Goal: Task Accomplishment & Management: Use online tool/utility

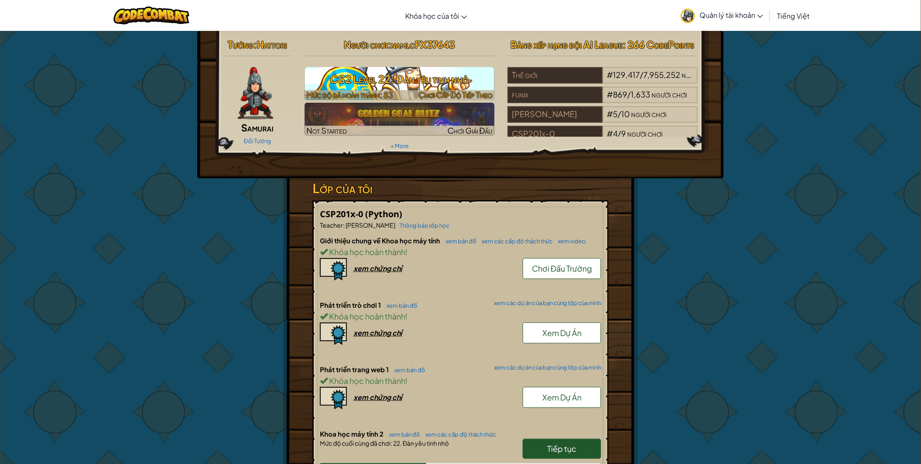
click at [362, 79] on h3 "CS2 Level 22: Đàn yêu tinh nhỏ" at bounding box center [400, 79] width 190 height 20
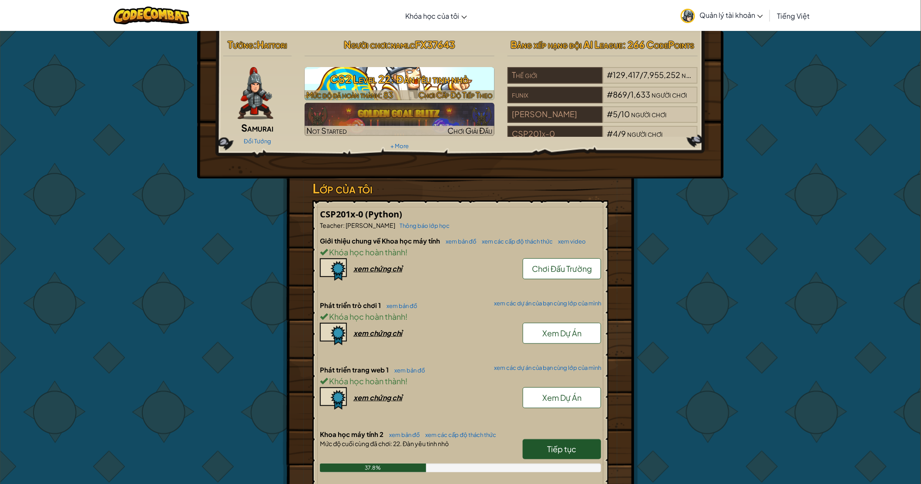
select select "vi"
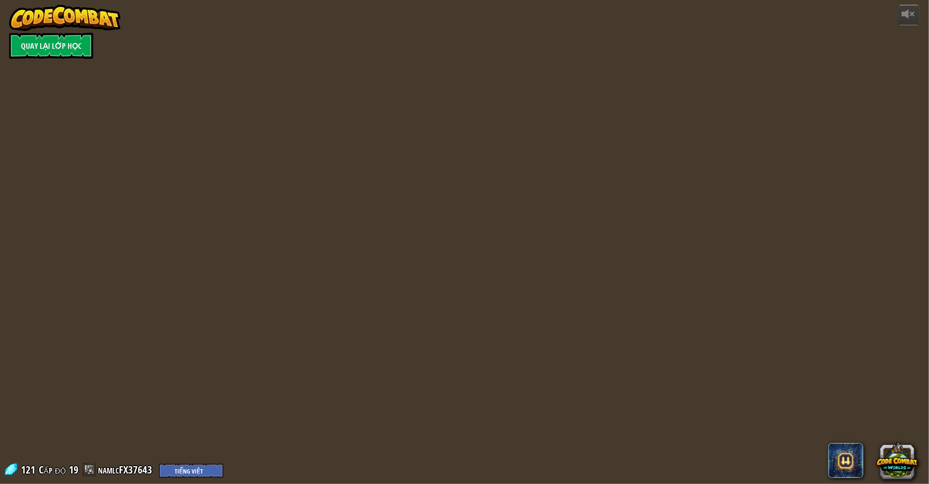
select select "vi"
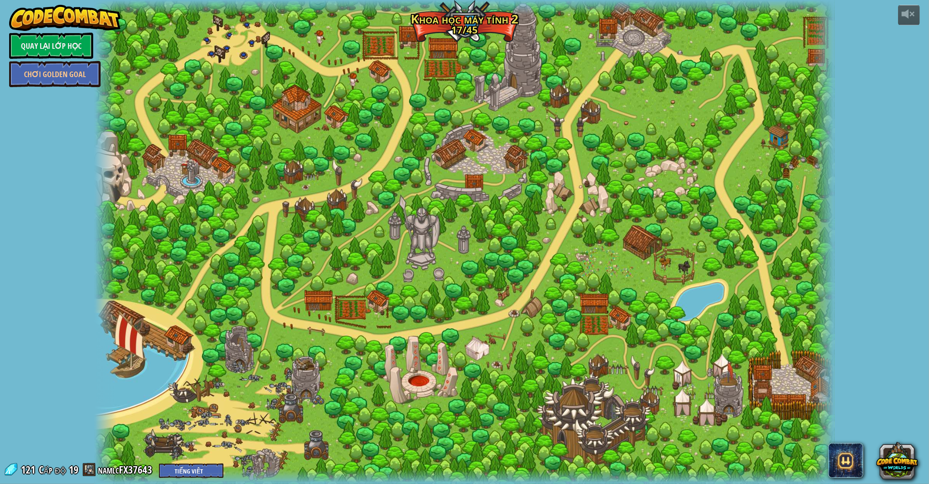
select select "vi"
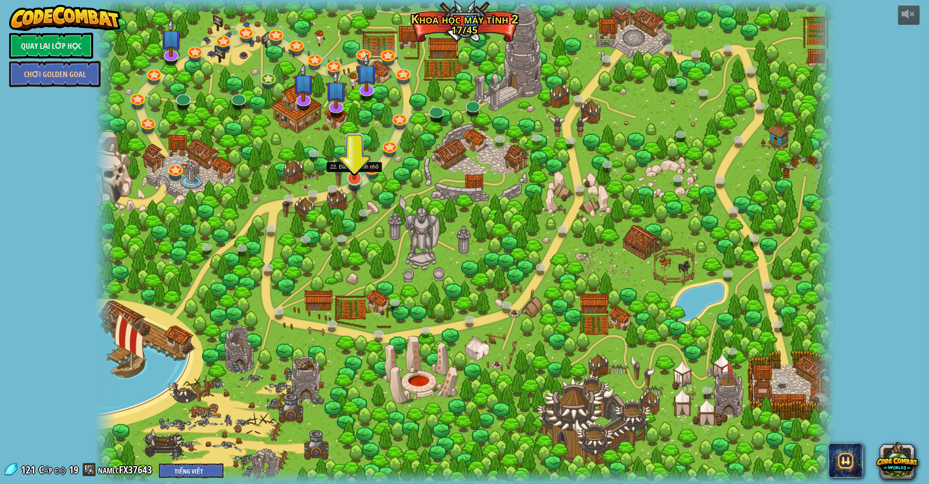
click at [358, 172] on img at bounding box center [354, 155] width 21 height 47
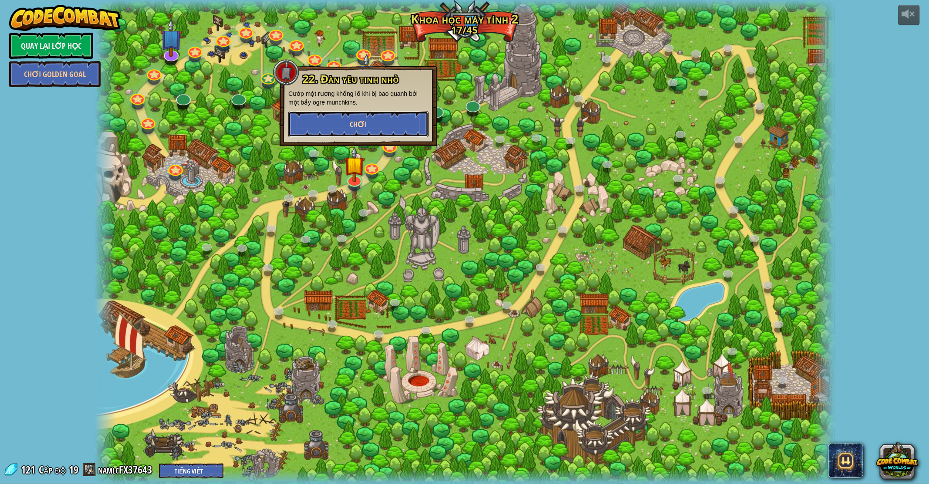
click at [364, 129] on button "Chơi" at bounding box center [358, 124] width 140 height 26
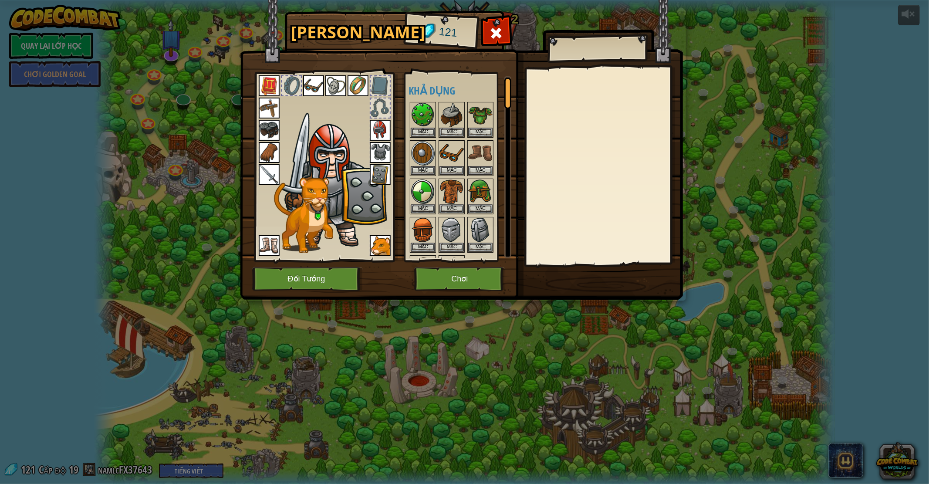
drag, startPoint x: 449, startPoint y: 264, endPoint x: 451, endPoint y: 281, distance: 16.6
click at [449, 265] on img at bounding box center [461, 141] width 443 height 316
drag, startPoint x: 452, startPoint y: 292, endPoint x: 458, endPoint y: 273, distance: 20.1
click at [456, 283] on div "Hành Trang 121 Khả dụng [PERSON_NAME] (click đúp để trang bị) Bị giới hạn Bị kh…" at bounding box center [464, 156] width 443 height 287
drag, startPoint x: 455, startPoint y: 277, endPoint x: 457, endPoint y: 281, distance: 4.9
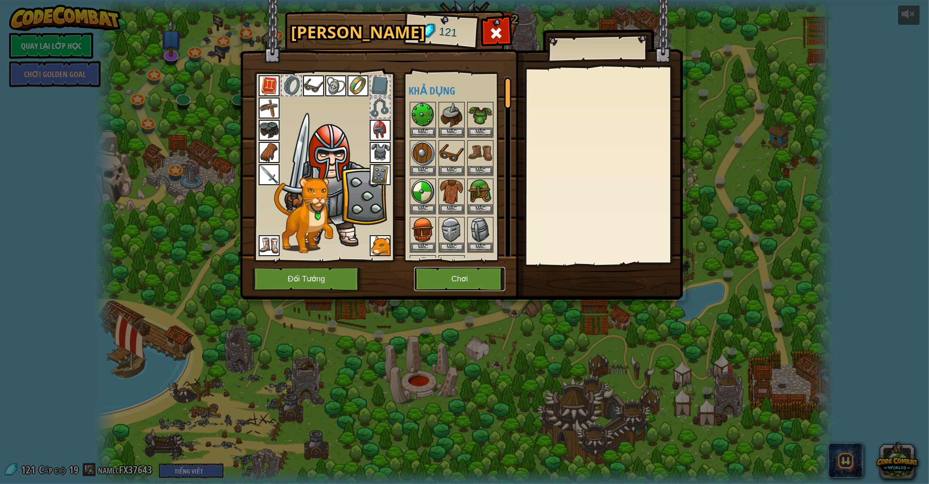
click at [457, 281] on button "Chơi" at bounding box center [459, 279] width 91 height 24
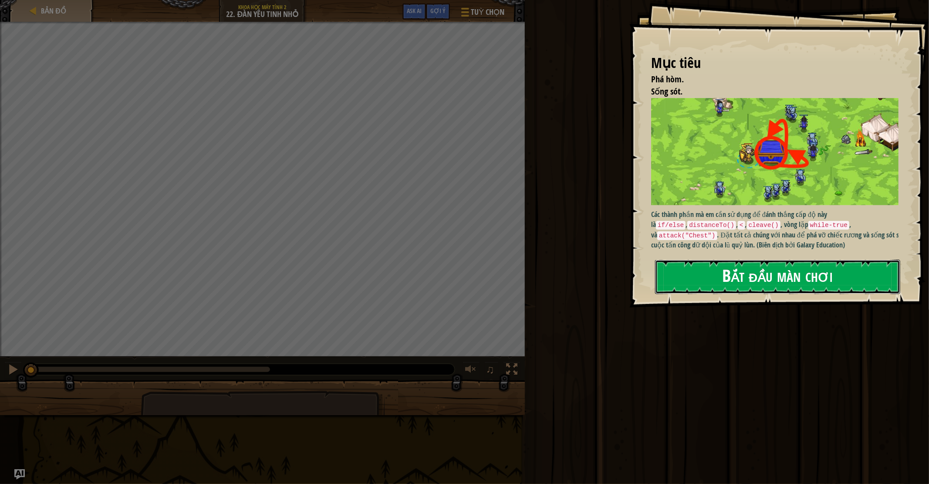
drag, startPoint x: 690, startPoint y: 253, endPoint x: 685, endPoint y: 272, distance: 19.0
click at [685, 273] on button "Bắt đầu màn chơi" at bounding box center [777, 277] width 245 height 34
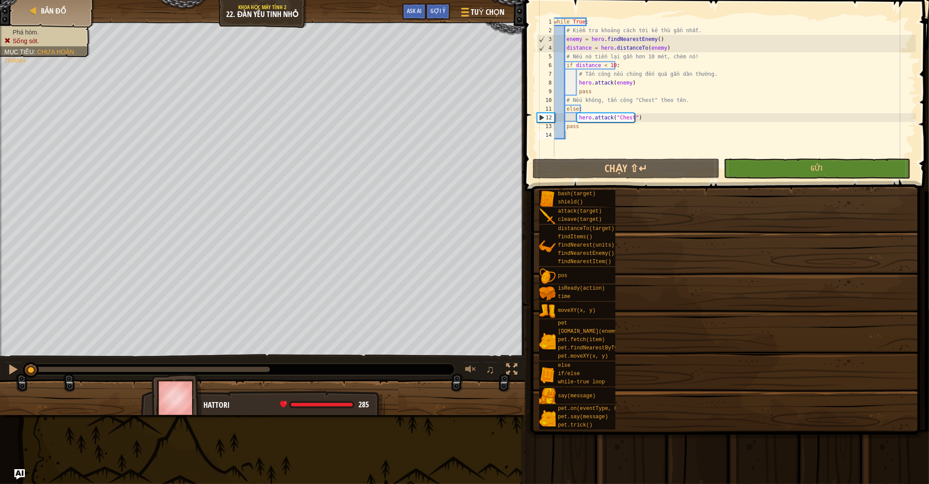
click at [685, 272] on div "bash(target) shield() attack(target) cleave(target) distanceTo(target) findItem…" at bounding box center [731, 309] width 384 height 240
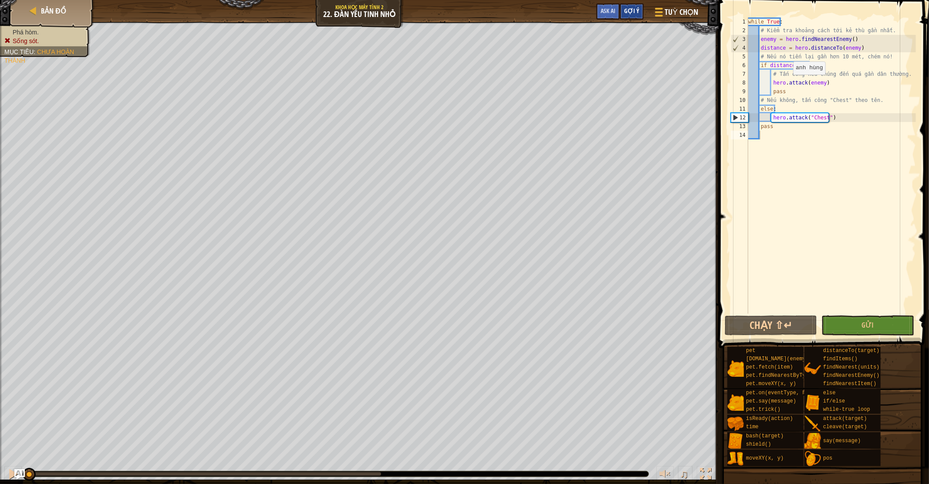
click at [633, 5] on div "Gợi ý" at bounding box center [632, 11] width 24 height 16
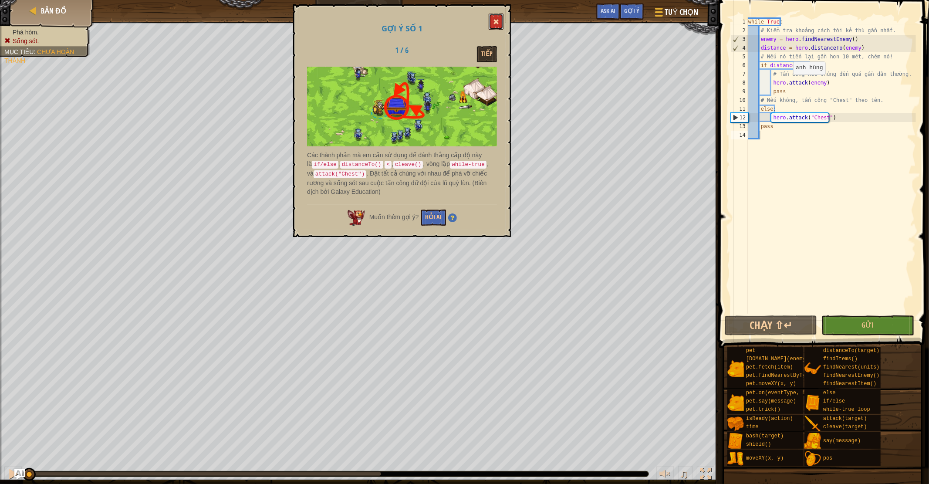
click at [489, 24] on div "Gợi ý số 1 1 / 6 Tiếp Các thành phần mà em cần sử dụng để đánh thắng cấp độ này…" at bounding box center [402, 120] width 218 height 233
click at [497, 19] on span at bounding box center [496, 22] width 6 height 6
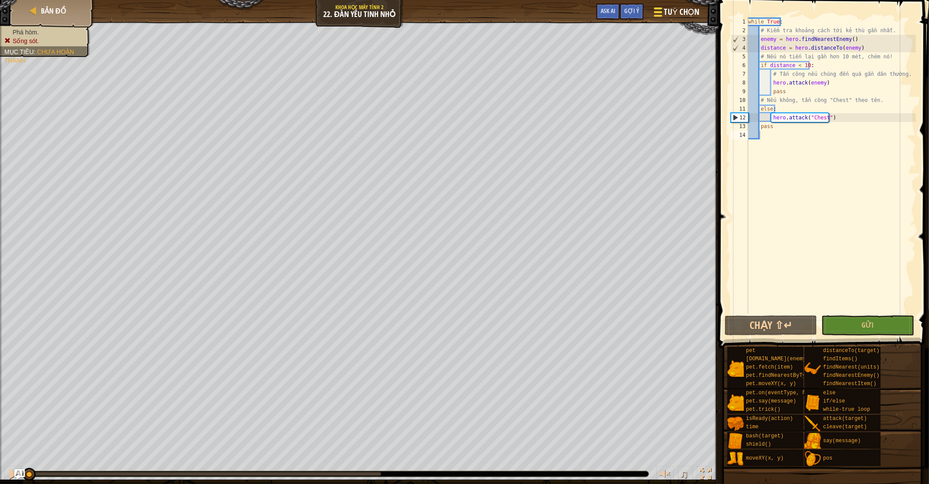
click at [668, 17] on span "Tuỳ chọn" at bounding box center [681, 12] width 35 height 12
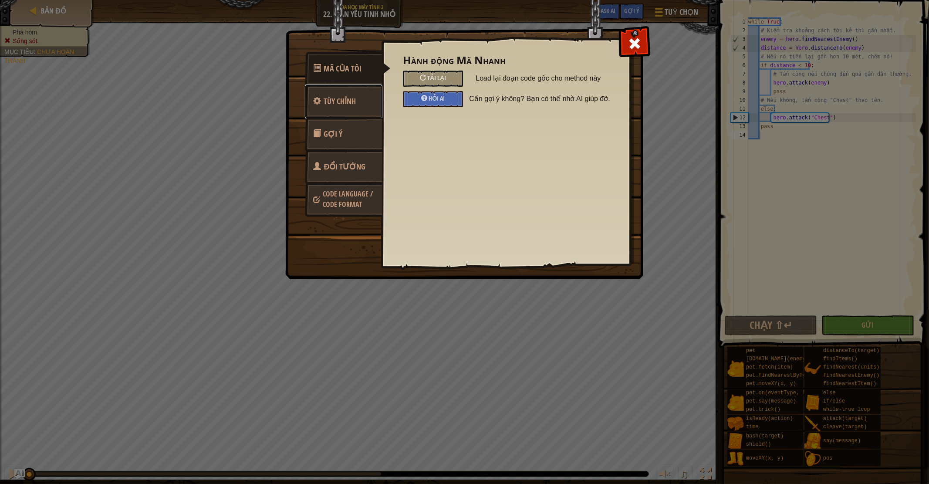
click at [333, 102] on span "Tùy chỉnh" at bounding box center [340, 101] width 32 height 11
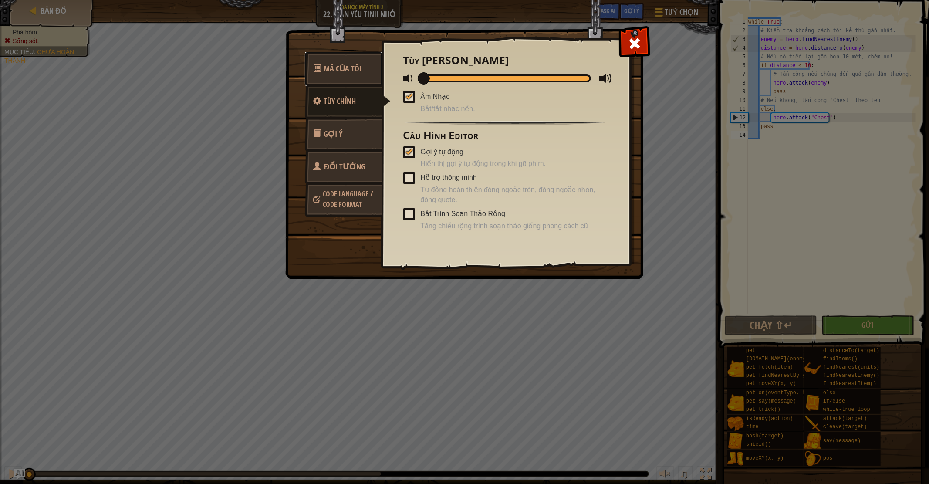
click at [333, 71] on span "Mã Của Tôi" at bounding box center [343, 68] width 38 height 11
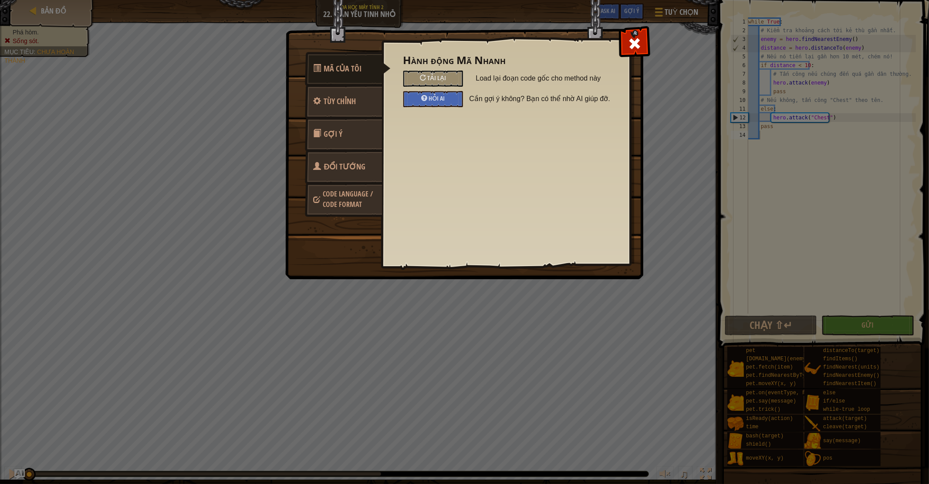
click at [347, 124] on link "Gợi ý" at bounding box center [344, 134] width 78 height 34
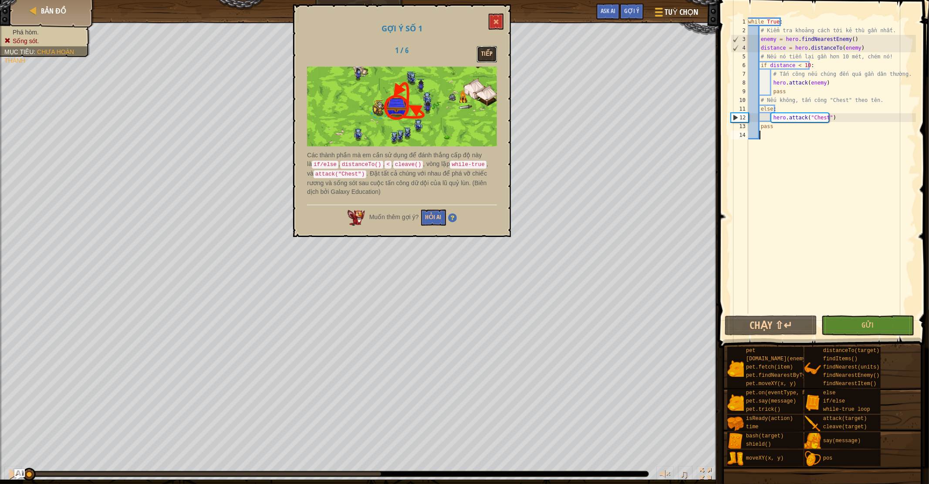
click at [490, 50] on button "Tiếp" at bounding box center [487, 54] width 20 height 16
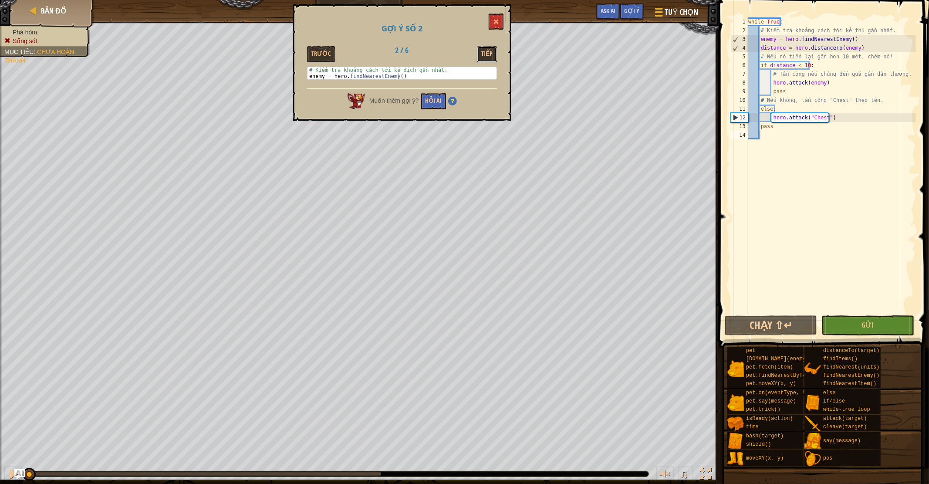
click at [490, 50] on button "Tiếp" at bounding box center [487, 54] width 20 height 16
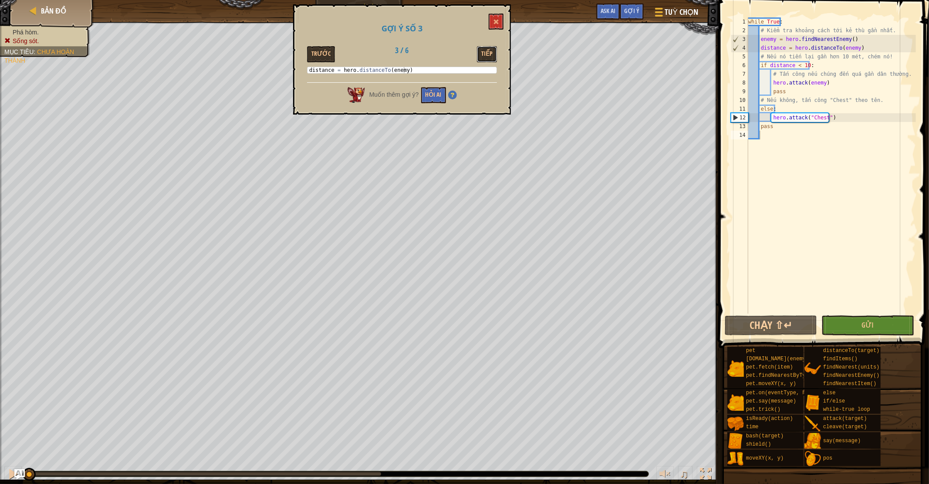
click at [490, 50] on button "Tiếp" at bounding box center [487, 54] width 20 height 16
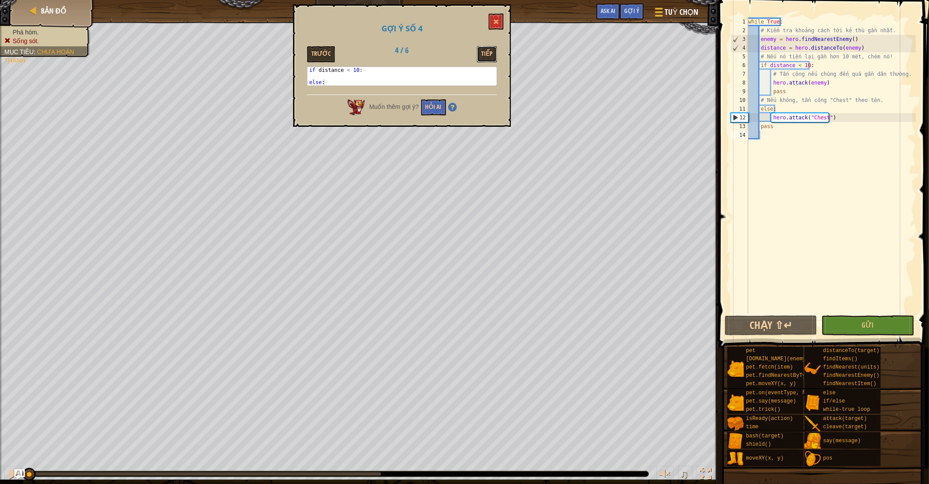
click at [490, 50] on button "Tiếp" at bounding box center [487, 54] width 20 height 16
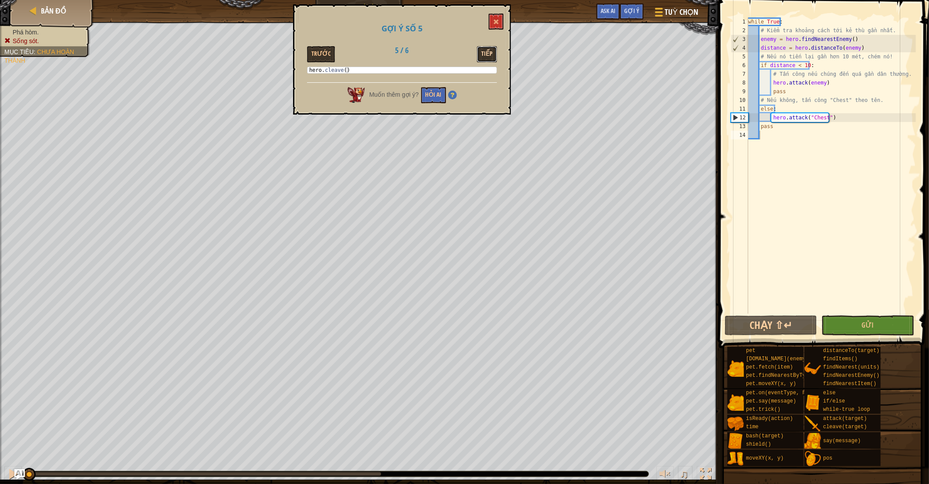
click at [486, 49] on button "Tiếp" at bounding box center [487, 54] width 20 height 16
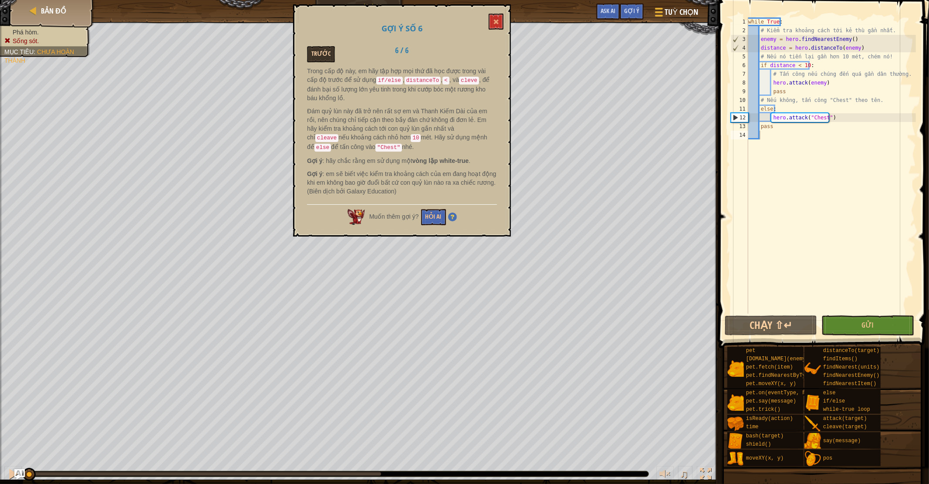
drag, startPoint x: 320, startPoint y: 42, endPoint x: 314, endPoint y: 58, distance: 17.1
click at [317, 54] on div "Gợi ý số 6 Trước 6 / 6 Trong cấp độ này, em hãy tập hợp mọi thứ đã học được tro…" at bounding box center [402, 120] width 218 height 232
click at [314, 58] on button "Trước" at bounding box center [321, 54] width 28 height 16
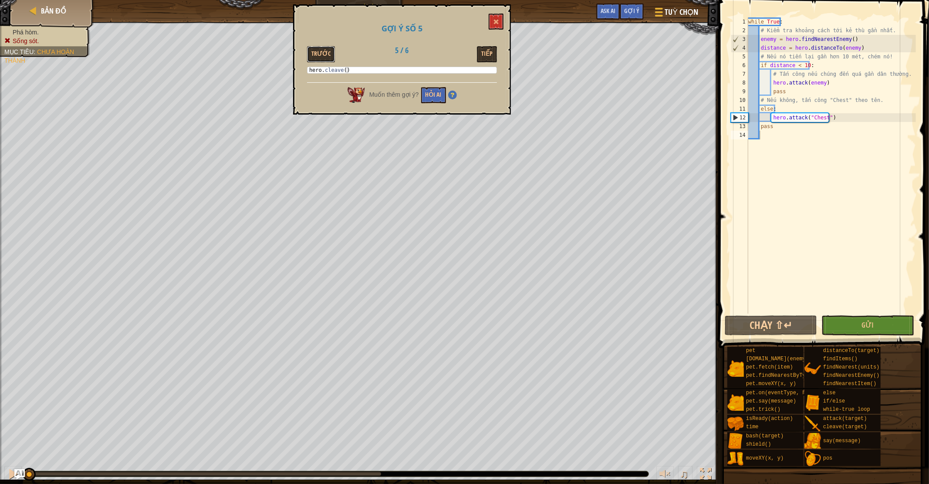
click at [314, 58] on button "Trước" at bounding box center [321, 54] width 28 height 16
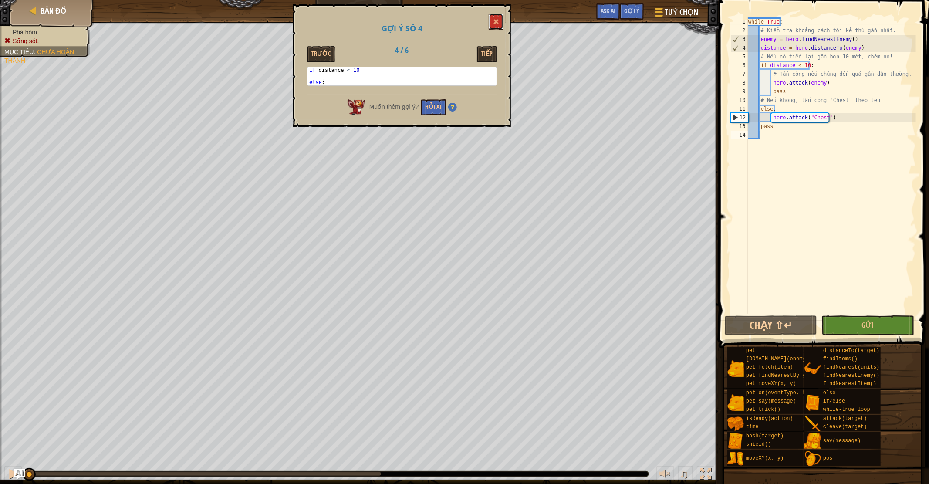
click at [489, 18] on div "Gợi ý số 4 Trước 4 / 6 Tiếp 1 2 3 if distance < 10 : else : ההההההההההההההההההה…" at bounding box center [402, 65] width 218 height 122
click at [493, 24] on button at bounding box center [496, 21] width 15 height 16
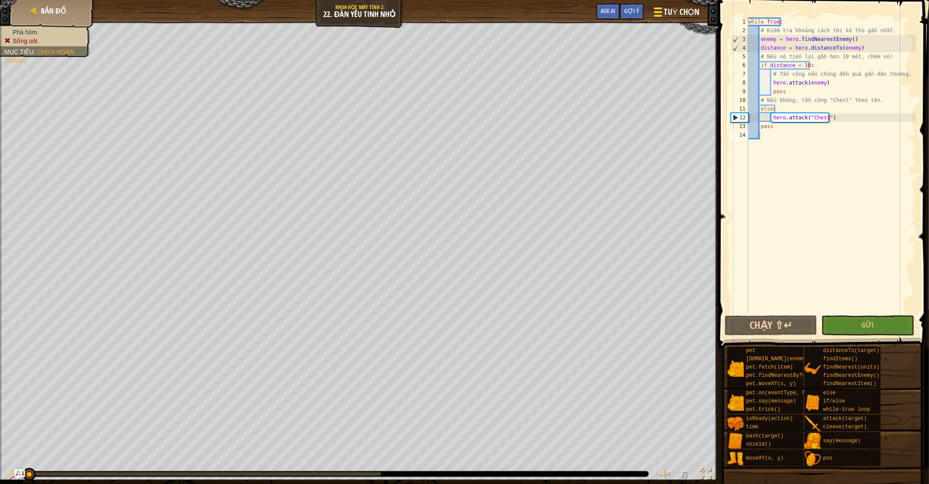
click at [680, 14] on span "Tuỳ chọn" at bounding box center [681, 12] width 35 height 12
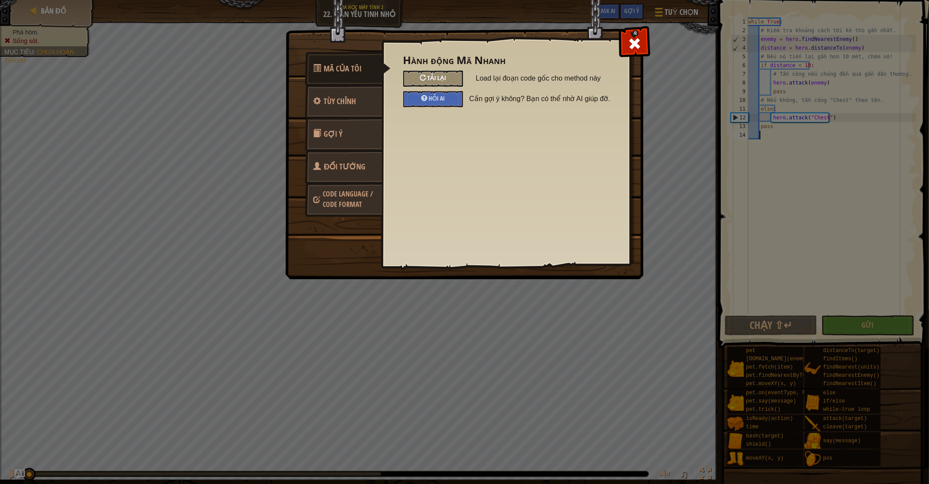
click at [453, 71] on div "Hành động Mã Nhanh Tải lại Load lại đoạn code gốc cho method này Hỏi AI Cần gợi…" at bounding box center [505, 80] width 205 height 53
click at [453, 71] on div "Tải lại" at bounding box center [433, 79] width 60 height 16
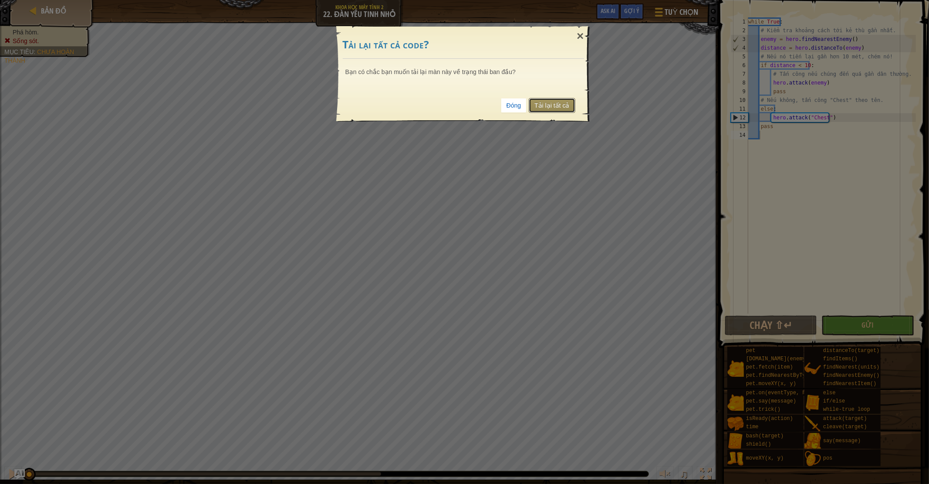
click at [554, 106] on link "Tải lại tất cả" at bounding box center [552, 105] width 46 height 15
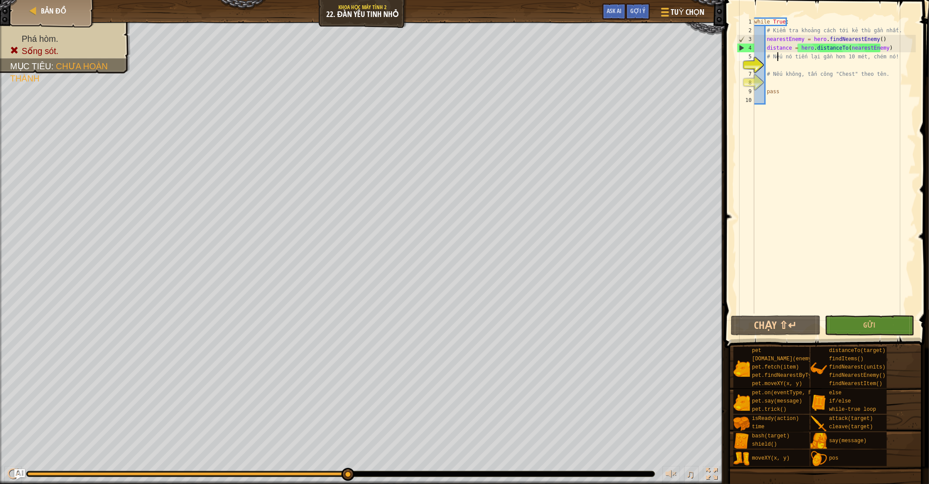
click at [776, 60] on div "while True : # Kiểm tra khoảng cách tới kẻ thù gần nhất. nearestEnemy = hero . …" at bounding box center [834, 174] width 163 height 314
type textarea "# Nếu nó tiến lại gần hơn 10 mét, chém nó!"
click at [778, 64] on div "while True : # Kiểm tra khoảng cách tới kẻ thù gần nhất. nearestEnemy = hero . …" at bounding box center [834, 174] width 163 height 314
type textarea "i"
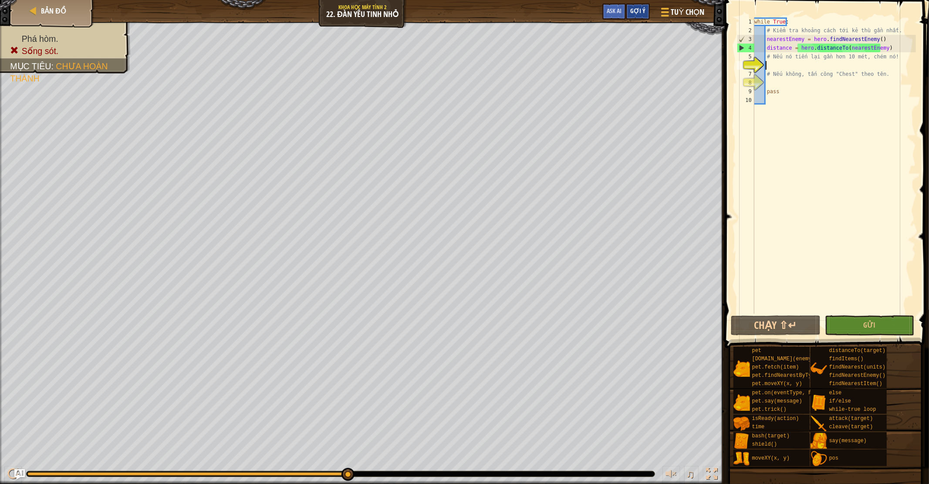
click at [645, 10] on div "Gợi ý" at bounding box center [638, 11] width 24 height 16
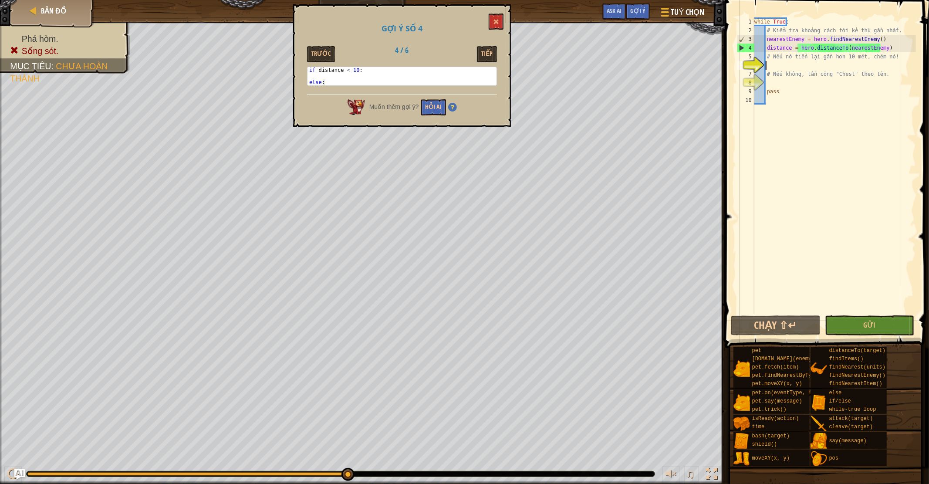
type textarea "if distance < 10:"
drag, startPoint x: 310, startPoint y: 71, endPoint x: 321, endPoint y: 71, distance: 10.5
click at [321, 71] on div "if distance < 10 : else :" at bounding box center [402, 82] width 190 height 30
drag, startPoint x: 321, startPoint y: 71, endPoint x: 310, endPoint y: 70, distance: 10.6
click at [310, 70] on div "if distance < 10 : else :" at bounding box center [401, 76] width 189 height 18
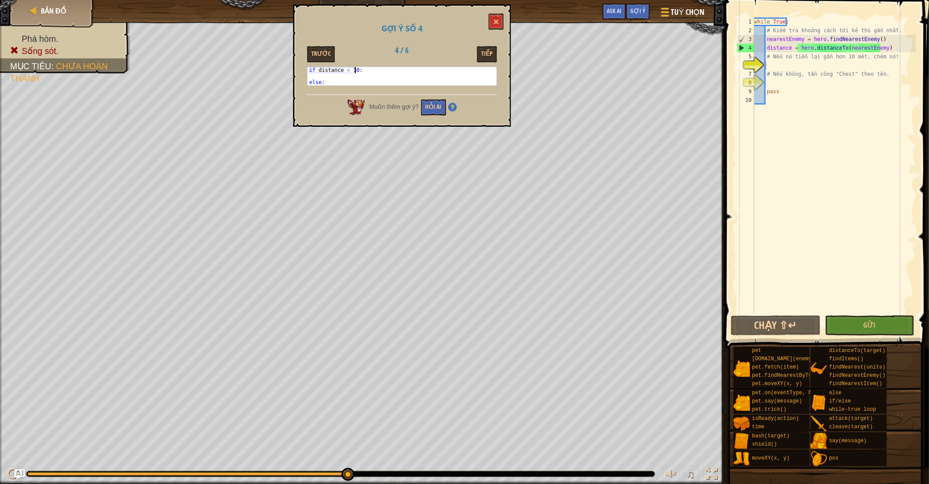
drag, startPoint x: 310, startPoint y: 70, endPoint x: 358, endPoint y: 67, distance: 48.4
click at [358, 67] on div "if distance < 10 : else :" at bounding box center [402, 82] width 190 height 30
drag, startPoint x: 358, startPoint y: 67, endPoint x: 390, endPoint y: 74, distance: 32.5
click at [390, 74] on div "if distance < 10 : else :" at bounding box center [402, 82] width 190 height 30
click at [499, 23] on span at bounding box center [496, 22] width 6 height 6
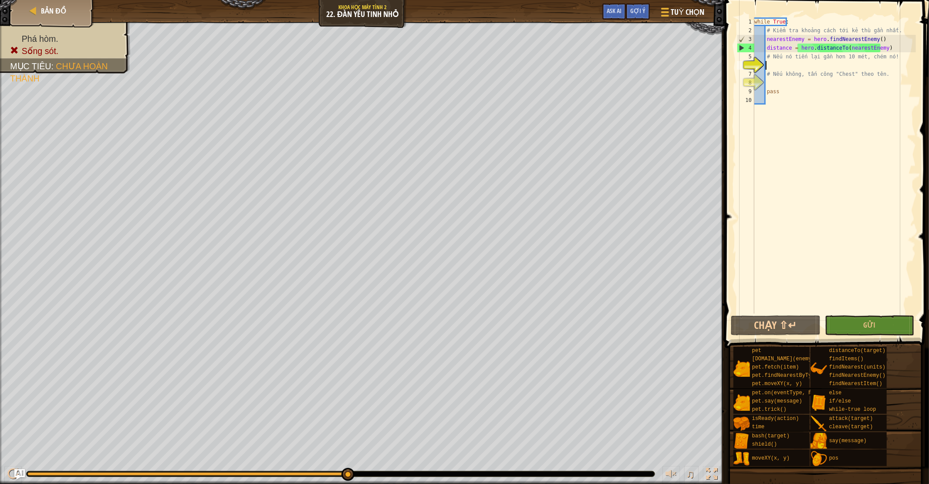
click at [800, 67] on div "while True : # Kiểm tra khoảng cách tới kẻ thù gần nhất. nearestEnemy = hero . …" at bounding box center [834, 174] width 163 height 314
type textarea "i"
click at [638, 16] on div "Gợi ý" at bounding box center [638, 11] width 24 height 16
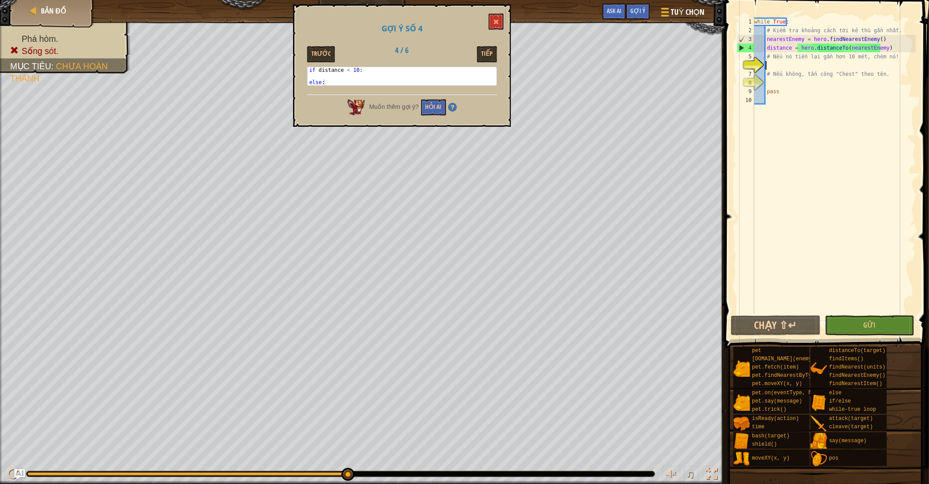
type textarea "if distance < 10:"
drag, startPoint x: 308, startPoint y: 67, endPoint x: 364, endPoint y: 68, distance: 56.2
click at [364, 68] on div "if distance < 10 : else :" at bounding box center [402, 82] width 190 height 30
type textarea "# Nếu nó tiến lại gần hơn 10 mét, chém nó!"
click at [771, 59] on div "while True : # Kiểm tra khoảng cách tới kẻ thù gần nhất. nearestEnemy = hero . …" at bounding box center [834, 174] width 163 height 314
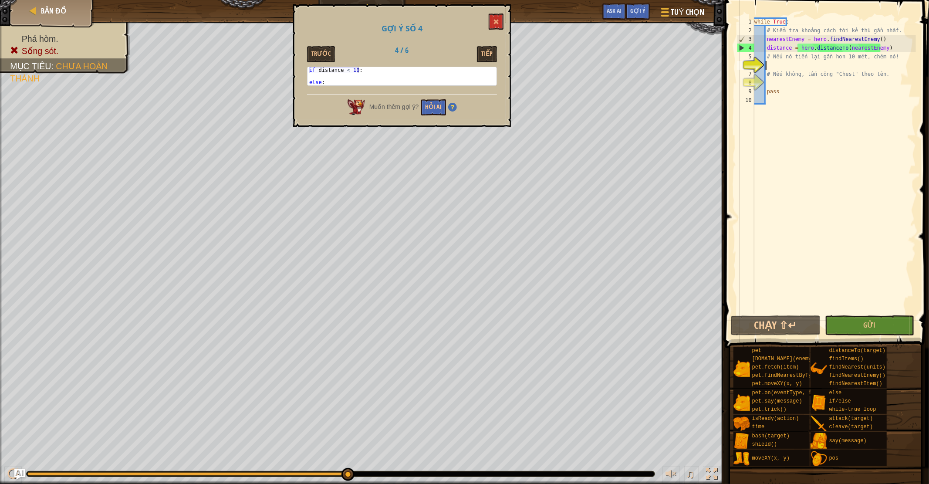
click at [773, 61] on div "while True : # Kiểm tra khoảng cách tới kẻ thù gần nhất. nearestEnemy = hero . …" at bounding box center [834, 174] width 163 height 314
paste textarea "if distance < 10:"
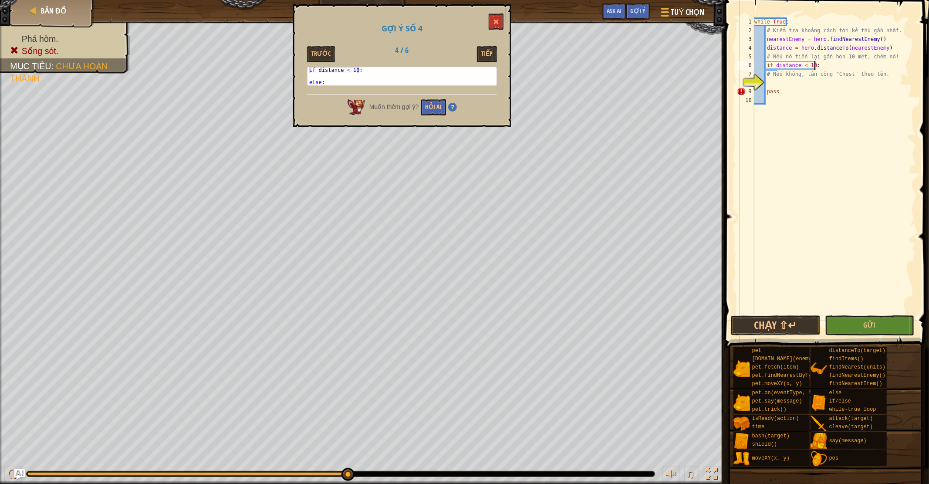
click at [767, 77] on div "while True : # Kiểm tra khoảng cách tới kẻ thù gần nhất. nearestEnemy = hero . …" at bounding box center [834, 174] width 163 height 314
type textarea "# Nếu không, tấn công "Chest" theo tên."
click at [491, 57] on button "Tiếp" at bounding box center [487, 54] width 20 height 16
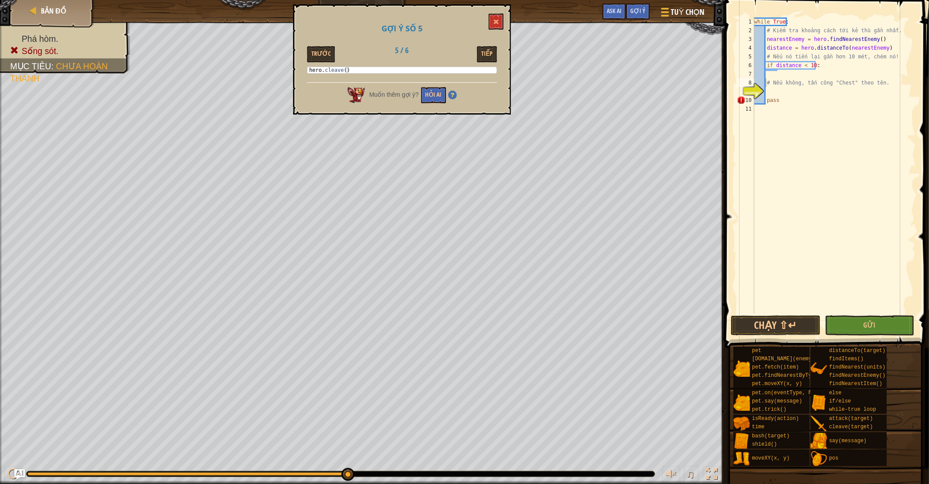
type textarea "hero.cleave()"
drag, startPoint x: 360, startPoint y: 68, endPoint x: 307, endPoint y: 66, distance: 53.6
click at [307, 67] on div "hero.cleave() 1 hero . cleave ( ) ההההההההההההההההההההההההההההההההההההההההההההה…" at bounding box center [402, 72] width 190 height 11
click at [785, 73] on div "while True : # Kiểm tra khoảng cách tới kẻ thù gần nhất. nearestEnemy = hero . …" at bounding box center [834, 174] width 163 height 314
paste textarea "hero.cleave()"
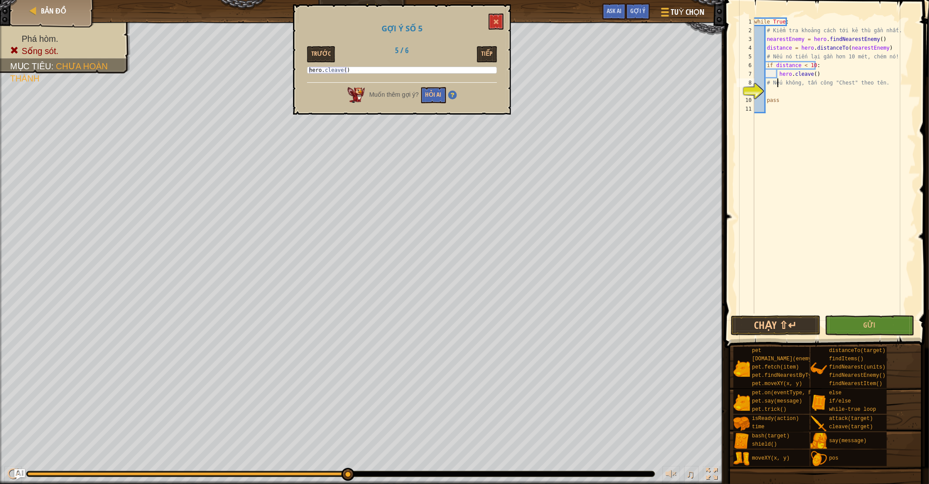
click at [777, 85] on div "while True : # Kiểm tra khoảng cách tới kẻ thù gần nhất. nearestEnemy = hero . …" at bounding box center [834, 174] width 163 height 314
type textarea "# Nếu không, tấn công "Chest" theo tên."
click at [776, 94] on div "while True : # Kiểm tra khoảng cách tới kẻ thù gần nhất. nearestEnemy = hero . …" at bounding box center [834, 174] width 163 height 314
click at [501, 14] on button at bounding box center [496, 21] width 15 height 16
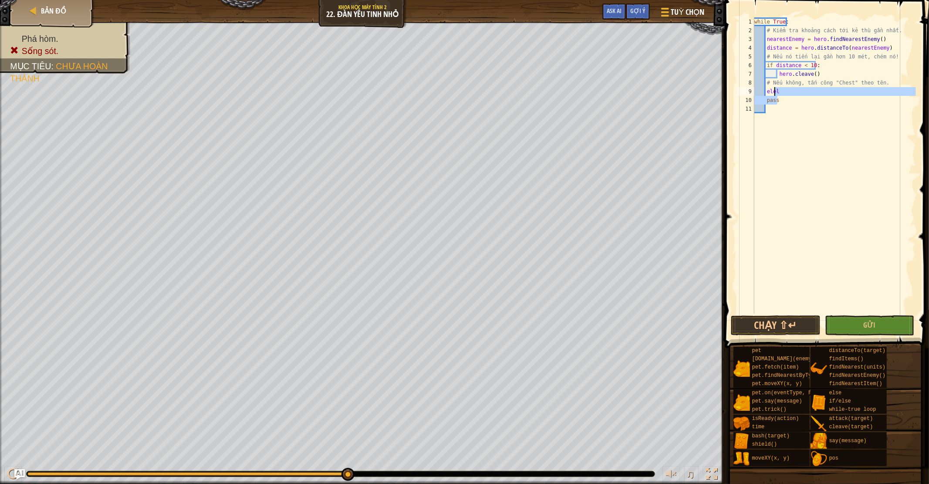
drag, startPoint x: 810, startPoint y: 97, endPoint x: 773, endPoint y: 93, distance: 37.6
click at [773, 93] on div "while True : # Kiểm tra khoảng cách tới kẻ thù gần nhất. nearestEnemy = hero . …" at bounding box center [834, 174] width 163 height 314
click at [782, 96] on div "while True : # Kiểm tra khoảng cách tới kẻ thù gần nhất. nearestEnemy = hero . …" at bounding box center [834, 165] width 163 height 296
click at [785, 90] on div "while True : # Kiểm tra khoảng cách tới kẻ thù gần nhất. nearestEnemy = hero . …" at bounding box center [834, 165] width 163 height 296
type textarea "el"
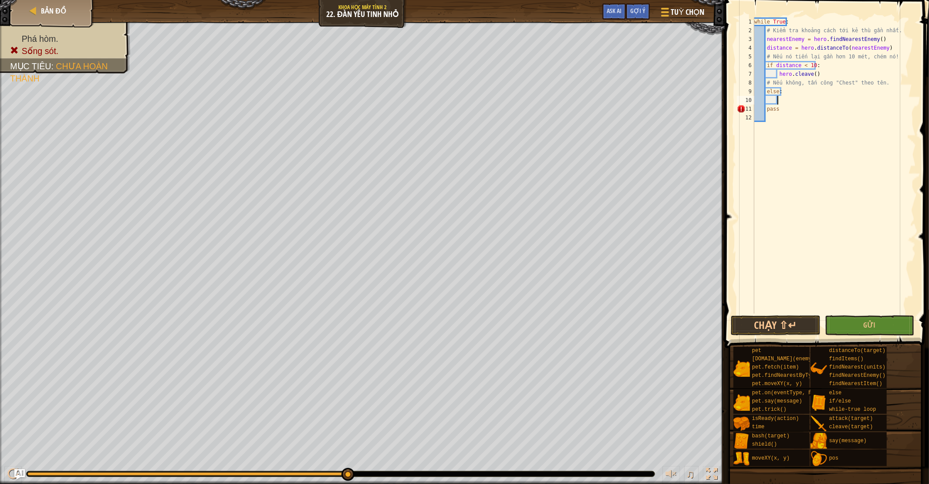
click at [783, 101] on div "while True : # Kiểm tra khoảng cách tới kẻ thù gần nhất. nearestEnemy = hero . …" at bounding box center [834, 174] width 163 height 314
click at [786, 0] on body "Bản đồ Khoa học máy tính 2 22. Đàn yêu tinh nhỏ Tuỳ chọn Xong Gợi ý Ask AI 1 הה…" at bounding box center [464, 0] width 929 height 0
click at [786, 98] on div "while True : # Kiểm tra khoảng cách tới kẻ thù gần nhất. nearestEnemy = hero . …" at bounding box center [834, 174] width 163 height 314
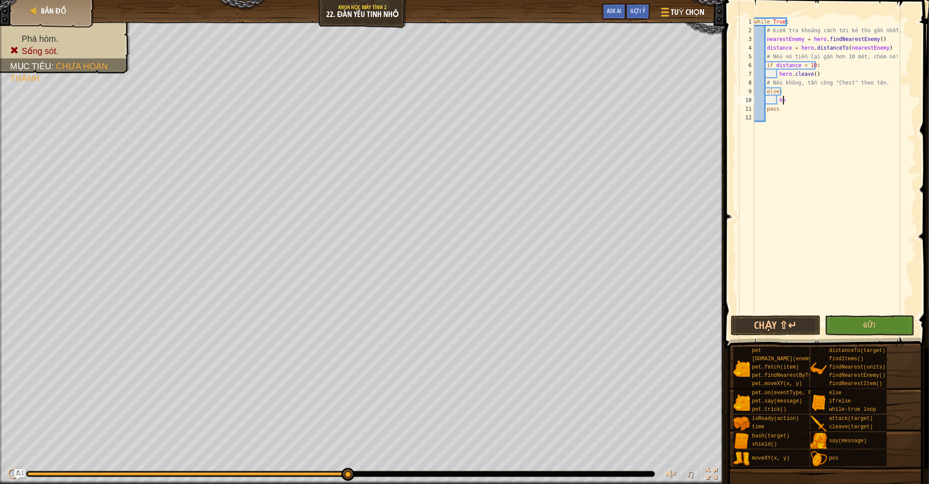
click at [783, 99] on div "while True : # Kiểm tra khoảng cách tới kẻ thù gần nhất. nearestEnemy = hero . …" at bounding box center [834, 174] width 163 height 314
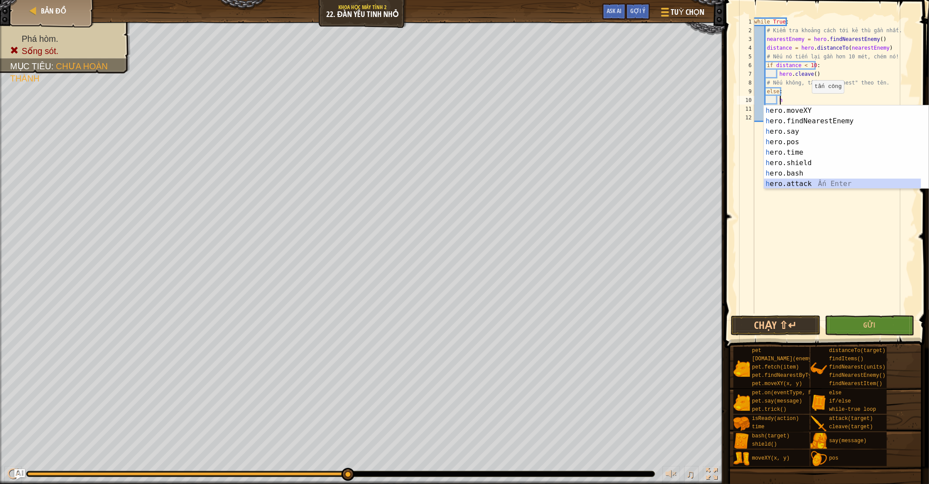
click at [817, 182] on div "h ero.moveXY Ấn Enter h ero.findNearestEnemy Ấn Enter h ero.say Ấn Enter h ero.…" at bounding box center [842, 157] width 157 height 105
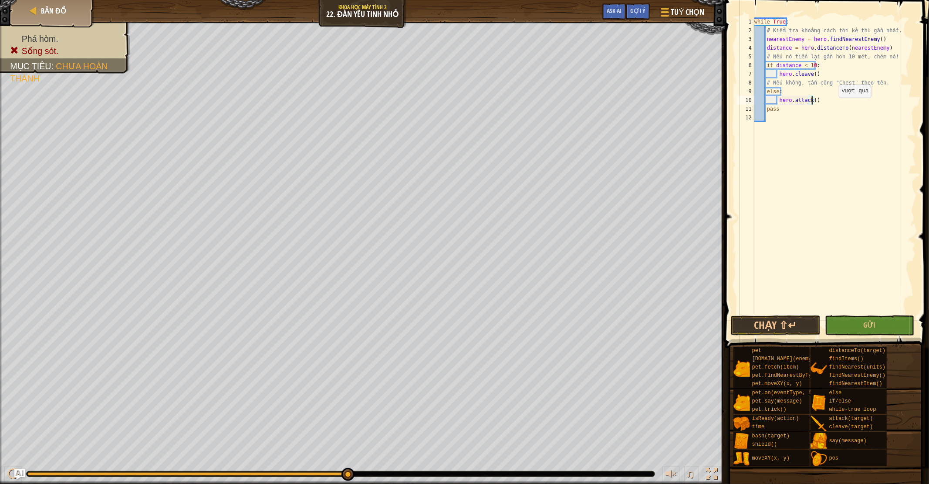
type textarea "C"
click at [743, 98] on div "10" at bounding box center [745, 100] width 17 height 9
click at [820, 100] on div "while True : # Kiểm tra khoảng cách tới kẻ thù gần nhất. nearestEnemy = hero . …" at bounding box center [834, 174] width 163 height 314
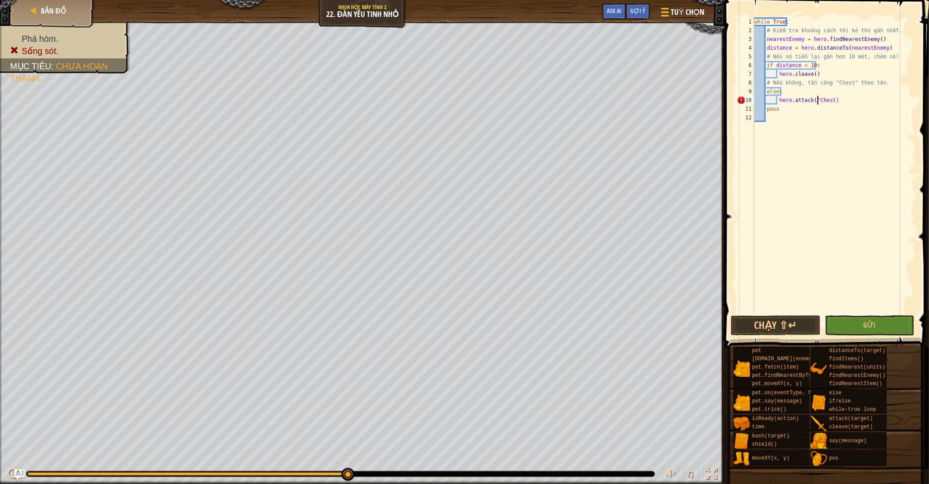
click at [828, 101] on div "while True : # Kiểm tra khoảng cách tới kẻ thù gần nhất. nearestEnemy = hero . …" at bounding box center [834, 174] width 163 height 314
type textarea "Chest""
click at [865, 219] on div "while True : # Kiểm tra khoảng cách tới kẻ thù gần nhất. nearestEnemy = hero . …" at bounding box center [834, 174] width 163 height 314
click at [780, 319] on button "Chạy ⇧↵" at bounding box center [776, 325] width 90 height 20
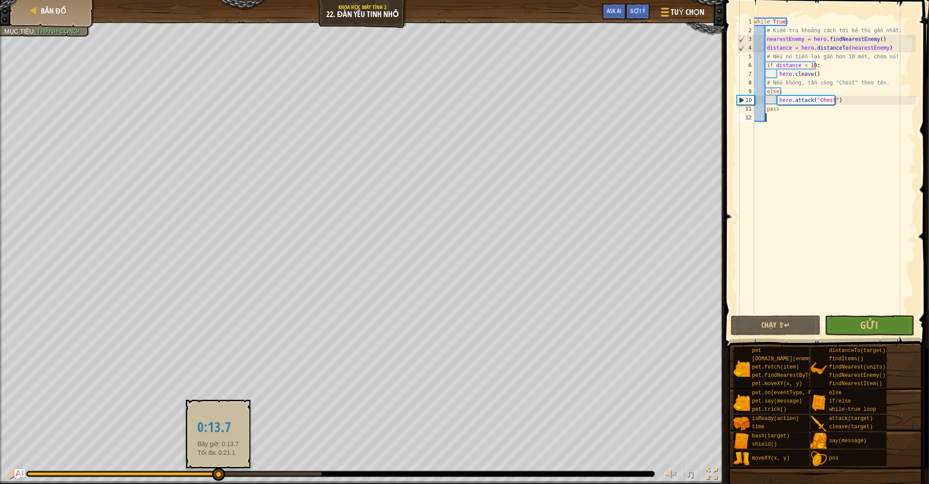
drag, startPoint x: 157, startPoint y: 478, endPoint x: 218, endPoint y: 480, distance: 61.0
click at [218, 464] on div at bounding box center [218, 474] width 13 height 13
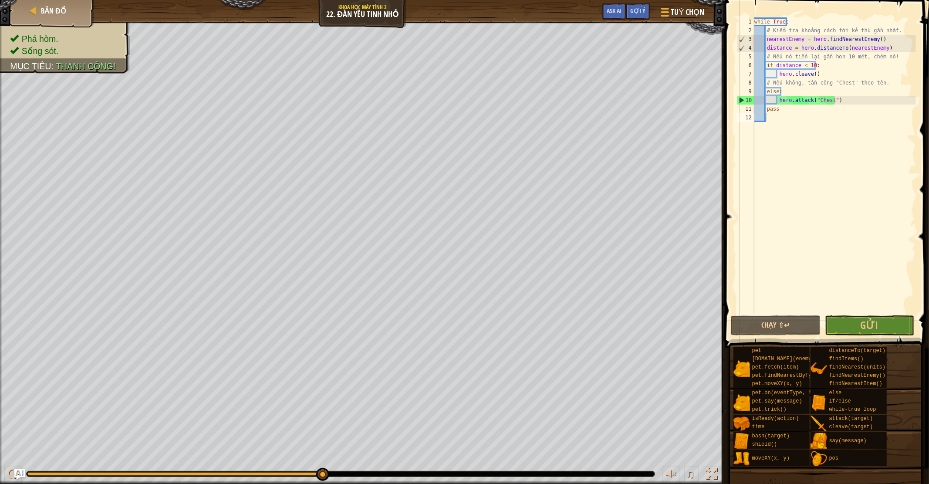
click at [887, 338] on span at bounding box center [825, 466] width 198 height 258
click at [898, 318] on button "Gửi" at bounding box center [870, 325] width 90 height 20
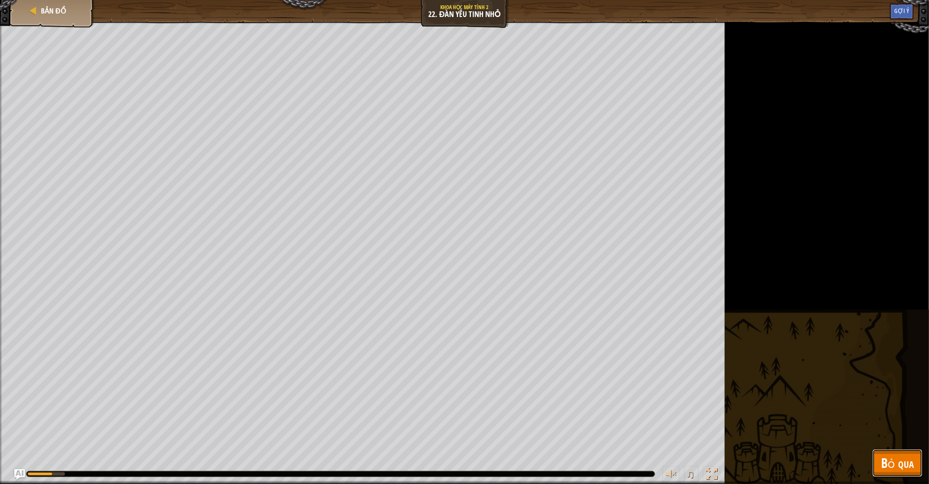
click at [908, 464] on span "Bỏ qua" at bounding box center [897, 463] width 33 height 18
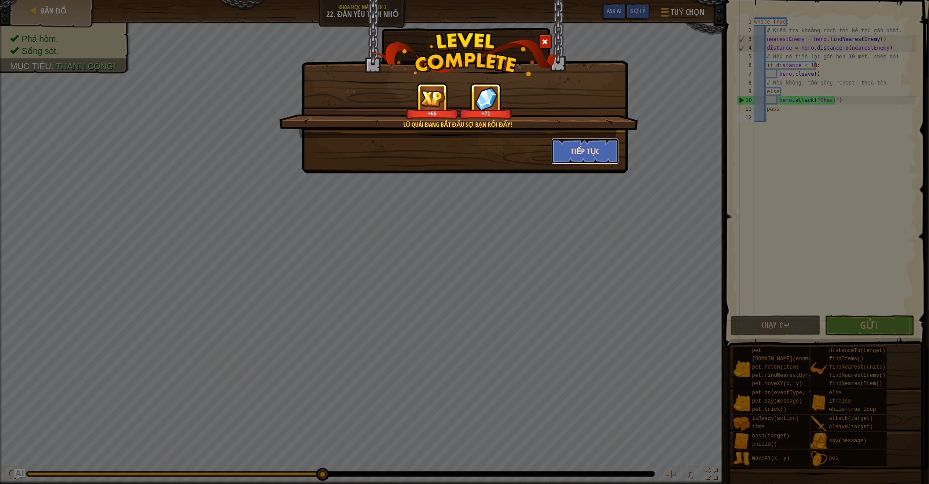
click at [567, 154] on button "Tiếp tục" at bounding box center [584, 151] width 67 height 26
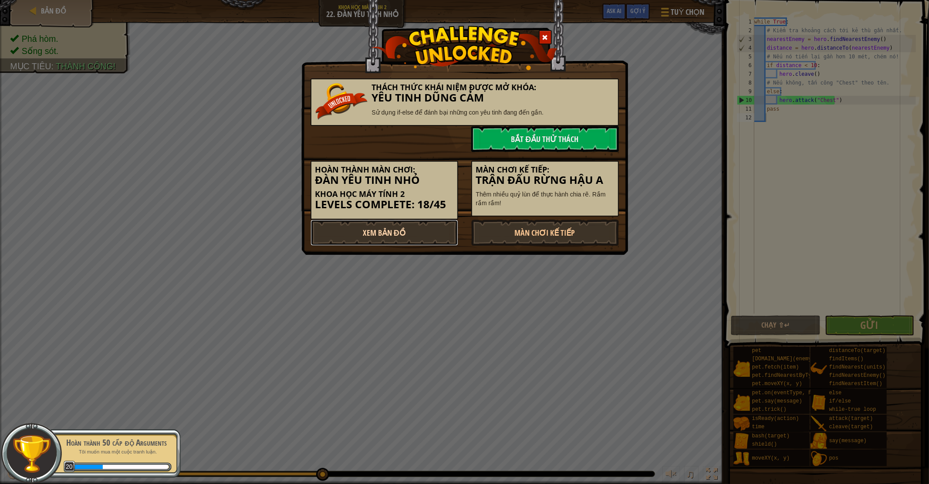
click at [432, 223] on link "Xem Bản Đồ" at bounding box center [384, 232] width 148 height 26
select select "vi"
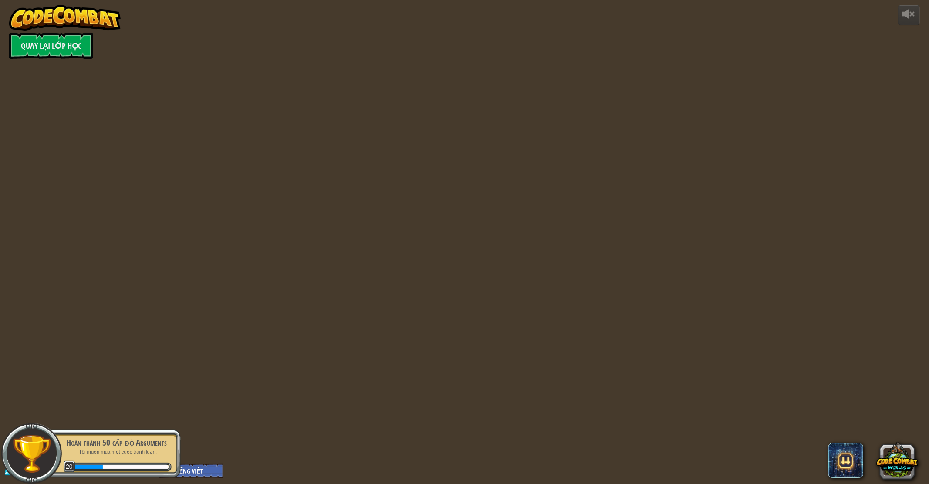
select select "vi"
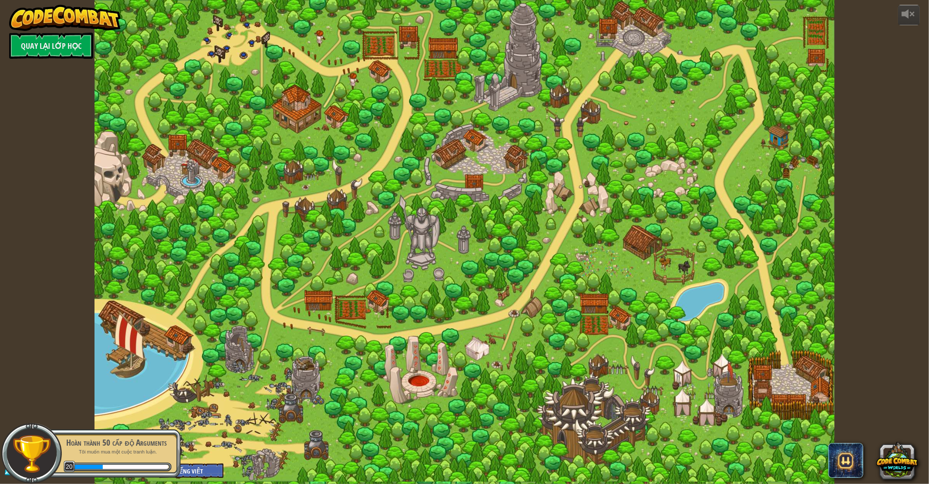
select select "vi"
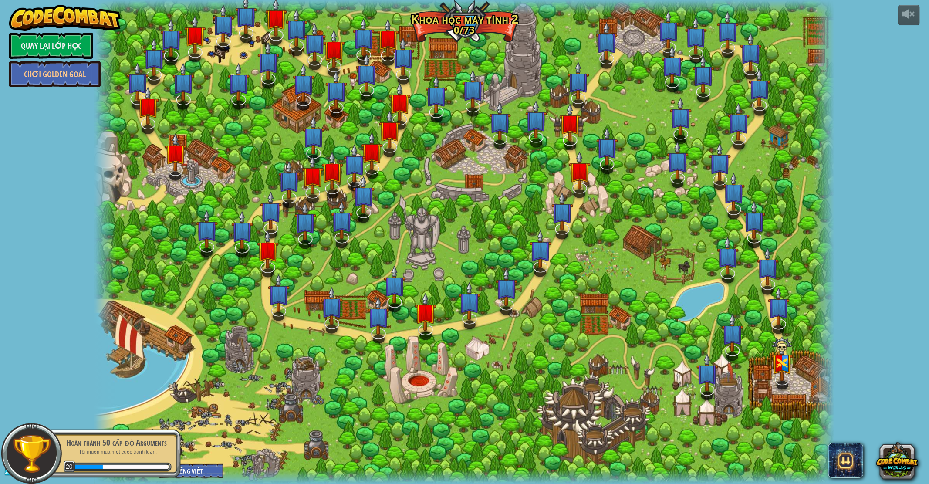
select select "vi"
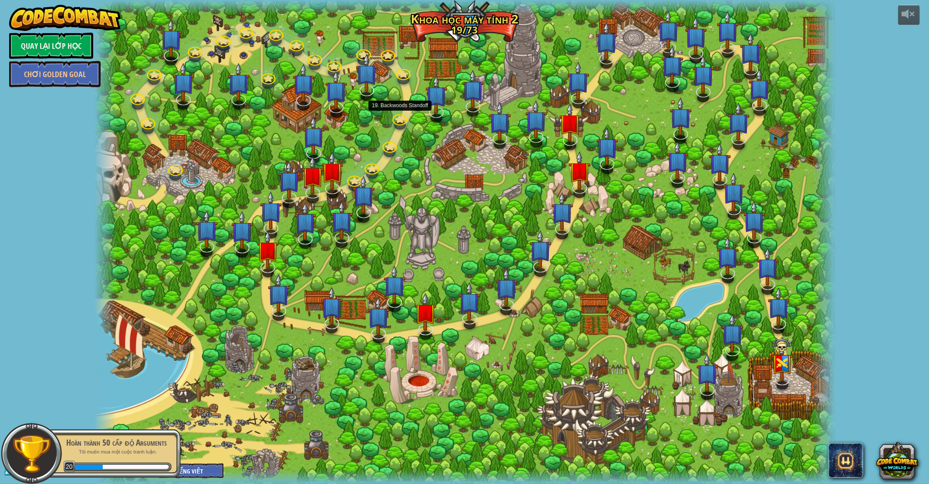
select select "vi"
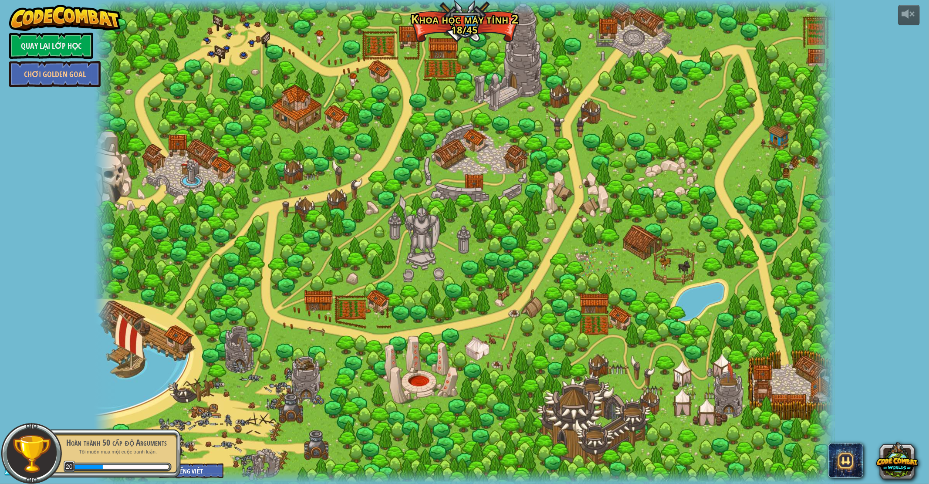
select select "vi"
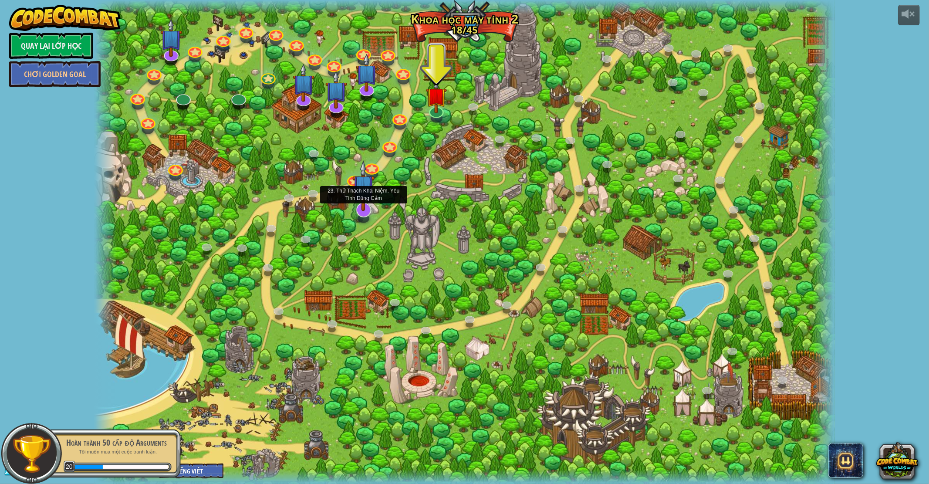
click at [354, 182] on img at bounding box center [363, 185] width 22 height 51
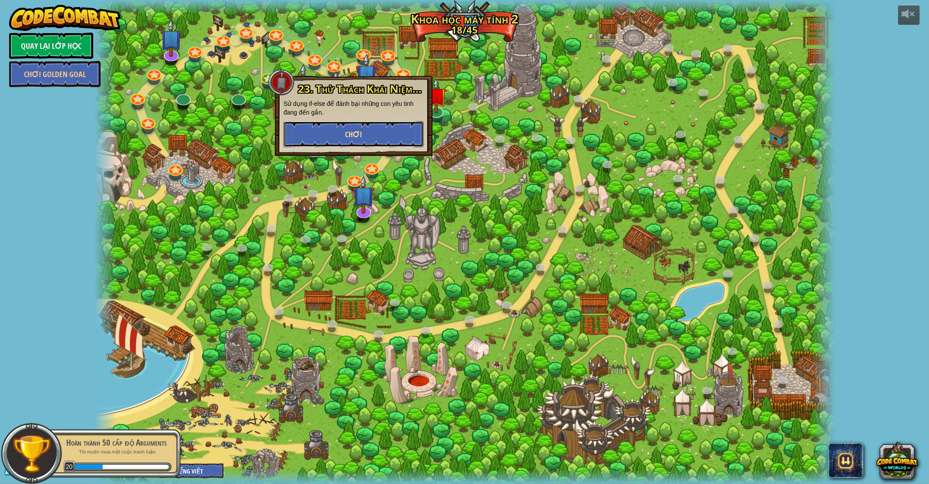
click at [363, 129] on button "Chơi" at bounding box center [353, 134] width 140 height 26
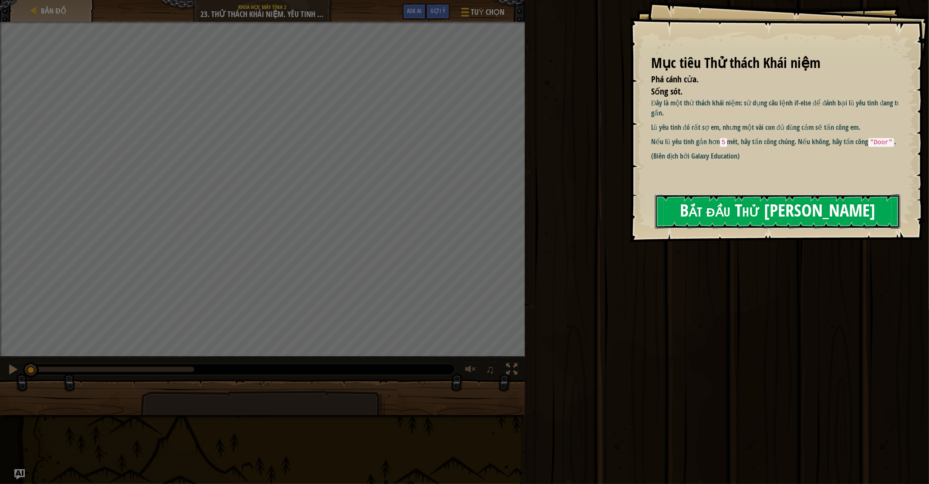
click at [724, 202] on button "Bắt đầu Thử [PERSON_NAME]" at bounding box center [777, 211] width 245 height 34
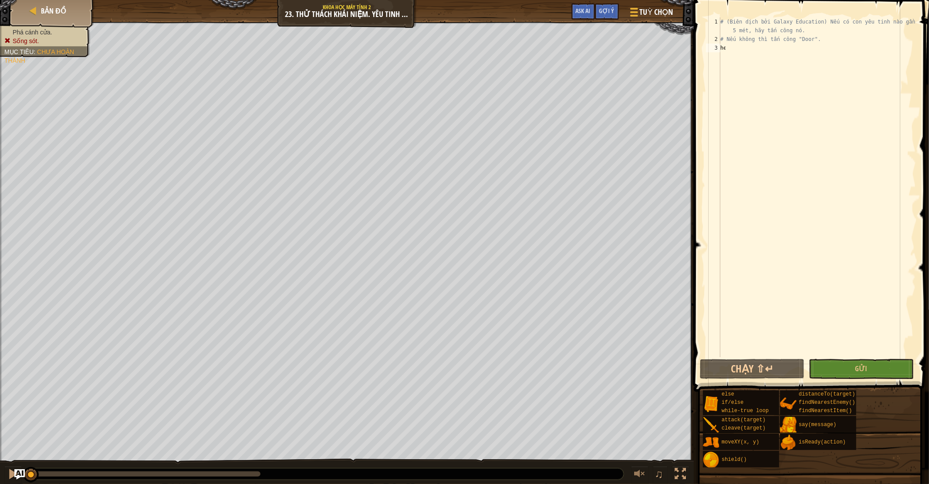
click at [744, 50] on div "# (Biên dịch bởi Galaxy Education) Nếu có con yêu tinh nào gần hơn 5 mét, hãy t…" at bounding box center [817, 200] width 197 height 366
type textarea "he"
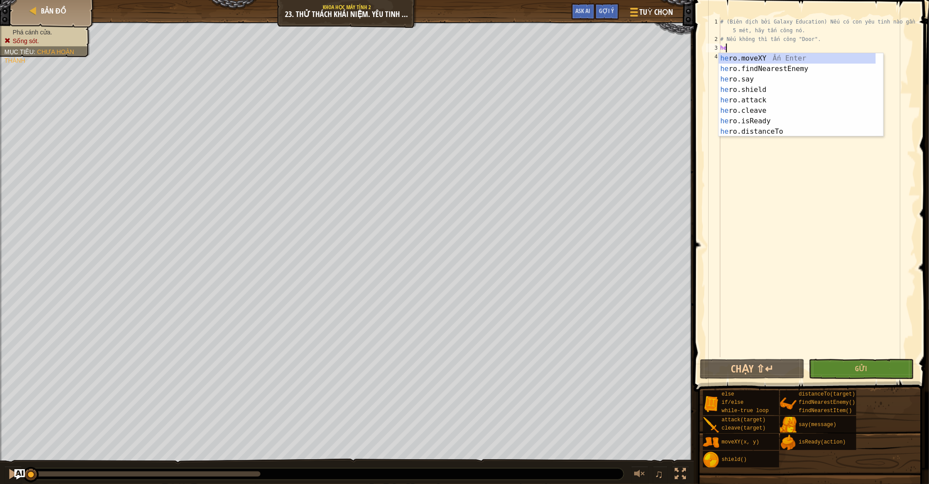
scroll to position [3, 0]
click at [758, 66] on div "he ro.moveXY Ấn Enter he ro.findNearestEnemy Ấn Enter he ro.say Ấn Enter he ro.…" at bounding box center [797, 105] width 157 height 105
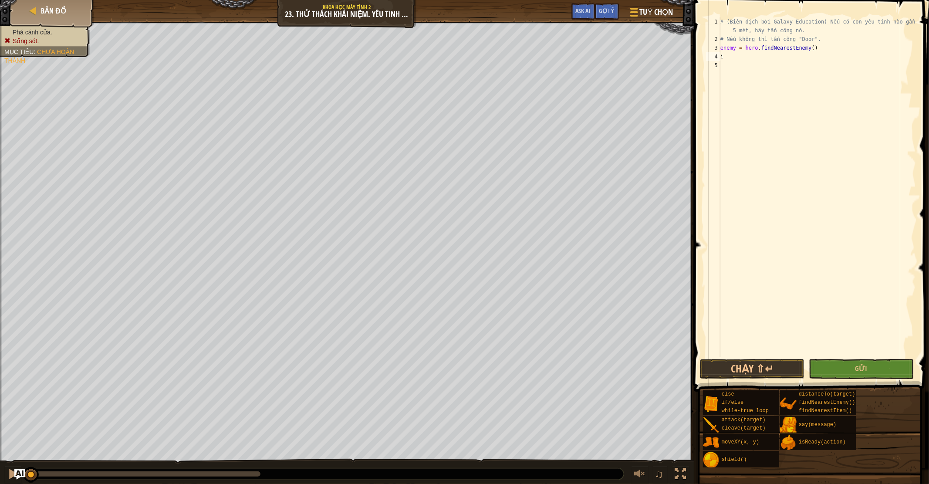
scroll to position [0, 0]
type textarea "i"
click at [606, 12] on span "Gợi ý" at bounding box center [606, 11] width 15 height 8
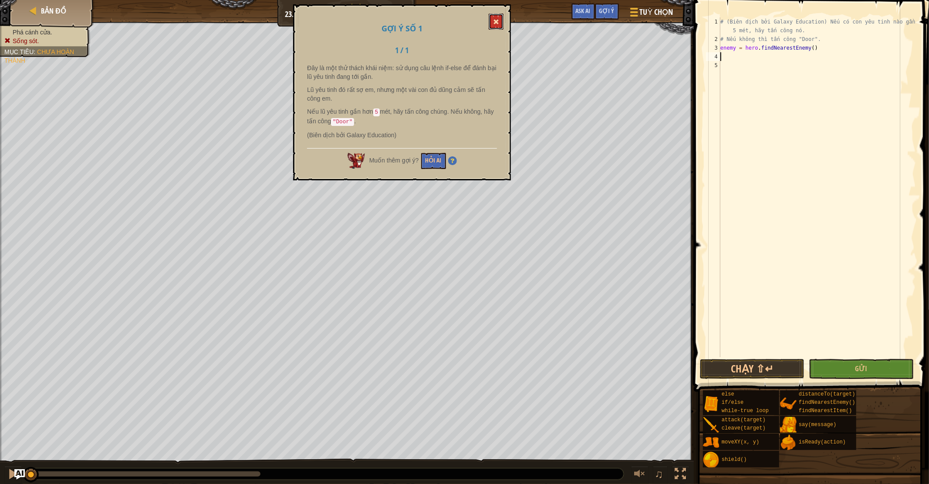
click at [494, 27] on button at bounding box center [496, 21] width 15 height 16
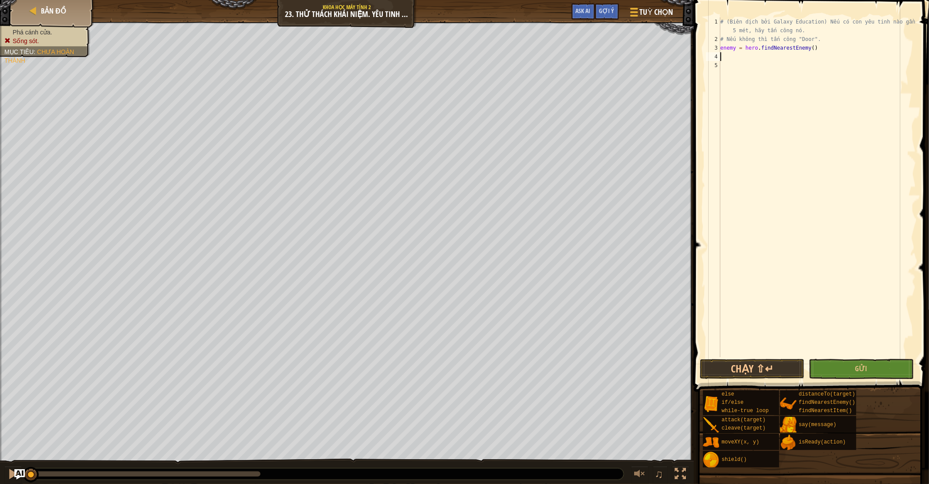
click at [723, 55] on div "# (Biên dịch bởi Galaxy Education) Nếu có con yêu tinh nào gần hơn 5 mét, hãy t…" at bounding box center [817, 200] width 197 height 366
type textarea "f"
click at [728, 68] on div "if /else Ấn Enter" at bounding box center [801, 77] width 165 height 31
drag, startPoint x: 729, startPoint y: 55, endPoint x: 743, endPoint y: 58, distance: 14.6
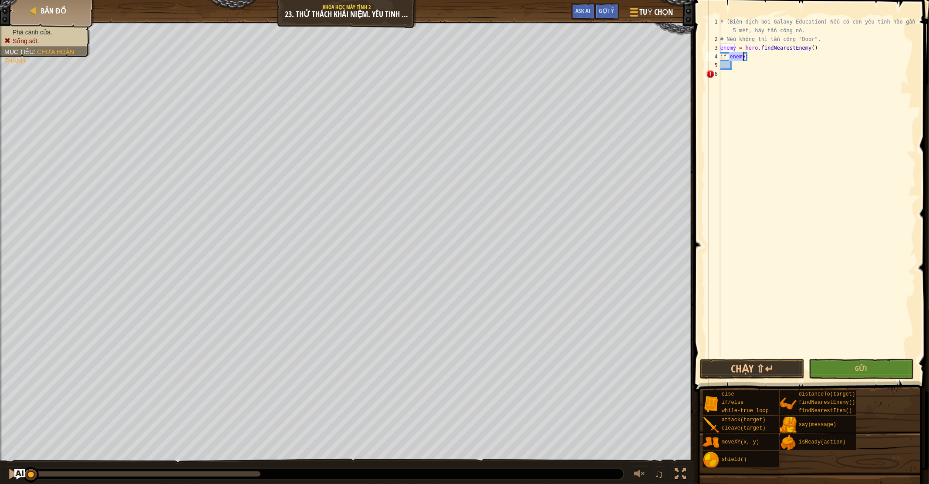
click at [743, 58] on div "# (Biên dịch bởi Galaxy Education) Nếu có con yêu tinh nào gần hơn 5 mét, hãy t…" at bounding box center [817, 200] width 197 height 366
type textarea "d"
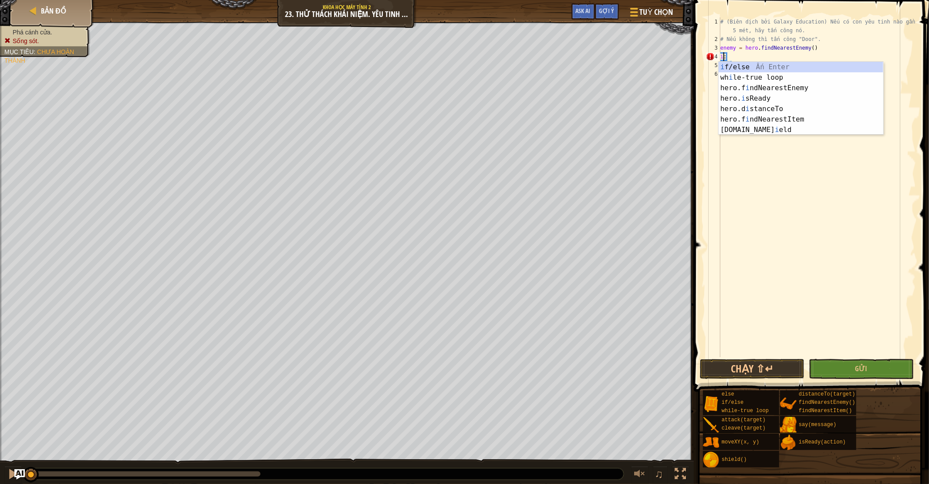
type textarea ":"
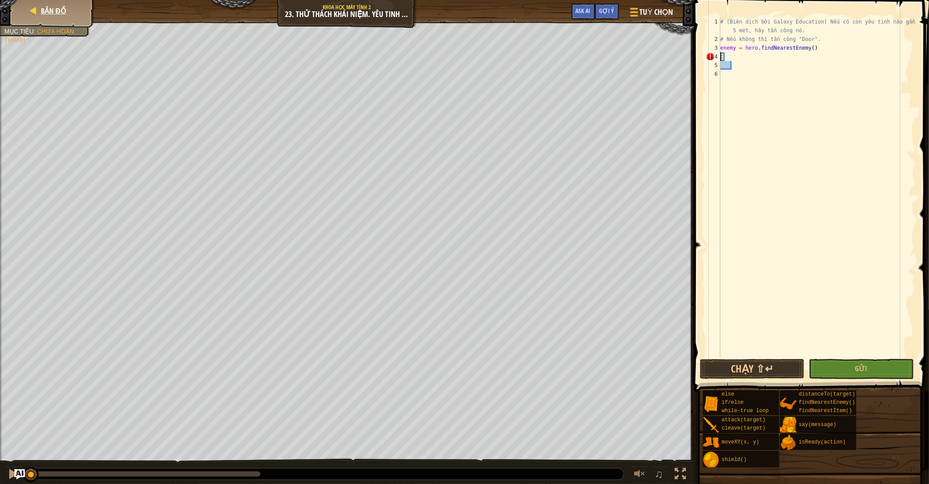
click at [37, 1] on div "Bản đồ" at bounding box center [52, 11] width 70 height 22
select select "vi"
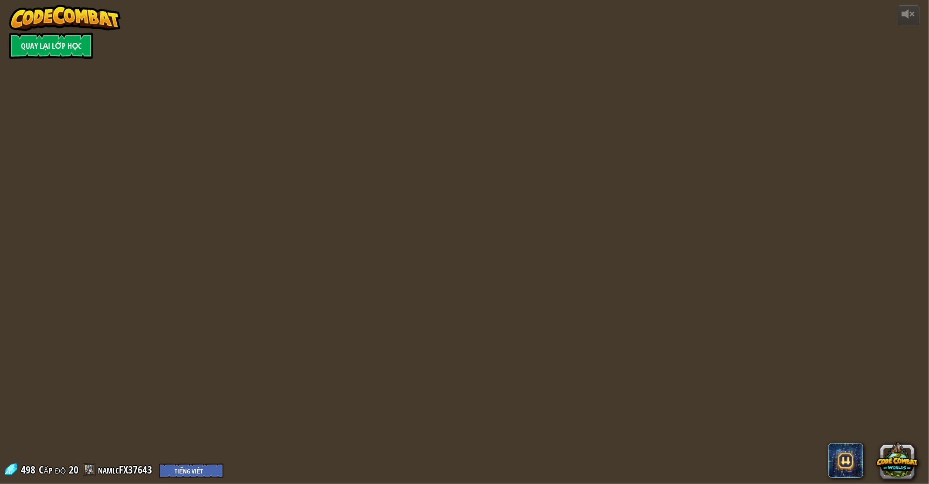
select select "vi"
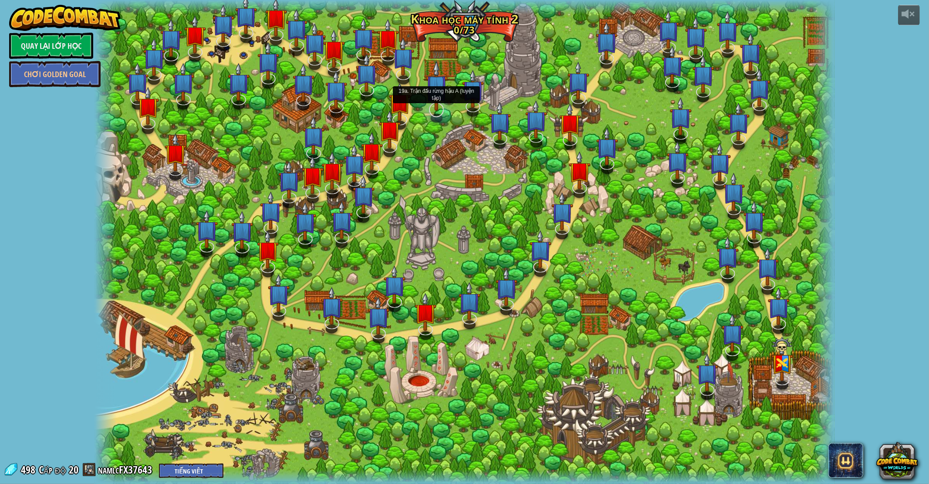
select select "vi"
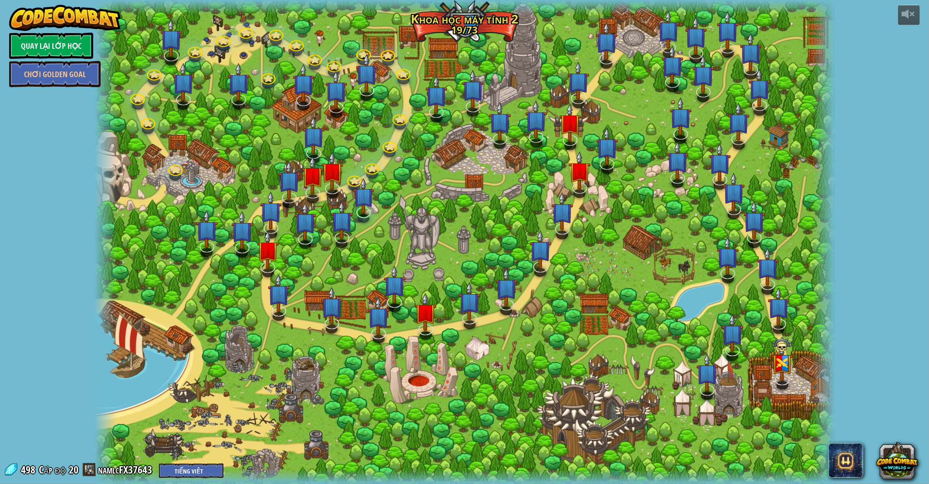
select select "vi"
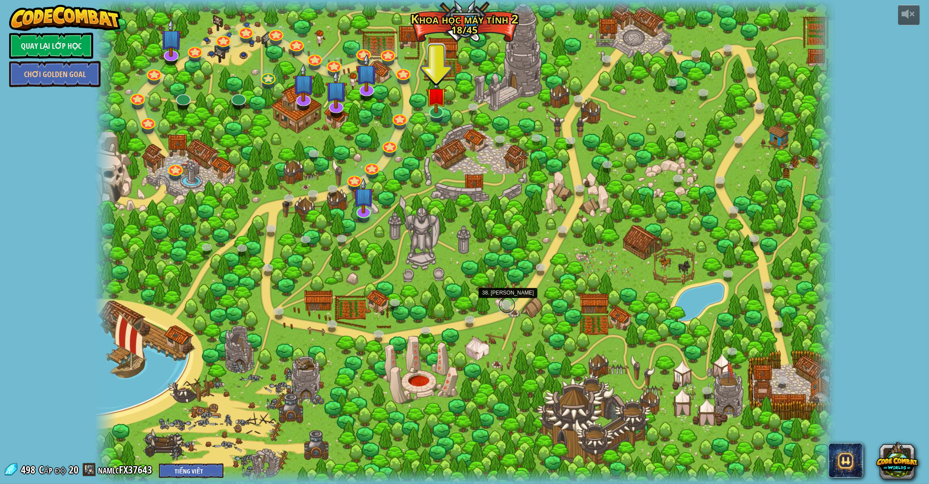
click at [507, 299] on link at bounding box center [506, 304] width 17 height 17
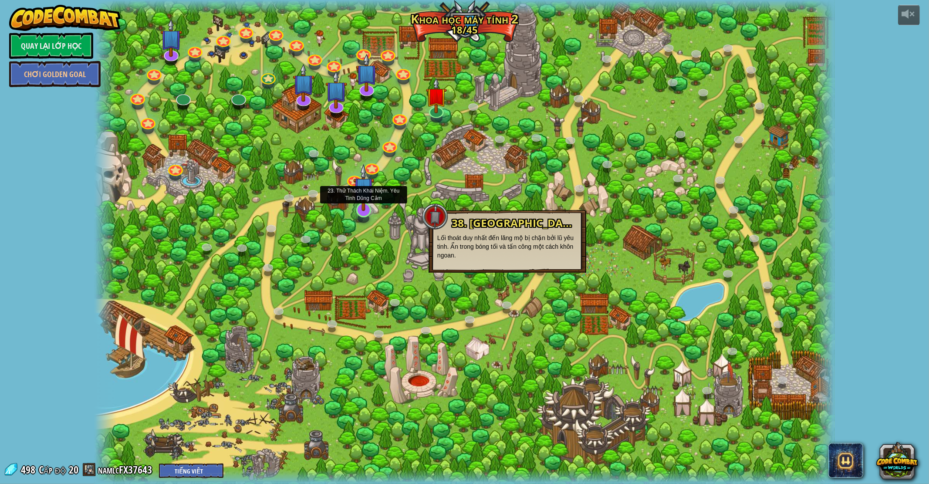
click at [353, 179] on img at bounding box center [363, 187] width 21 height 47
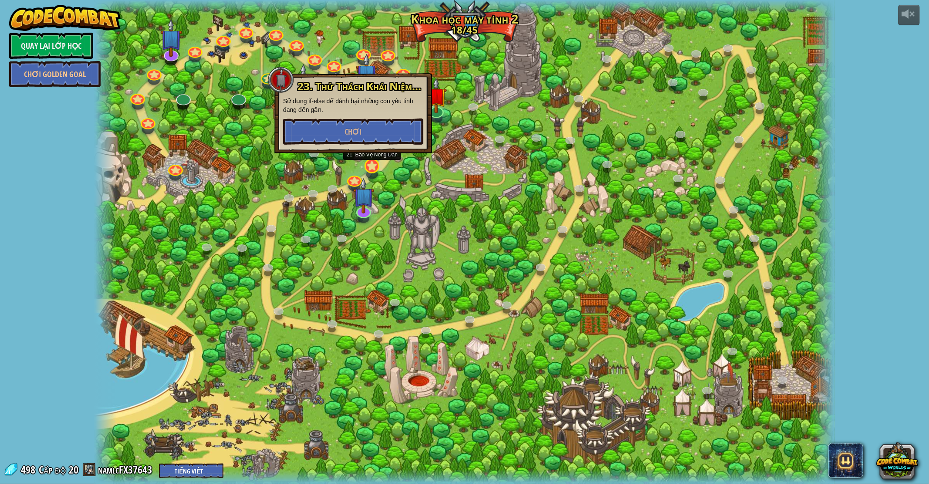
click at [376, 171] on div at bounding box center [371, 166] width 15 height 15
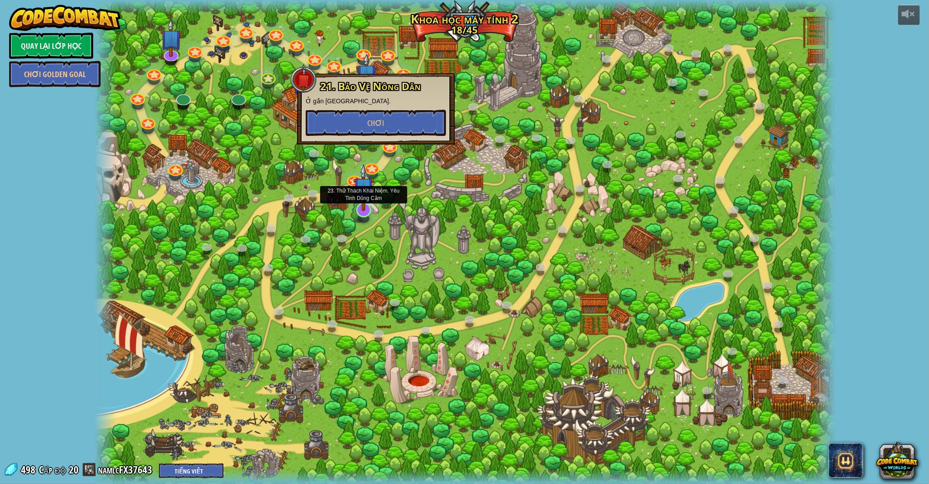
click at [363, 201] on img at bounding box center [363, 187] width 21 height 47
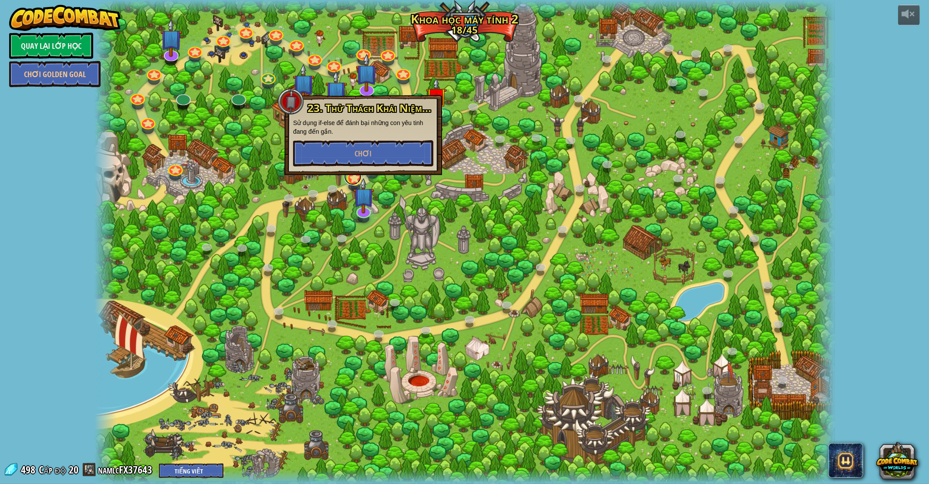
click at [351, 180] on link at bounding box center [352, 176] width 17 height 17
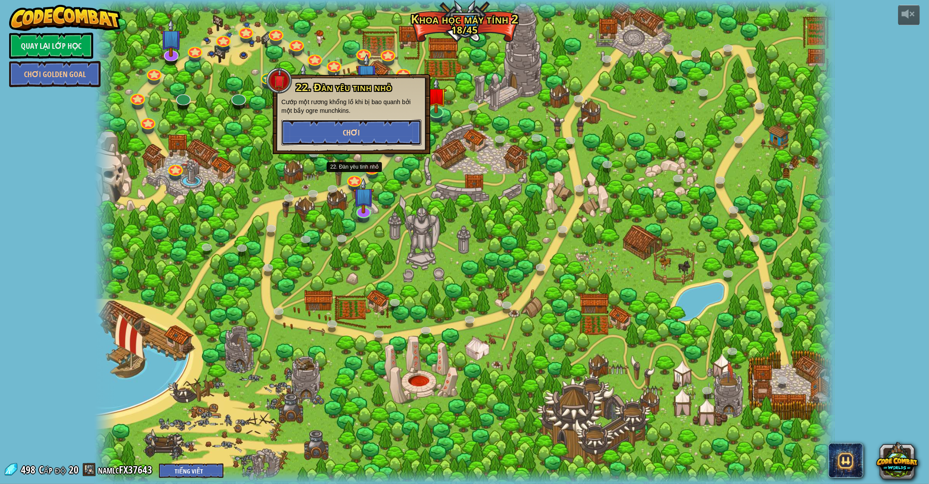
click at [373, 138] on button "Chơi" at bounding box center [351, 132] width 140 height 26
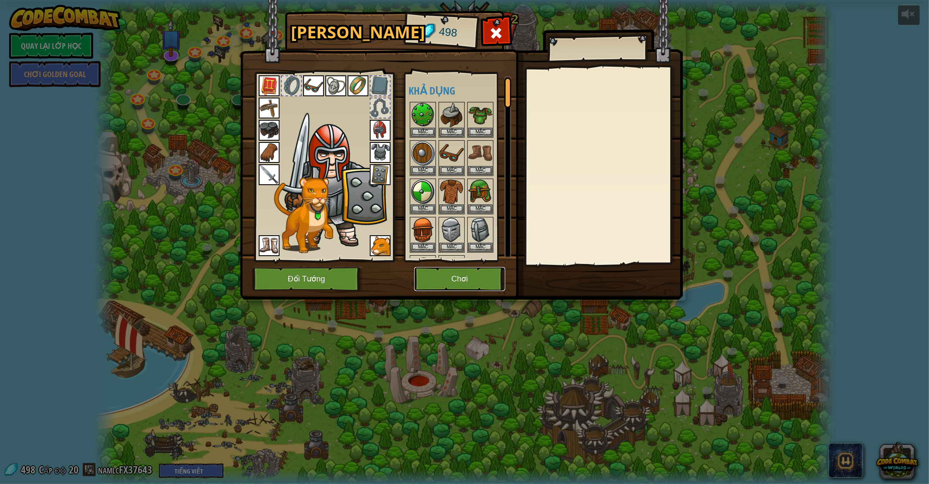
click at [447, 273] on button "Chơi" at bounding box center [459, 279] width 91 height 24
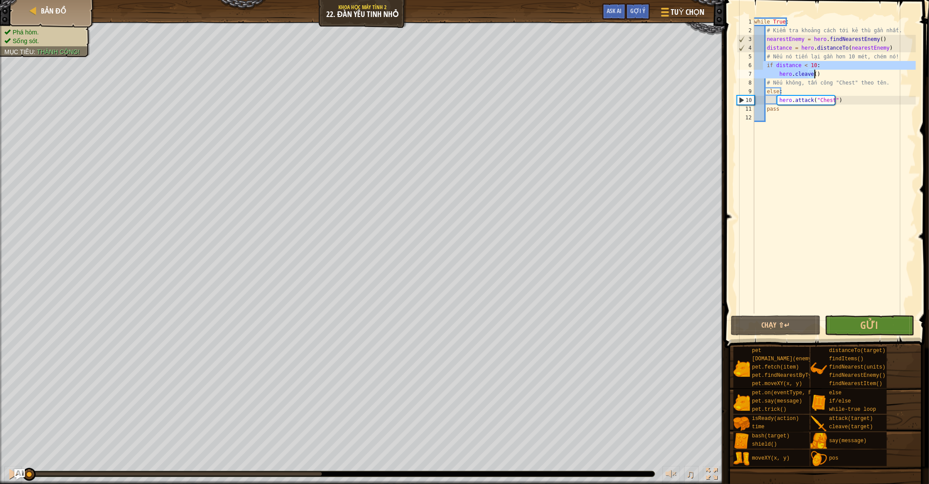
drag, startPoint x: 764, startPoint y: 65, endPoint x: 815, endPoint y: 72, distance: 51.0
click at [815, 72] on div "while True : # Kiểm tra khoảng cách tới kẻ thù gần nhất. nearestEnemy = hero . …" at bounding box center [834, 174] width 163 height 314
click at [818, 78] on div "while True : # Kiểm tra khoảng cách tới kẻ thù gần nhất. nearestEnemy = hero . …" at bounding box center [834, 165] width 163 height 296
drag, startPoint x: 754, startPoint y: 64, endPoint x: 803, endPoint y: 76, distance: 50.4
click at [803, 76] on div "hero.cleave() 1 2 3 4 5 6 7 8 9 10 11 12 while True : # Kiểm tra khoảng cách tớ…" at bounding box center [825, 165] width 181 height 296
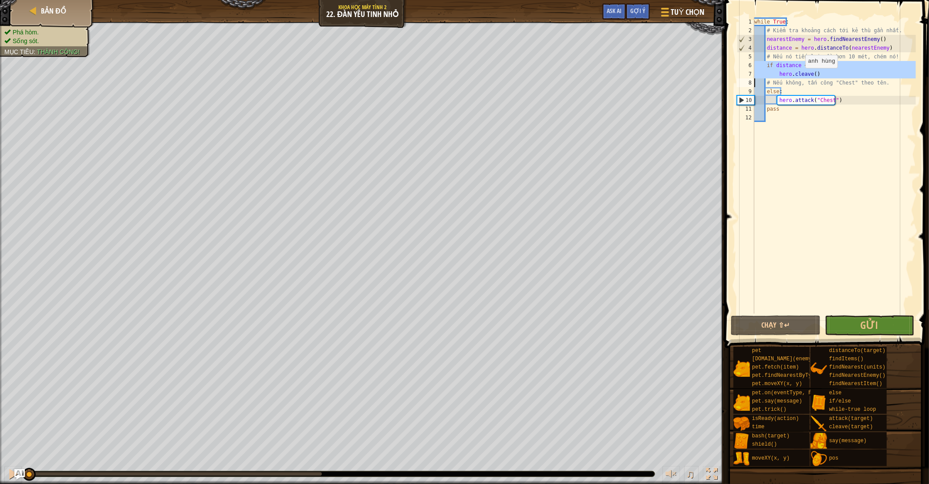
click at [801, 76] on div "while True : # Kiểm tra khoảng cách tới kẻ thù gần nhất. nearestEnemy = hero . …" at bounding box center [834, 165] width 163 height 296
click at [766, 65] on div "while True : # Kiểm tra khoảng cách tới kẻ thù gần nhất. nearestEnemy = hero . …" at bounding box center [834, 174] width 163 height 314
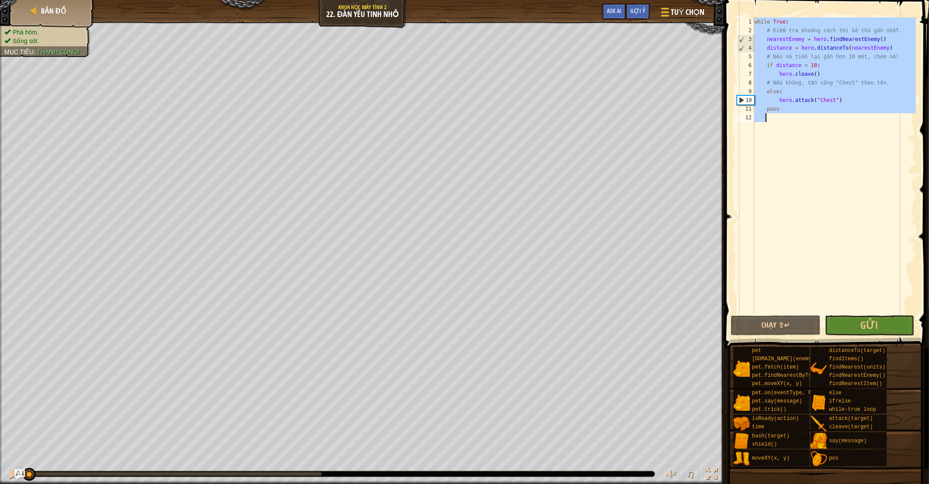
drag, startPoint x: 755, startPoint y: 19, endPoint x: 824, endPoint y: 116, distance: 119.5
click at [824, 116] on div "while True : # Kiểm tra khoảng cách tới kẻ thù gần nhất. nearestEnemy = hero . …" at bounding box center [834, 174] width 163 height 314
type textarea "pass"
click at [31, 12] on div at bounding box center [33, 11] width 9 height 9
select select "vi"
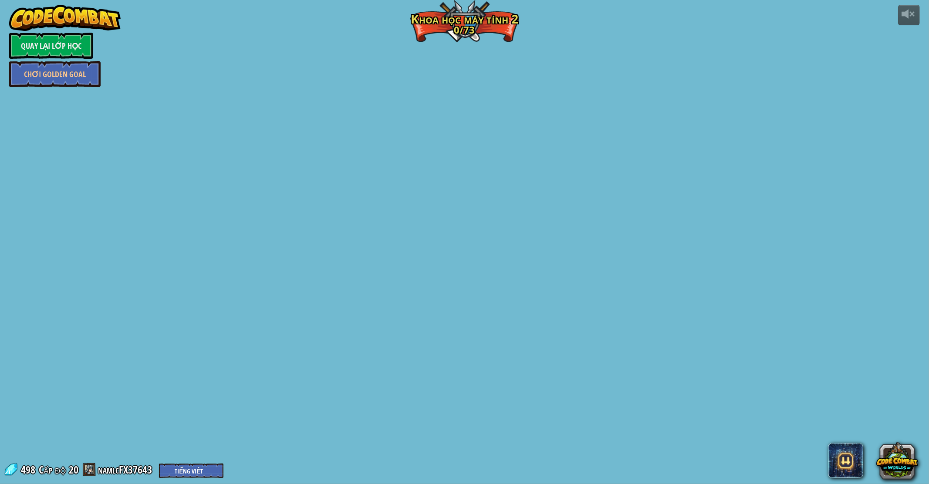
select select "vi"
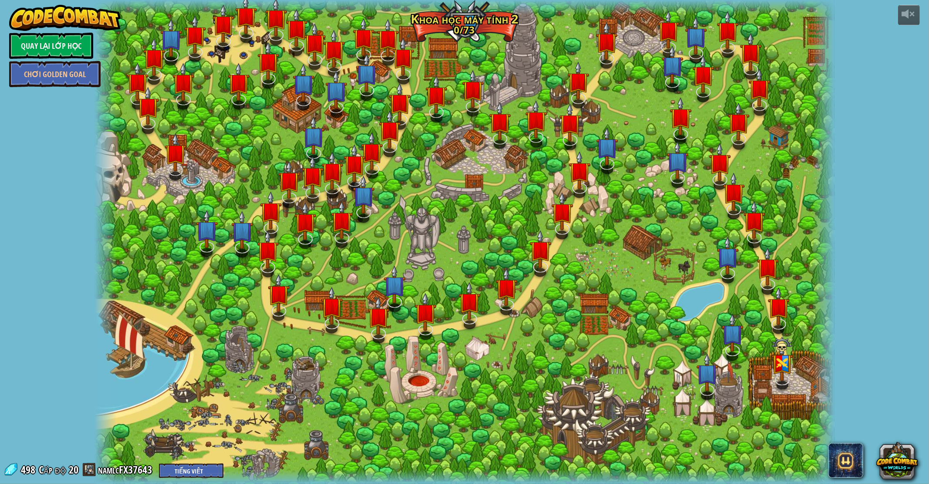
select select "vi"
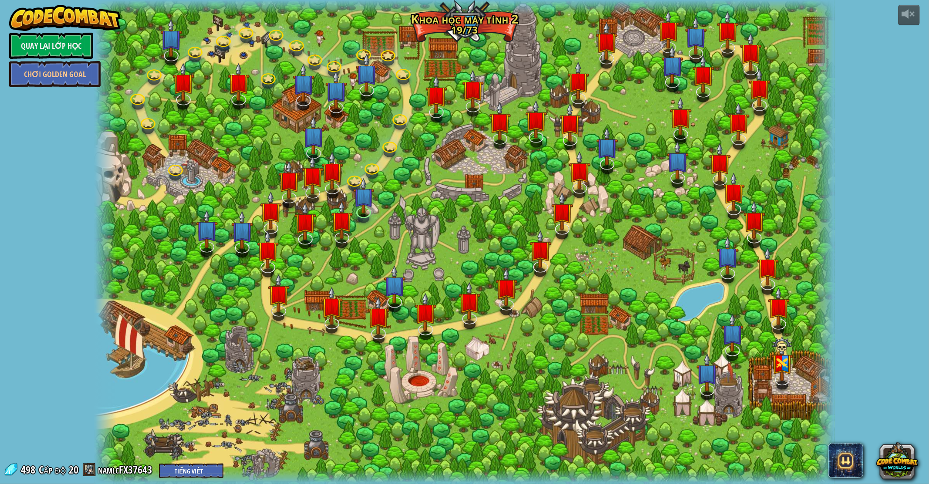
select select "vi"
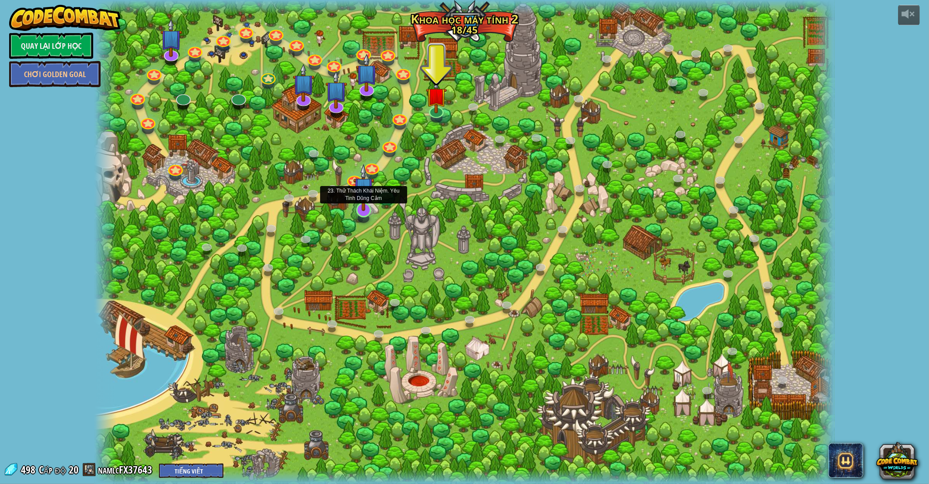
click at [358, 184] on img at bounding box center [363, 187] width 21 height 47
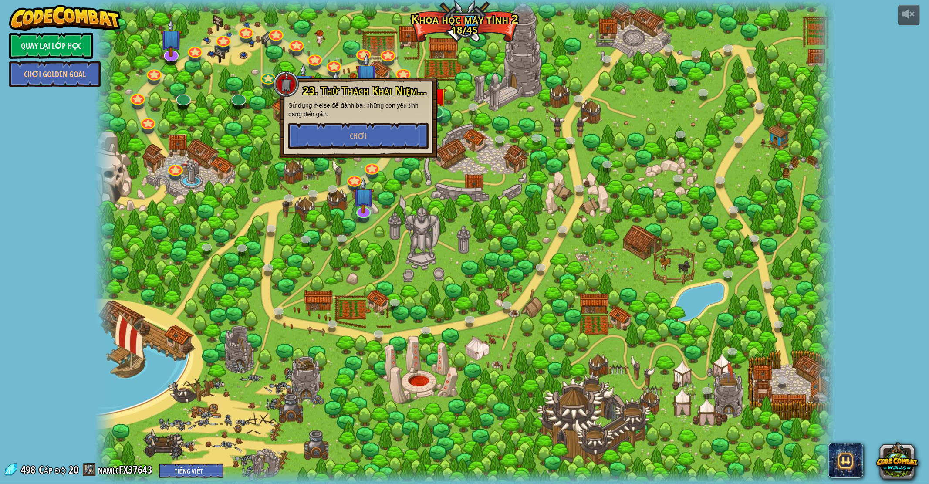
click at [363, 152] on div "23. Thử Thách Khái Niệm. [PERSON_NAME] Cảm Sử dụng if-else để đánh bại những co…" at bounding box center [359, 118] width 158 height 80
click at [363, 142] on button "Chơi" at bounding box center [358, 136] width 140 height 26
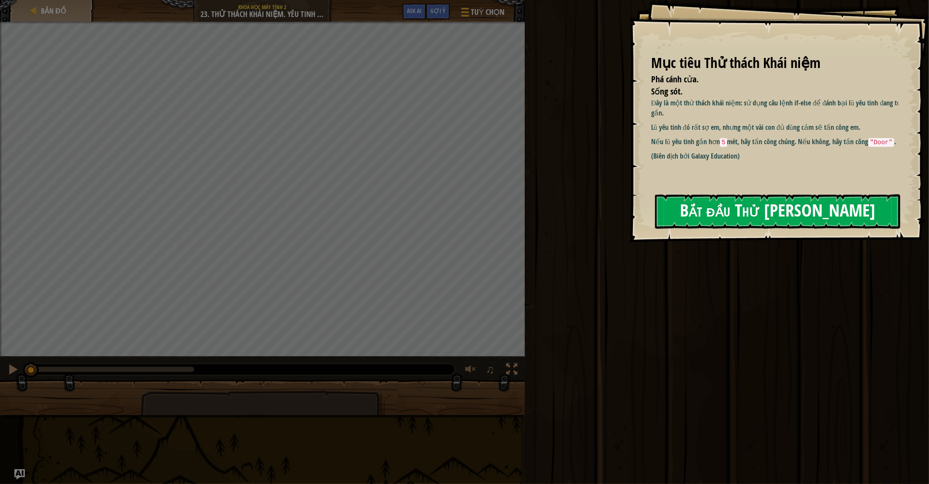
click at [726, 209] on button "Bắt đầu Thử [PERSON_NAME]" at bounding box center [777, 211] width 245 height 34
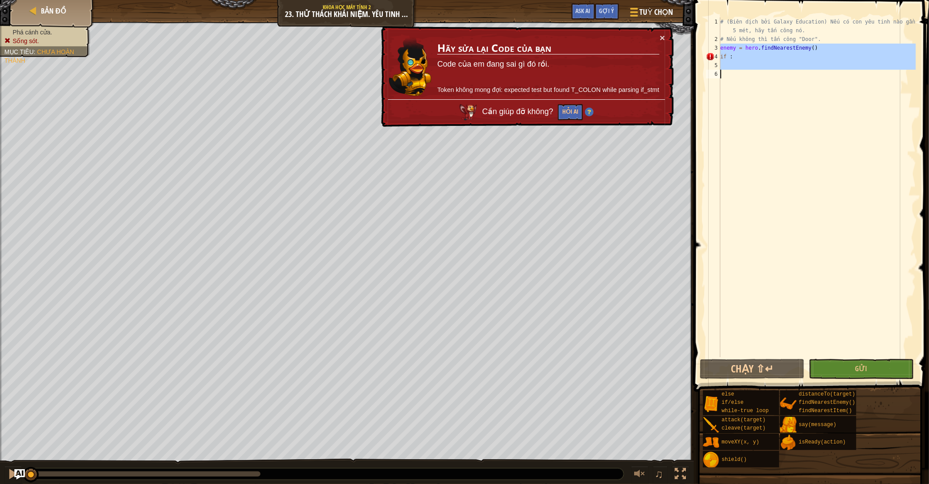
drag, startPoint x: 721, startPoint y: 48, endPoint x: 738, endPoint y: 70, distance: 28.0
click at [738, 70] on div "# (Biên dịch bởi Galaxy Education) Nếu có con yêu tinh nào gần hơn 5 mét, hãy t…" at bounding box center [817, 200] width 197 height 366
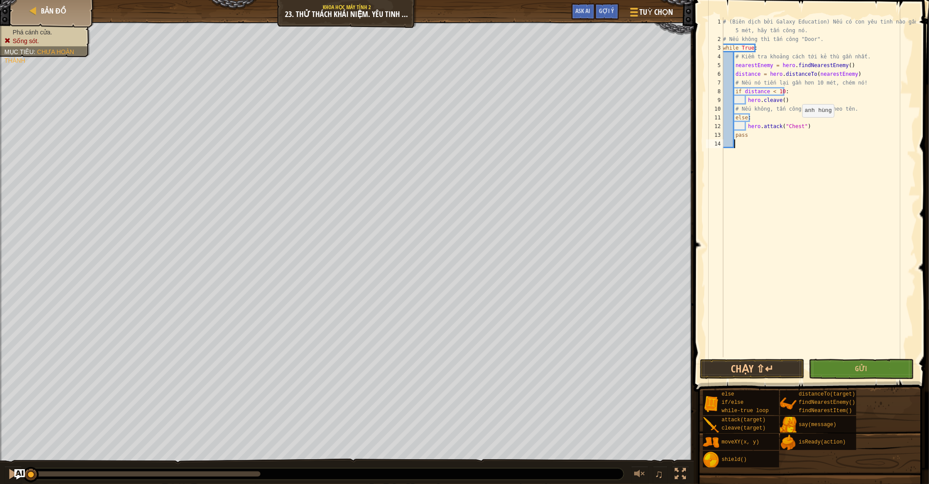
click at [797, 125] on div "# (Biên dịch bởi Galaxy Education) Nếu có con yêu tinh nào gần hơn 5 mét, hãy t…" at bounding box center [818, 200] width 195 height 366
type textarea "S"
click at [742, 367] on button "Chạy ⇧↵" at bounding box center [752, 369] width 105 height 20
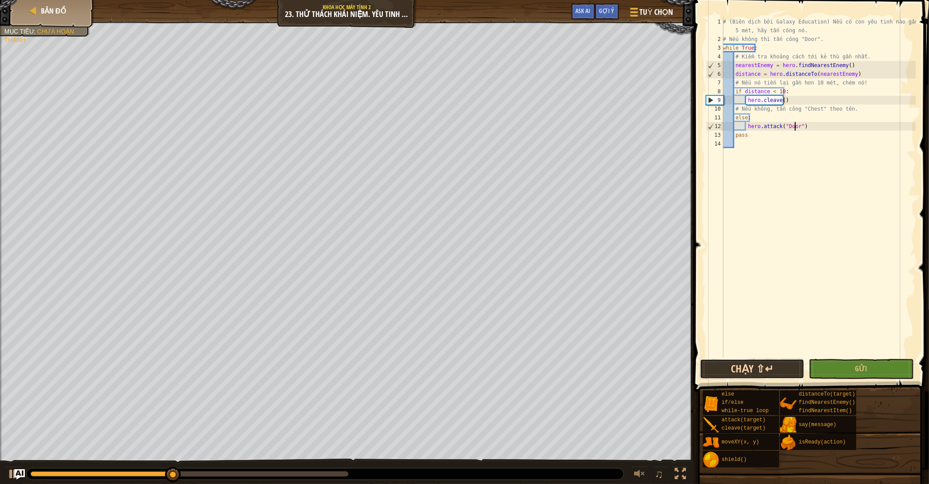
click at [716, 362] on button "Chạy ⇧↵" at bounding box center [752, 369] width 105 height 20
click at [780, 101] on div "# (Biên dịch bởi Galaxy Education) Nếu có con yêu tinh nào gần hơn 5 mét, hãy t…" at bounding box center [818, 200] width 195 height 366
click at [753, 369] on button "Chạy ⇧↵" at bounding box center [752, 369] width 105 height 20
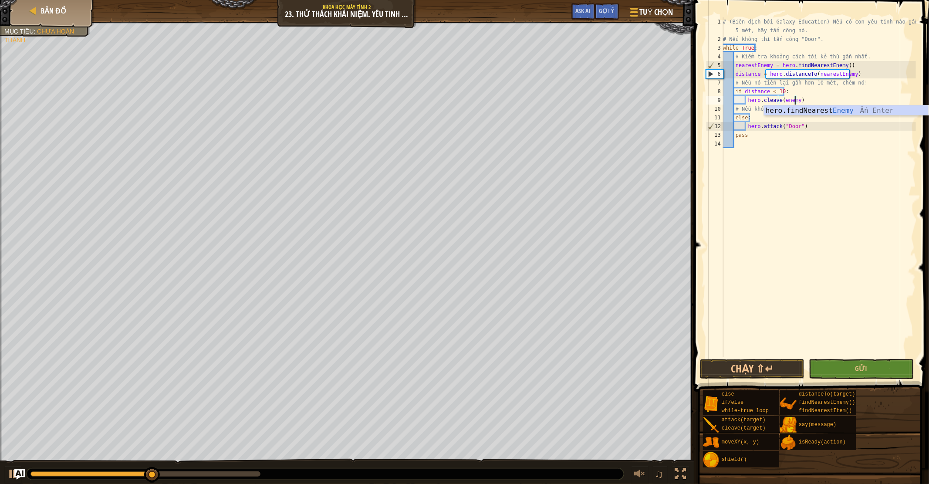
click at [699, 379] on span at bounding box center [812, 183] width 242 height 417
click at [703, 366] on button "Chạy ⇧↵" at bounding box center [752, 369] width 105 height 20
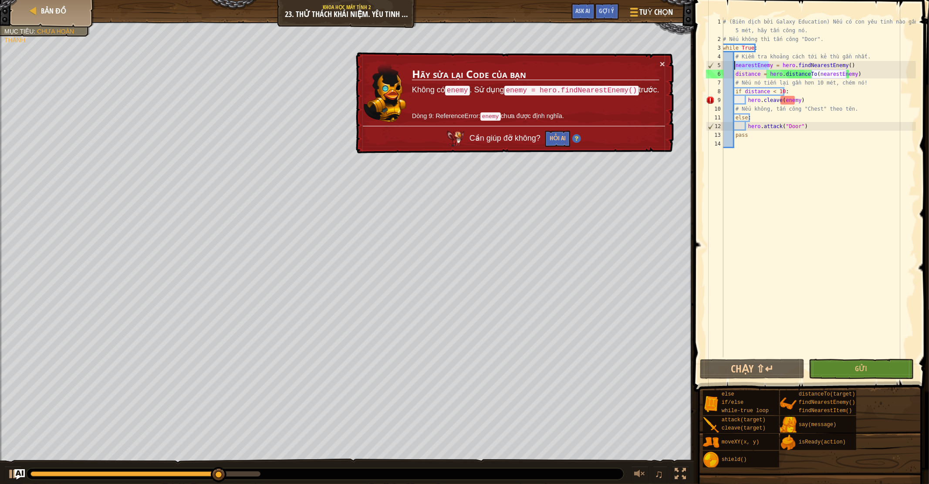
drag, startPoint x: 768, startPoint y: 65, endPoint x: 735, endPoint y: 64, distance: 33.1
click at [735, 64] on div "# (Biên dịch bởi Galaxy Education) Nếu có con yêu tinh nào gần hơn 5 mét, hãy t…" at bounding box center [818, 200] width 195 height 366
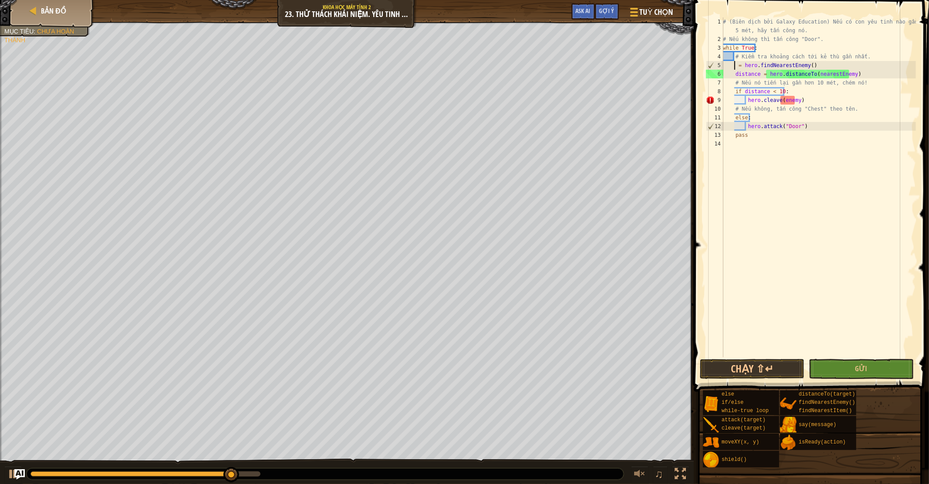
scroll to position [0, 0]
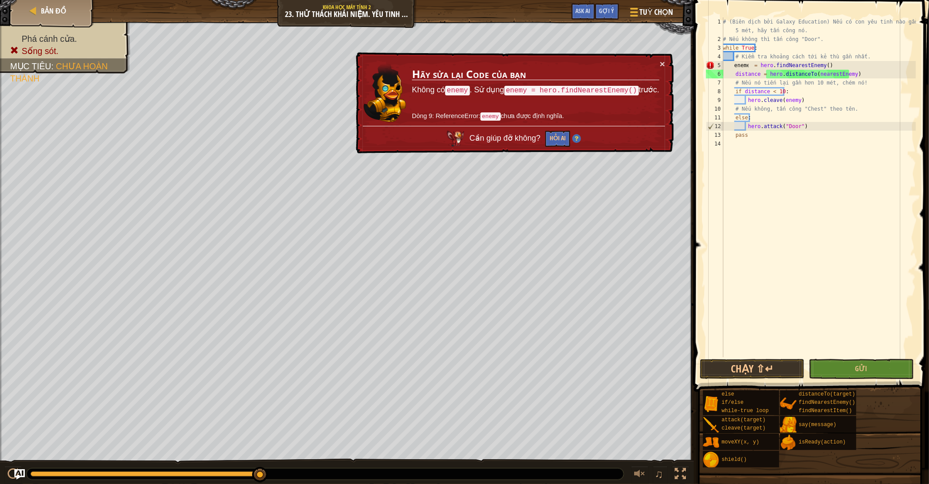
click at [708, 64] on div "5" at bounding box center [714, 65] width 17 height 9
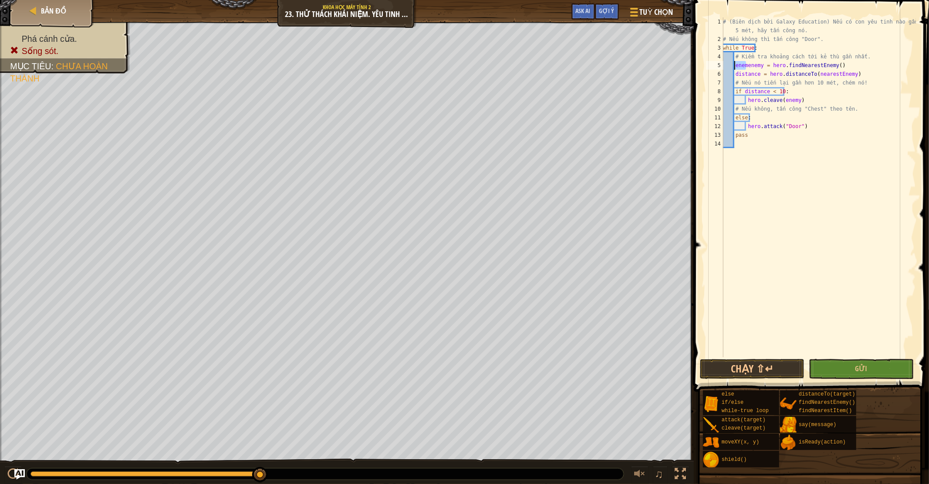
drag, startPoint x: 746, startPoint y: 66, endPoint x: 733, endPoint y: 66, distance: 13.1
click at [733, 66] on div "# (Biên dịch bởi Galaxy Education) Nếu có con yêu tinh nào gần hơn 5 mét, hãy t…" at bounding box center [818, 200] width 195 height 366
click at [783, 359] on button "Chạy ⇧↵" at bounding box center [752, 369] width 105 height 20
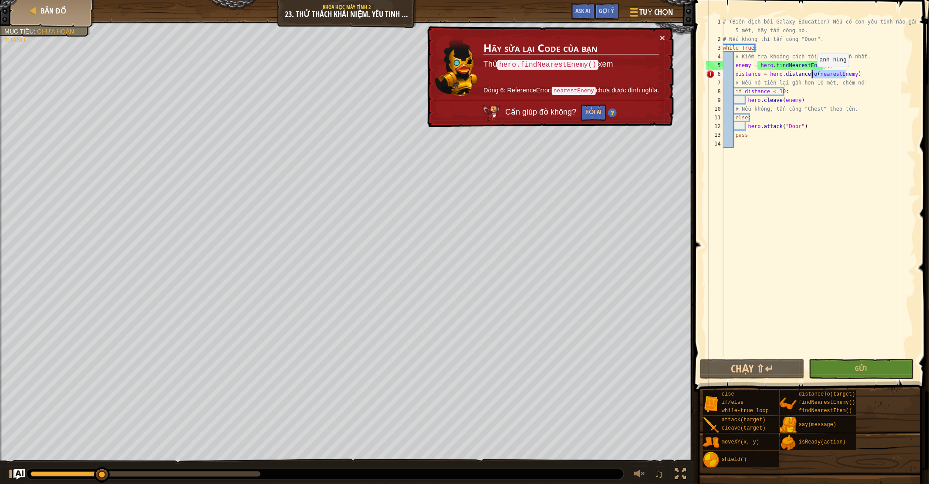
drag, startPoint x: 846, startPoint y: 76, endPoint x: 812, endPoint y: 75, distance: 34.0
click at [812, 75] on div "# (Biên dịch bởi Galaxy Education) Nếu có con yêu tinh nào gần hơn 5 mét, hãy t…" at bounding box center [818, 200] width 195 height 366
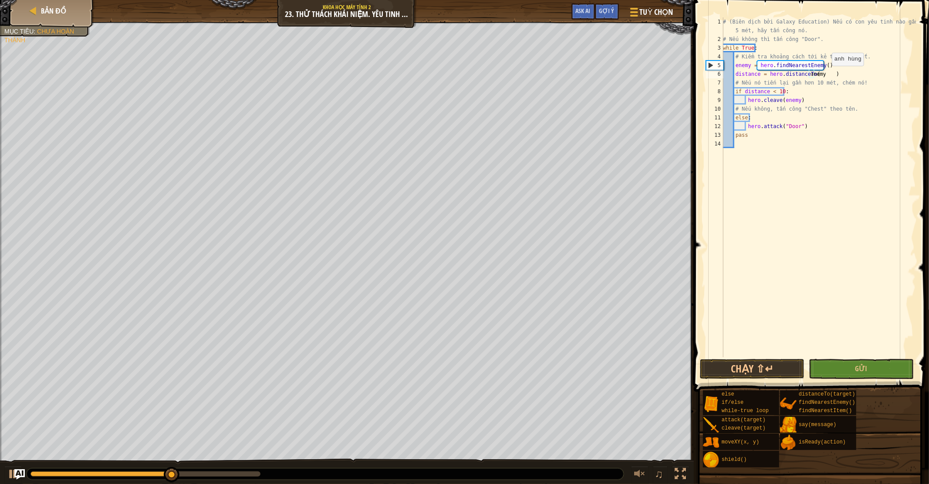
click at [827, 74] on div "# (Biên dịch bởi Galaxy Education) Nếu có con yêu tinh nào gần hơn 5 mét, hãy t…" at bounding box center [818, 200] width 195 height 366
click at [747, 362] on button "Chạy ⇧↵" at bounding box center [752, 369] width 105 height 20
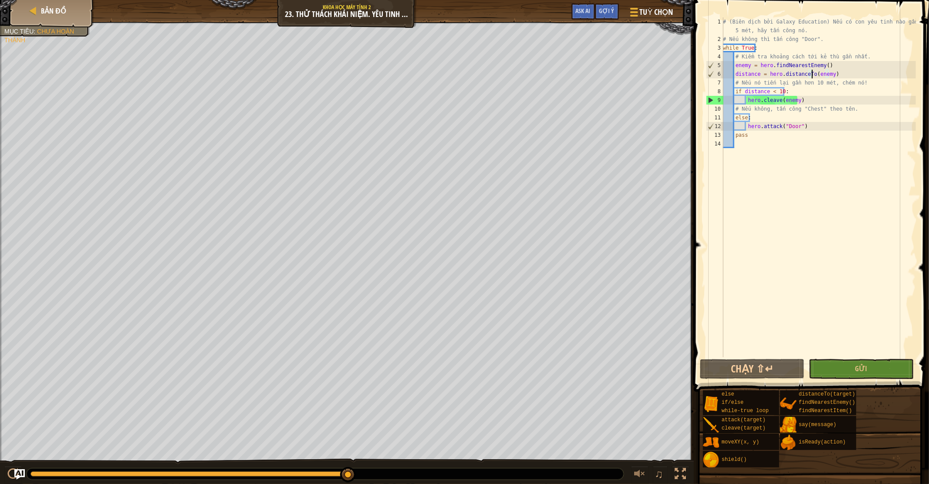
click at [746, 101] on div "# (Biên dịch bởi Galaxy Education) Nếu có con yêu tinh nào gần hơn 5 mét, hãy t…" at bounding box center [818, 200] width 195 height 366
drag, startPoint x: 761, startPoint y: 99, endPoint x: 777, endPoint y: 99, distance: 16.5
click at [777, 99] on div "# (Biên dịch bởi Galaxy Education) Nếu có con yêu tinh nào gần hơn 5 mét, hãy t…" at bounding box center [818, 200] width 195 height 366
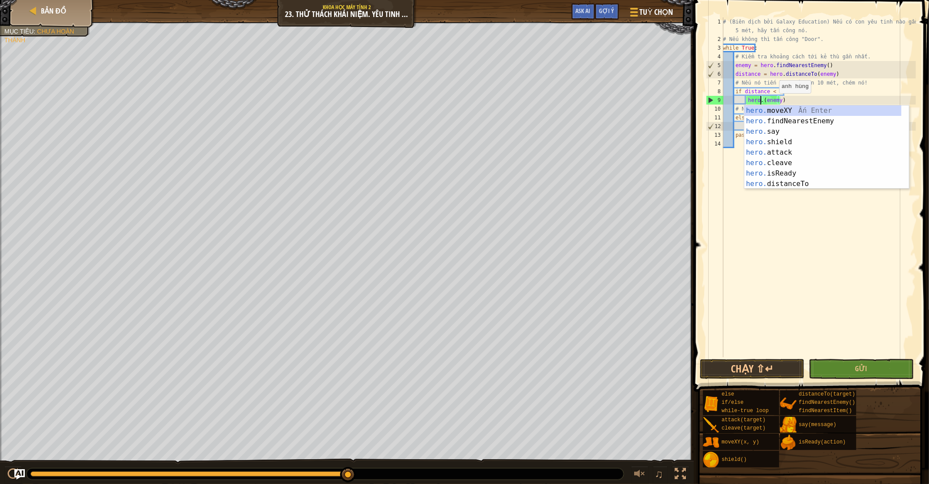
scroll to position [0, 0]
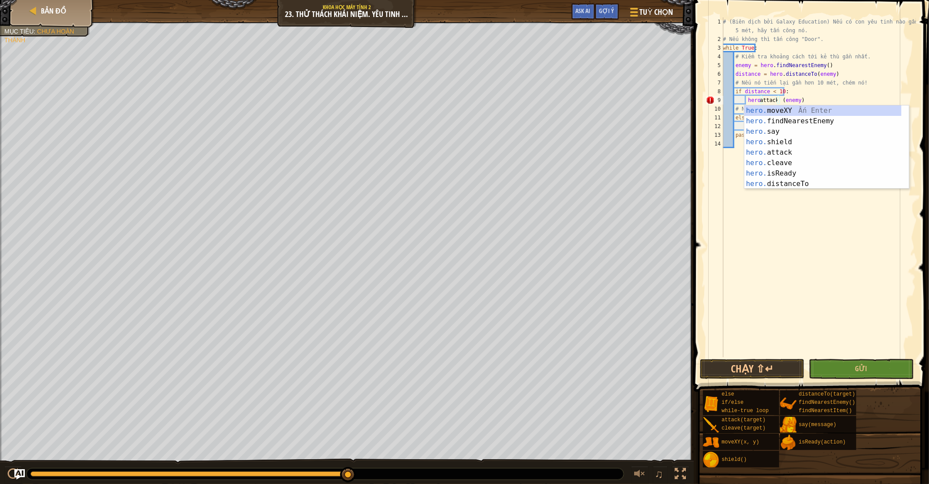
type textarea "attackattack"
click at [750, 292] on div "# (Biên dịch bởi Galaxy Education) Nếu có con yêu tinh nào gần hơn 5 mét, hãy t…" at bounding box center [818, 200] width 195 height 366
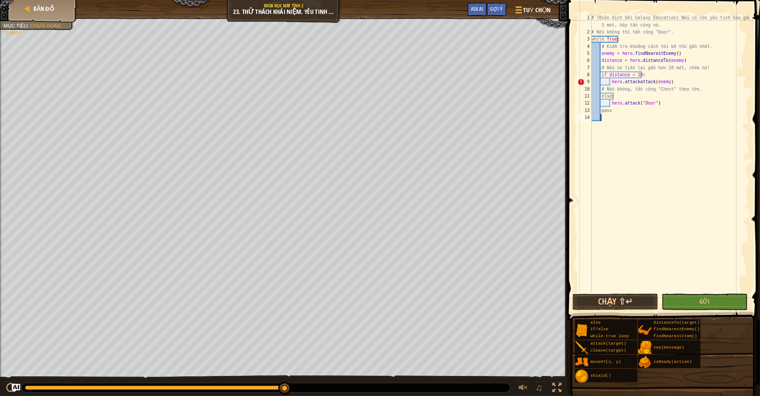
scroll to position [3, 0]
drag, startPoint x: 794, startPoint y: 99, endPoint x: 779, endPoint y: 102, distance: 16.0
type textarea "hero.attack(enemy)"
click at [774, 375] on button "Chạy ⇧↵" at bounding box center [752, 369] width 105 height 20
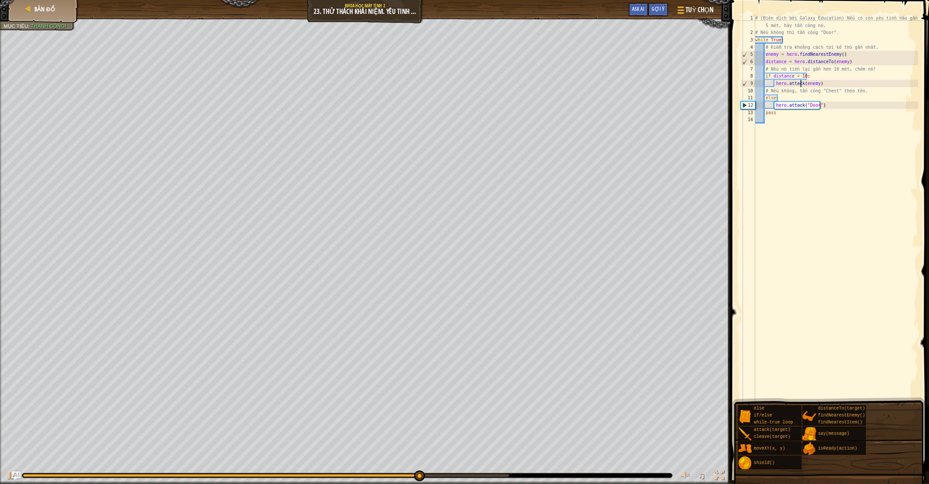
scroll to position [4, 2]
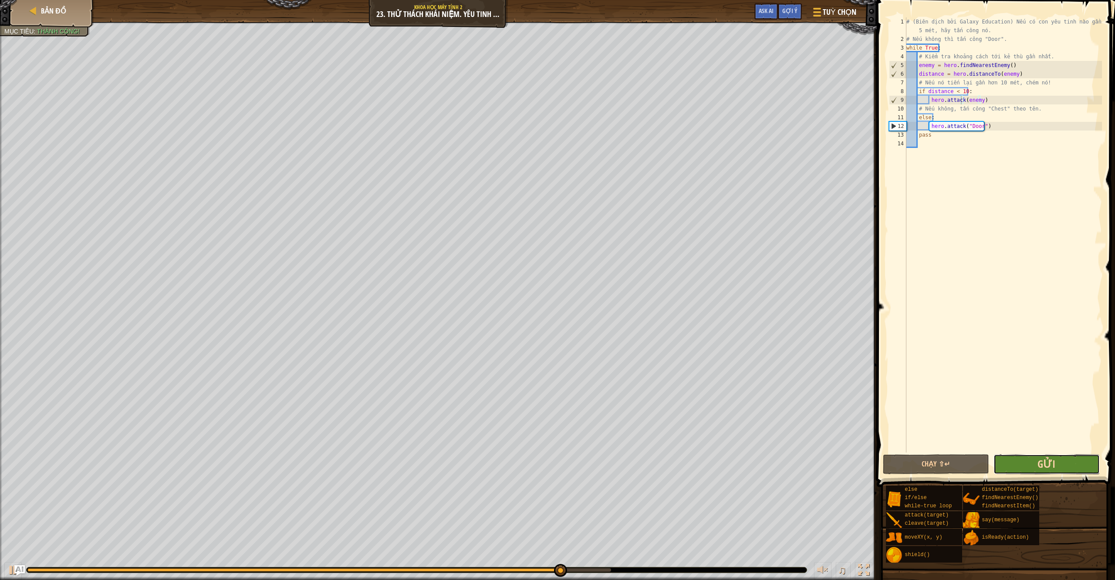
click at [921, 460] on span "Gửi" at bounding box center [1046, 464] width 18 height 14
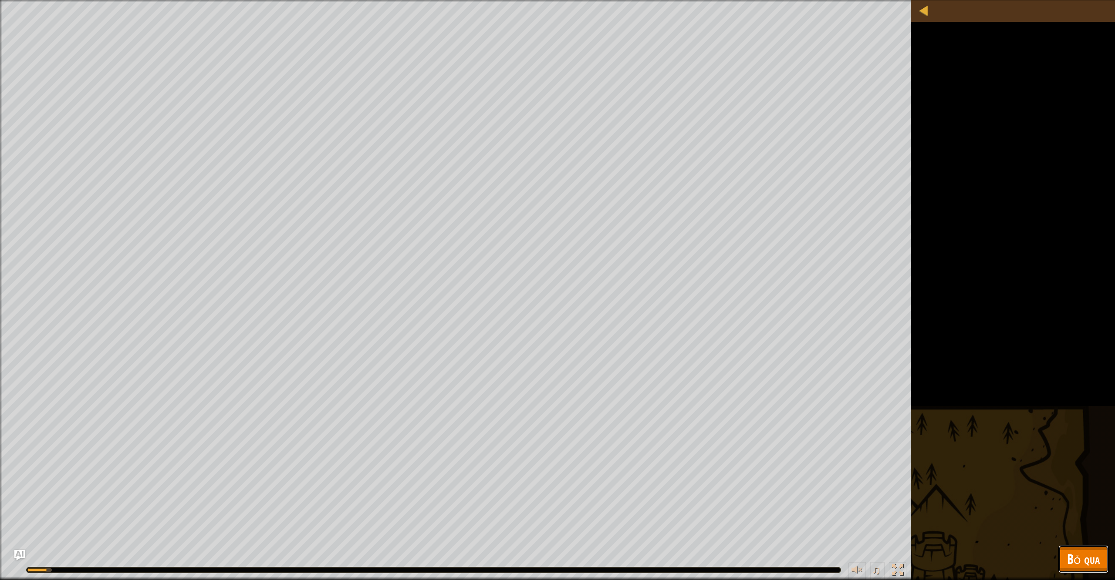
click at [921, 464] on span "Bỏ qua" at bounding box center [1083, 559] width 33 height 18
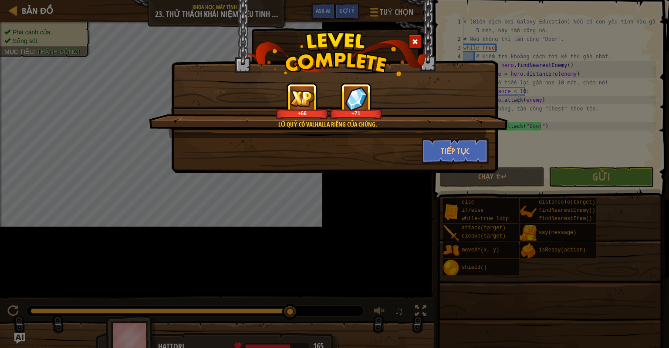
scroll to position [5, 1]
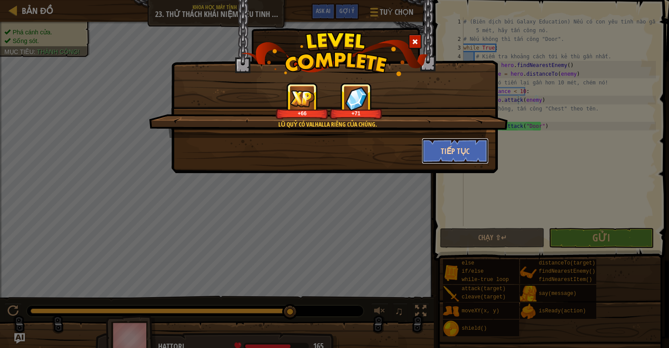
click at [445, 148] on button "Tiếp tục" at bounding box center [455, 151] width 67 height 26
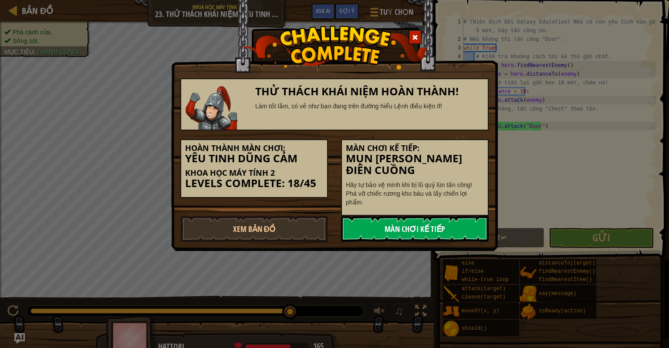
click at [347, 216] on link "Màn chơi kế tiếp" at bounding box center [415, 229] width 148 height 26
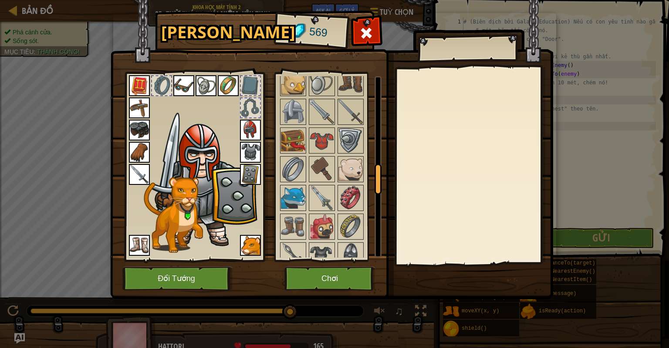
scroll to position [540, 0]
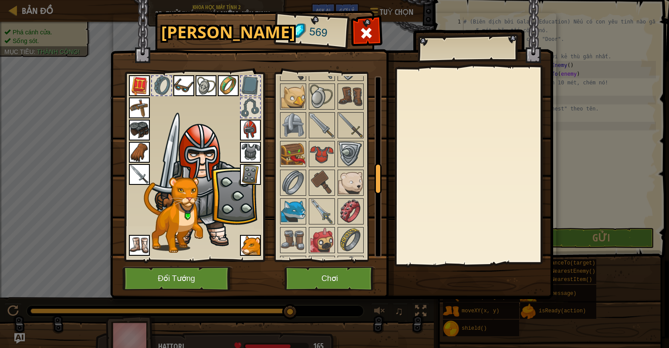
drag, startPoint x: 379, startPoint y: 95, endPoint x: 385, endPoint y: 180, distance: 85.1
click at [385, 180] on div "Hành Trang 569 Khả dụng [PERSON_NAME] (click đúp để trang bị) Bị giới hạn Bị kh…" at bounding box center [334, 156] width 443 height 287
click at [323, 152] on img at bounding box center [322, 154] width 24 height 24
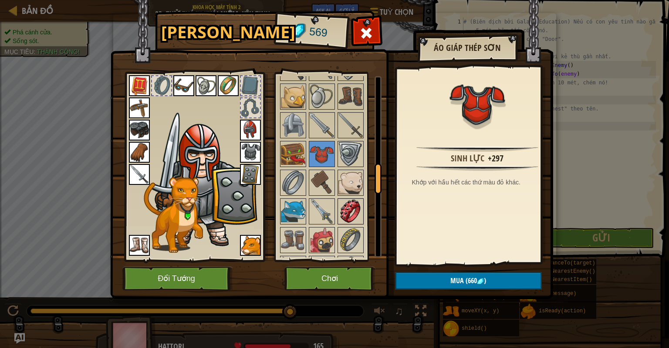
drag, startPoint x: 362, startPoint y: 202, endPoint x: 356, endPoint y: 203, distance: 6.7
click at [361, 202] on img at bounding box center [350, 211] width 24 height 24
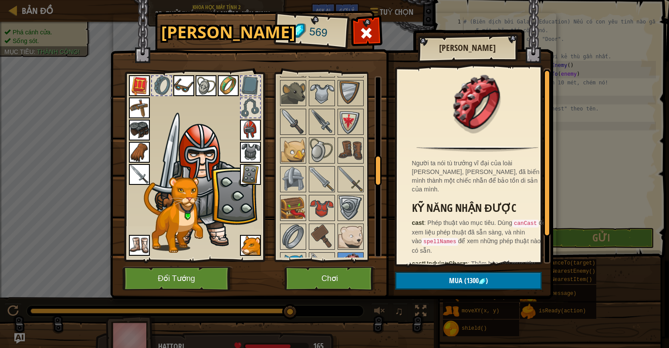
drag, startPoint x: 379, startPoint y: 188, endPoint x: 378, endPoint y: 178, distance: 10.5
click at [380, 178] on div at bounding box center [378, 170] width 7 height 31
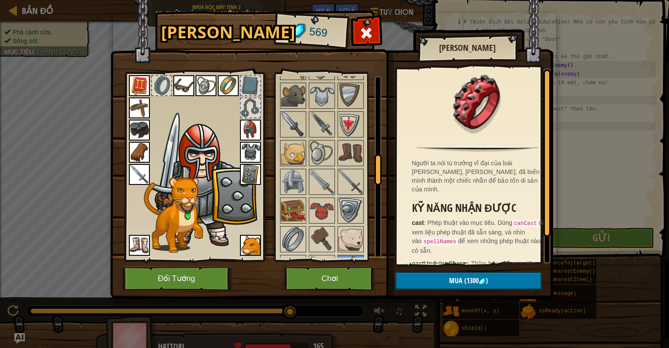
click at [348, 125] on img at bounding box center [350, 124] width 24 height 24
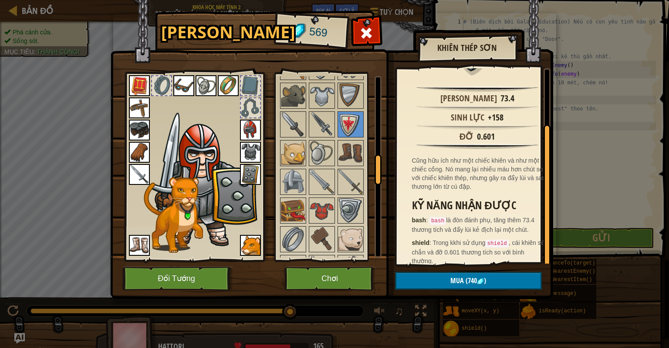
scroll to position [69, 0]
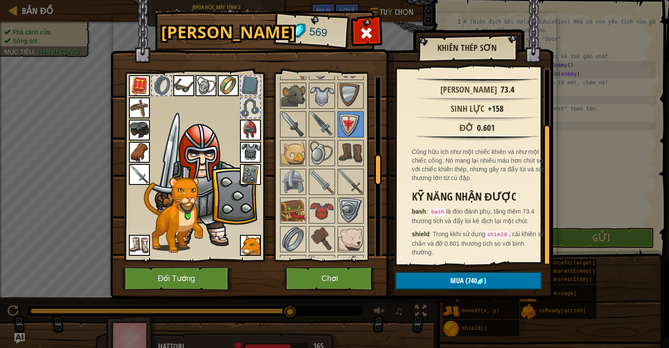
drag, startPoint x: 543, startPoint y: 193, endPoint x: 541, endPoint y: 256, distance: 62.7
click at [541, 256] on div "Tấn công 73.4 Sinh lực +158 Đỡ 0.601 Cũng hữu ích như một chiếc khiên và như mộ…" at bounding box center [474, 166] width 154 height 196
click at [321, 209] on img at bounding box center [322, 211] width 24 height 24
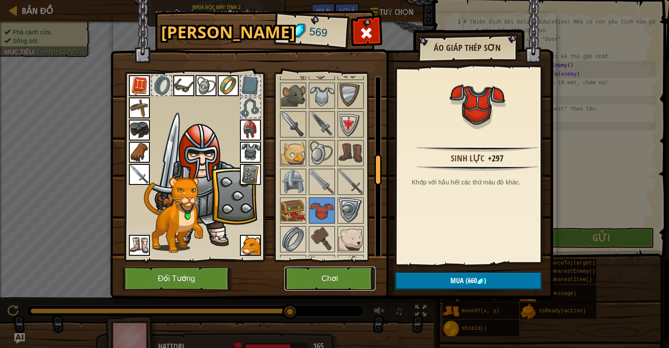
click at [352, 276] on button "Chơi" at bounding box center [329, 279] width 91 height 24
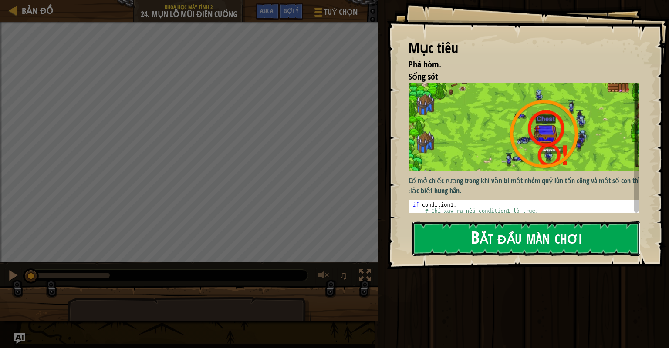
click at [439, 235] on button "Bắt đầu màn chơi" at bounding box center [526, 239] width 228 height 34
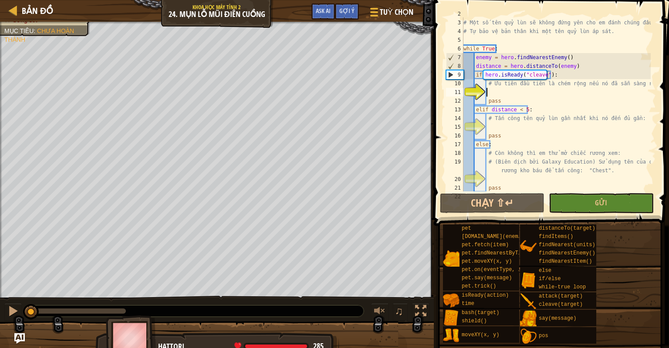
scroll to position [17, 0]
click at [494, 125] on div "# Tấn công vào chiếc rương để phá mở nó! # Một số tên quỷ lùn sẽ không đứng yên…" at bounding box center [556, 105] width 189 height 192
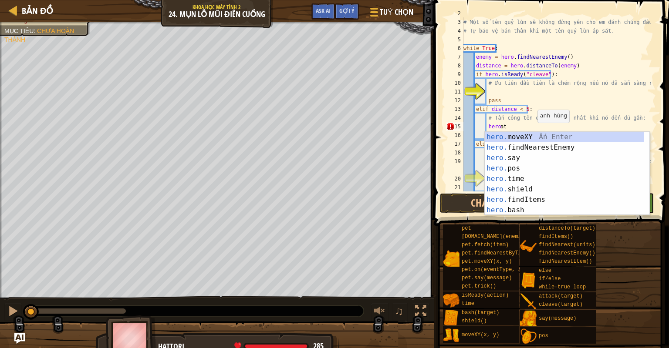
scroll to position [4, 0]
click at [533, 123] on div "# Tấn công vào chiếc rương để phá mở nó! # Một số tên quỷ lùn sẽ không đứng yên…" at bounding box center [556, 105] width 189 height 192
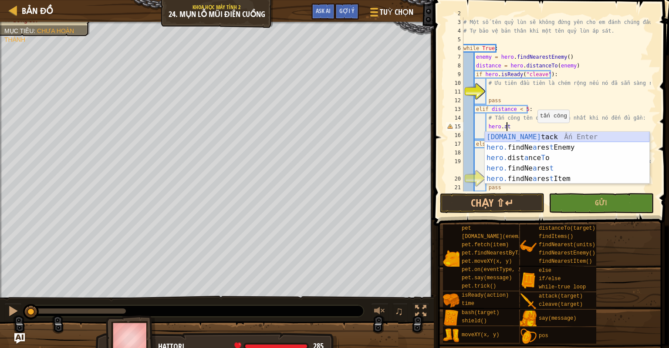
click at [528, 136] on div "[DOMAIN_NAME] tack Ấn Enter hero. findNe a res t Enemy Ấn Enter hero. dist a nc…" at bounding box center [567, 168] width 165 height 73
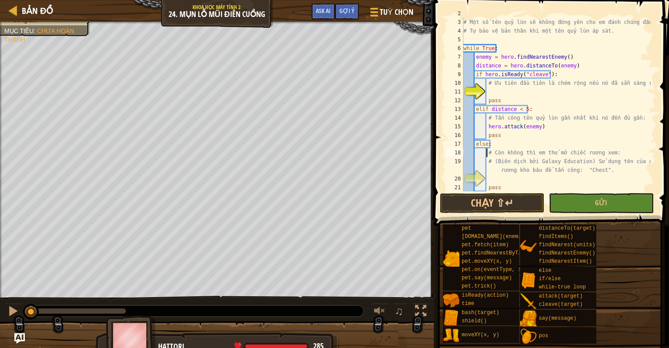
click at [486, 153] on div "# Tấn công vào chiếc rương để phá mở nó! # Một số tên quỷ lùn sẽ không đứng yên…" at bounding box center [556, 105] width 189 height 192
type textarea "# Còn không thì em thử mở chiếc rương xem:"
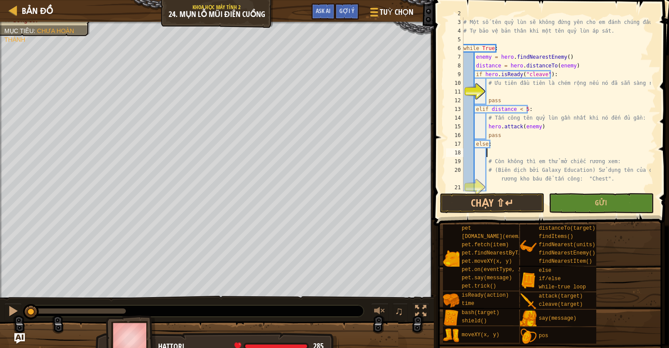
click at [497, 151] on div "# Tấn công vào chiếc rương để phá mở nó! # Một số tên quỷ lùn sẽ không đứng yên…" at bounding box center [556, 105] width 189 height 192
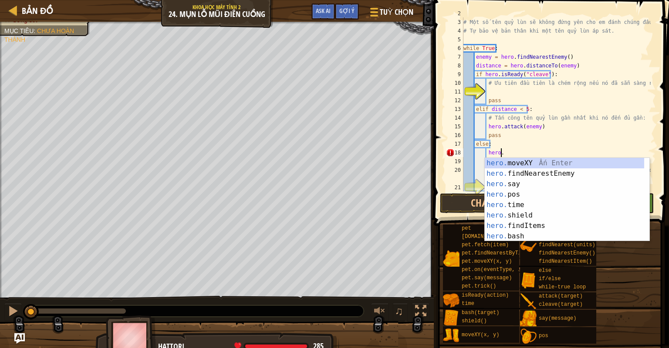
scroll to position [0, 0]
click at [507, 150] on div "# Tấn công vào chiếc rương để phá mở nó! # Một số tên quỷ lùn sẽ không đứng yên…" at bounding box center [556, 105] width 189 height 192
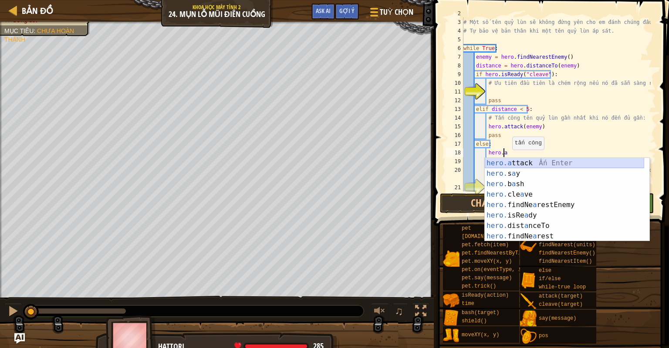
click at [512, 162] on div "hero.a ttack Ấn Enter hero. s a y [DEMOGRAPHIC_DATA] Enter hero. b a sh Ấn Ente…" at bounding box center [564, 210] width 159 height 105
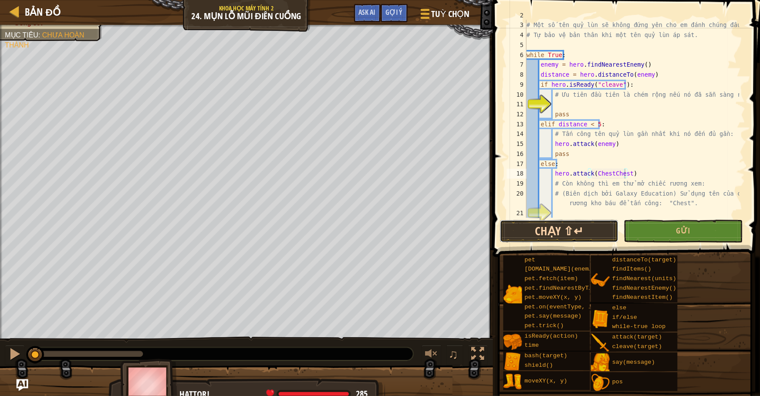
scroll to position [4, 2]
click at [508, 199] on button "Chạy ⇧↵" at bounding box center [492, 203] width 105 height 20
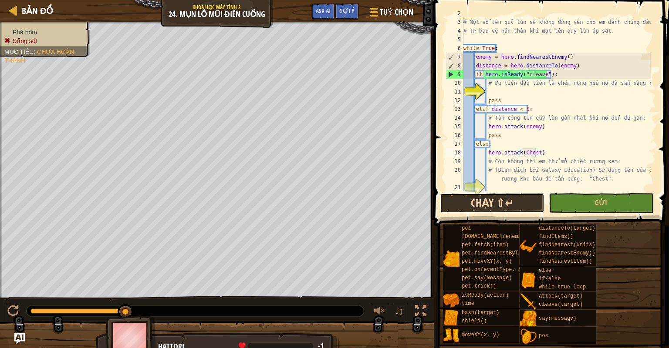
click at [506, 202] on button "Chạy ⇧↵" at bounding box center [492, 203] width 105 height 20
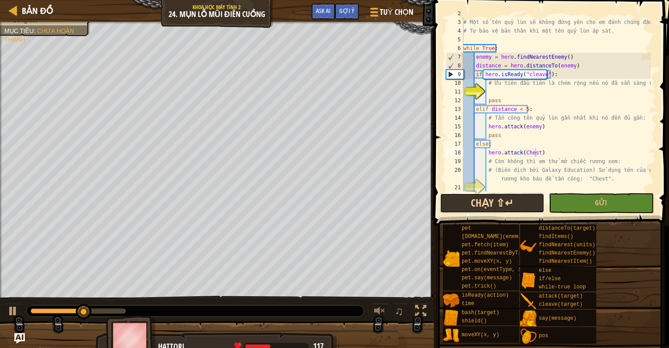
click at [464, 197] on button "Chạy ⇧↵" at bounding box center [492, 203] width 105 height 20
drag, startPoint x: 464, startPoint y: 197, endPoint x: 459, endPoint y: 201, distance: 6.2
click at [463, 197] on button "Đang chạy" at bounding box center [492, 203] width 105 height 20
click at [459, 201] on button "Đang chạy" at bounding box center [492, 203] width 105 height 20
click at [462, 200] on button "Đang chạy" at bounding box center [492, 203] width 105 height 20
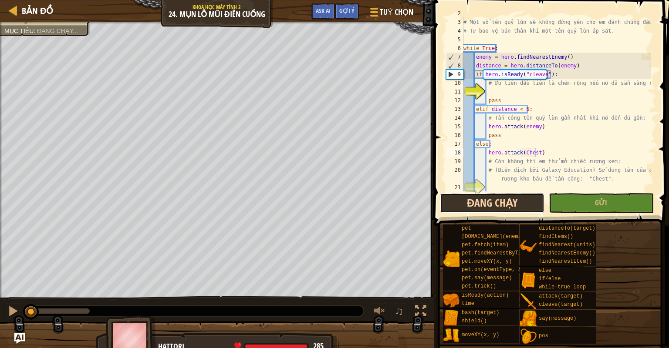
click at [462, 200] on button "Đang chạy" at bounding box center [492, 203] width 105 height 20
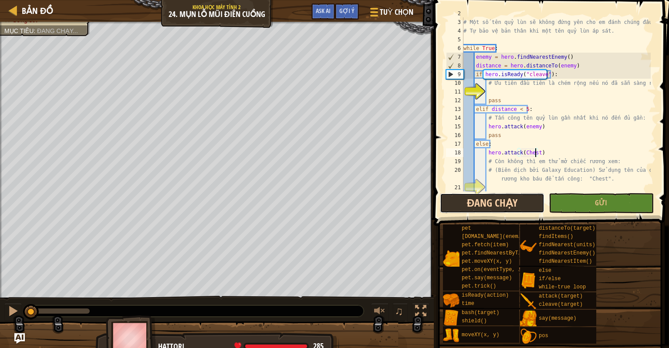
click at [462, 200] on button "Đang chạy" at bounding box center [492, 203] width 105 height 20
drag, startPoint x: 462, startPoint y: 200, endPoint x: 462, endPoint y: 194, distance: 6.1
click at [462, 194] on button "Đang chạy" at bounding box center [492, 203] width 105 height 20
drag, startPoint x: 42, startPoint y: 310, endPoint x: 23, endPoint y: 312, distance: 19.2
click at [23, 312] on div at bounding box center [31, 312] width 16 height 16
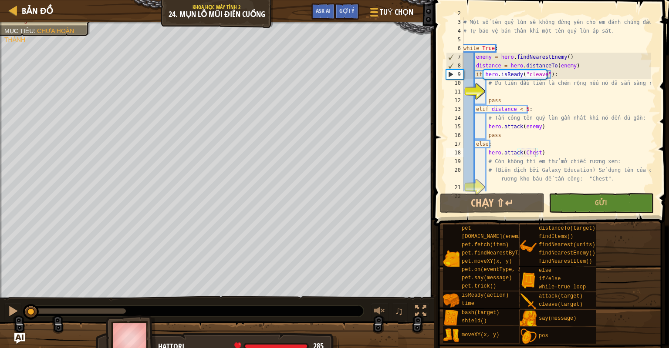
drag, startPoint x: 107, startPoint y: 309, endPoint x: 35, endPoint y: 304, distance: 72.4
click at [0, 289] on div "Phá hòm. Sống sót Mục tiêu : Chưa hoàn thành ♫ Hattori 285 x: 40 y: 36 No targe…" at bounding box center [334, 189] width 669 height 335
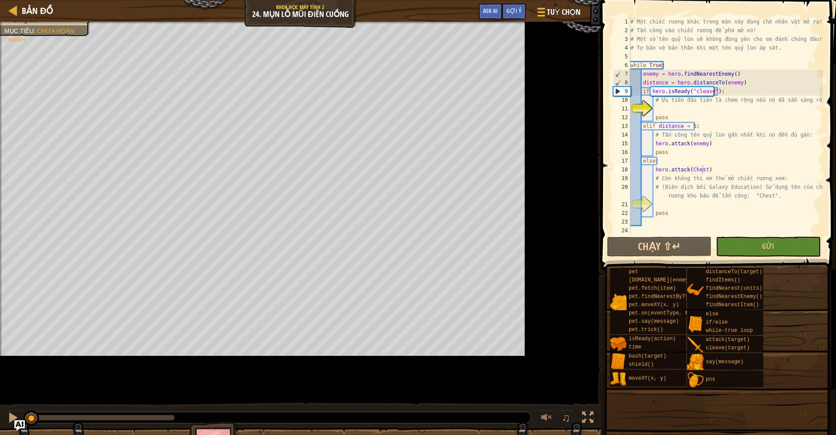
scroll to position [4, 2]
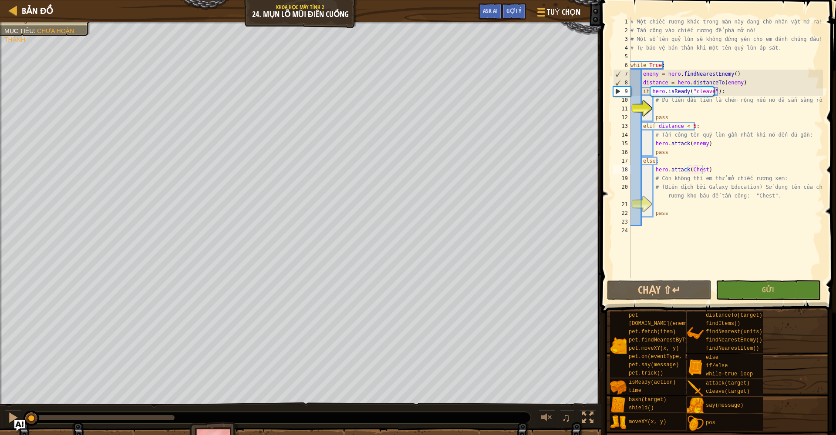
click at [699, 148] on div "# Một chiếc rương khác trong màn này đang chờ nhân vật mở ra! # Tấn công vào ch…" at bounding box center [726, 156] width 194 height 279
click at [712, 145] on div "# Một chiếc rương khác trong màn này đang chờ nhân vật mở ra! # Tấn công vào ch…" at bounding box center [726, 156] width 194 height 279
click at [706, 89] on div "# Một chiếc rương khác trong màn này đang chờ nhân vật mở ra! # Tấn công vào ch…" at bounding box center [726, 156] width 194 height 279
click at [713, 96] on div "# Một chiếc rương khác trong màn này đang chờ nhân vật mở ra! # Tấn công vào ch…" at bounding box center [726, 156] width 194 height 279
type textarea "# Ưu tiên đầu tiên là chém rộng nếu nó đã sẵn sàng rồi:"
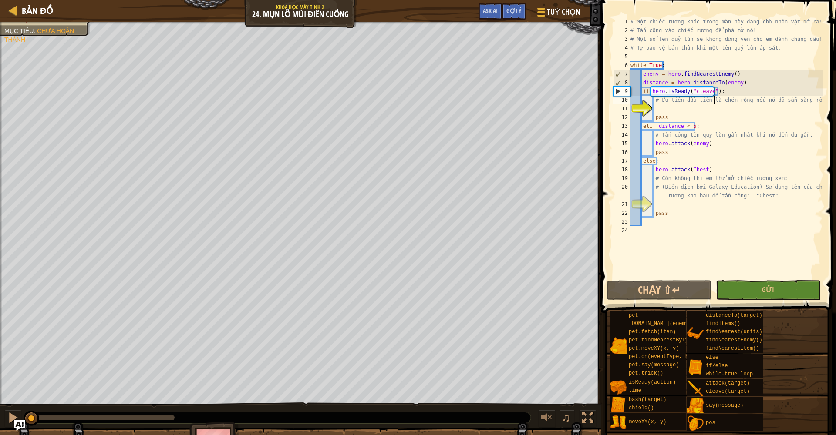
click at [670, 106] on div "# Một chiếc rương khác trong màn này đang chờ nhân vật mở ra! # Tấn công vào ch…" at bounding box center [726, 156] width 194 height 279
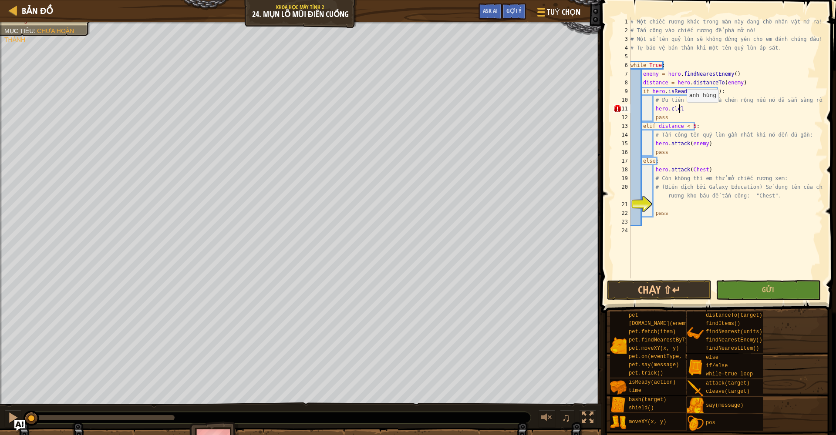
scroll to position [4, 0]
click at [682, 111] on div "# Một chiếc rương khác trong màn này đang chờ nhân vật mở ra! # Tấn công vào ch…" at bounding box center [726, 156] width 194 height 279
click at [692, 121] on div "[DOMAIN_NAME] eave Ấn Enter" at bounding box center [734, 129] width 165 height 31
click at [653, 288] on button "Chạy ⇧↵" at bounding box center [659, 290] width 105 height 20
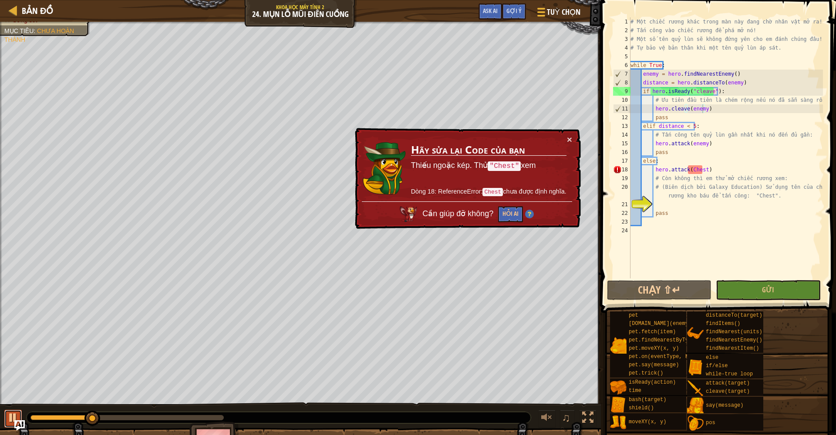
click at [9, 418] on div at bounding box center [12, 417] width 11 height 11
click at [703, 171] on div "# Một chiếc rương khác trong màn này đang chờ nhân vật mở ra! # Tấn công vào ch…" at bounding box center [726, 156] width 194 height 279
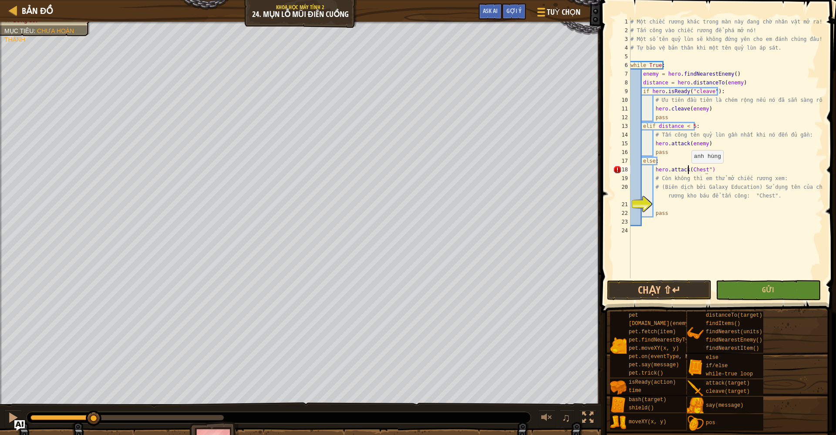
click at [687, 172] on div "# Một chiếc rương khác trong màn này đang chờ nhân vật mở ra! # Tấn công vào ch…" at bounding box center [726, 156] width 194 height 279
type textarea "hero.attack("Chest")"
click at [658, 294] on button "Chạy ⇧↵" at bounding box center [659, 290] width 105 height 20
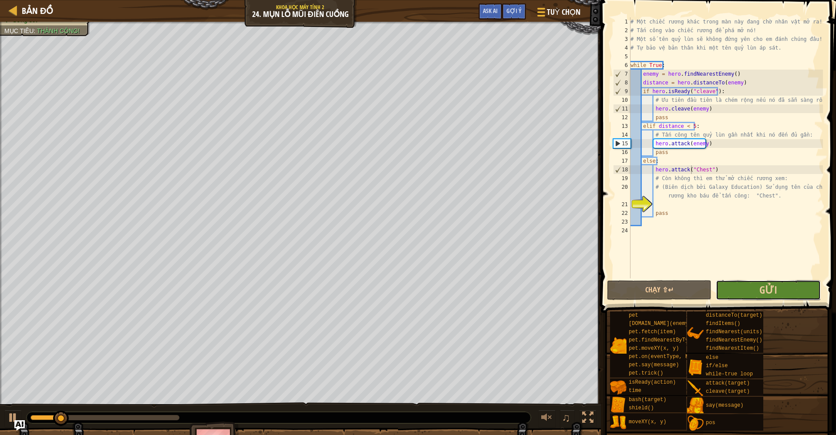
click at [807, 294] on button "Gửi" at bounding box center [768, 290] width 105 height 20
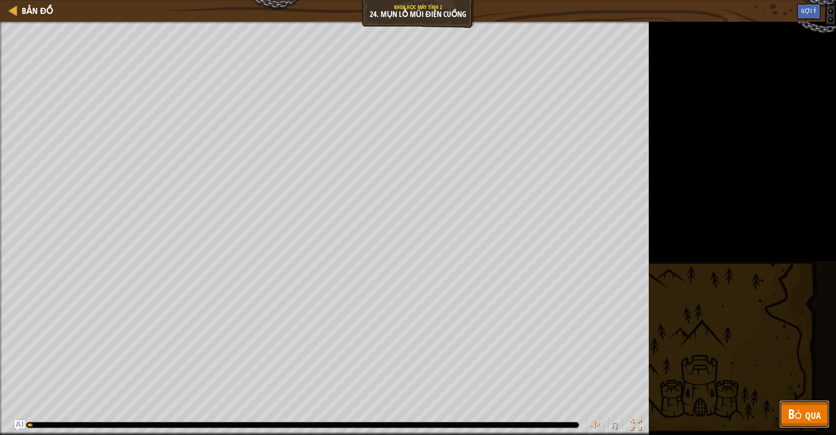
click at [792, 408] on span "Bỏ qua" at bounding box center [804, 414] width 33 height 18
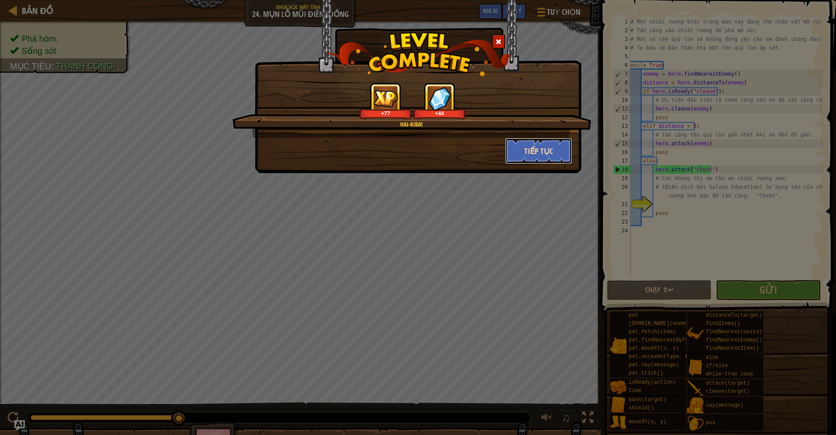
click at [521, 151] on button "Tiếp tục" at bounding box center [538, 151] width 67 height 26
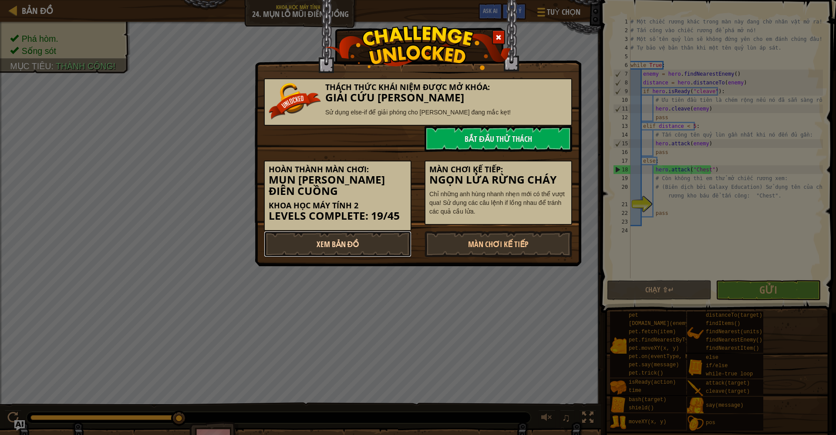
click at [329, 243] on link "Xem Bản Đồ" at bounding box center [338, 244] width 148 height 26
select select "vi"
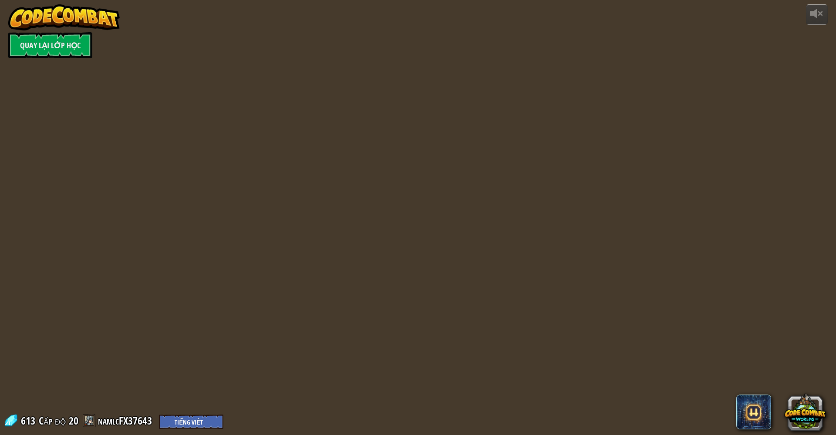
select select "vi"
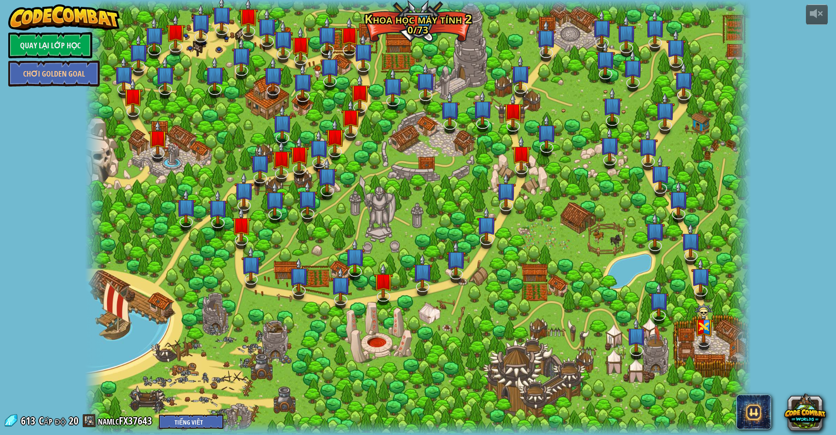
select select "vi"
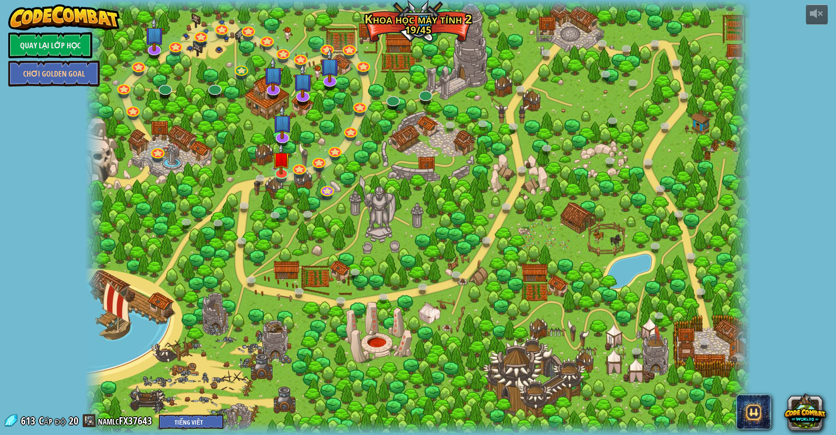
select select "vi"
click at [282, 158] on img at bounding box center [282, 152] width 18 height 42
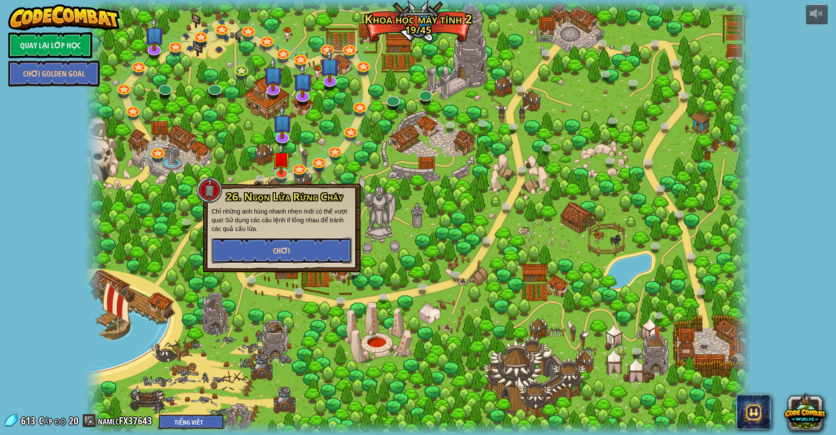
click at [285, 247] on span "Chơi" at bounding box center [281, 251] width 17 height 11
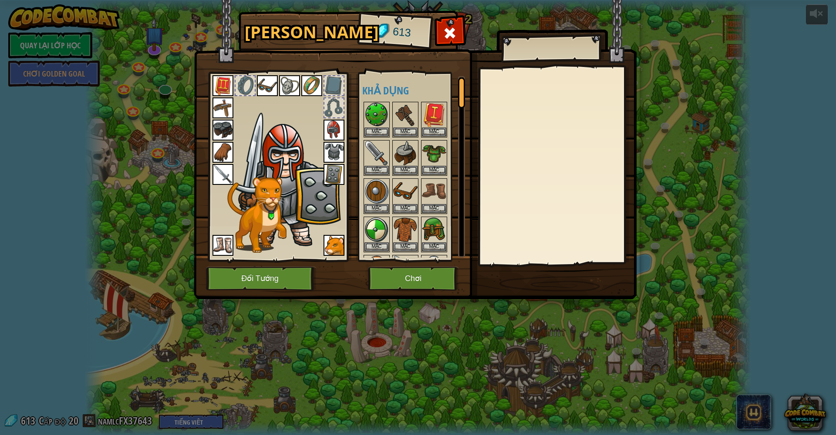
drag, startPoint x: 465, startPoint y: 88, endPoint x: 462, endPoint y: 122, distance: 34.5
click at [462, 122] on div "Hành Trang 613 Khả dụng [PERSON_NAME] [PERSON_NAME] [PERSON_NAME] (click đúp để…" at bounding box center [418, 156] width 443 height 287
click at [402, 273] on button "Chơi" at bounding box center [413, 279] width 91 height 24
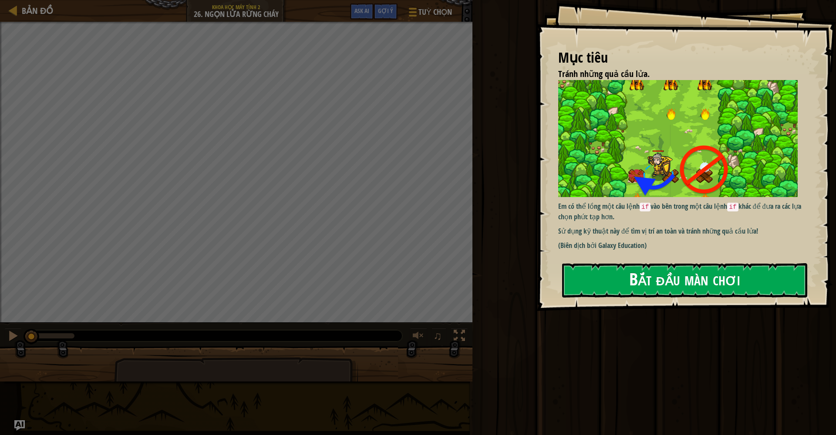
click at [621, 285] on button "Bắt đầu màn chơi" at bounding box center [684, 280] width 245 height 34
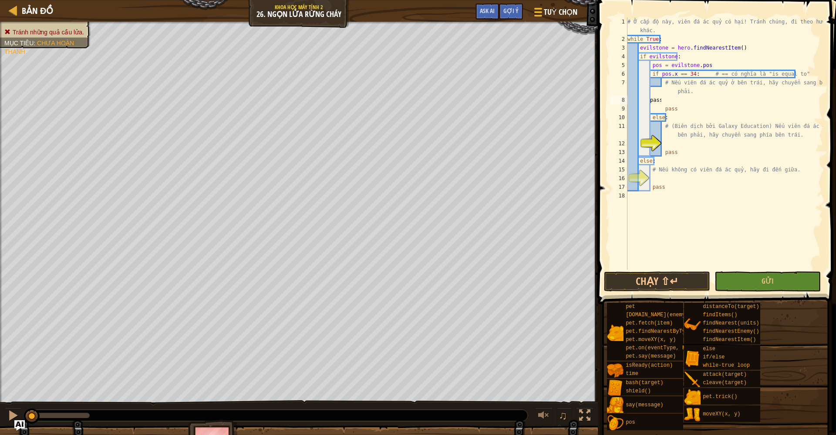
scroll to position [4, 1]
click at [687, 100] on div "# Ở cấp độ này, viên đá ác quỷ có hại! Tránh chúng, đi theo hướng khác. while T…" at bounding box center [724, 156] width 197 height 279
click at [689, 89] on div "# Ở cấp độ này, viên đá ác quỷ có hại! Tránh chúng, đi theo hướng khác. while T…" at bounding box center [724, 156] width 197 height 279
type textarea "# Nếu viên đá ác quỷ ở bên trái, hãy chuyển sang bên phải."
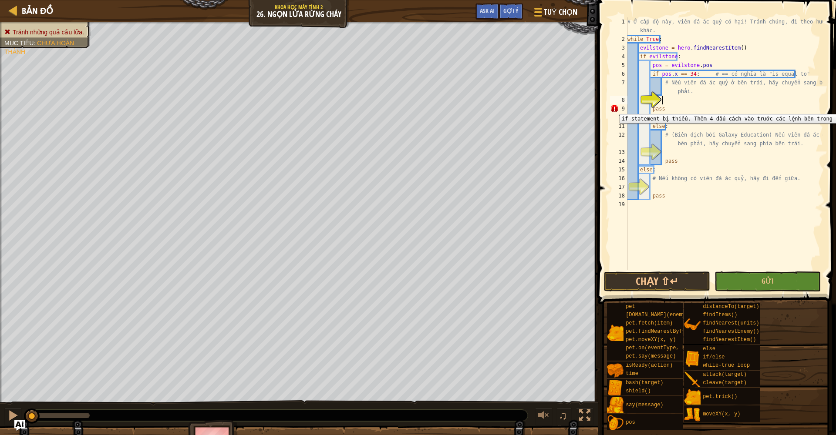
click at [614, 108] on div "9" at bounding box center [618, 109] width 17 height 9
click at [651, 109] on div "# Ở cấp độ này, viên đá ác quỷ có hại! Tránh chúng, đi theo hướng khác. while T…" at bounding box center [724, 156] width 197 height 279
type textarea "pass"
click at [668, 99] on div "# Ở cấp độ này, viên đá ác quỷ có hại! Tránh chúng, đi theo hướng khác. while T…" at bounding box center [724, 156] width 197 height 279
drag, startPoint x: 672, startPoint y: 119, endPoint x: 664, endPoint y: 119, distance: 7.4
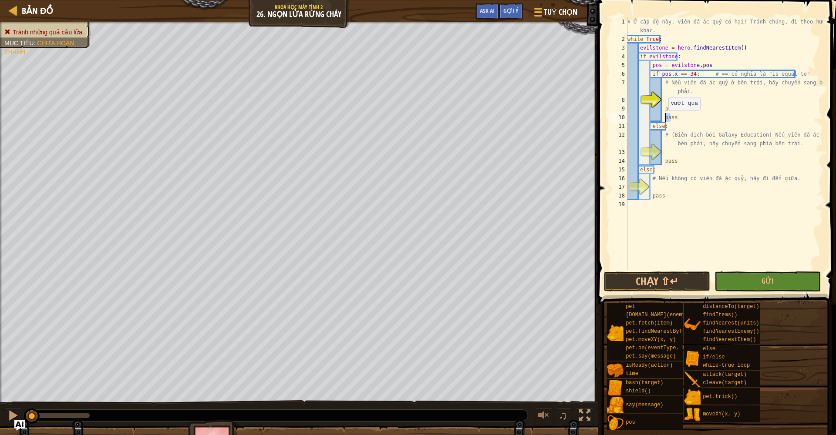
click at [664, 119] on div "# Ở cấp độ này, viên đá ác quỷ có hại! Tránh chúng, đi theo hướng khác. while T…" at bounding box center [724, 156] width 197 height 279
type textarea "pass"
click at [672, 119] on div "# Ở cấp độ này, viên đá ác quỷ có hại! Tránh chúng, đi theo hướng khác. while T…" at bounding box center [724, 156] width 197 height 279
drag, startPoint x: 672, startPoint y: 119, endPoint x: 663, endPoint y: 119, distance: 8.7
click at [663, 119] on div "# Ở cấp độ này, viên đá ác quỷ có hại! Tránh chúng, đi theo hướng khác. while T…" at bounding box center [724, 156] width 197 height 279
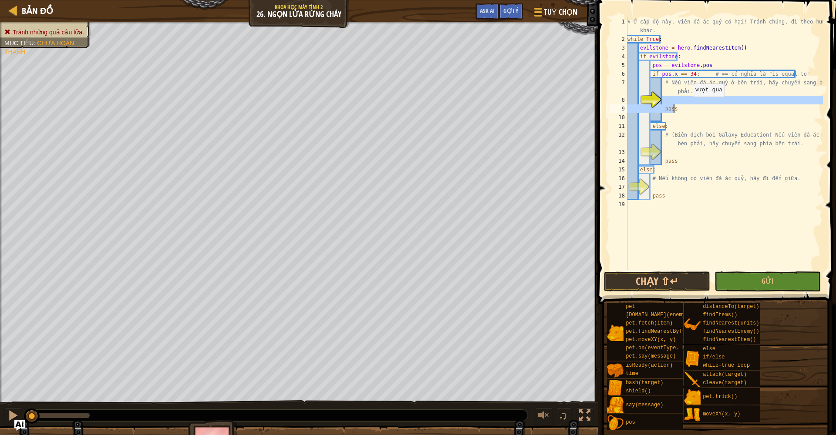
click at [688, 106] on div "# Ở cấp độ này, viên đá ác quỷ có hại! Tránh chúng, đi theo hướng khác. while T…" at bounding box center [724, 156] width 197 height 279
type textarea "pass"
click at [675, 100] on div "# Ở cấp độ này, viên đá ác quỷ có hại! Tránh chúng, đi theo hướng khác. while T…" at bounding box center [724, 143] width 197 height 253
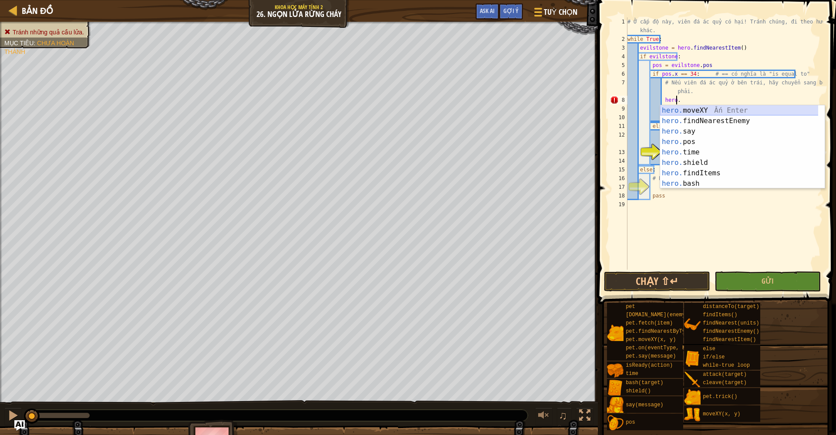
click at [703, 111] on div "hero. moveXY Ấn Enter hero. findNearestEnemy Ấn Enter hero. say Ấn Enter hero. …" at bounding box center [742, 157] width 165 height 105
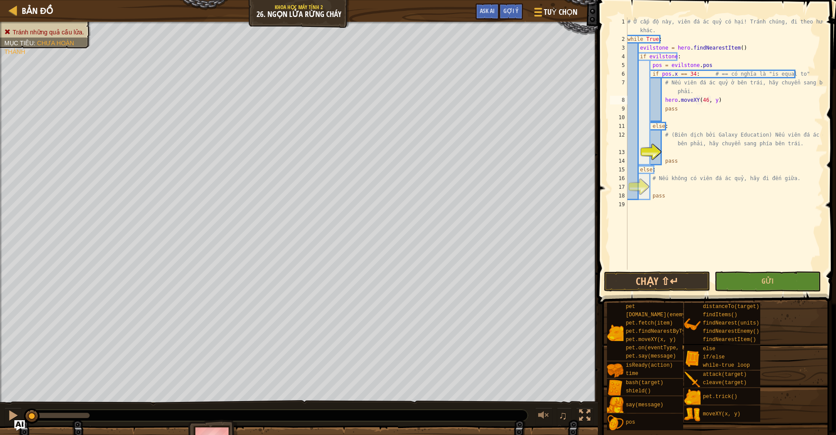
scroll to position [4, 6]
click at [713, 101] on div "# Ở cấp độ này, viên đá ác quỷ có hại! Tránh chúng, đi theo hướng khác. while T…" at bounding box center [724, 156] width 197 height 279
click at [712, 101] on div "# Ở cấp độ này, viên đá ác quỷ có hại! Tránh chúng, đi theo hướng khác. while T…" at bounding box center [724, 156] width 197 height 279
click at [661, 134] on div "# Ở cấp độ này, viên đá ác quỷ có hại! Tránh chúng, đi theo hướng khác. while T…" at bounding box center [724, 156] width 197 height 279
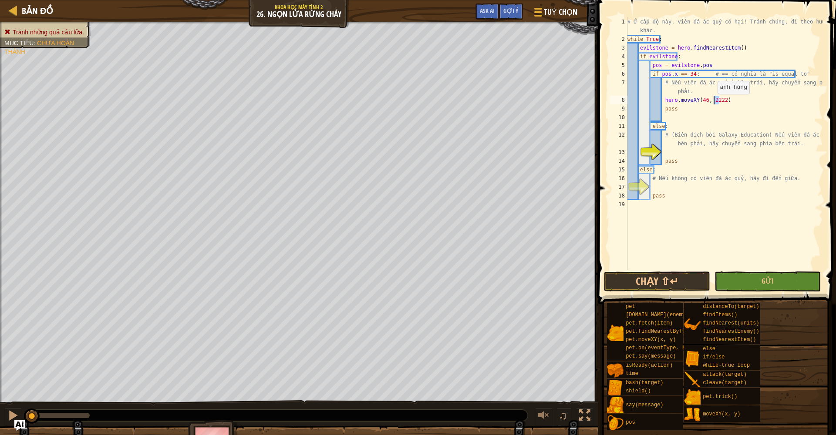
drag, startPoint x: 720, startPoint y: 102, endPoint x: 713, endPoint y: 103, distance: 6.6
click at [713, 103] on div "# Ở cấp độ này, viên đá ác quỷ có hại! Tránh chúng, đi theo hướng khác. while T…" at bounding box center [724, 156] width 197 height 279
drag, startPoint x: 662, startPoint y: 100, endPoint x: 724, endPoint y: 98, distance: 61.9
click at [735, 100] on div "# Ở cấp độ này, viên đá ác quỷ có hại! Tránh chúng, đi theo hướng khác. while T…" at bounding box center [724, 156] width 197 height 279
click at [661, 135] on div "# Ở cấp độ này, viên đá ác quỷ có hại! Tránh chúng, đi theo hướng khác. while T…" at bounding box center [724, 156] width 197 height 279
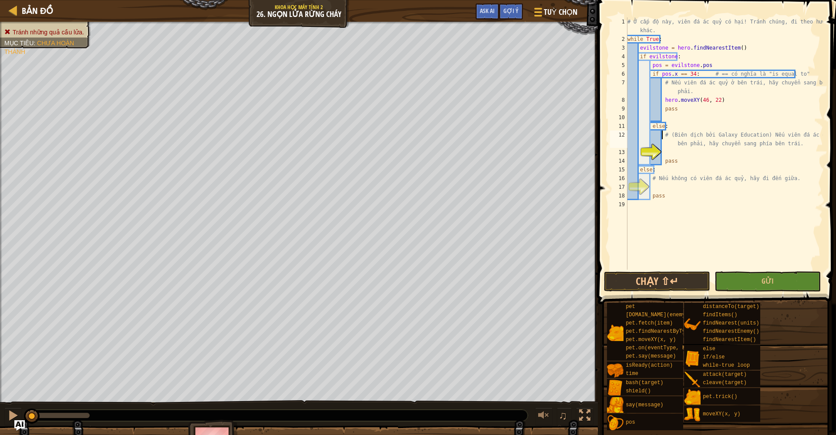
type textarea "# (Biên dịch bởi Galaxy Education) Nếu viên đá ác quỷ ở bên phải, hãy chuyển sa…"
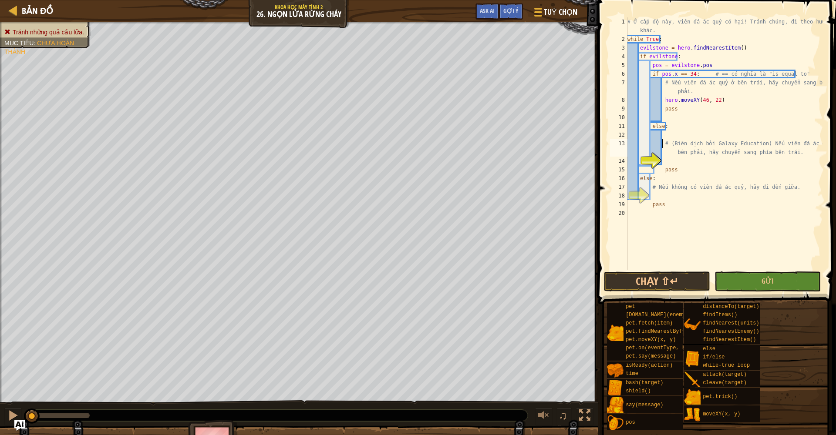
click at [664, 135] on div "# Ở cấp độ này, viên đá ác quỷ có hại! Tránh chúng, đi theo hướng khác. while T…" at bounding box center [724, 156] width 197 height 279
paste textarea "hero.moveXY(46, 22)"
click at [705, 136] on div "# Ở cấp độ này, viên đá ác quỷ có hại! Tránh chúng, đi theo hướng khác. while T…" at bounding box center [724, 156] width 197 height 279
click at [702, 136] on div "# Ở cấp độ này, viên đá ác quỷ có hại! Tránh chúng, đi theo hướng khác. while T…" at bounding box center [724, 156] width 197 height 279
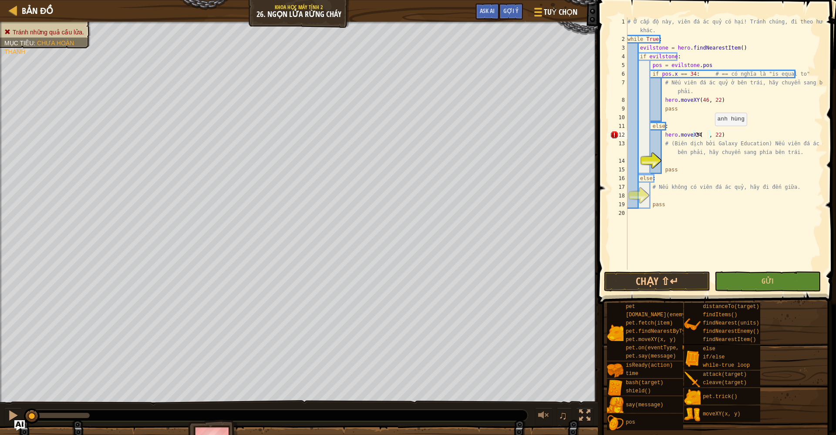
scroll to position [4, 0]
click at [711, 135] on div "# Ở cấp độ này, viên đá ác quỷ có hại! Tránh chúng, đi theo hướng khác. while T…" at bounding box center [724, 156] width 197 height 279
click at [708, 135] on div "# Ở cấp độ này, viên đá ác quỷ có hại! Tránh chúng, đi theo hướng khác. while T…" at bounding box center [724, 156] width 197 height 279
click at [712, 136] on div "# Ở cấp độ này, viên đá ác quỷ có hại! Tránh chúng, đi theo hướng khác. while T…" at bounding box center [724, 156] width 197 height 279
click at [637, 273] on button "Chạy ⇧↵" at bounding box center [657, 282] width 106 height 20
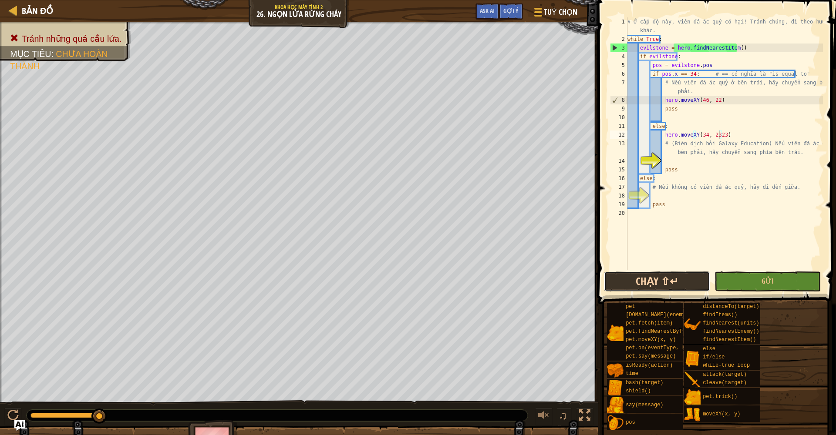
click at [618, 291] on button "Chạy ⇧↵" at bounding box center [657, 282] width 106 height 20
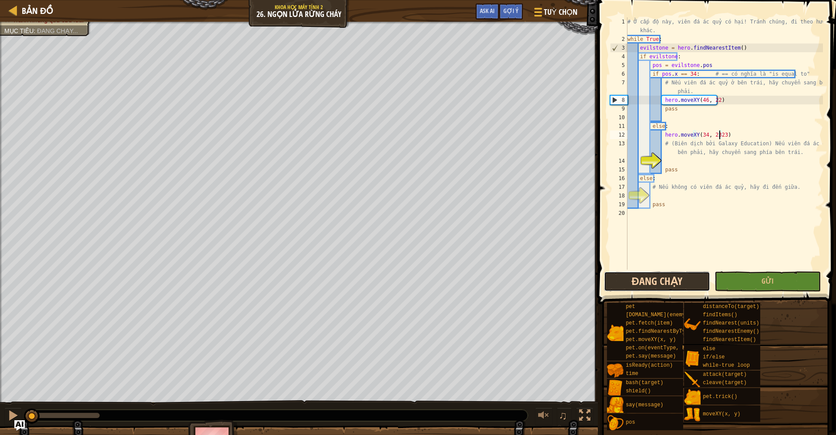
click at [618, 291] on button "Đang chạy" at bounding box center [657, 282] width 106 height 20
click at [618, 290] on button "Đang chạy" at bounding box center [657, 282] width 106 height 20
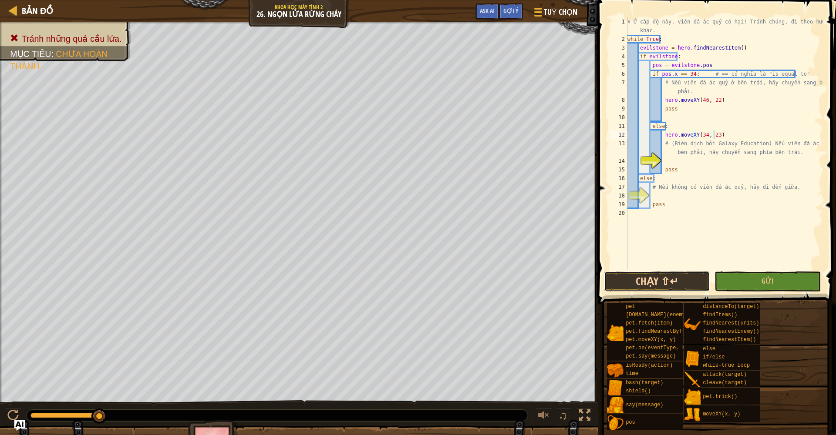
click at [681, 276] on button "Chạy ⇧↵" at bounding box center [657, 282] width 106 height 20
click at [674, 283] on button "Chạy ⇧↵" at bounding box center [657, 282] width 106 height 20
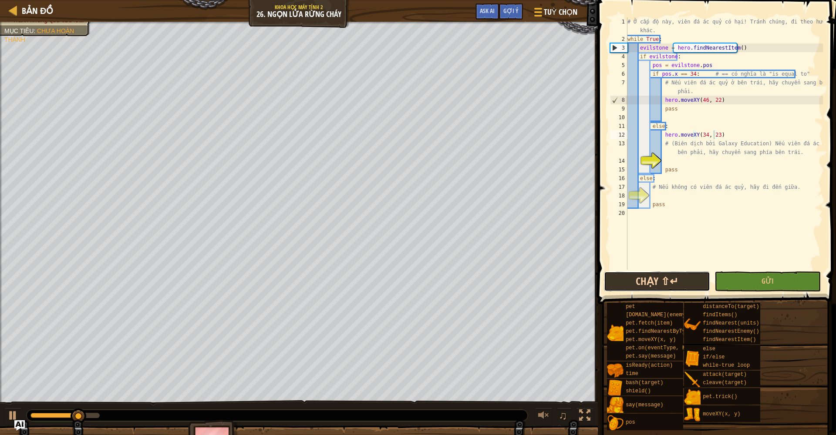
click at [674, 282] on button "Chạy ⇧↵" at bounding box center [657, 282] width 106 height 20
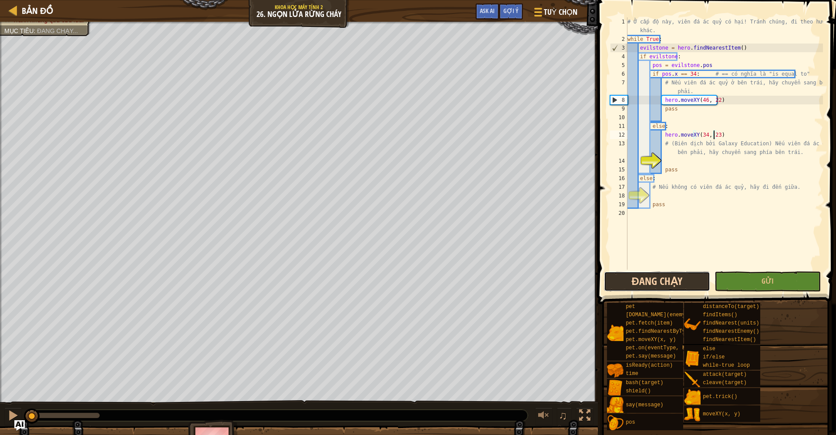
click at [674, 282] on button "Đang chạy" at bounding box center [657, 282] width 106 height 20
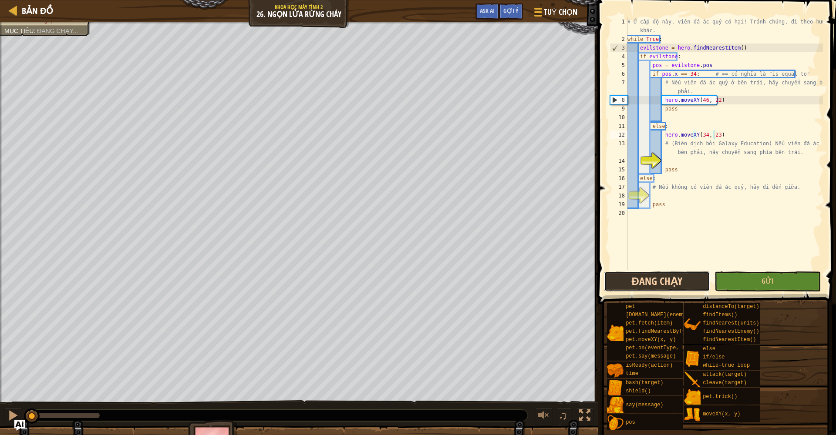
click at [674, 282] on button "Đang chạy" at bounding box center [657, 282] width 106 height 20
click at [674, 281] on button "Đang chạy" at bounding box center [657, 282] width 106 height 20
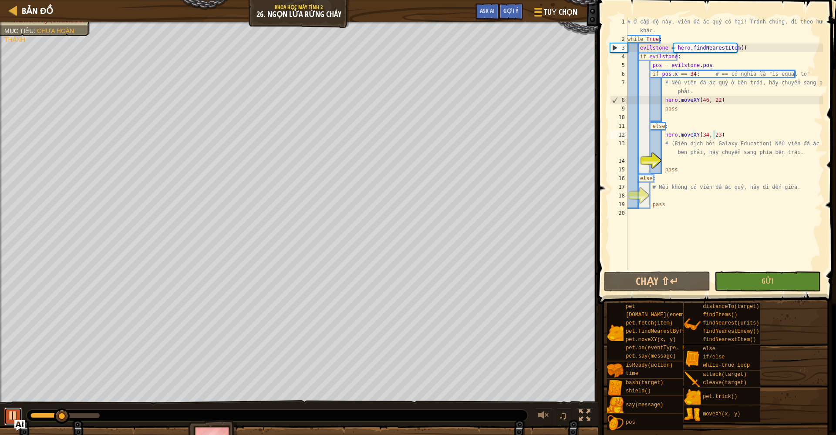
click at [15, 413] on div at bounding box center [12, 415] width 11 height 11
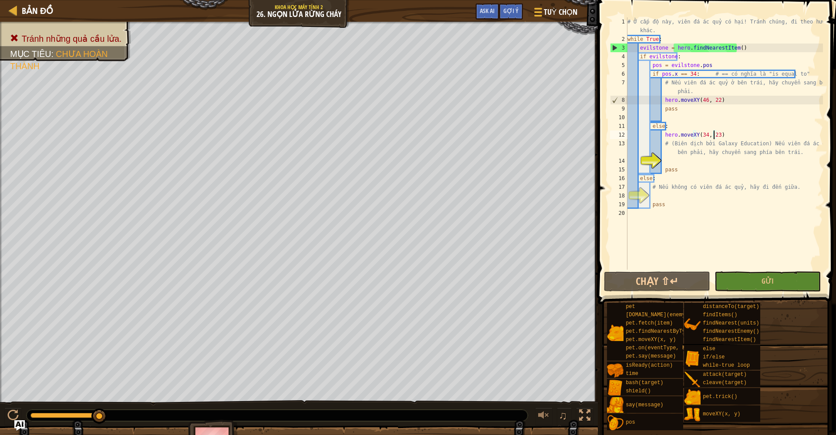
click at [328, 308] on div "Tránh những quả cầu lửa. Mục tiêu : Chưa hoàn thành ♫ Hattori -8716 x: 48 y: 18…" at bounding box center [418, 242] width 836 height 440
click at [518, 16] on div "Gợi ý" at bounding box center [511, 11] width 24 height 16
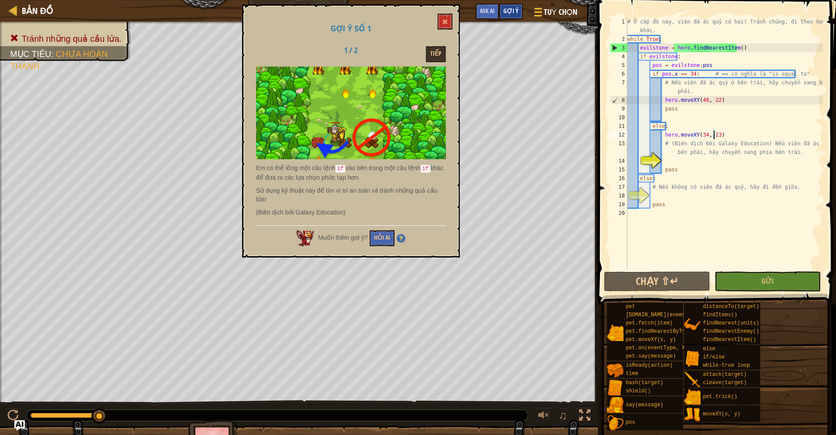
click at [518, 16] on div "Gợi ý" at bounding box center [511, 11] width 24 height 16
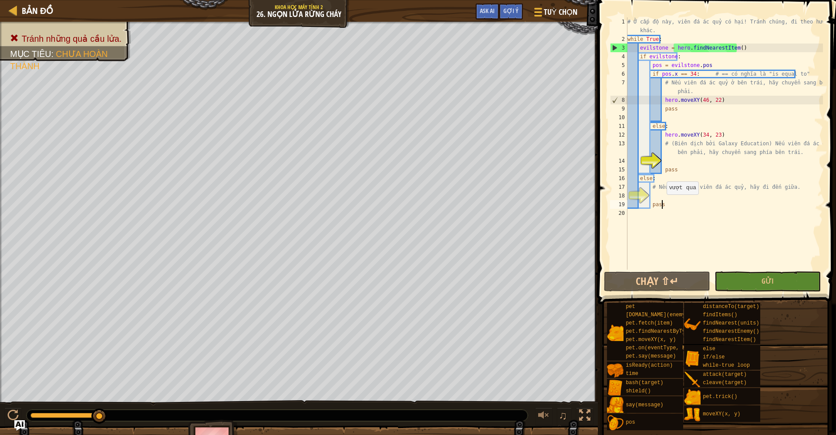
click at [662, 203] on div "# Ở cấp độ này, viên đá ác quỷ có hại! Tránh chúng, đi theo hướng khác. while T…" at bounding box center [724, 156] width 197 height 279
type textarea "pass"
click at [662, 198] on div "# Ở cấp độ này, viên đá ác quỷ có hại! Tránh chúng, đi theo hướng khác. while T…" at bounding box center [724, 156] width 197 height 279
drag, startPoint x: 662, startPoint y: 136, endPoint x: 747, endPoint y: 135, distance: 84.5
click at [747, 135] on div "# Ở cấp độ này, viên đá ác quỷ có hại! Tránh chúng, đi theo hướng khác. while T…" at bounding box center [724, 156] width 197 height 279
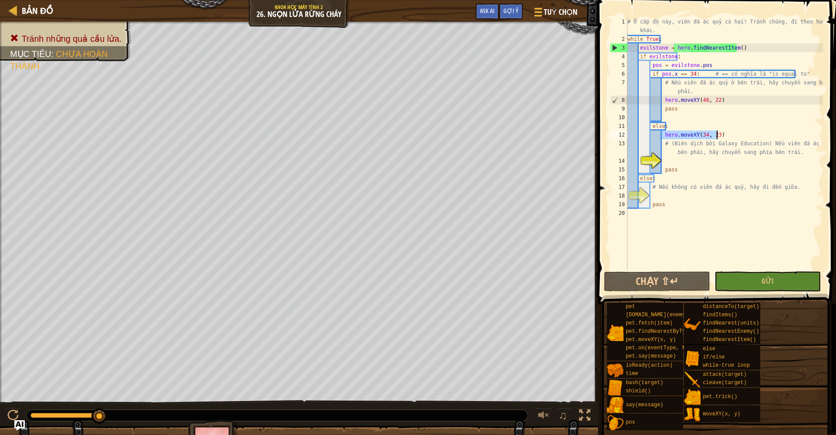
type textarea "hero.moveXY(34, 23)"
click at [662, 199] on div "# Ở cấp độ này, viên đá ác quỷ có hại! Tránh chúng, đi theo hướng khác. while T…" at bounding box center [724, 156] width 197 height 279
paste textarea "hero.moveXY(34, 23)"
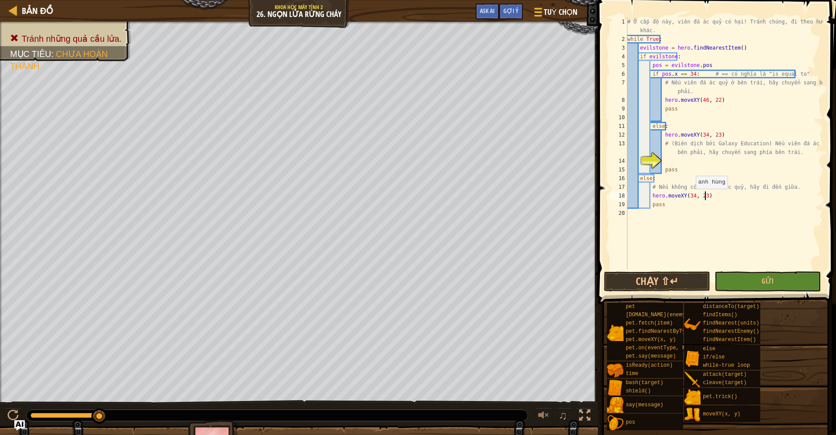
click at [692, 198] on div "# Ở cấp độ này, viên đá ác quỷ có hại! Tránh chúng, đi theo hướng khác. while T…" at bounding box center [724, 156] width 197 height 279
click at [703, 194] on div "# Ở cấp độ này, viên đá ác quỷ có hại! Tránh chúng, đi theo hướng khác. while T…" at bounding box center [724, 156] width 197 height 279
click at [696, 192] on div "# Ở cấp độ này, viên đá ác quỷ có hại! Tránh chúng, đi theo hướng khác. while T…" at bounding box center [724, 156] width 197 height 279
click at [702, 198] on div "# Ở cấp độ này, viên đá ác quỷ có hại! Tránh chúng, đi theo hướng khác. while T…" at bounding box center [724, 156] width 197 height 279
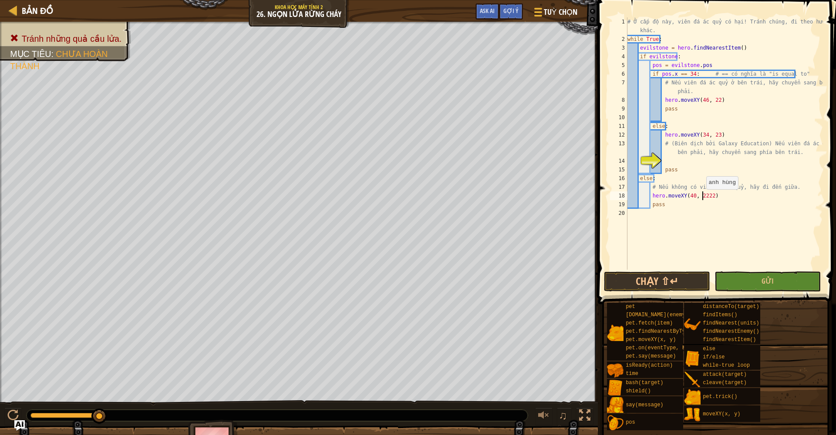
click at [702, 198] on div "# Ở cấp độ này, viên đá ác quỷ có hại! Tránh chúng, đi theo hướng khác. while T…" at bounding box center [724, 156] width 197 height 279
type textarea "hero.moveXY(40, 22)"
click at [663, 279] on button "Chạy ⇧↵" at bounding box center [657, 282] width 106 height 20
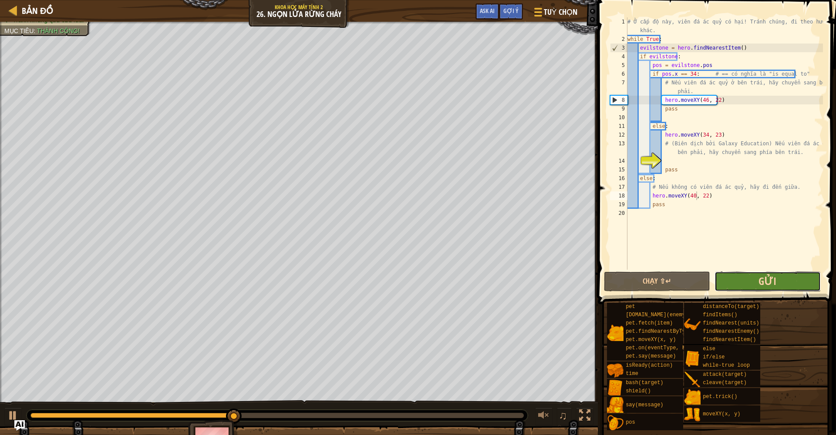
click at [774, 287] on span "Gửi" at bounding box center [768, 281] width 18 height 14
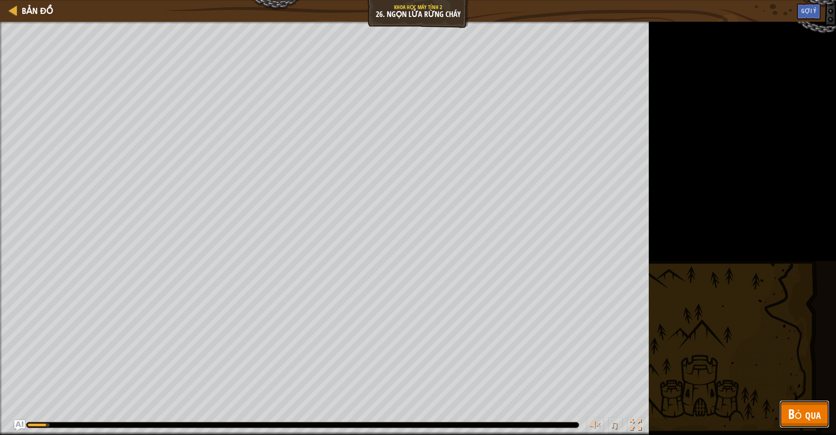
click at [798, 405] on button "Bỏ qua" at bounding box center [805, 415] width 50 height 28
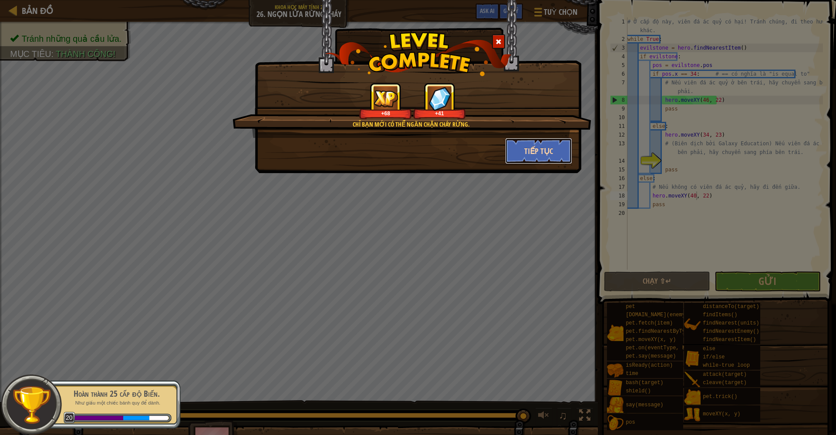
click at [522, 151] on button "Tiếp tục" at bounding box center [538, 151] width 67 height 26
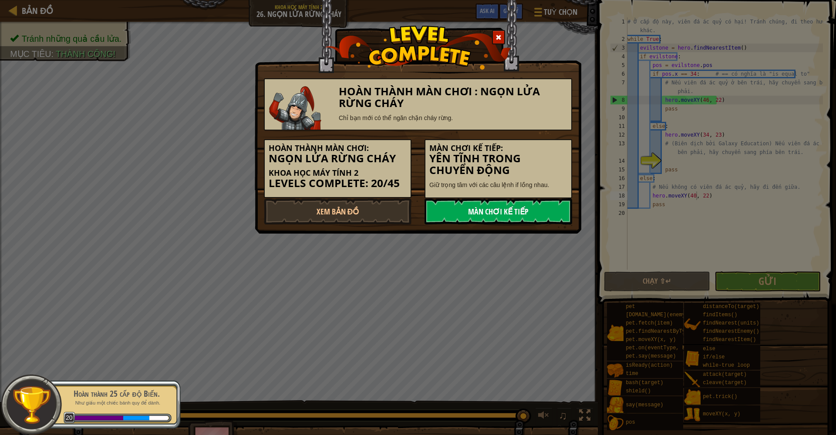
click at [507, 213] on link "Màn chơi kế tiếp" at bounding box center [499, 212] width 148 height 26
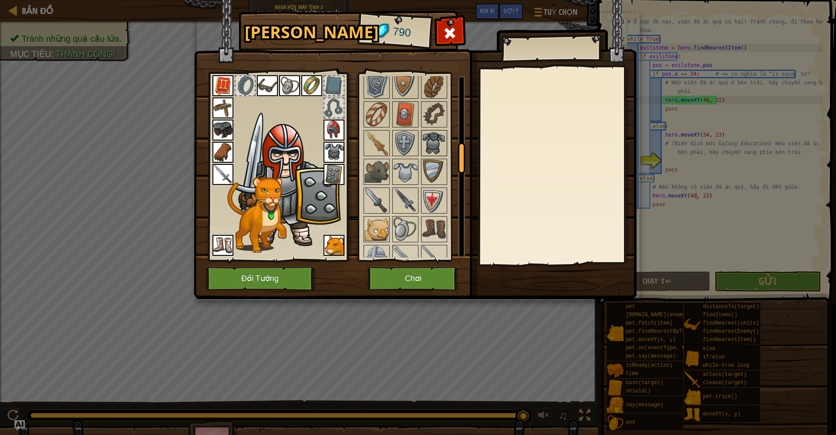
scroll to position [380, 0]
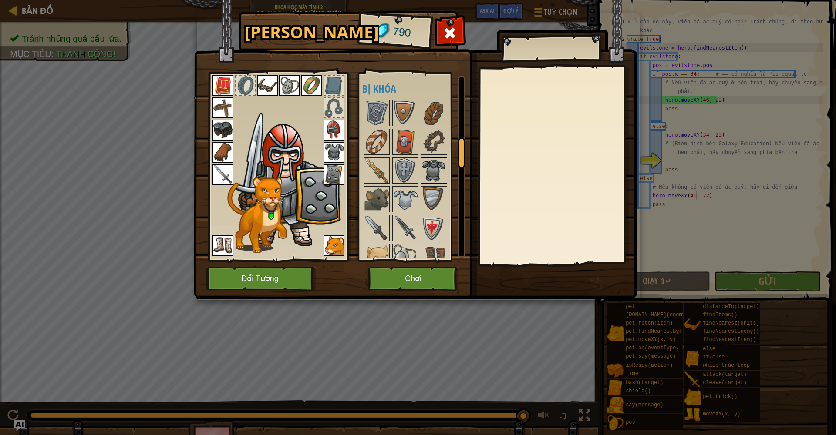
drag, startPoint x: 462, startPoint y: 96, endPoint x: 445, endPoint y: 155, distance: 61.1
click at [445, 155] on div "Khả dụng [PERSON_NAME] (click đúp để trang bị) Bị giới hạn Bị khóa" at bounding box center [413, 167] width 103 height 182
click at [399, 140] on img at bounding box center [405, 142] width 24 height 24
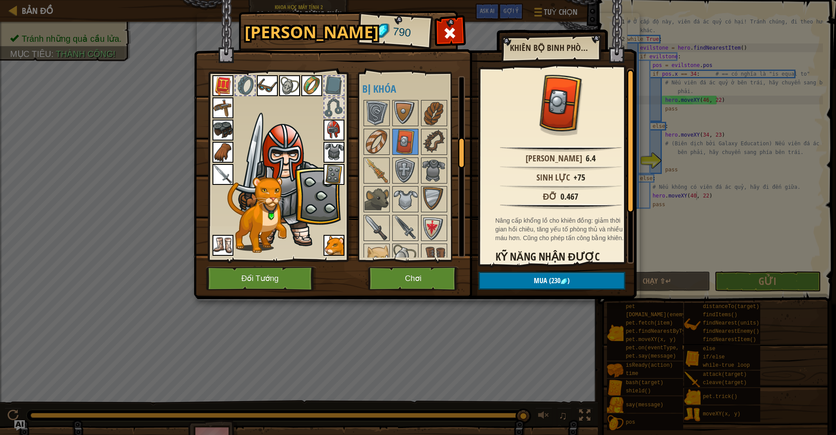
drag, startPoint x: 628, startPoint y: 195, endPoint x: 633, endPoint y: 225, distance: 30.5
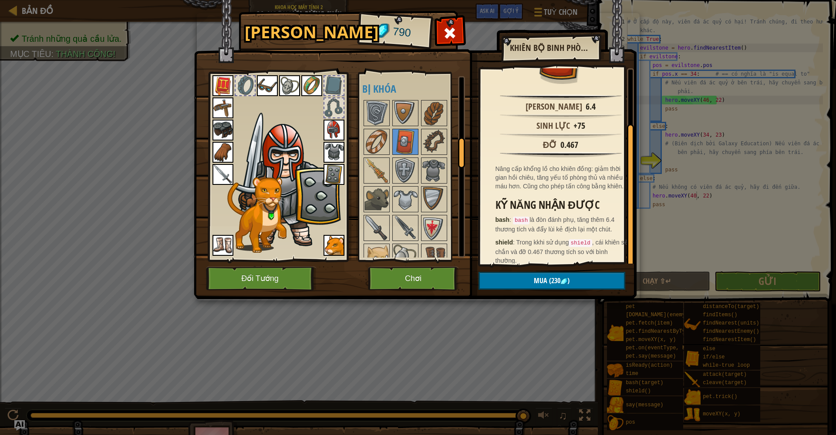
scroll to position [69, 0]
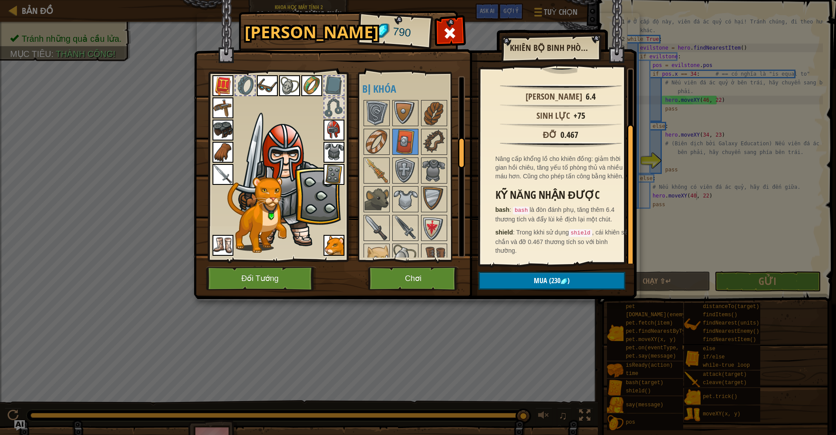
drag, startPoint x: 629, startPoint y: 215, endPoint x: 622, endPoint y: 274, distance: 59.2
click at [622, 13] on div "Khiên Bộ Binh Phòng Thủ Tấn công 6.4 Sinh lực +75 Đỡ 0.467 Nâng cấp khổng lồ ch…" at bounding box center [418, 13] width 442 height 0
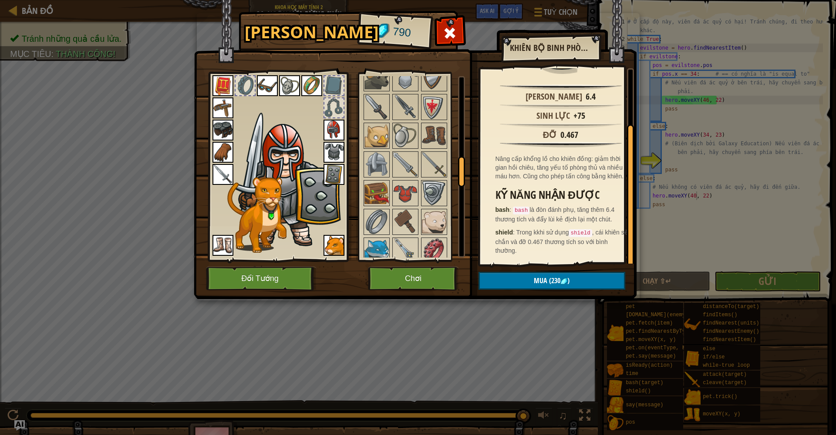
scroll to position [503, 0]
drag, startPoint x: 461, startPoint y: 147, endPoint x: 461, endPoint y: 165, distance: 18.3
click at [461, 165] on div at bounding box center [461, 172] width 7 height 31
click at [391, 189] on div at bounding box center [417, 348] width 110 height 747
click at [399, 189] on img at bounding box center [405, 191] width 24 height 24
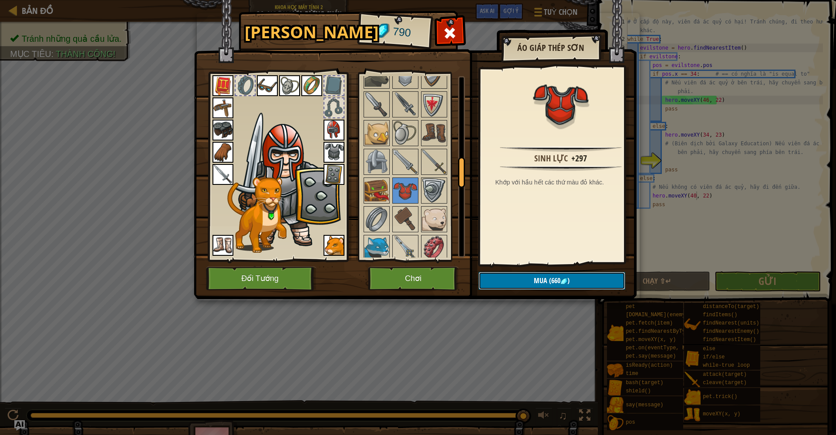
click at [539, 283] on span "Mua" at bounding box center [540, 281] width 13 height 10
click at [539, 283] on button "Xác nhận" at bounding box center [552, 281] width 147 height 18
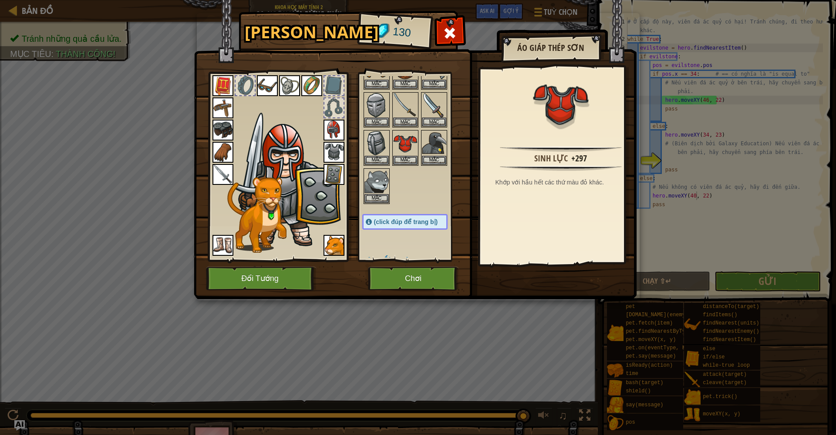
scroll to position [218, 0]
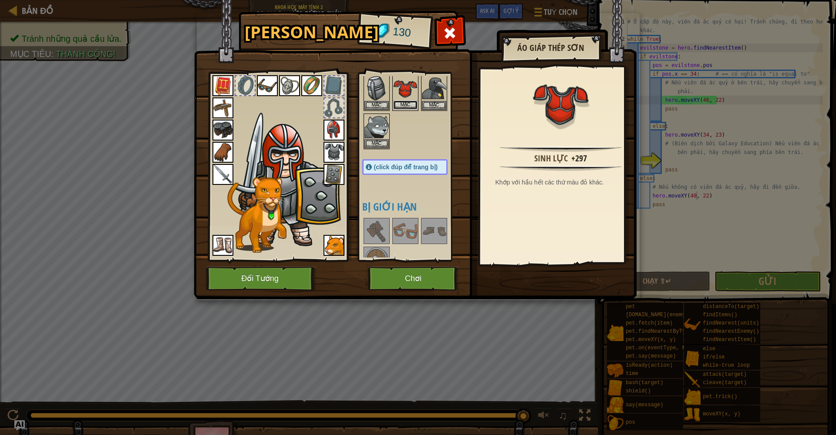
click at [403, 104] on button "Mặc" at bounding box center [405, 105] width 24 height 9
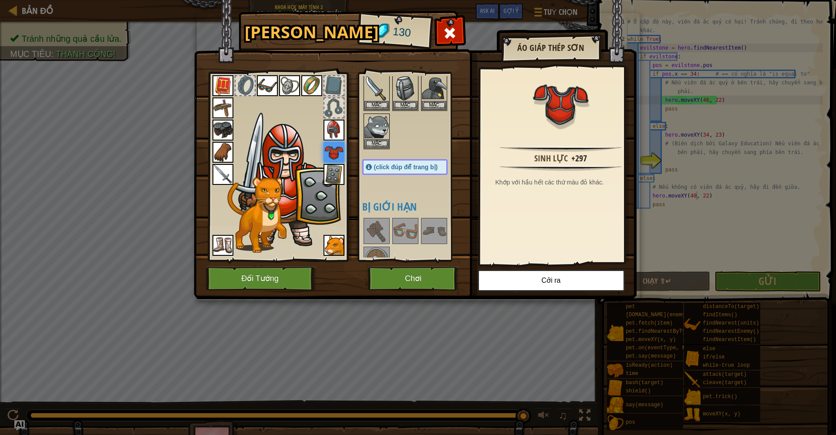
click at [281, 199] on img at bounding box center [256, 215] width 59 height 76
click at [423, 297] on img at bounding box center [415, 141] width 443 height 316
click at [412, 271] on button "Chơi" at bounding box center [413, 279] width 91 height 24
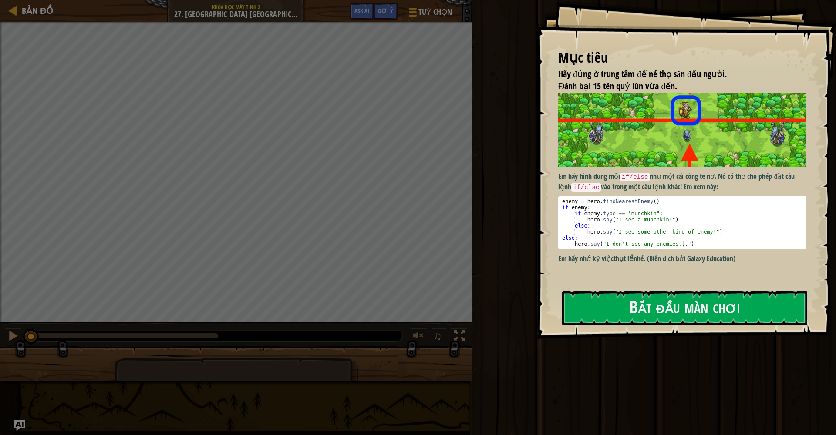
type textarea "enemy = hero.findNearestEnemy()"
drag, startPoint x: 563, startPoint y: 201, endPoint x: 601, endPoint y: 192, distance: 39.4
click at [601, 192] on div "Em hãy hình dung mỗi if/else như một cái công te nơ. Nó có thể cho phép đặt câu…" at bounding box center [685, 178] width 255 height 171
click at [582, 300] on button "Bắt đầu màn chơi" at bounding box center [684, 308] width 245 height 34
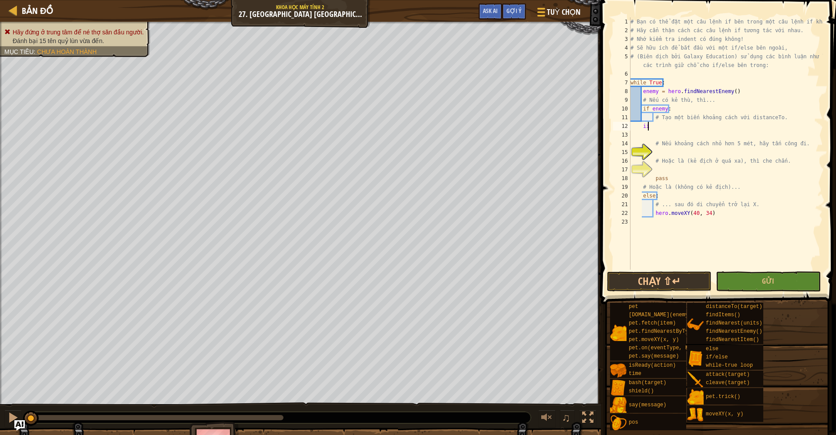
scroll to position [4, 0]
click at [657, 128] on div "# Bạn có thể đặt một câu lệnh if bên trong một câu lệnh if khác. # Hãy cẩn thận…" at bounding box center [726, 152] width 194 height 270
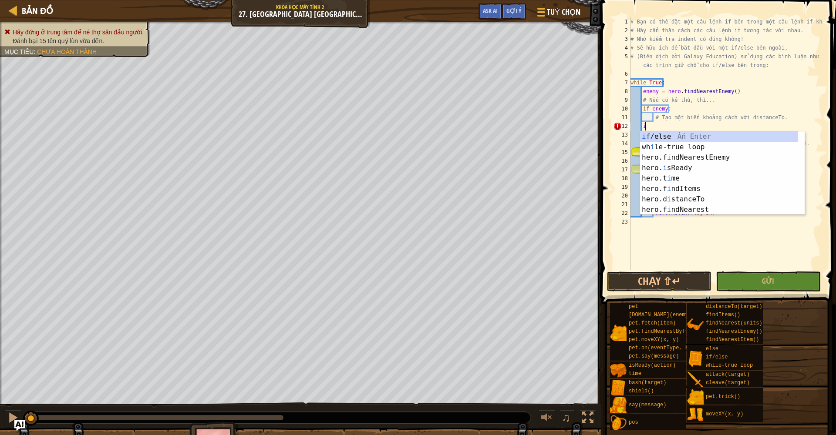
click at [658, 134] on div "i f/else Ấn Enter wh i le-true loop Ấn Enter hero.f i ndNearestEnemy Ấn Enter h…" at bounding box center [719, 184] width 158 height 105
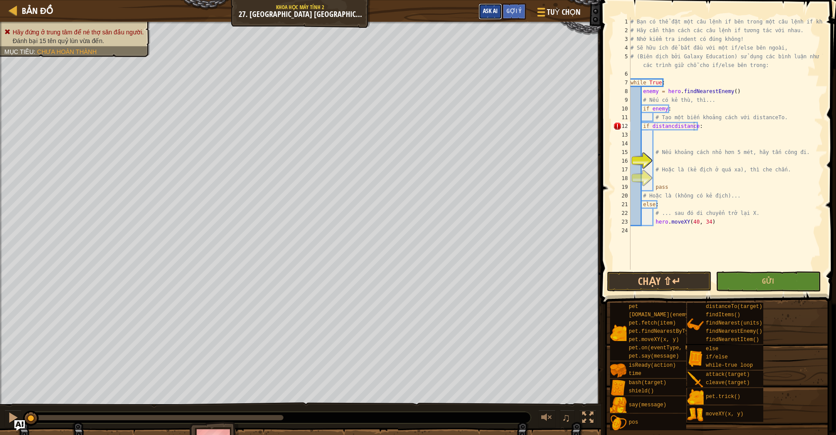
scroll to position [4, 3]
click at [501, 15] on button "Ask AI" at bounding box center [491, 11] width 24 height 16
type textarea "if distancdistance:"
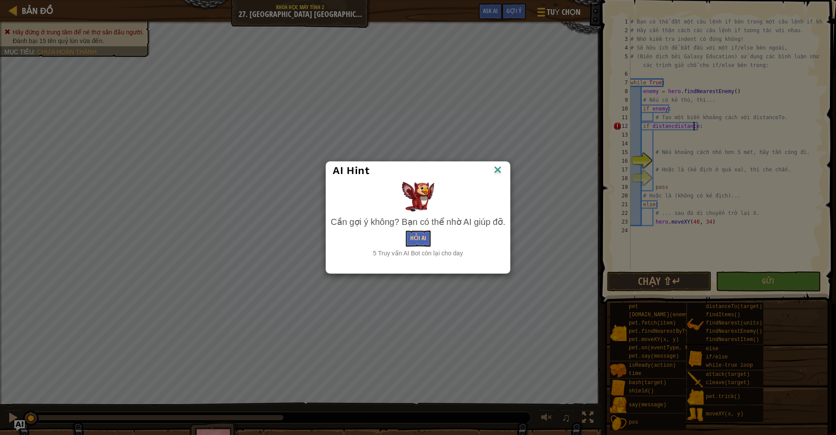
click at [500, 166] on img at bounding box center [497, 170] width 11 height 13
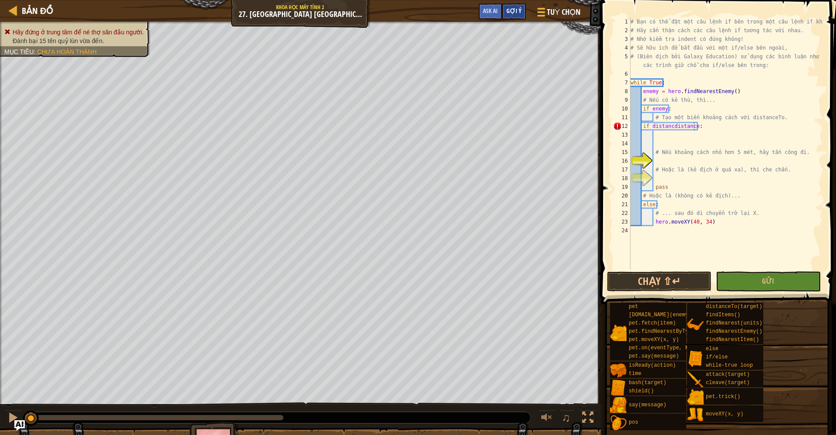
click at [517, 10] on span "Gợi ý" at bounding box center [513, 11] width 15 height 8
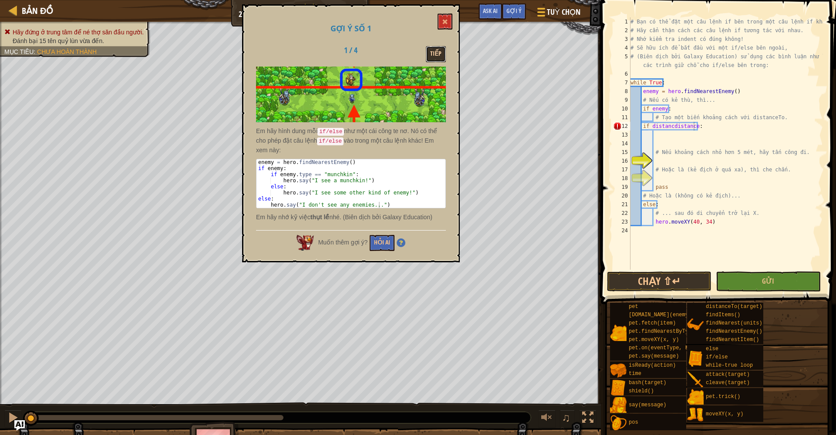
click at [439, 59] on button "Tiếp" at bounding box center [436, 54] width 20 height 16
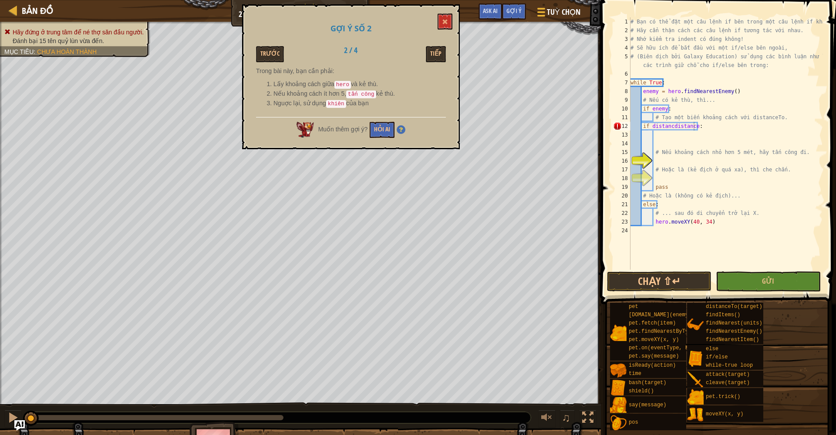
click at [439, 62] on div "Gợi ý số 2 Trước 2 / 4 Tiếp Trong bài này, bạn cần phải: Lấy khoảng cách giữa h…" at bounding box center [351, 76] width 218 height 145
click at [437, 60] on button "Tiếp" at bounding box center [436, 54] width 20 height 16
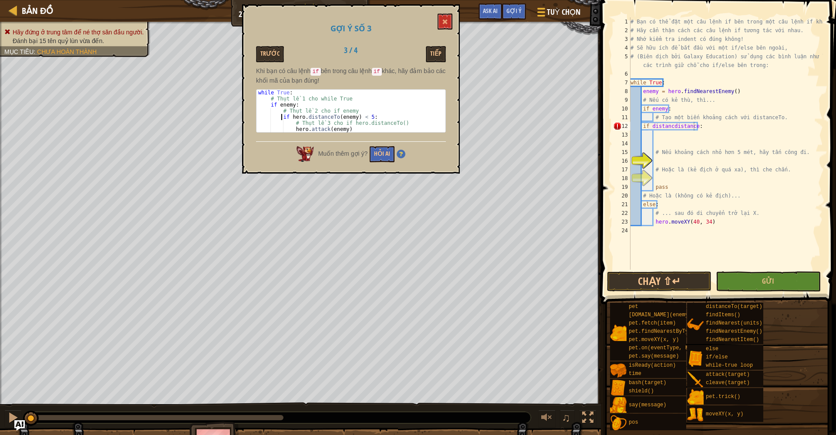
type textarea "if hero.distanceTo(enemy) < 5:"
drag, startPoint x: 281, startPoint y: 115, endPoint x: 368, endPoint y: 116, distance: 86.2
click at [368, 116] on div "while True : # Thụt lề 1 cho while True if enemy : # Thụt lề 2 cho if enemy if …" at bounding box center [350, 117] width 189 height 55
drag, startPoint x: 366, startPoint y: 115, endPoint x: 361, endPoint y: 115, distance: 4.9
click at [451, 20] on button at bounding box center [445, 21] width 15 height 16
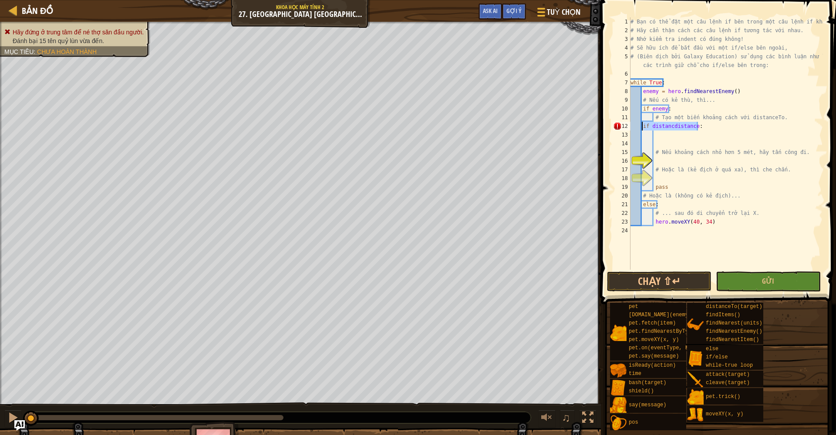
drag, startPoint x: 702, startPoint y: 129, endPoint x: 643, endPoint y: 122, distance: 59.2
click at [643, 122] on div "# Bạn có thể đặt một câu lệnh if bên trong một câu lệnh if khác. # Hãy cẩn thận…" at bounding box center [726, 152] width 194 height 270
paste textarea "if hero.distanceTo(enemy) < 5:"
click at [713, 130] on div "# Bạn có thể đặt một câu lệnh if bên trong một câu lệnh if khác. # Hãy cẩn thận…" at bounding box center [726, 152] width 194 height 270
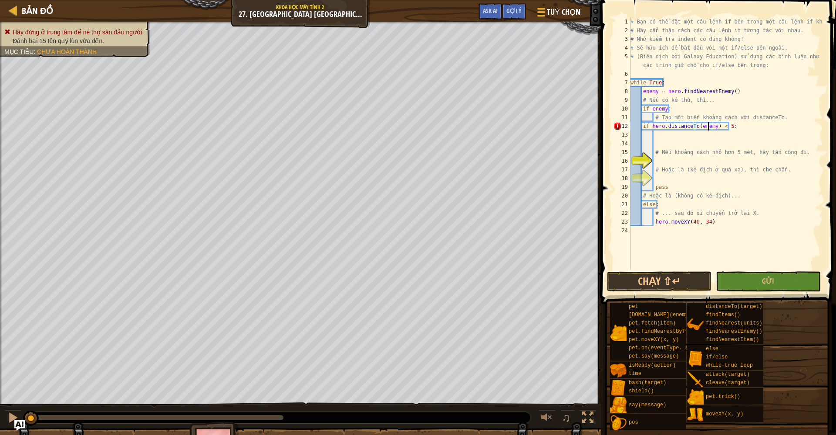
click at [707, 130] on div "# Bạn có thể đặt một câu lệnh if bên trong một câu lệnh if khác. # Hãy cẩn thận…" at bounding box center [726, 152] width 194 height 270
click at [675, 127] on div "# Bạn có thể đặt một câu lệnh if bên trong một câu lệnh if khác. # Hãy cẩn thận…" at bounding box center [726, 152] width 194 height 270
click at [642, 128] on div "# Bạn có thể đặt một câu lệnh if bên trong một câu lệnh if khác. # Hãy cẩn thận…" at bounding box center [726, 152] width 194 height 270
click at [620, 185] on div "19" at bounding box center [621, 187] width 17 height 9
click at [652, 188] on div "# Bạn có thể đặt một câu lệnh if bên trong một câu lệnh if khác. # Hãy cẩn thận…" at bounding box center [726, 152] width 194 height 270
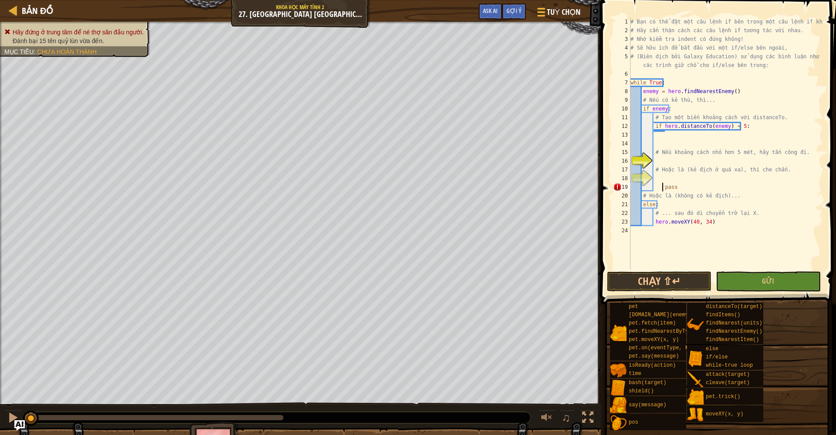
type textarea "pass"
click at [667, 137] on div "# Bạn có thể đặt một câu lệnh if bên trong một câu lệnh if khác. # Hãy cẩn thận…" at bounding box center [726, 152] width 194 height 270
click at [662, 169] on div "# Bạn có thể đặt một câu lệnh if bên trong một câu lệnh if khác. # Hãy cẩn thận…" at bounding box center [726, 152] width 194 height 270
type textarea "# Hoặc là (kẻ địch ở quá xa), thì che chắn."
click at [660, 167] on div "# Bạn có thể đặt một câu lệnh if bên trong một câu lệnh if khác. # Hãy cẩn thận…" at bounding box center [726, 152] width 194 height 270
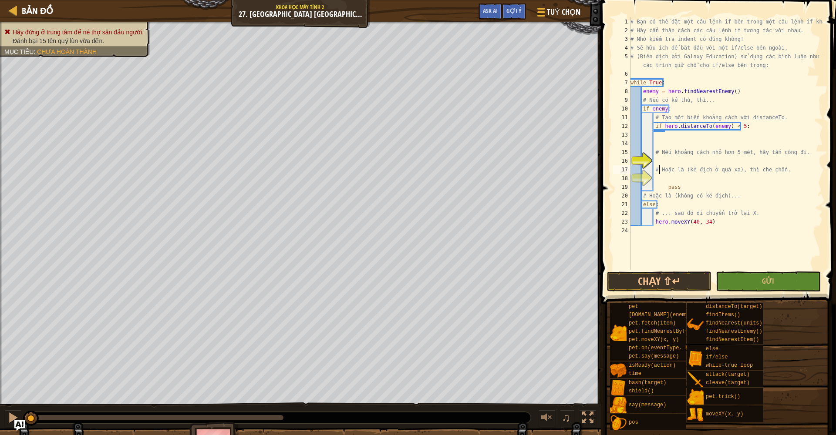
click at [657, 135] on div "# Bạn có thể đặt một câu lệnh if bên trong một câu lệnh if khác. # Hãy cẩn thận…" at bounding box center [726, 152] width 194 height 270
click at [687, 138] on div "# Bạn có thể đặt một câu lệnh if bên trong một câu lệnh if khác. # Hãy cẩn thận…" at bounding box center [726, 152] width 194 height 270
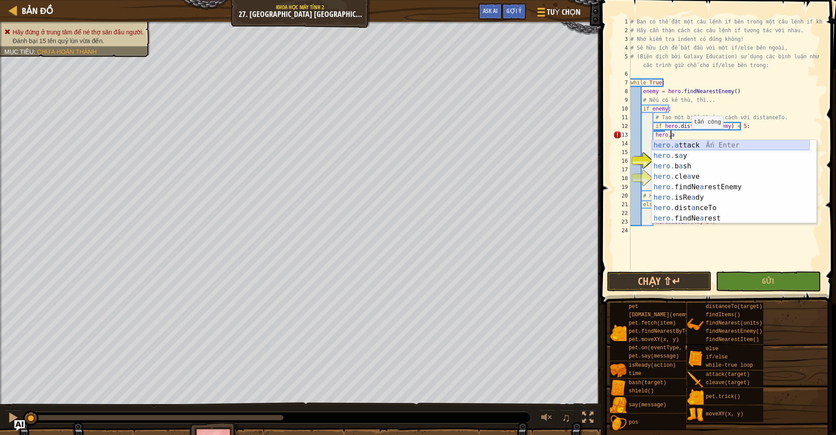
click at [685, 148] on div "hero.a ttack Ấn Enter hero. s a y [DEMOGRAPHIC_DATA] Enter hero. b a sh Ấn Ente…" at bounding box center [731, 192] width 158 height 105
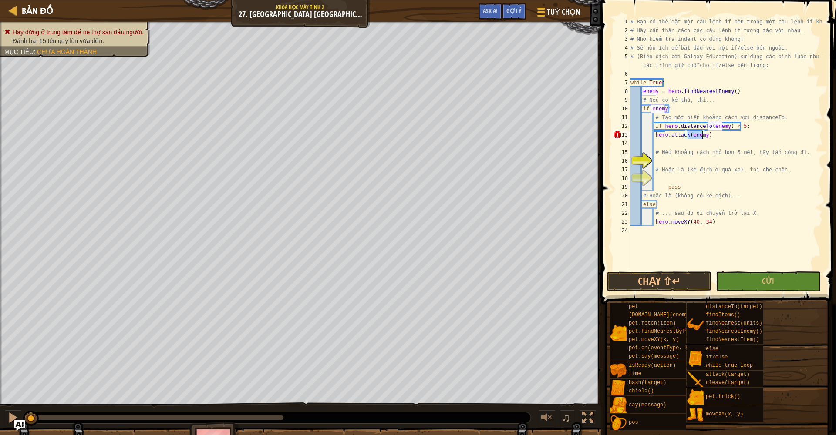
click at [654, 136] on div "# Bạn có thể đặt một câu lệnh if bên trong một câu lệnh if khác. # Hãy cẩn thận…" at bounding box center [726, 152] width 194 height 270
type textarea "hero.attack(enemy)"
click at [665, 178] on div "# Bạn có thể đặt một câu lệnh if bên trong một câu lệnh if khác. # Hãy cẩn thận…" at bounding box center [726, 152] width 194 height 270
type textarea "ư"
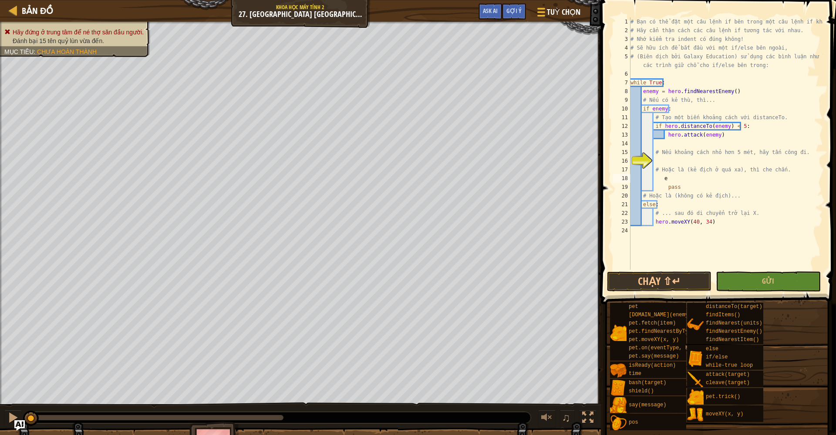
type textarea "ê"
type textarea "e"
click at [524, 8] on div "Gợi ý" at bounding box center [514, 11] width 24 height 16
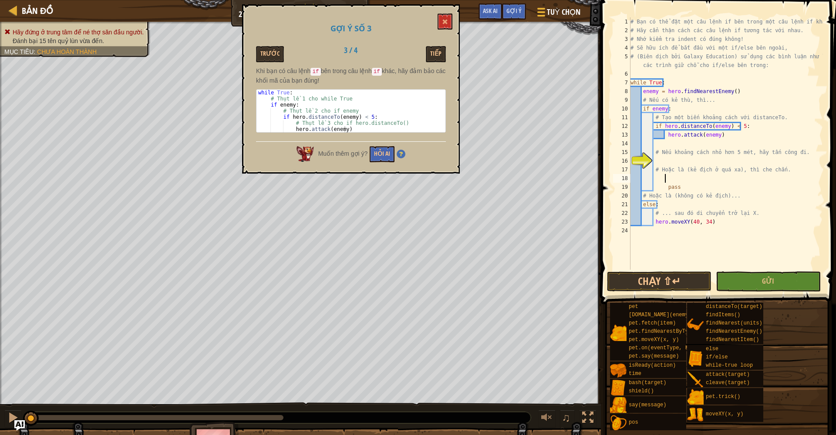
click at [454, 64] on div "Bản đồ Khoa học máy tính 2 27. Yên Tĩnh Trong Chuyển Động Tuỳ chọn Xong Gợi ý A…" at bounding box center [418, 217] width 836 height 435
click at [436, 54] on button "Tiếp" at bounding box center [436, 54] width 20 height 16
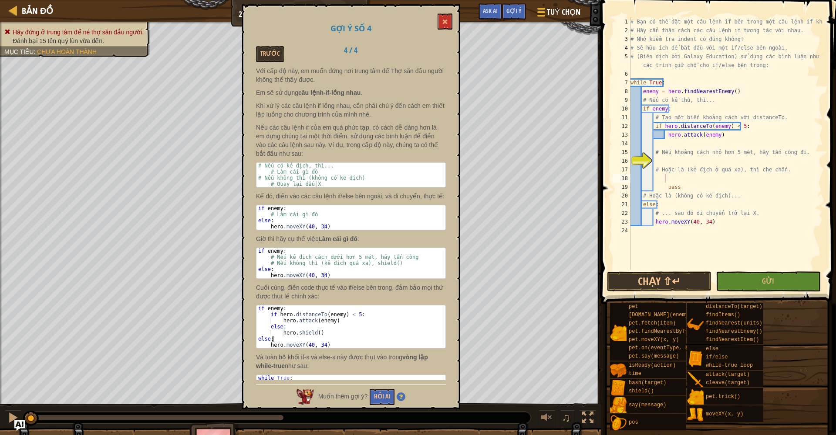
drag, startPoint x: 270, startPoint y: 335, endPoint x: 276, endPoint y: 339, distance: 7.1
click at [276, 339] on div "if enemy : if hero . distanceTo ( enemy ) < 5 : hero . attack ( enemy ) else : …" at bounding box center [350, 333] width 189 height 55
drag, startPoint x: 276, startPoint y: 339, endPoint x: 273, endPoint y: 334, distance: 6.2
click at [273, 334] on div "if enemy : if hero . distanceTo ( enemy ) < 5 : hero . attack ( enemy ) else : …" at bounding box center [350, 327] width 189 height 43
click at [271, 335] on div "if enemy : if hero . distanceTo ( enemy ) < 5 : hero . attack ( enemy ) else : …" at bounding box center [350, 333] width 189 height 55
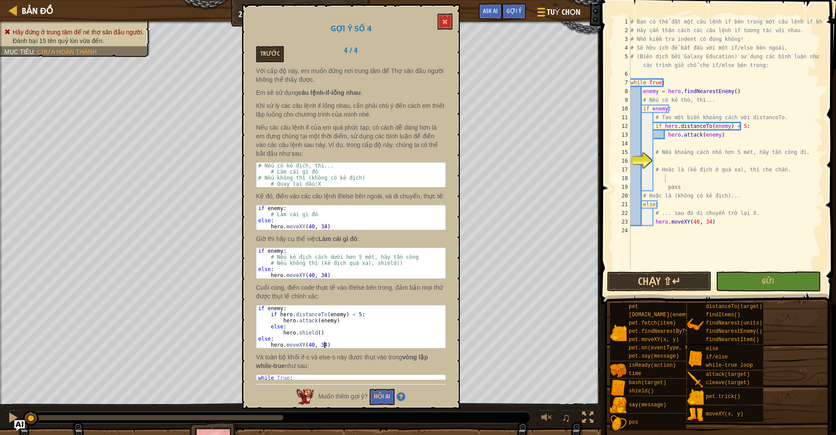
drag, startPoint x: 270, startPoint y: 336, endPoint x: 324, endPoint y: 359, distance: 59.1
click at [324, 359] on div "Với cấp độ này, em muốn đứng nơi trung tâm để Thợ săn đầu người không thể thấy …" at bounding box center [351, 224] width 190 height 314
type textarea "else: hero.moveXY(40, 34)"
click at [669, 178] on div "# Bạn có thể đặt một câu lệnh if bên trong một câu lệnh if khác. # Hãy cẩn thận…" at bounding box center [726, 152] width 194 height 270
paste textarea "hero.moveXY(40, 34)"
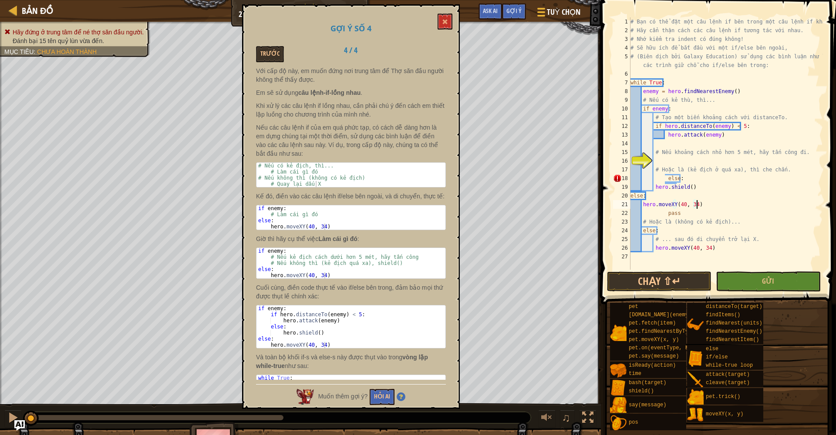
click at [640, 206] on div "# Bạn có thể đặt một câu lệnh if bên trong một câu lệnh if khác. # Hãy cẩn thận…" at bounding box center [726, 152] width 194 height 270
click at [653, 190] on div "# Bạn có thể đặt một câu lệnh if bên trong một câu lệnh if khác. # Hãy cẩn thận…" at bounding box center [726, 152] width 194 height 270
click at [678, 206] on div "# Bạn có thể đặt một câu lệnh if bên trong một câu lệnh if khác. # Hãy cẩn thận…" at bounding box center [726, 152] width 194 height 270
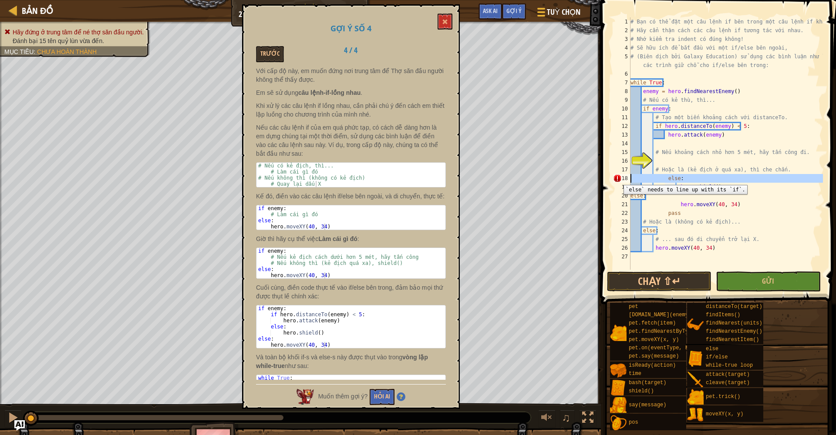
click at [617, 179] on div "18" at bounding box center [621, 178] width 17 height 9
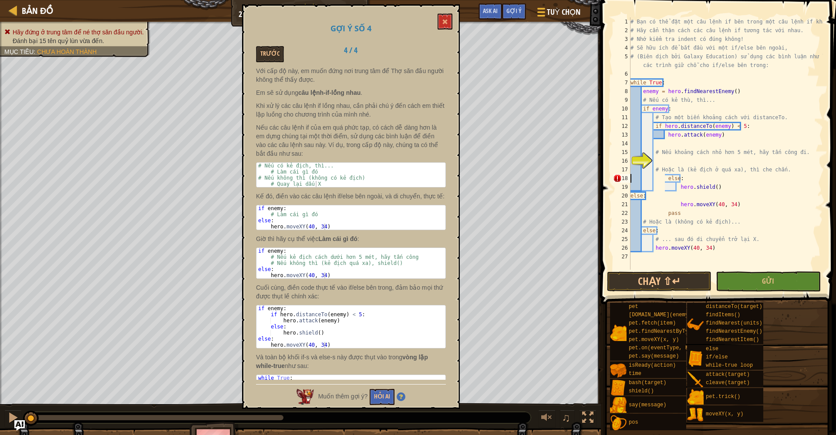
click at [663, 179] on div "# Bạn có thể đặt một câu lệnh if bên trong một câu lệnh if khác. # Hãy cẩn thận…" at bounding box center [726, 152] width 194 height 270
click at [664, 179] on div "# Bạn có thể đặt một câu lệnh if bên trong một câu lệnh if khác. # Hãy cẩn thận…" at bounding box center [726, 152] width 194 height 270
click at [649, 217] on div "# Bạn có thể đặt một câu lệnh if bên trong một câu lệnh if khác. # Hãy cẩn thận…" at bounding box center [726, 152] width 194 height 270
click at [642, 211] on div "# Bạn có thể đặt một câu lệnh if bên trong một câu lệnh if khác. # Hãy cẩn thận…" at bounding box center [726, 152] width 194 height 270
click at [665, 212] on div "# Bạn có thể đặt một câu lệnh if bên trong một câu lệnh if khác. # Hãy cẩn thận…" at bounding box center [726, 152] width 194 height 270
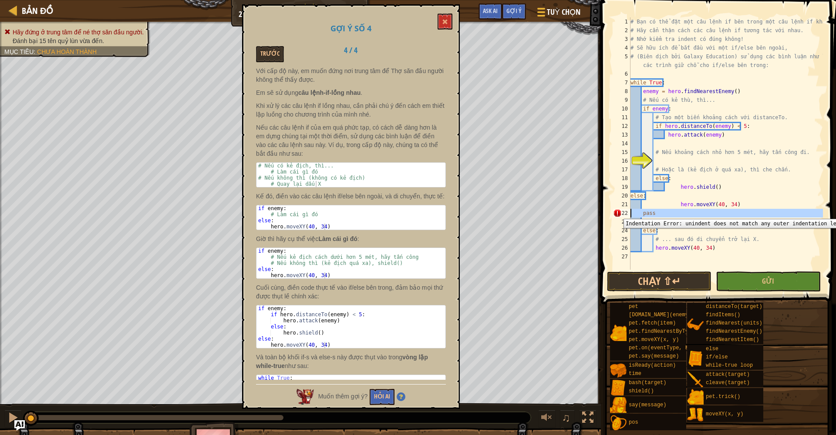
click at [617, 213] on div "22" at bounding box center [621, 213] width 17 height 9
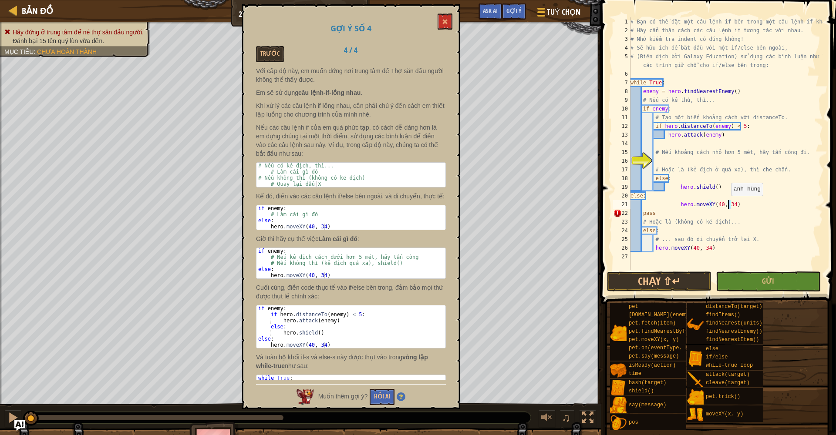
drag, startPoint x: 732, startPoint y: 204, endPoint x: 727, endPoint y: 205, distance: 4.9
click at [727, 205] on div "# Bạn có thể đặt một câu lệnh if bên trong một câu lệnh if khác. # Hãy cẩn thận…" at bounding box center [726, 152] width 194 height 270
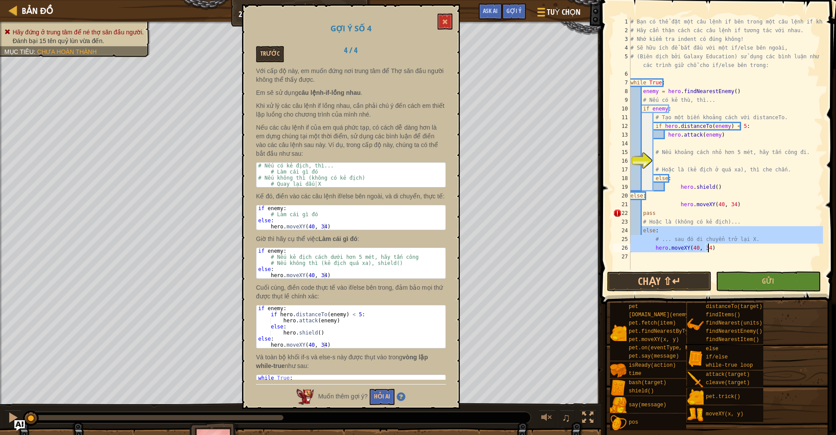
drag, startPoint x: 642, startPoint y: 229, endPoint x: 712, endPoint y: 250, distance: 72.1
click at [712, 250] on div "# Bạn có thể đặt một câu lệnh if bên trong một câu lệnh if khác. # Hãy cẩn thận…" at bounding box center [726, 152] width 194 height 270
type textarea "# ... sau đó di chuyển trở lại X. hero.moveXY(40, 34)"
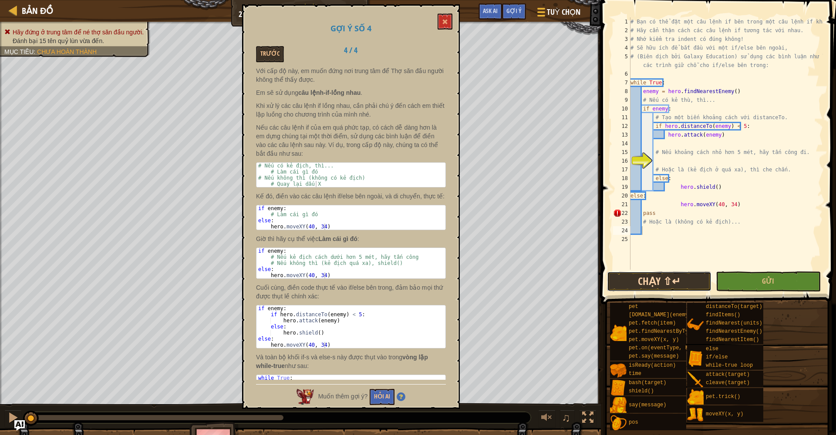
click at [685, 280] on button "Chạy ⇧↵" at bounding box center [659, 282] width 105 height 20
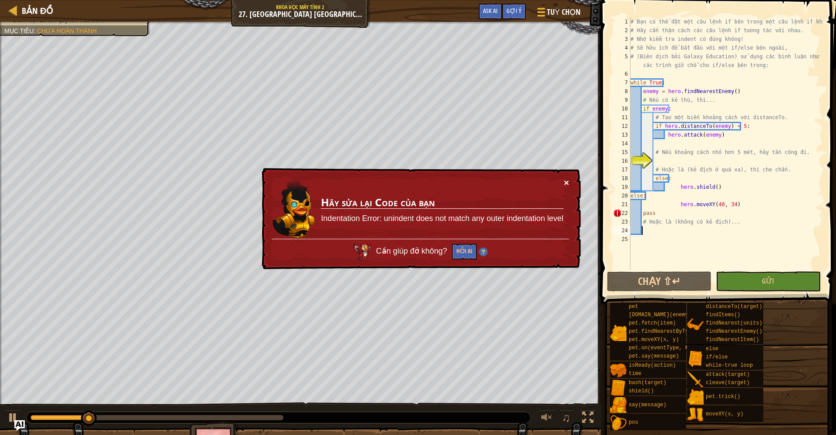
click at [567, 185] on button "×" at bounding box center [566, 182] width 5 height 9
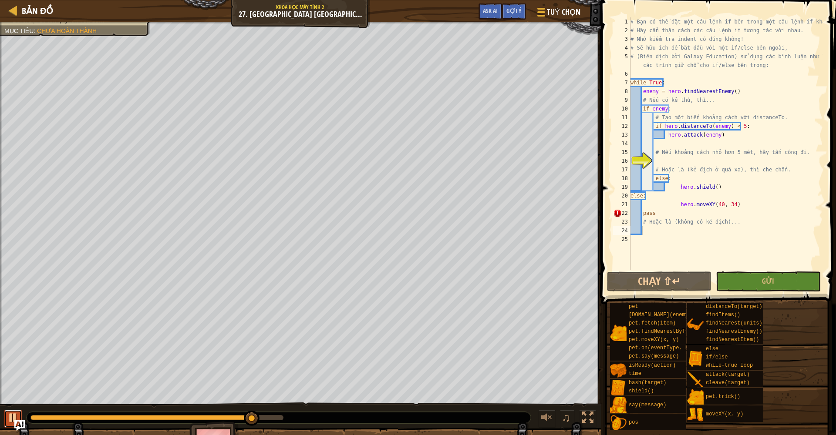
click at [12, 413] on div at bounding box center [12, 417] width 11 height 11
drag, startPoint x: 182, startPoint y: 417, endPoint x: 0, endPoint y: 391, distance: 183.9
click at [0, 391] on div "Hãy đứng ở trung tâm để né thợ săn đầu người. Đánh bại 15 tên quỷ lùn vừa đến. …" at bounding box center [418, 243] width 836 height 442
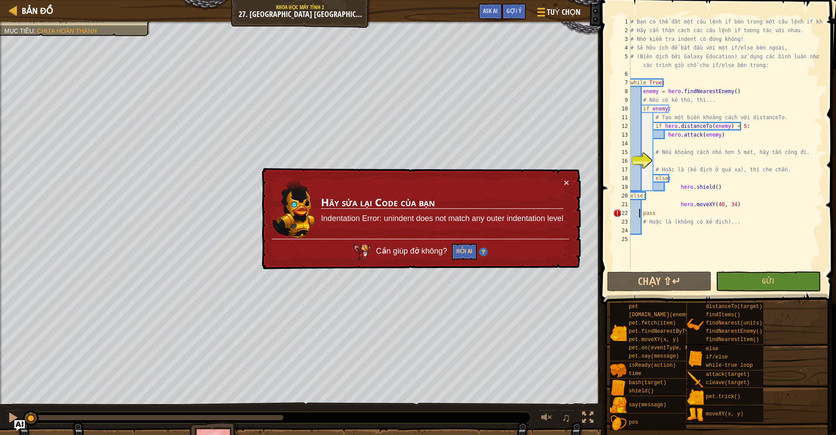
click at [641, 211] on div "# Bạn có thể đặt một câu lệnh if bên trong một câu lệnh if khác. # Hãy cẩn thận…" at bounding box center [726, 152] width 194 height 270
click at [645, 213] on div "# Bạn có thể đặt một câu lệnh if bên trong một câu lệnh if khác. # Hãy cẩn thận…" at bounding box center [726, 152] width 194 height 270
click at [643, 214] on div "# Bạn có thể đặt một câu lệnh if bên trong một câu lệnh if khác. # Hãy cẩn thận…" at bounding box center [726, 152] width 194 height 270
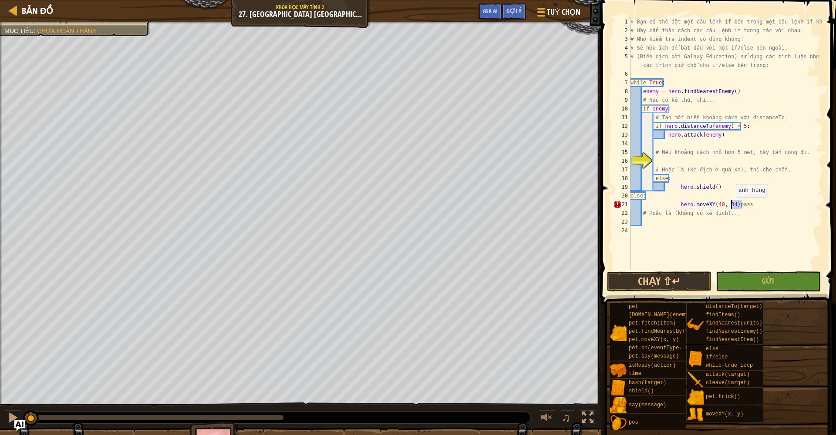
drag, startPoint x: 745, startPoint y: 206, endPoint x: 732, endPoint y: 206, distance: 13.1
click at [732, 206] on div "# Bạn có thể đặt một câu lệnh if bên trong một câu lệnh if khác. # Hãy cẩn thận…" at bounding box center [726, 152] width 194 height 270
type textarea "hero.moveXY(40, 34)"
click at [677, 279] on button "Chạy ⇧↵" at bounding box center [659, 282] width 105 height 20
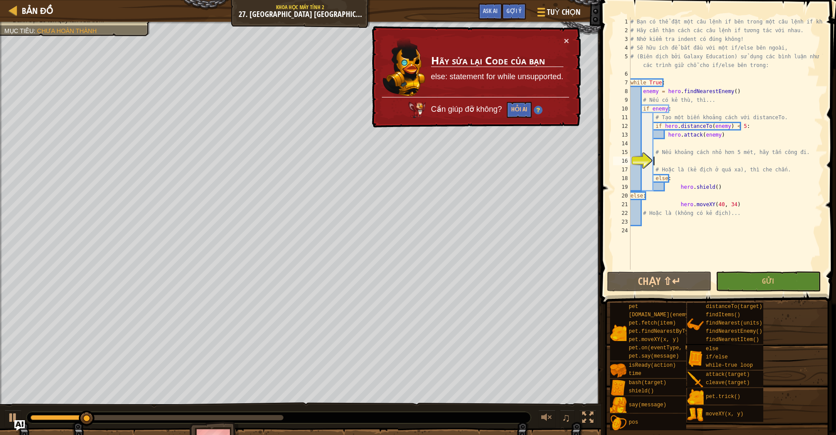
click at [659, 162] on div "# Bạn có thể đặt một câu lệnh if bên trong một câu lệnh if khác. # Hãy cẩn thận…" at bounding box center [726, 152] width 194 height 270
click at [516, 13] on span "Gợi ý" at bounding box center [513, 11] width 15 height 8
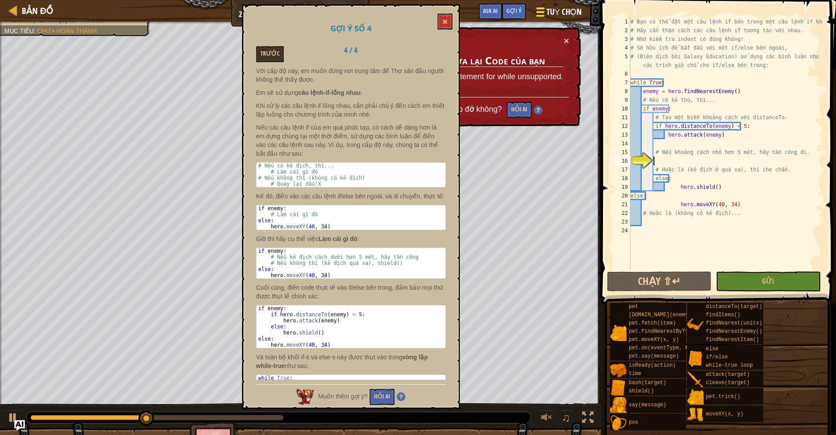
click at [545, 10] on div at bounding box center [540, 12] width 12 height 13
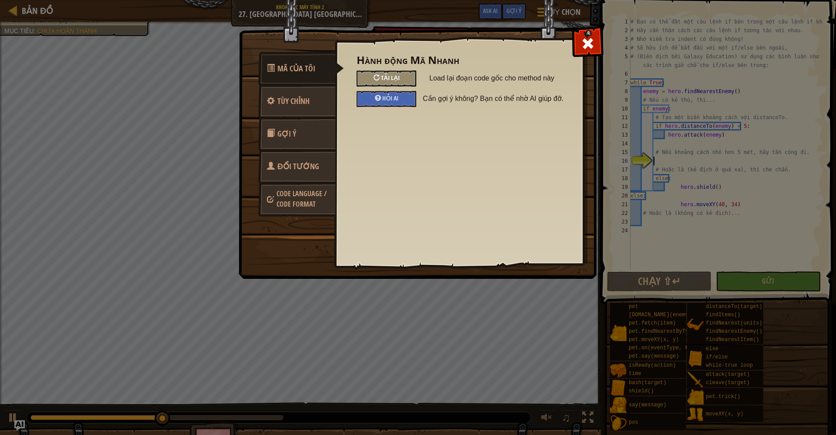
click at [407, 81] on div "Tải lại" at bounding box center [387, 79] width 60 height 16
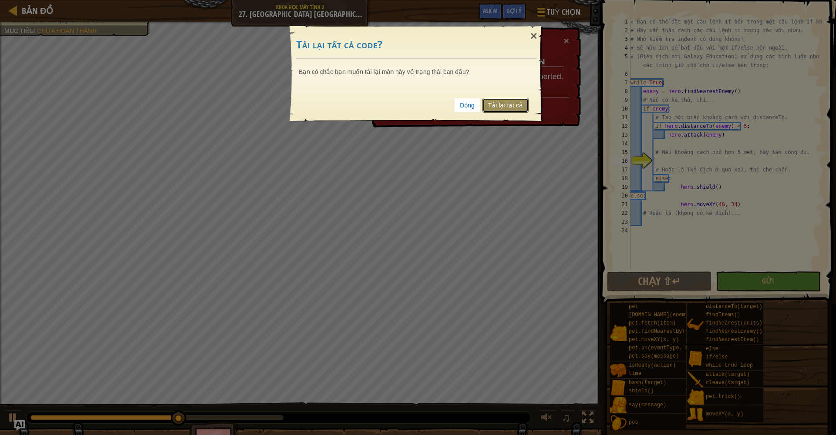
click at [491, 101] on link "Tải lại tất cả" at bounding box center [506, 105] width 46 height 15
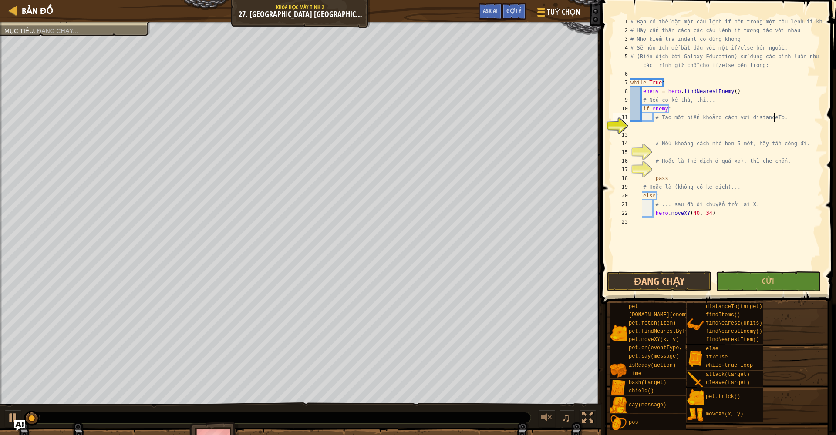
click at [791, 121] on div "# Bạn có thể đặt một câu lệnh if bên trong một câu lệnh if khác. # Hãy cẩn thận…" at bounding box center [726, 152] width 194 height 270
type textarea "# Tạo một biến khoảng cách với distanceTo."
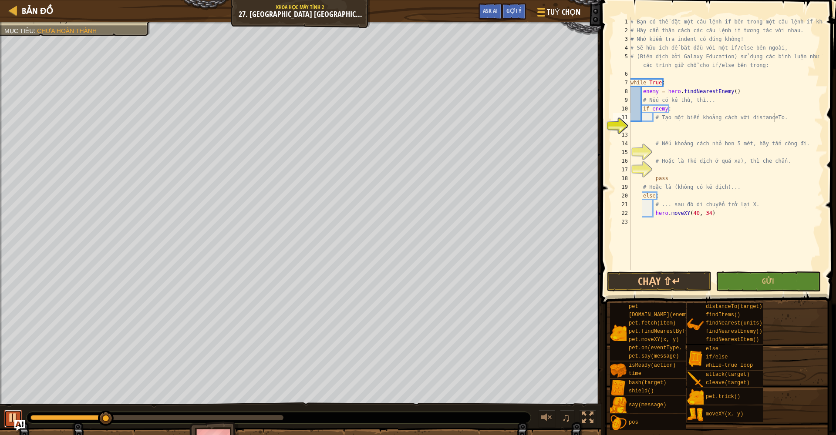
click at [14, 416] on div at bounding box center [12, 417] width 11 height 11
click at [482, 10] on button "Ask AI" at bounding box center [491, 11] width 24 height 16
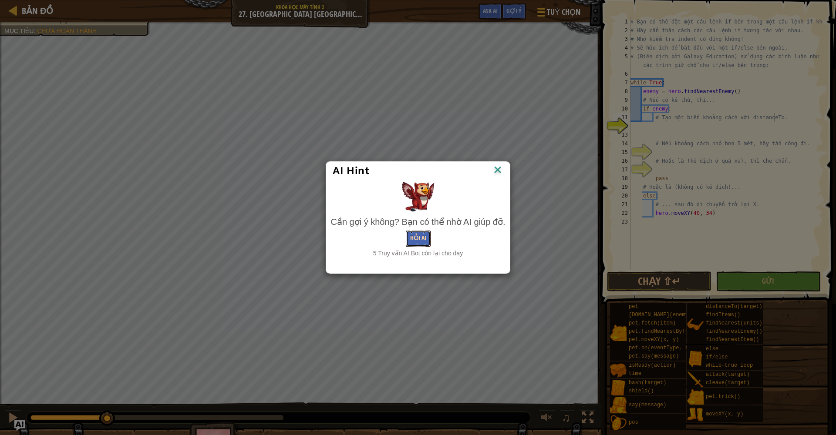
click at [424, 233] on button "Hỏi AI" at bounding box center [418, 239] width 25 height 16
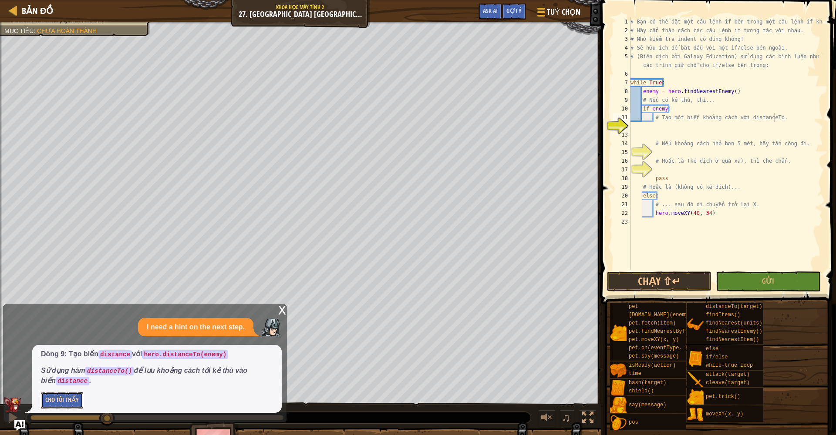
click at [78, 400] on button "Cho Tôi Thấy" at bounding box center [62, 401] width 42 height 16
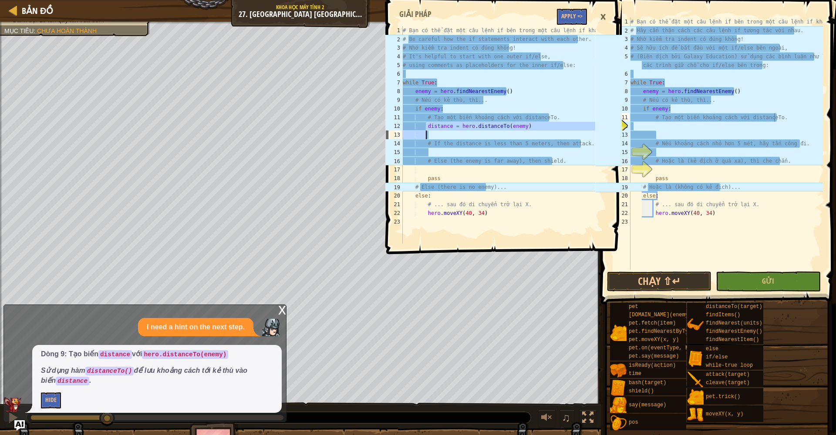
drag, startPoint x: 426, startPoint y: 128, endPoint x: 544, endPoint y: 132, distance: 117.6
click at [544, 132] on div "# Bạn có thể đặt một câu lệnh if bên trong một câu lệnh if khác. # Be careful h…" at bounding box center [498, 143] width 194 height 235
type textarea "distance = hero.distanceTo(enemy)"
drag, startPoint x: 544, startPoint y: 132, endPoint x: 540, endPoint y: 136, distance: 5.5
click at [540, 136] on div "# Bạn có thể đặt một câu lệnh if bên trong một câu lệnh if khác. # Be careful h…" at bounding box center [498, 135] width 194 height 218
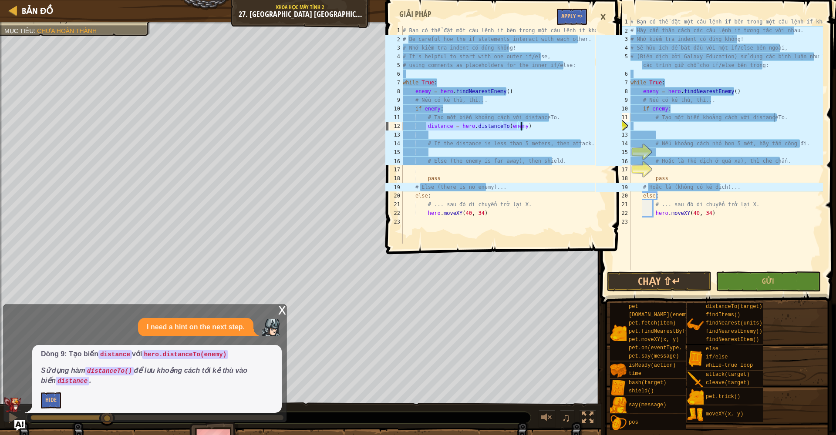
drag, startPoint x: 425, startPoint y: 128, endPoint x: 536, endPoint y: 129, distance: 110.6
click at [536, 129] on div "# Bạn có thể đặt một câu lệnh if bên trong một câu lệnh if khác. # Be careful h…" at bounding box center [498, 143] width 194 height 235
drag, startPoint x: 530, startPoint y: 132, endPoint x: 496, endPoint y: 125, distance: 33.8
drag, startPoint x: 496, startPoint y: 125, endPoint x: 583, endPoint y: 118, distance: 86.9
click at [583, 118] on div "# Bạn có thể đặt một câu lệnh if bên trong một câu lệnh if khác. # Be careful h…" at bounding box center [498, 143] width 194 height 235
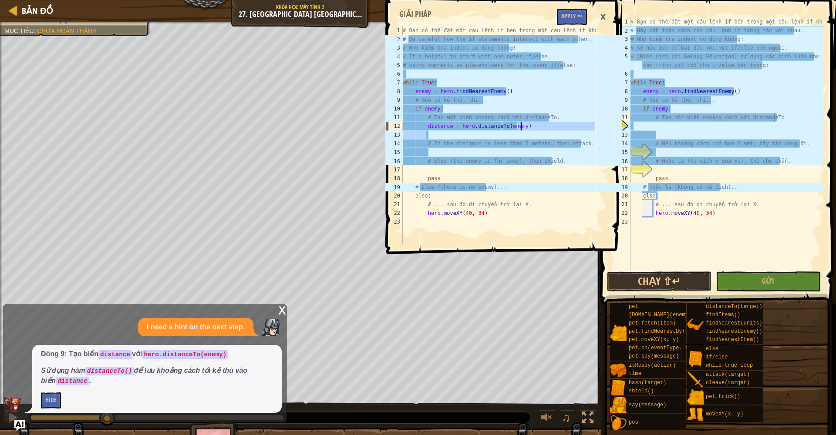
click at [547, 130] on div "# Bạn có thể đặt một câu lệnh if bên trong một câu lệnh if khác. # Be careful h…" at bounding box center [498, 143] width 194 height 235
type textarea "distance = hero.distanceTo(enemy)"
click at [468, 134] on div "# Bạn có thể đặt một câu lệnh if bên trong một câu lệnh if khác. # Be careful h…" at bounding box center [498, 135] width 194 height 218
drag, startPoint x: 403, startPoint y: 125, endPoint x: 553, endPoint y: 128, distance: 150.3
click at [553, 128] on div "# Bạn có thể đặt một câu lệnh if bên trong một câu lệnh if khác. # Be careful h…" at bounding box center [498, 143] width 194 height 235
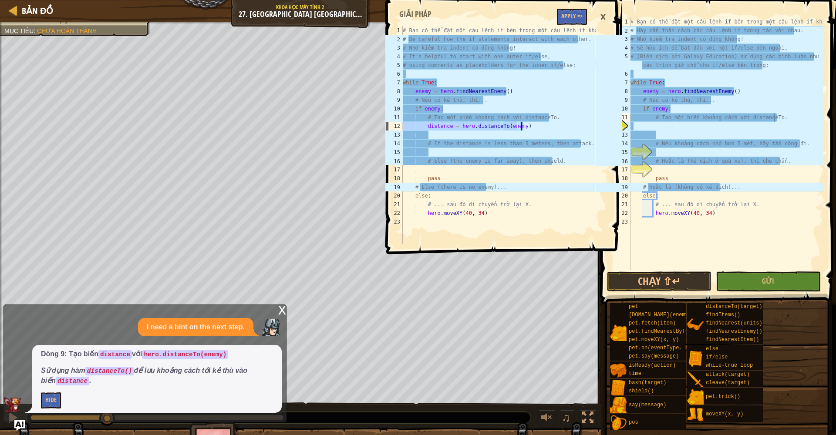
type textarea "distance = hero.distanceTo(enemy)"
type textarea "# Nếu khoảng cách nhỏ hơn 5 mét, hãy tấn công đi."
click at [675, 147] on div "# Bạn có thể đặt một câu lệnh if bên trong một câu lệnh if khác. # Hãy cẩn thận…" at bounding box center [726, 152] width 194 height 270
click at [670, 130] on div "# Bạn có thể đặt một câu lệnh if bên trong một câu lệnh if khác. # Hãy cẩn thận…" at bounding box center [726, 152] width 194 height 270
paste textarea "distance = hero.distanceTo(enemy)"
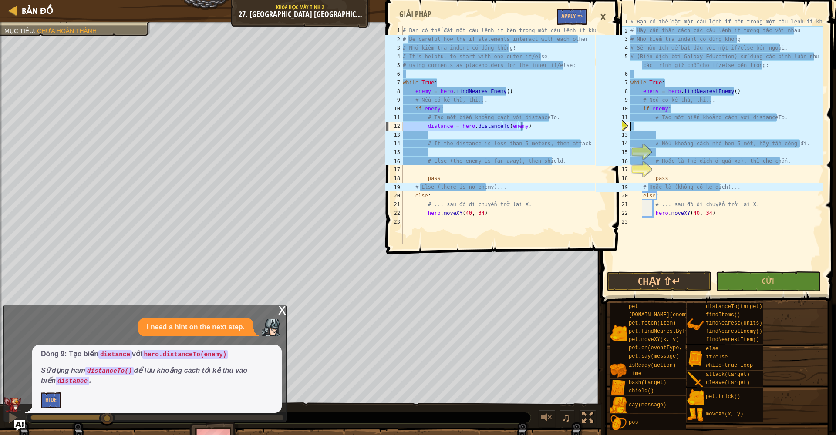
type textarea "distance = hero.distanceTo(enemy)"
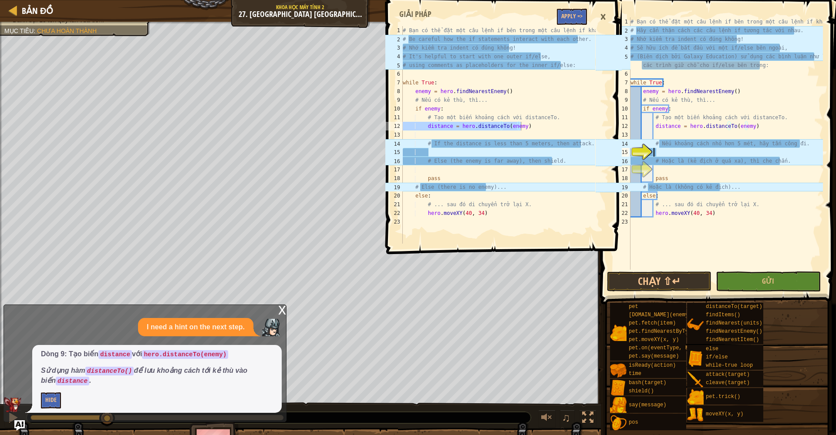
click at [663, 149] on div "# Bạn có thể đặt một câu lệnh if bên trong một câu lệnh if khác. # Hãy cẩn thận…" at bounding box center [726, 152] width 194 height 270
type textarea "ifif"
click at [584, 17] on button "Apply =>" at bounding box center [572, 17] width 30 height 16
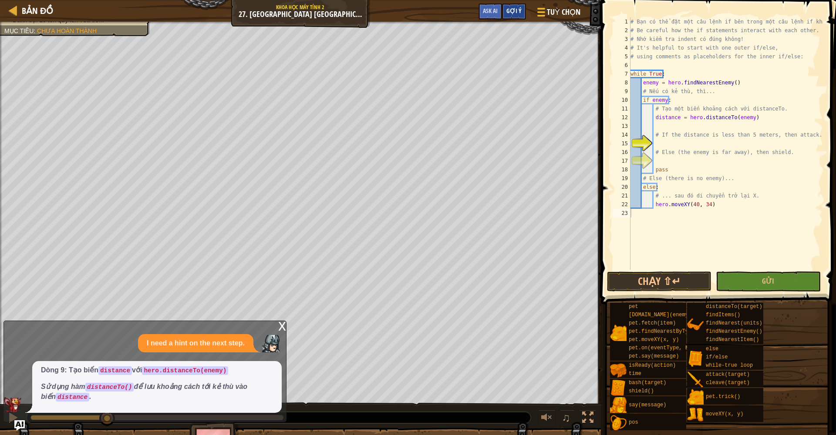
click at [517, 12] on span "Gợi ý" at bounding box center [513, 11] width 15 height 8
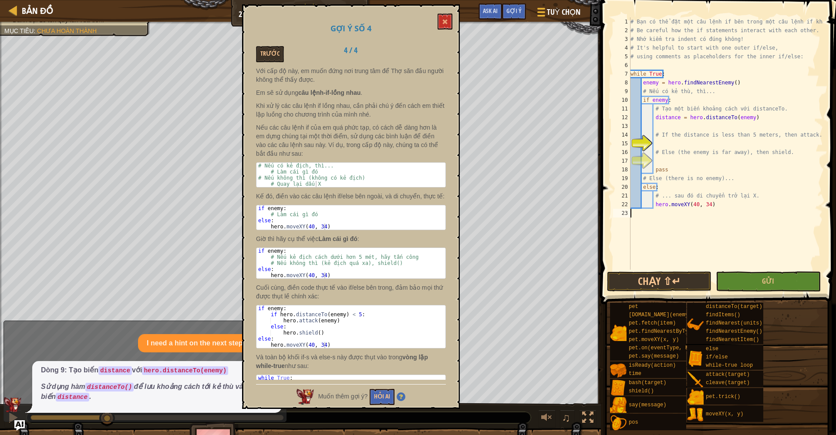
scroll to position [4, 0]
click at [438, 142] on p "Nếu các câu lệnh if của em quá phức tạp, có cách dễ dàng hơn là em dựng chúng t…" at bounding box center [351, 140] width 190 height 35
click at [439, 144] on p "Nếu các câu lệnh if của em quá phức tạp, có cách dễ dàng hơn là em dựng chúng t…" at bounding box center [351, 140] width 190 height 35
click at [451, 146] on div "Gợi ý số 4 Trước 4 / 4 Với cấp độ này, em muốn đứng nơi trung tâm để Thợ săn đầ…" at bounding box center [351, 206] width 218 height 405
drag, startPoint x: 448, startPoint y: 151, endPoint x: 448, endPoint y: 166, distance: 15.7
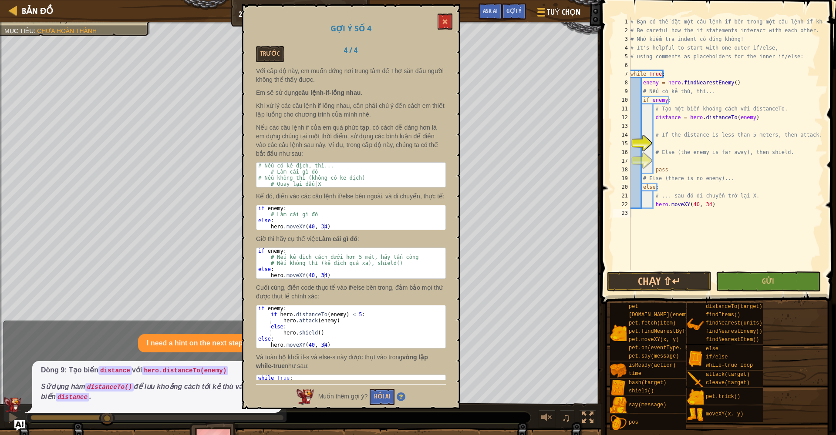
click at [448, 166] on div "Gợi ý số 4 Trước 4 / 4 Với cấp độ này, em muốn đứng nơi trung tâm để Thợ săn đầ…" at bounding box center [351, 206] width 218 height 405
type textarea "if hero.distanceTo(enemy) < 5:"
drag, startPoint x: 270, startPoint y: 324, endPoint x: 357, endPoint y: 324, distance: 87.1
click at [357, 324] on div "if enemy : if hero . distanceTo ( enemy ) < 5 : hero . attack ( enemy ) else : …" at bounding box center [350, 333] width 189 height 55
click at [666, 123] on div "# Bạn có thể đặt một câu lệnh if bên trong một câu lệnh if khác. # Be careful h…" at bounding box center [726, 152] width 194 height 270
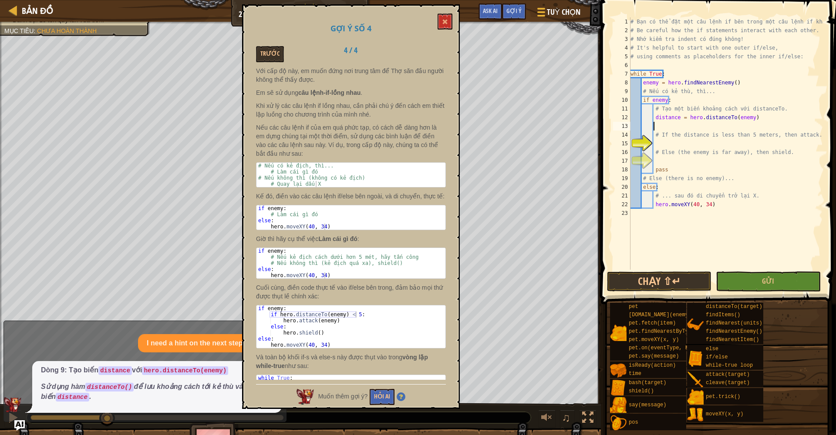
paste textarea "if hero.distanceTo(enemy) < 5:"
type textarea "if hero.distanceTo(enemy) < 5:"
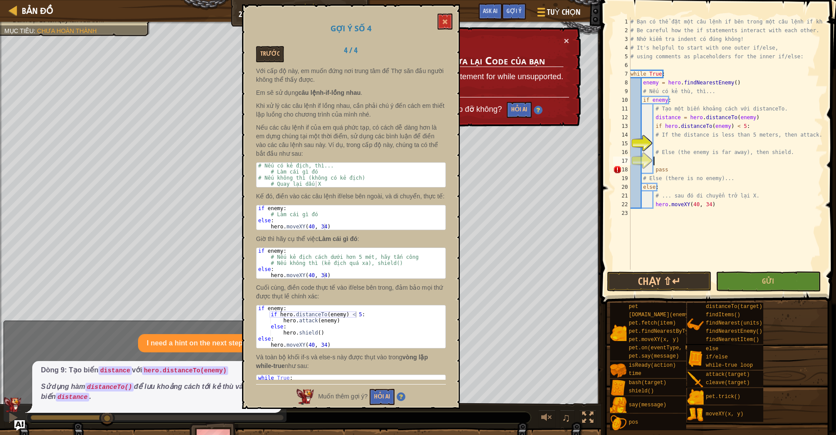
click at [656, 162] on div "# Bạn có thể đặt một câu lệnh if bên trong một câu lệnh if khác. # Be careful h…" at bounding box center [726, 152] width 194 height 270
click at [437, 17] on div "Gợi ý số 4 Trước 4 / 4 Với cấp độ này, em muốn đứng nơi trung tâm để Thợ săn đầ…" at bounding box center [351, 206] width 218 height 405
click at [442, 19] on button at bounding box center [445, 21] width 15 height 16
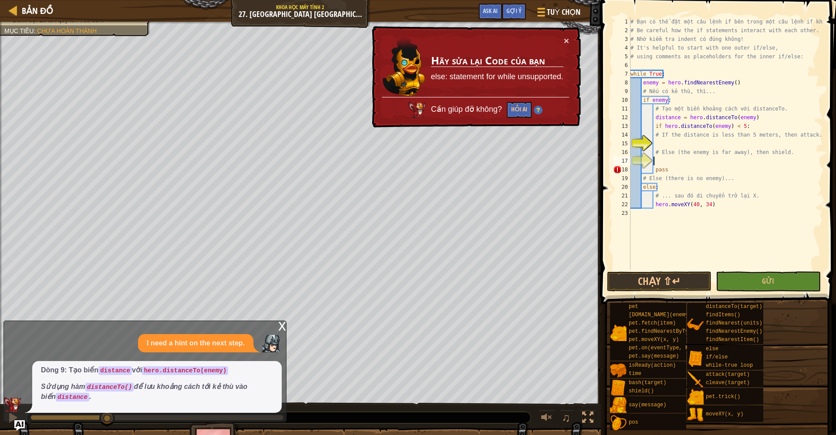
click at [666, 163] on div "# Bạn có thể đặt một câu lệnh if bên trong một câu lệnh if khác. # Be careful h…" at bounding box center [726, 152] width 194 height 270
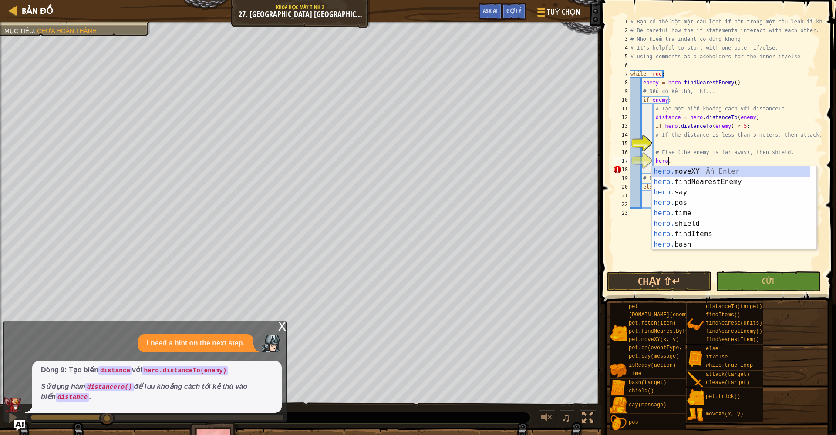
scroll to position [4, 0]
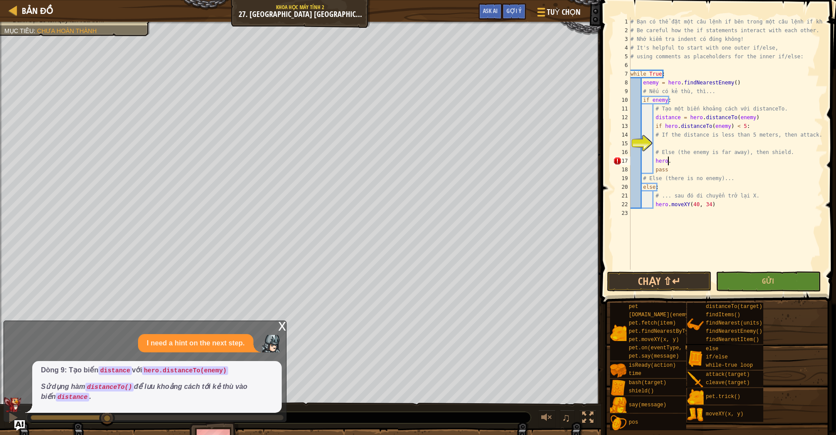
click at [671, 161] on div "# Bạn có thể đặt một câu lệnh if bên trong một câu lệnh if khác. # Be careful h…" at bounding box center [726, 152] width 194 height 270
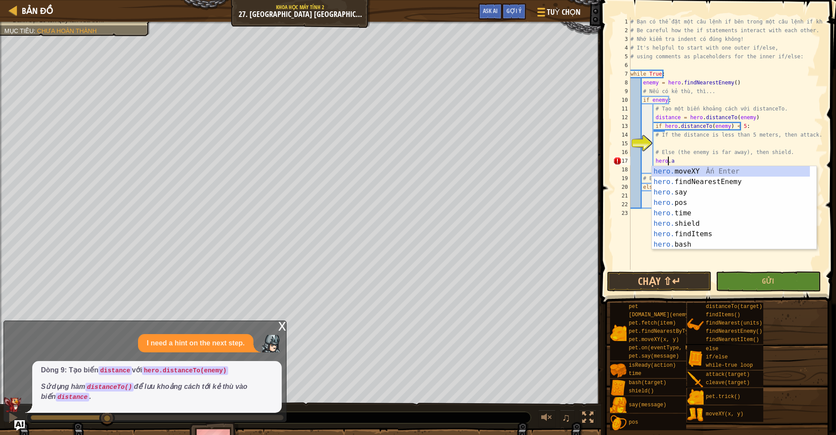
click at [699, 160] on div "# Bạn có thể đặt một câu lệnh if bên trong một câu lệnh if khác. # Be careful h…" at bounding box center [726, 152] width 194 height 270
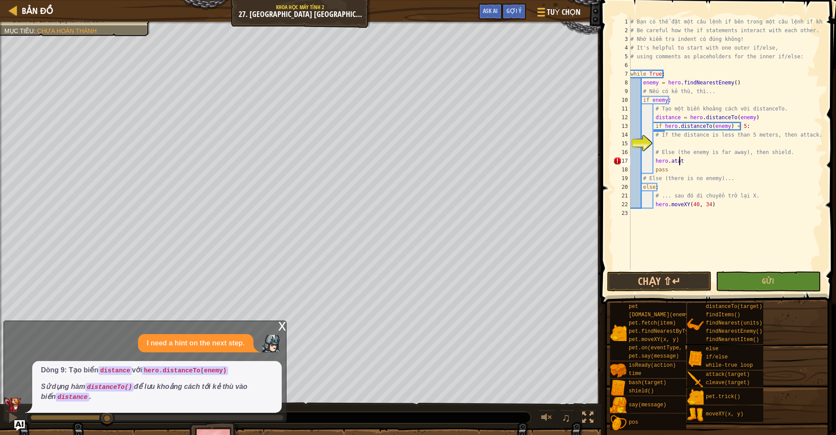
scroll to position [4, 0]
click at [696, 160] on div "# Bạn có thể đặt một câu lệnh if bên trong một câu lệnh if khác. # Be careful h…" at bounding box center [726, 152] width 194 height 270
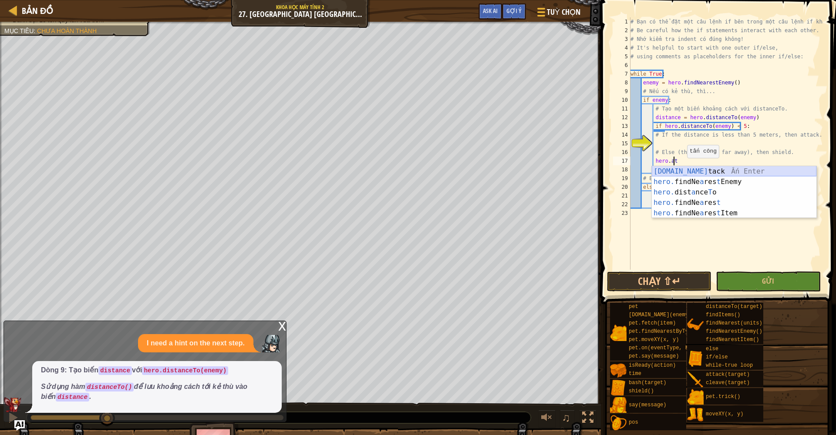
click at [693, 173] on div "[DOMAIN_NAME] tack Ấn Enter hero. findNe a res t Enemy Ấn Enter hero. dist a nc…" at bounding box center [734, 202] width 165 height 73
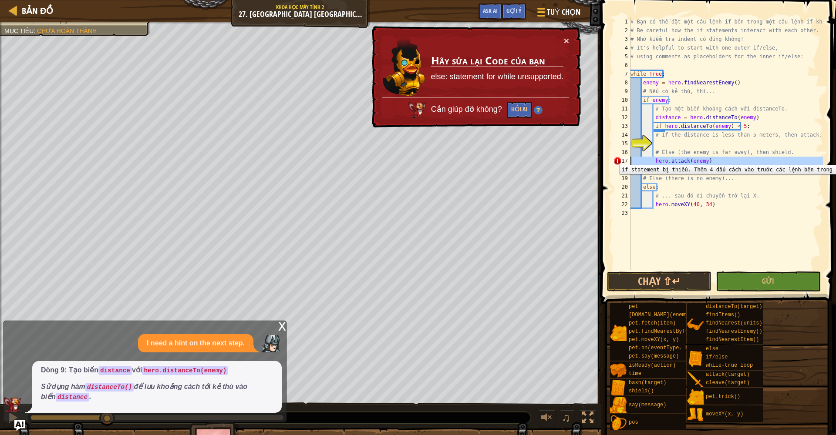
click at [615, 159] on div "17" at bounding box center [621, 161] width 17 height 9
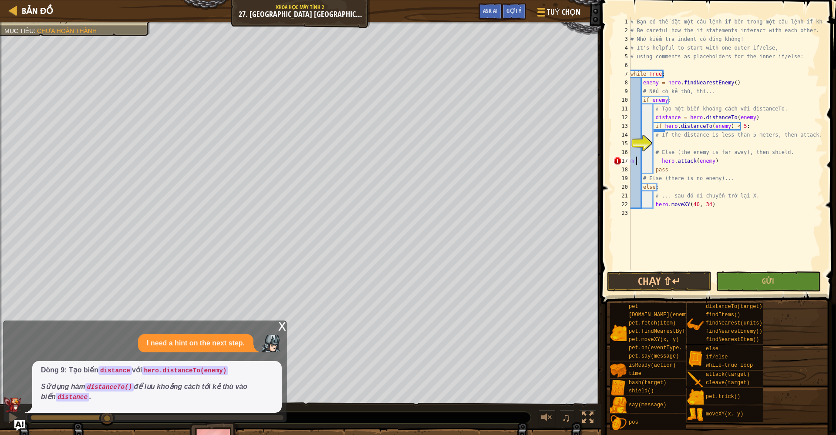
scroll to position [0, 0]
click at [631, 145] on div "15" at bounding box center [621, 143] width 17 height 9
click at [631, 143] on div "15" at bounding box center [621, 143] width 17 height 9
click at [657, 162] on div "# Bạn có thể đặt một câu lệnh if bên trong một câu lệnh if khác. # Be careful h…" at bounding box center [726, 152] width 194 height 270
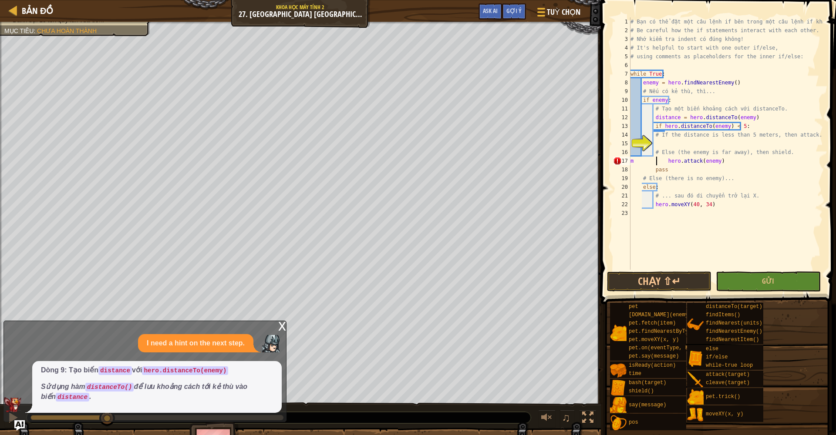
click at [655, 161] on div "# Bạn có thể đặt một câu lệnh if bên trong một câu lệnh if khác. # Be careful h…" at bounding box center [726, 152] width 194 height 270
click at [637, 164] on div "# Bạn có thể đặt một câu lệnh if bên trong một câu lệnh if khác. # Be careful h…" at bounding box center [726, 152] width 194 height 270
drag, startPoint x: 634, startPoint y: 163, endPoint x: 631, endPoint y: 169, distance: 6.1
click at [631, 169] on div "# Bạn có thể đặt một câu lệnh if bên trong một câu lệnh if khác. # Be careful h…" at bounding box center [726, 152] width 194 height 270
click at [634, 165] on div "# Bạn có thể đặt một câu lệnh if bên trong một câu lệnh if khác. # Be careful h…" at bounding box center [726, 152] width 194 height 270
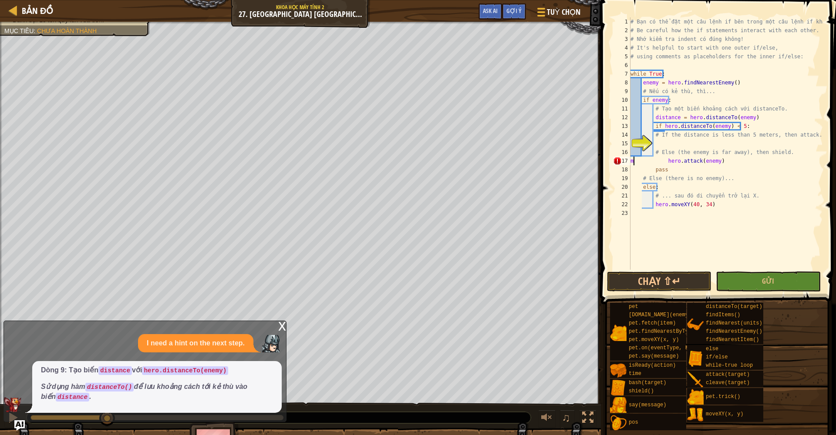
click at [632, 162] on div "# Bạn có thể đặt một câu lệnh if bên trong một câu lệnh if khác. # Be careful h…" at bounding box center [726, 152] width 194 height 270
click at [643, 164] on div "# Bạn có thể đặt một câu lệnh if bên trong một câu lệnh if khác. # Be careful h…" at bounding box center [726, 152] width 194 height 270
click at [653, 163] on div "# Bạn có thể đặt một câu lệnh if bên trong một câu lệnh if khác. # Be careful h…" at bounding box center [726, 152] width 194 height 270
click at [661, 162] on div "# Bạn có thể đặt một câu lệnh if bên trong một câu lệnh if khác. # Be careful h…" at bounding box center [726, 152] width 194 height 270
click at [653, 197] on div "# Bạn có thể đặt một câu lệnh if bên trong một câu lệnh if khác. # Be careful h…" at bounding box center [726, 152] width 194 height 270
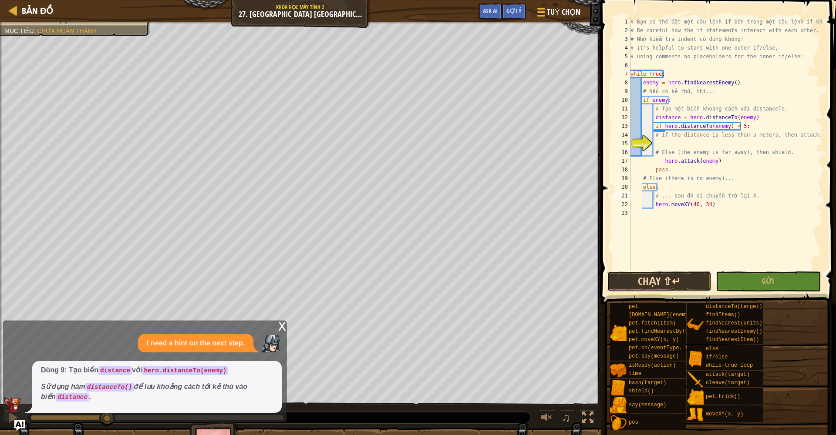
click at [671, 282] on button "Chạy ⇧↵" at bounding box center [659, 282] width 105 height 20
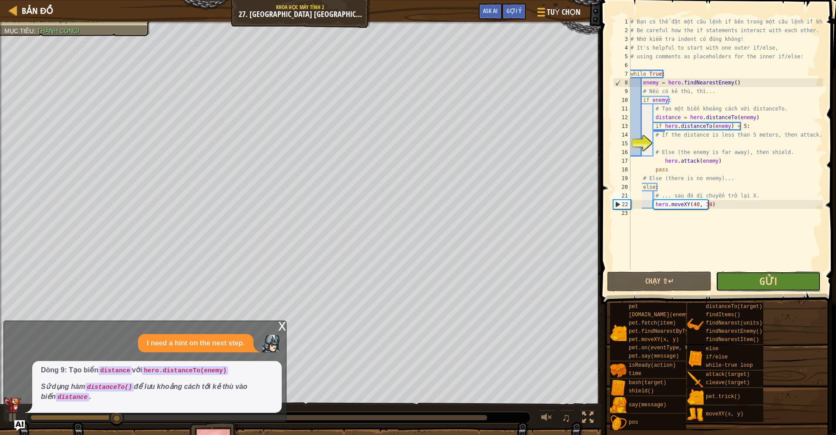
click at [771, 280] on span "Gửi" at bounding box center [768, 281] width 18 height 14
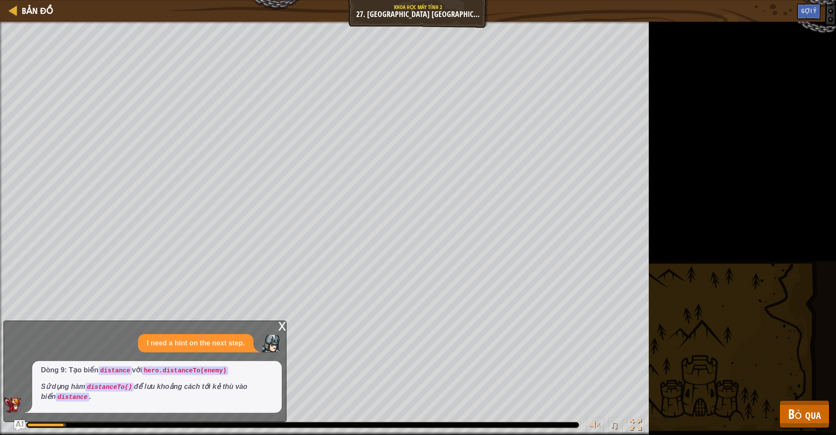
click at [283, 326] on div "x" at bounding box center [282, 325] width 8 height 9
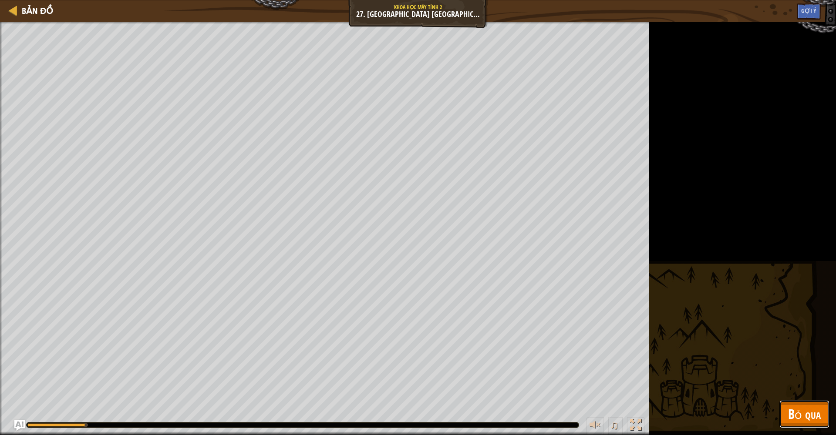
click at [802, 418] on span "Bỏ qua" at bounding box center [804, 414] width 33 height 18
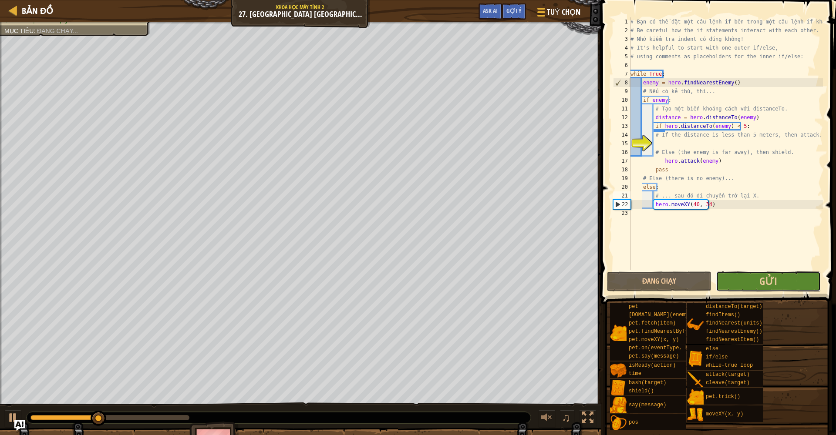
click at [747, 277] on button "Gửi" at bounding box center [768, 282] width 105 height 20
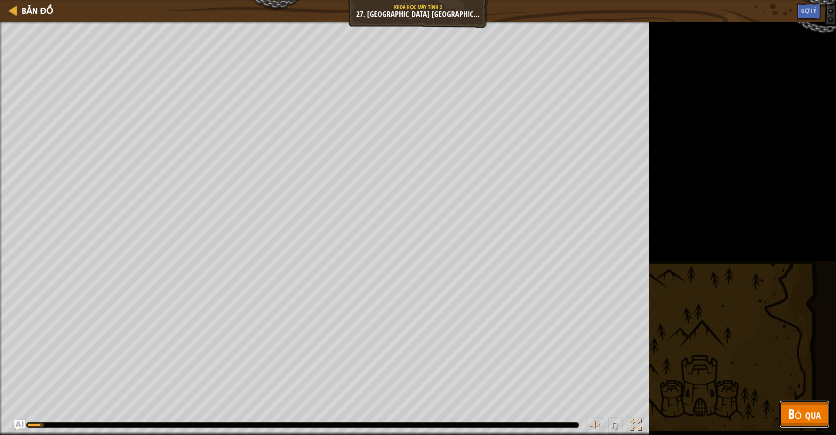
click at [790, 423] on span "Bỏ qua" at bounding box center [804, 414] width 33 height 18
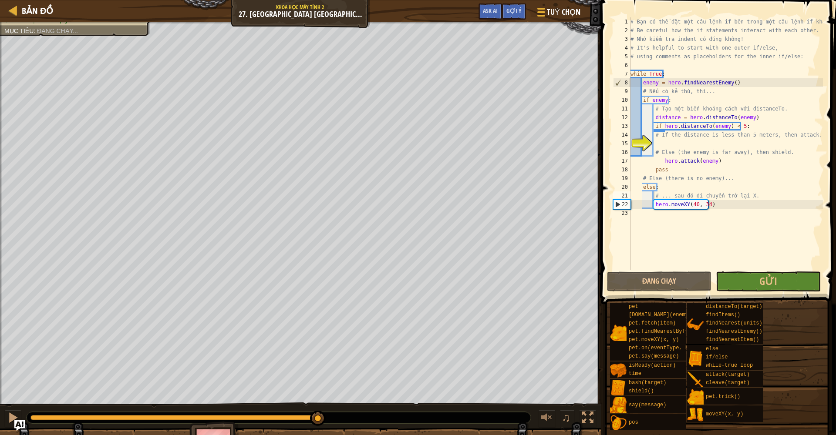
drag, startPoint x: 154, startPoint y: 416, endPoint x: 480, endPoint y: 425, distance: 325.8
click at [480, 425] on div "♫" at bounding box center [300, 416] width 601 height 26
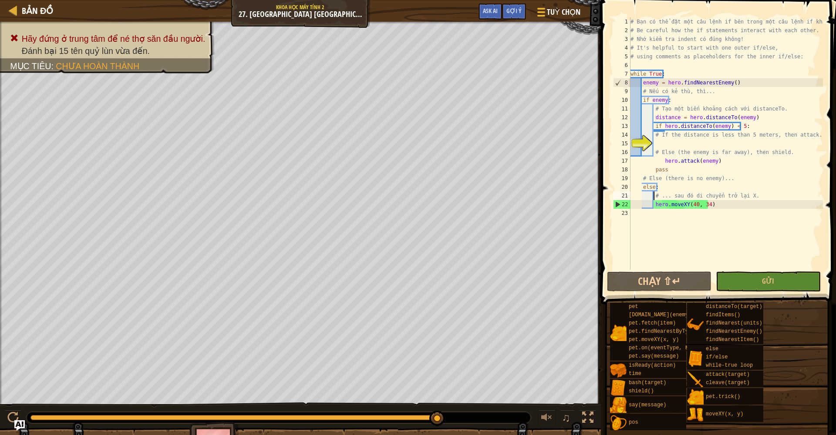
drag, startPoint x: 403, startPoint y: 418, endPoint x: 462, endPoint y: 418, distance: 58.8
click at [462, 418] on div at bounding box center [279, 417] width 504 height 11
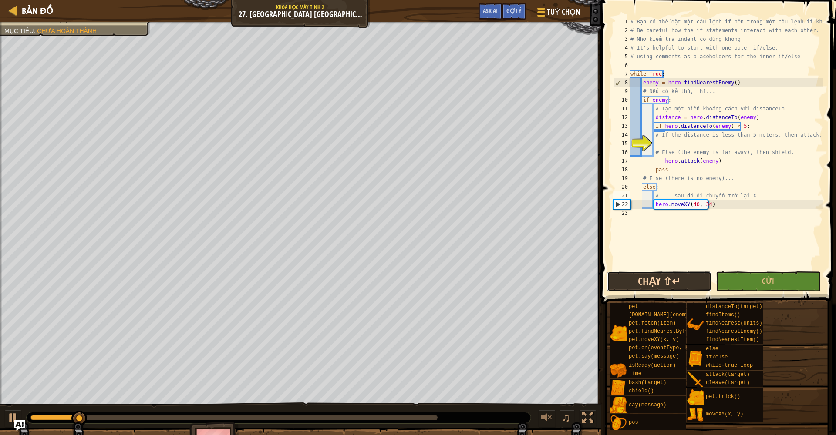
click at [628, 276] on button "Chạy ⇧↵" at bounding box center [659, 282] width 105 height 20
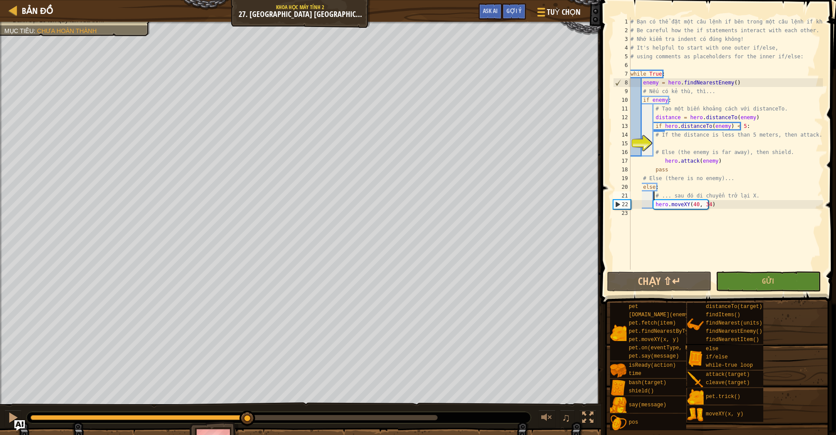
click at [255, 387] on div "Hãy đứng ở trung tâm để né thợ săn đầu người. Đánh bại 15 tên quỷ lùn vừa đến. …" at bounding box center [418, 243] width 836 height 442
drag, startPoint x: 274, startPoint y: 406, endPoint x: 288, endPoint y: 405, distance: 14.0
click at [288, 405] on div "♫" at bounding box center [300, 416] width 601 height 26
click at [36, 397] on div "Hãy đứng ở trung tâm để né thợ săn đầu người. Đánh bại 15 tên quỷ lùn vừa đến. …" at bounding box center [418, 243] width 836 height 442
click at [7, 421] on button at bounding box center [12, 419] width 17 height 18
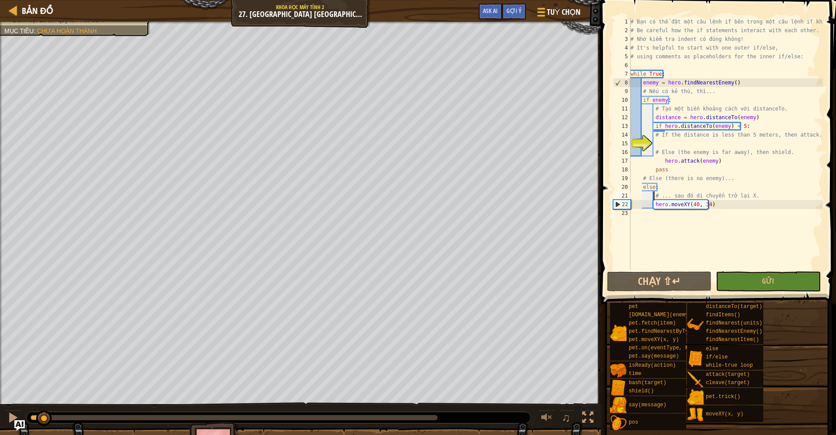
click at [642, 179] on div "# Bạn có thể đặt một câu lệnh if bên trong một câu lệnh if khác. # Be careful h…" at bounding box center [726, 152] width 194 height 270
type textarea "# Else (there is no enemy)..."
click at [485, 10] on span "Ask AI" at bounding box center [490, 11] width 15 height 8
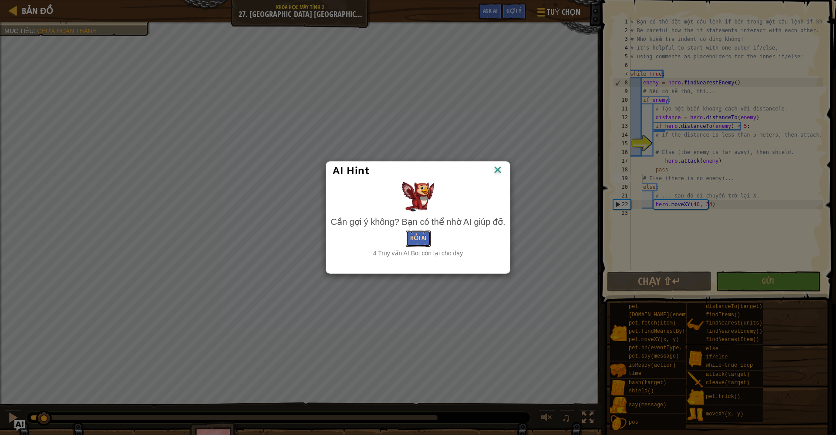
click at [418, 237] on button "Hỏi AI" at bounding box center [418, 239] width 25 height 16
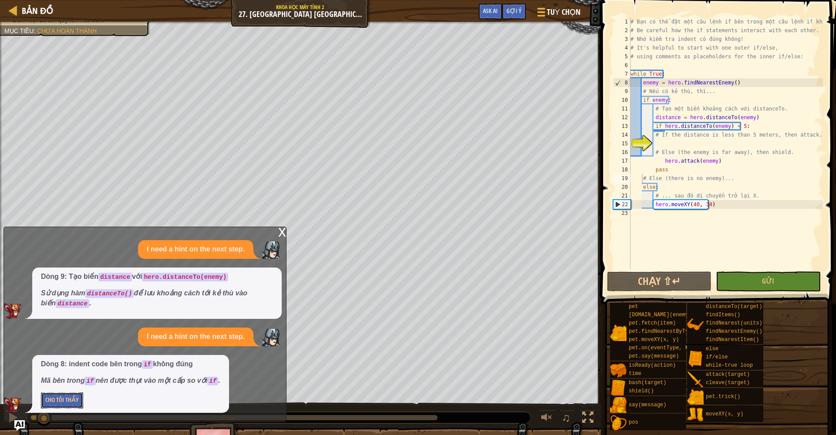
click at [76, 404] on button "Cho Tôi Thấy" at bounding box center [62, 401] width 42 height 16
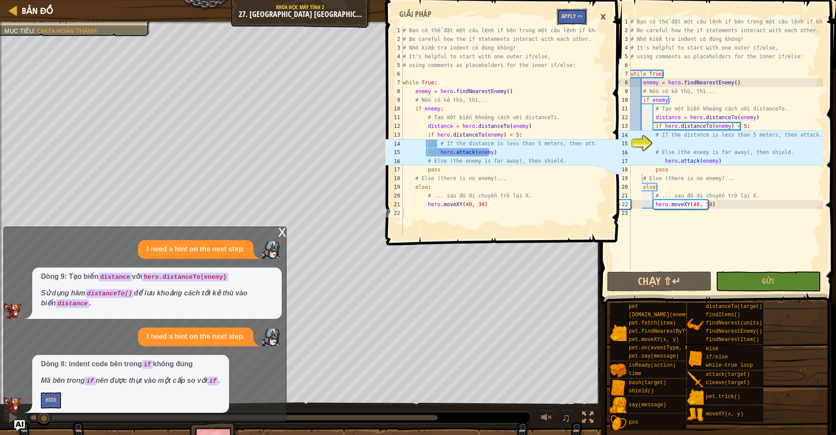
click at [584, 16] on button "Apply =>" at bounding box center [572, 17] width 30 height 16
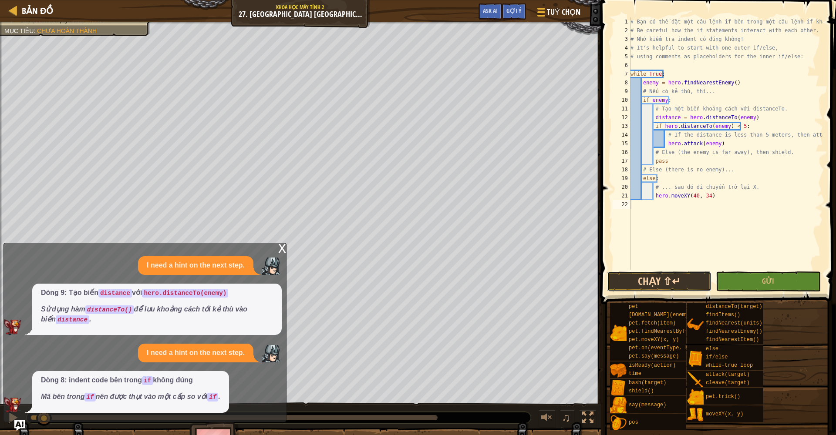
click at [681, 287] on button "Chạy ⇧↵" at bounding box center [659, 282] width 105 height 20
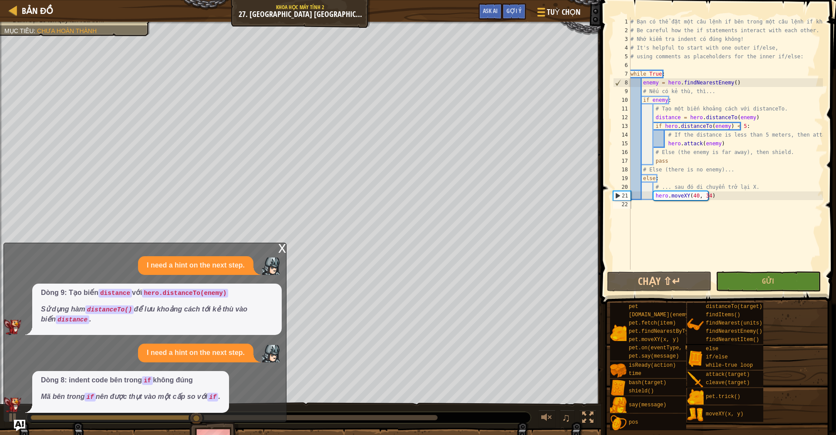
click at [19, 425] on img "Ask AI" at bounding box center [19, 425] width 11 height 11
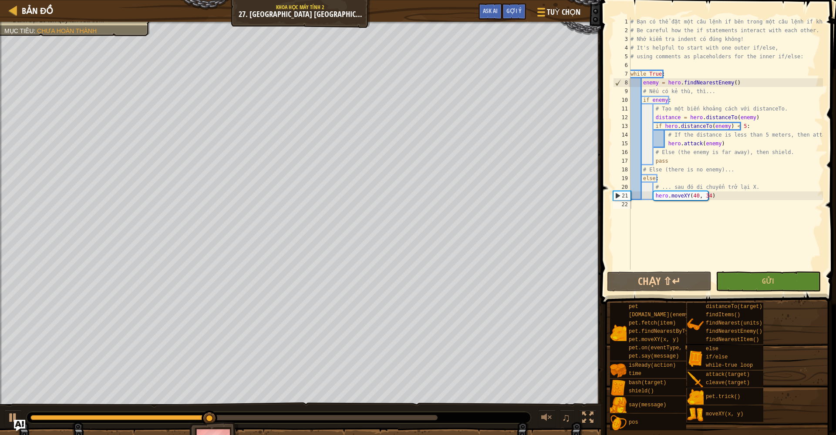
click at [19, 425] on img "Ask AI" at bounding box center [19, 425] width 11 height 11
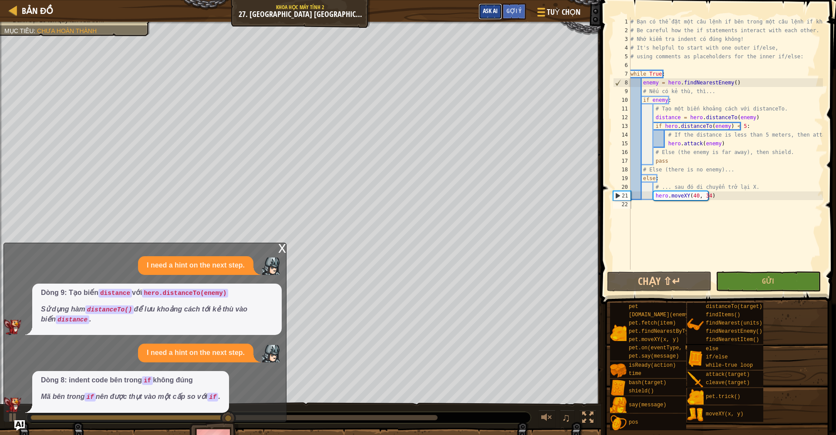
click at [488, 15] on button "Ask AI" at bounding box center [491, 11] width 24 height 16
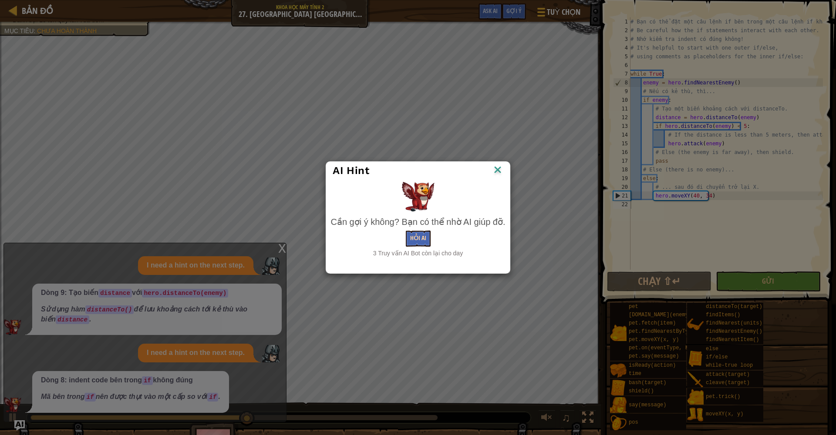
click at [419, 249] on div "3 Truy vấn AI Bot còn lại cho day" at bounding box center [418, 253] width 175 height 9
click at [423, 241] on button "Hỏi AI" at bounding box center [418, 239] width 25 height 16
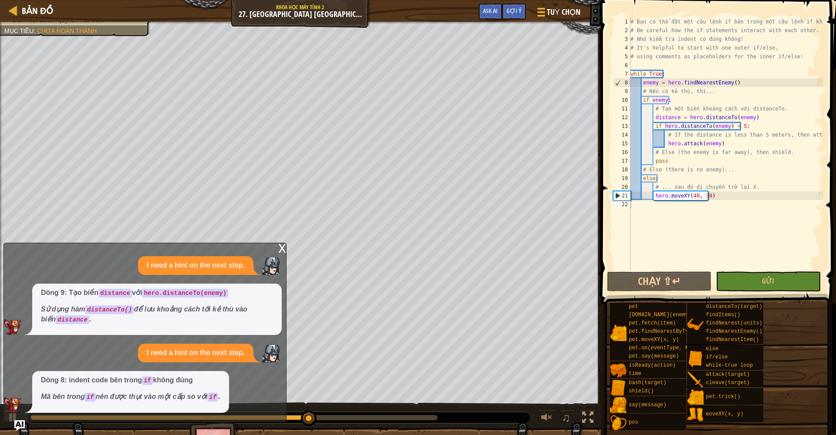
drag, startPoint x: 223, startPoint y: 351, endPoint x: 235, endPoint y: 373, distance: 25.1
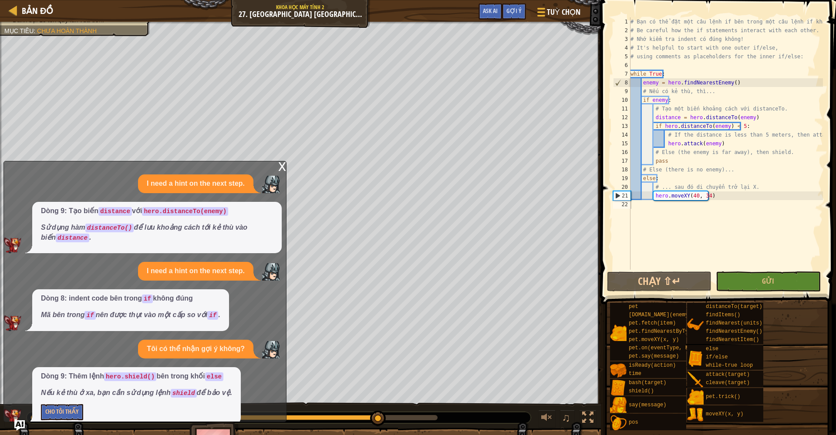
scroll to position [12, 0]
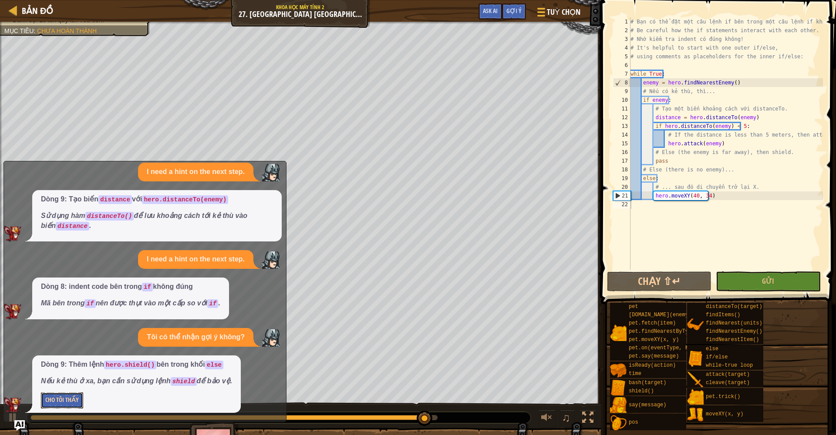
click at [61, 399] on button "Cho Tôi Thấy" at bounding box center [62, 401] width 42 height 16
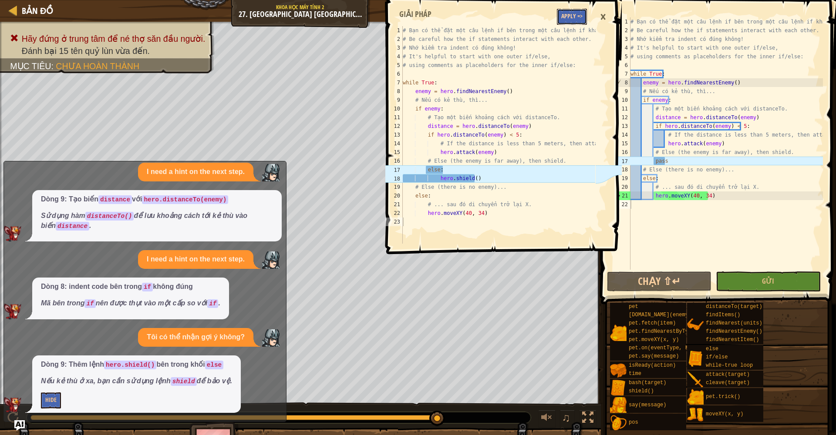
click at [565, 17] on button "Apply =>" at bounding box center [572, 17] width 30 height 16
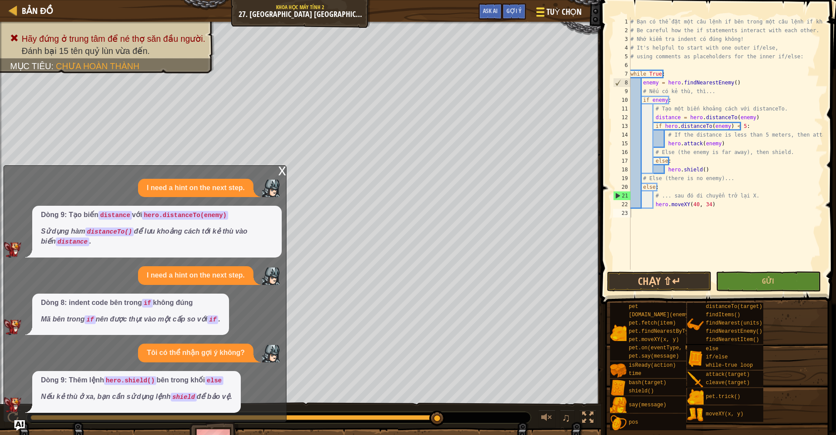
scroll to position [0, 0]
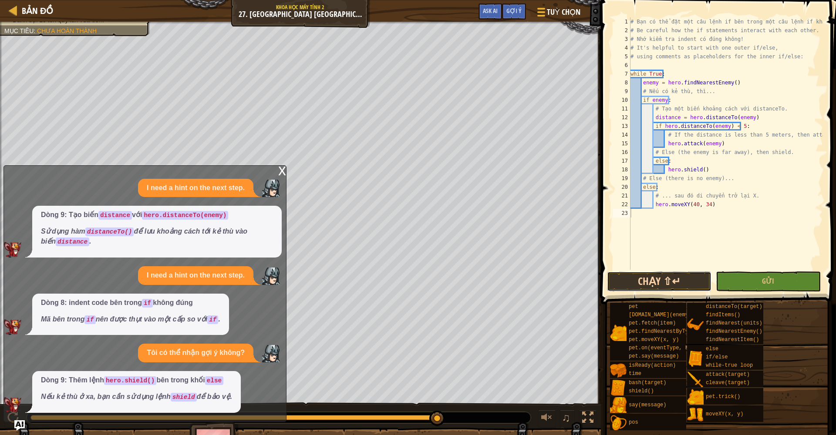
click at [614, 283] on button "Chạy ⇧↵" at bounding box center [659, 282] width 105 height 20
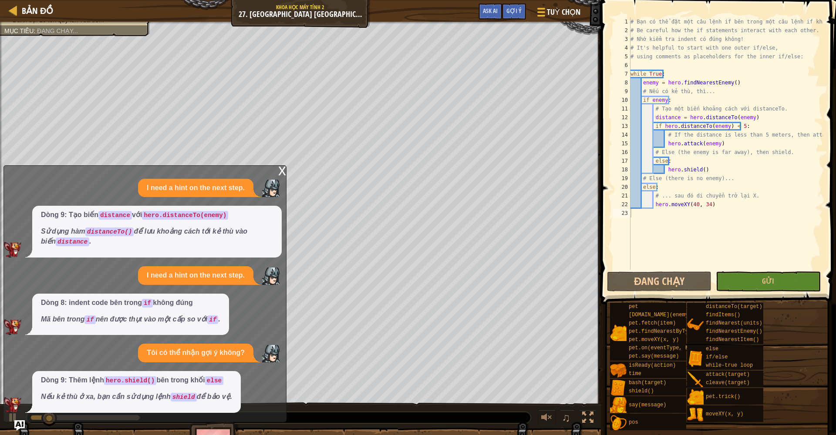
click at [281, 174] on div "x" at bounding box center [282, 170] width 8 height 9
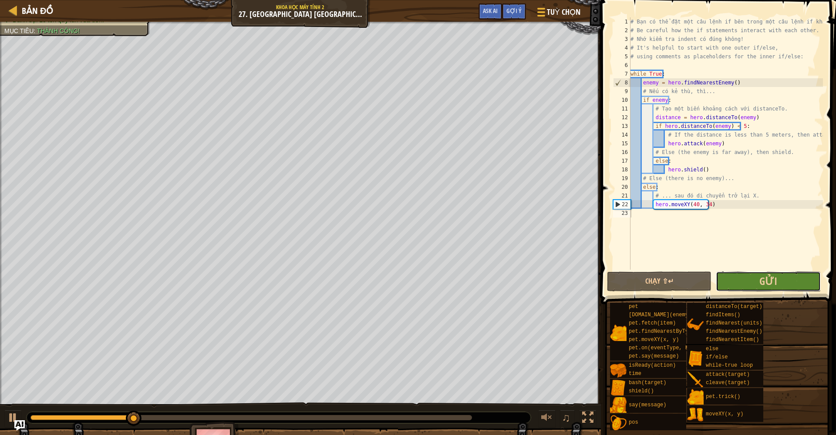
click at [729, 278] on button "Gửi" at bounding box center [768, 282] width 105 height 20
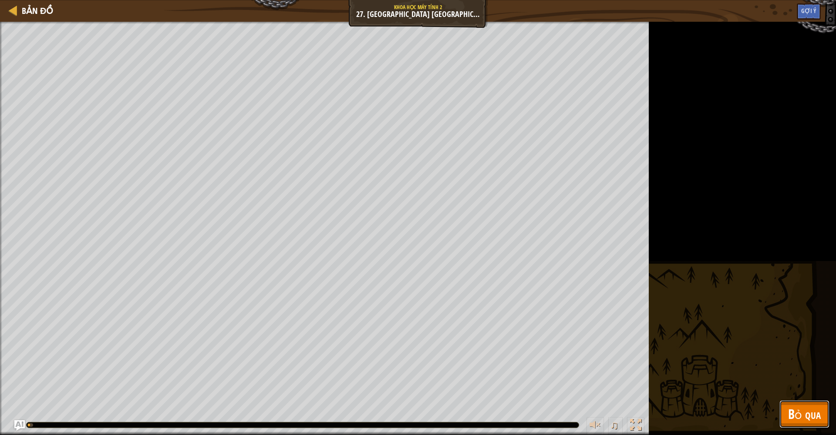
click at [782, 420] on button "Bỏ qua" at bounding box center [805, 415] width 50 height 28
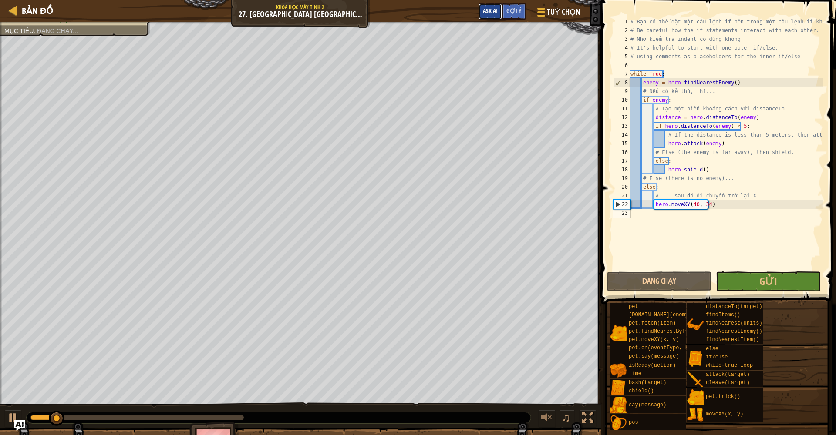
click at [491, 10] on span "Ask AI" at bounding box center [490, 11] width 15 height 8
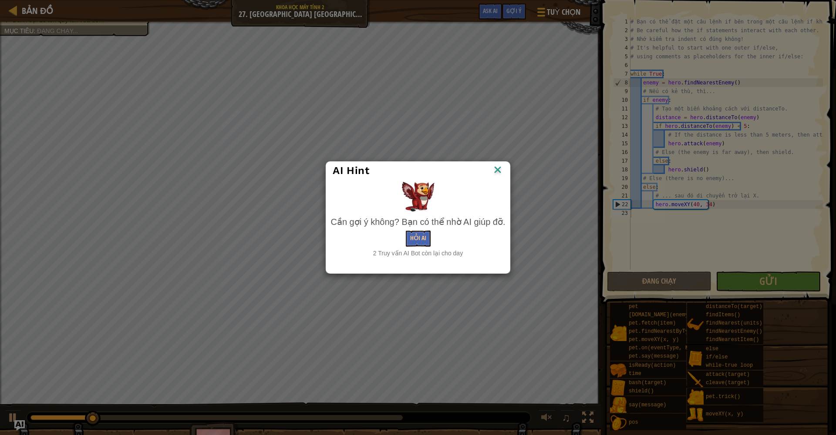
click at [495, 170] on img at bounding box center [497, 170] width 11 height 13
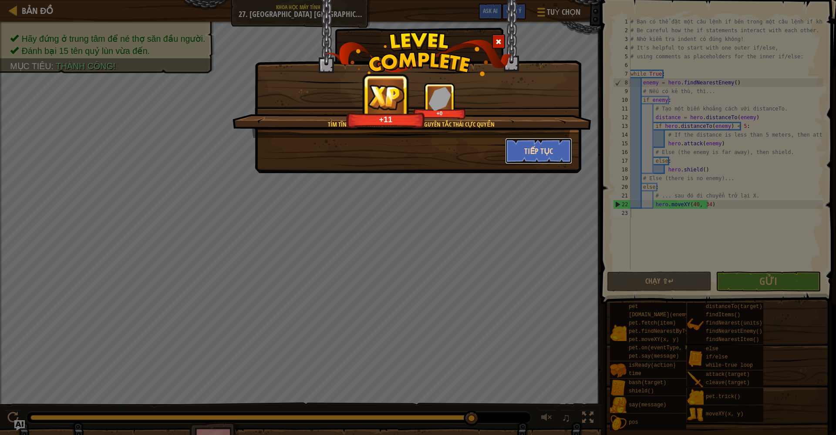
click at [533, 158] on button "Tiếp tục" at bounding box center [538, 151] width 67 height 26
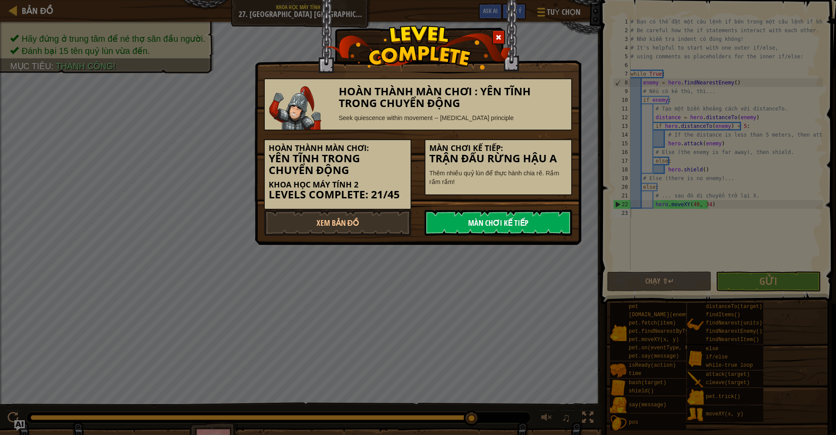
click at [435, 218] on link "Màn chơi kế tiếp" at bounding box center [499, 223] width 148 height 26
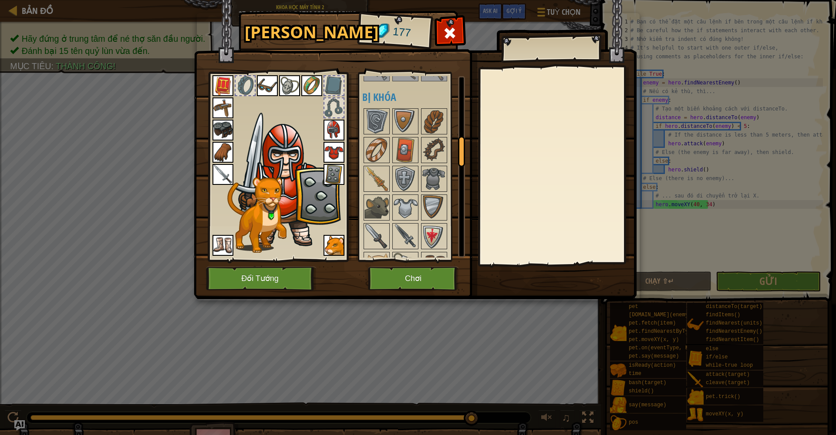
scroll to position [391, 0]
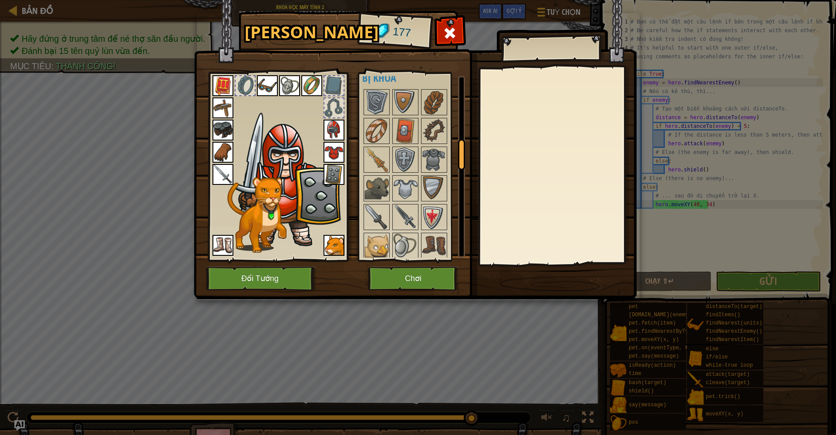
drag, startPoint x: 460, startPoint y: 100, endPoint x: 455, endPoint y: 160, distance: 60.7
click at [455, 160] on div "Khả dụng [PERSON_NAME] (click đúp để trang bị) Bị giới hạn Bị khóa" at bounding box center [413, 167] width 103 height 182
click at [415, 125] on img at bounding box center [405, 131] width 24 height 24
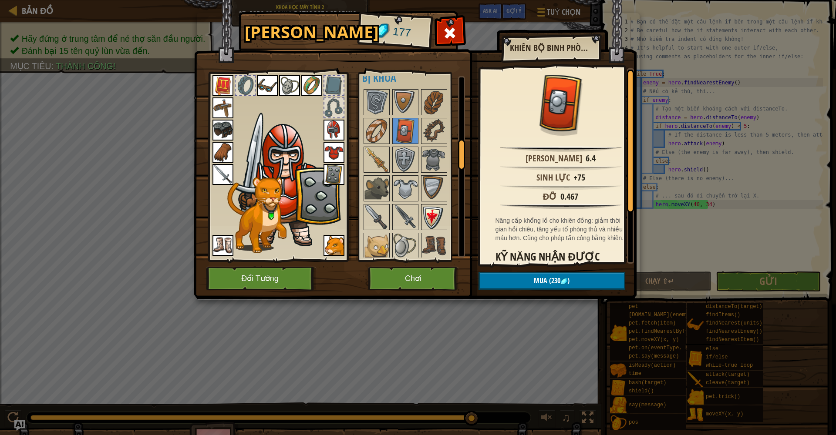
drag, startPoint x: 453, startPoint y: 175, endPoint x: 428, endPoint y: 213, distance: 45.3
click at [427, 215] on img at bounding box center [434, 217] width 24 height 24
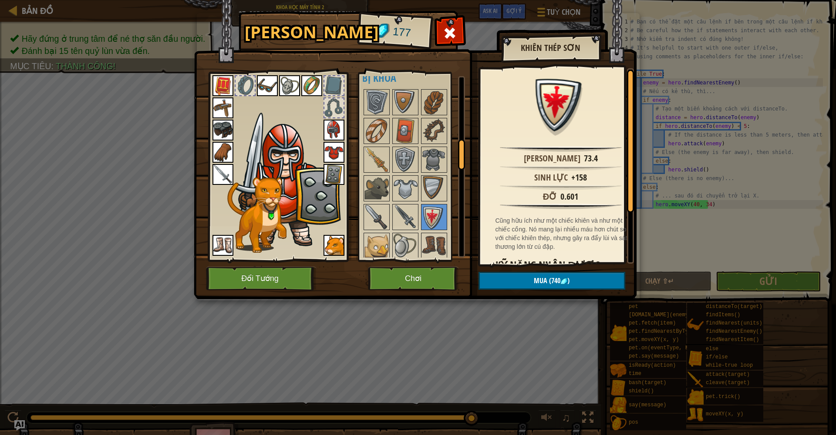
click at [482, 180] on div "Tấn công 73.4 Sinh lực +158 Đỡ 0.601 Cũng hữu ích như một chiếc khiên và như mộ…" at bounding box center [560, 166] width 161 height 196
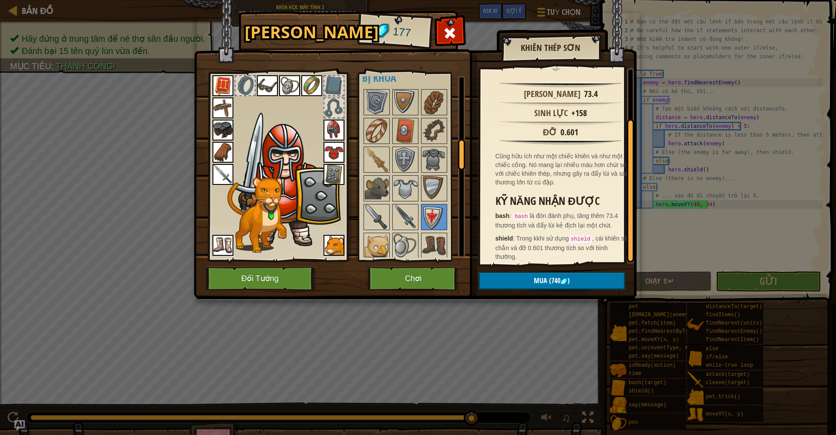
scroll to position [69, 0]
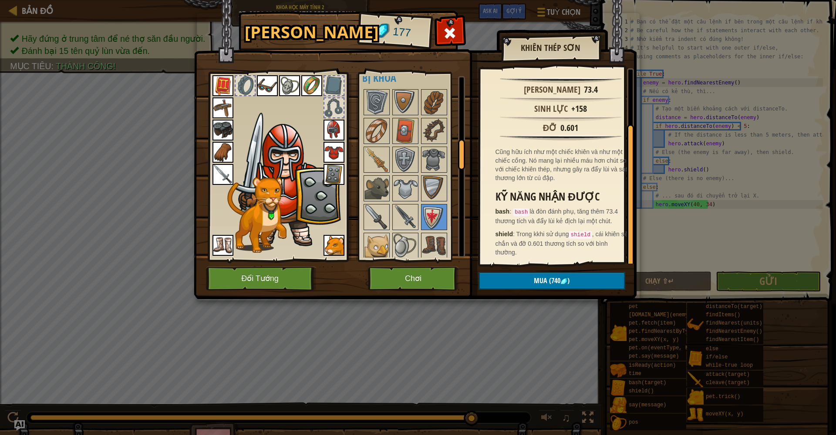
drag, startPoint x: 630, startPoint y: 186, endPoint x: 626, endPoint y: 253, distance: 67.2
click at [627, 252] on div at bounding box center [630, 196] width 7 height 143
click at [405, 218] on img at bounding box center [405, 217] width 24 height 24
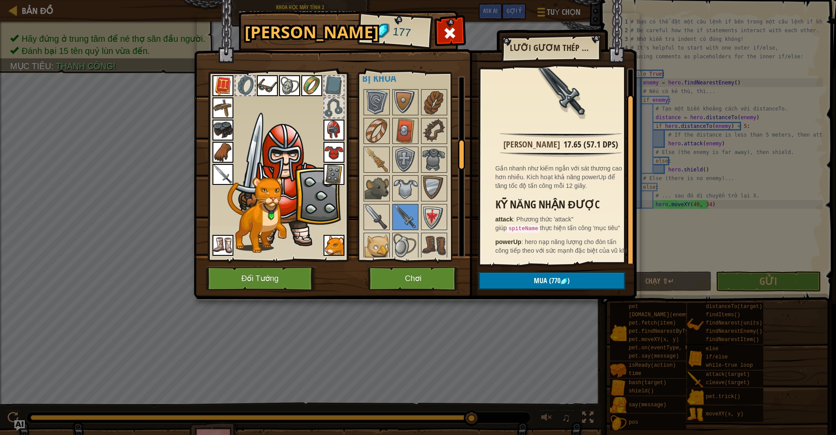
scroll to position [0, 0]
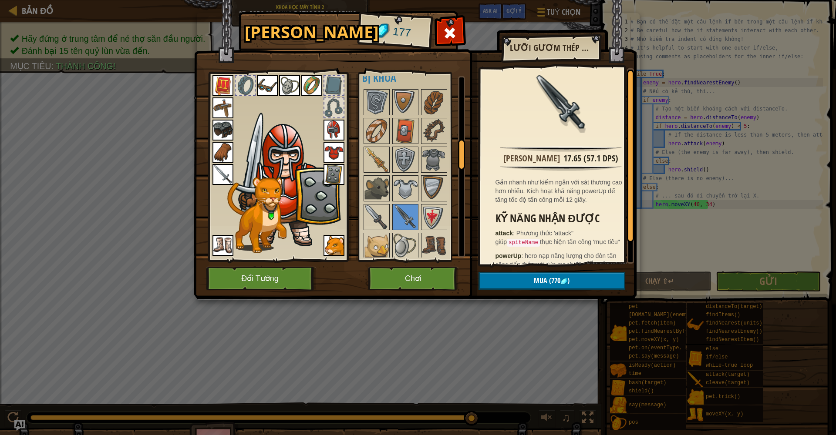
drag, startPoint x: 629, startPoint y: 221, endPoint x: 627, endPoint y: 208, distance: 13.7
click at [627, 208] on div at bounding box center [630, 156] width 7 height 173
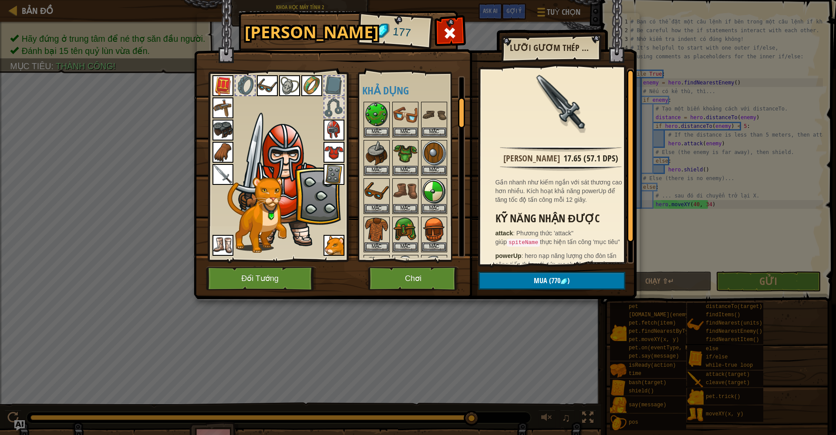
drag, startPoint x: 461, startPoint y: 157, endPoint x: 458, endPoint y: 62, distance: 95.0
click at [462, 61] on div "Hành Trang 177 Khả dụng [PERSON_NAME] Mặc Mặc [PERSON_NAME] (click đúp để trang…" at bounding box center [418, 156] width 443 height 287
click at [219, 175] on img at bounding box center [223, 174] width 21 height 21
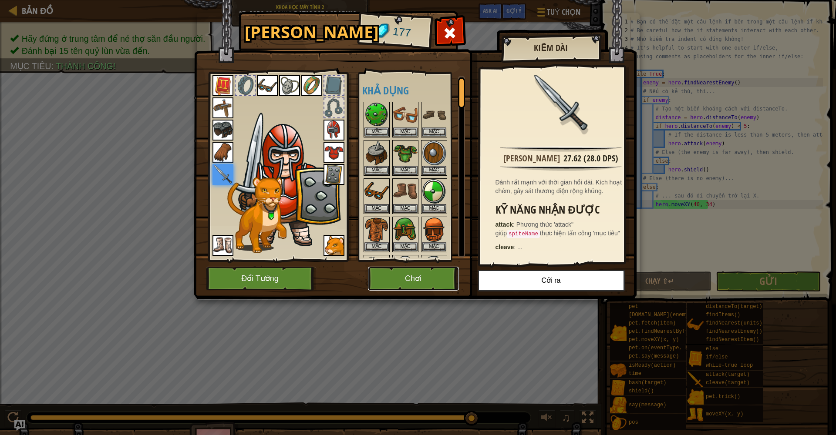
click at [412, 277] on button "Chơi" at bounding box center [413, 279] width 91 height 24
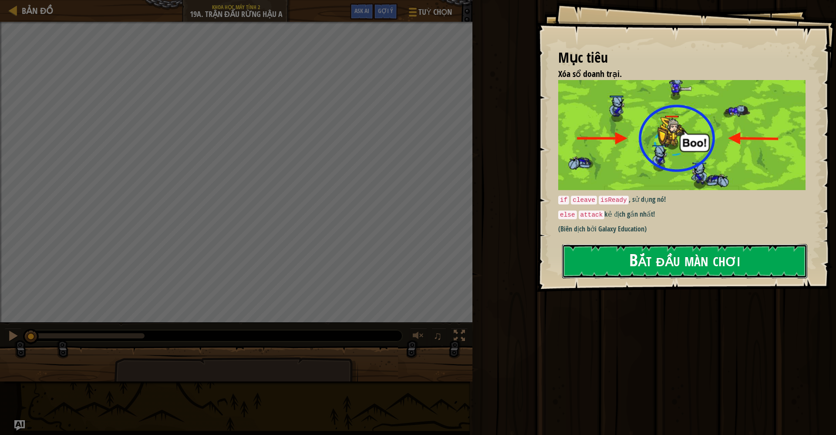
click at [614, 265] on button "Bắt đầu màn chơi" at bounding box center [684, 261] width 245 height 34
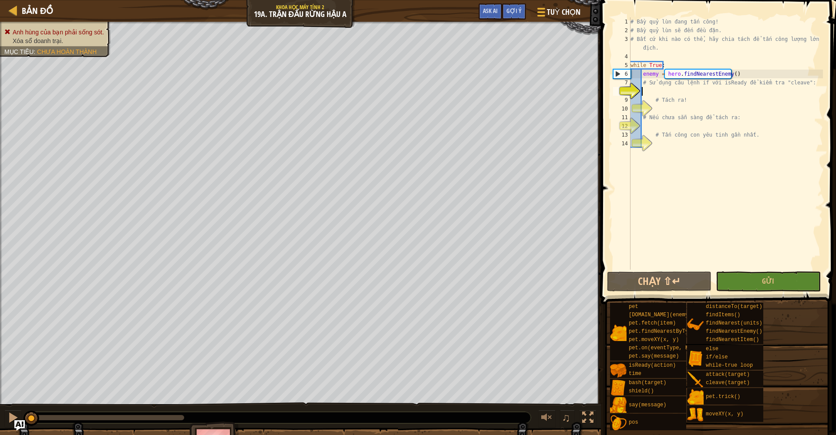
click at [692, 91] on div "# Bầy quỷ lùn đang tấn công! # Bầy quỷ lùn sẽ đến đều đặn. # Bất cứ khi nào có …" at bounding box center [726, 152] width 194 height 270
click at [690, 89] on div "# Bầy quỷ lùn đang tấn công! # Bầy quỷ lùn sẽ đến đều đặn. # Bất cứ khi nào có …" at bounding box center [726, 152] width 194 height 270
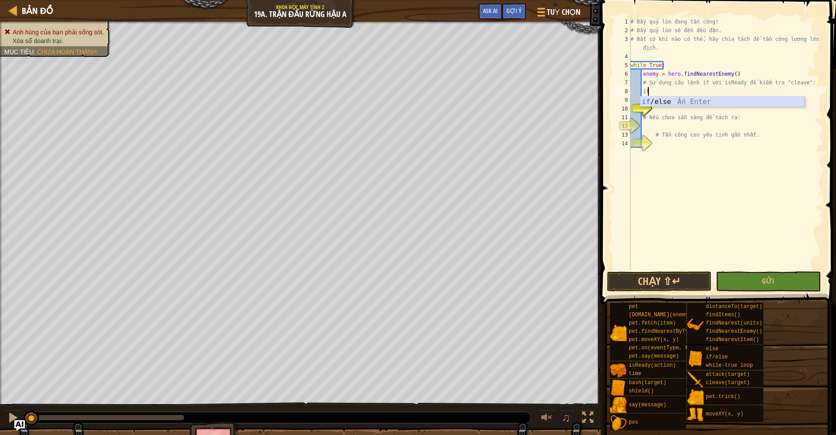
click at [675, 99] on div "if /else Ấn Enter" at bounding box center [722, 112] width 165 height 31
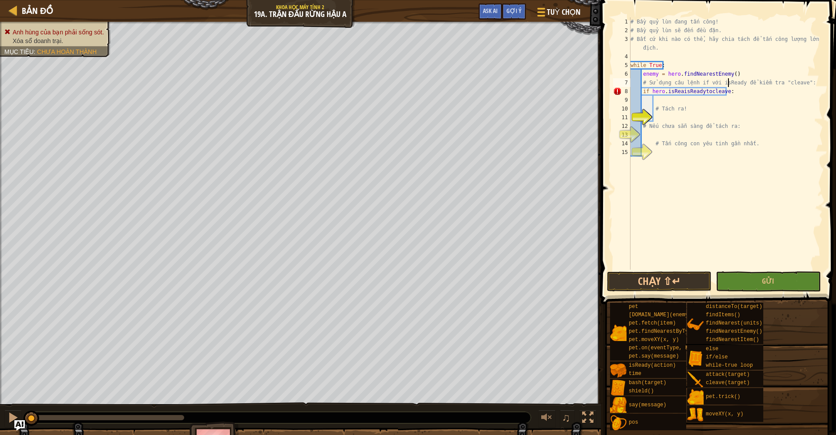
scroll to position [4, 4]
click at [729, 84] on div "# Bầy quỷ lùn đang tấn công! # Bầy quỷ lùn sẽ đến đều đặn. # Bất cứ khi nào có …" at bounding box center [726, 152] width 194 height 270
drag, startPoint x: 665, startPoint y: 93, endPoint x: 678, endPoint y: 94, distance: 13.1
click at [678, 94] on div "# Bầy quỷ lùn đang tấn công! # Bầy quỷ lùn sẽ đến đều đặn. # Bất cứ khi nào có …" at bounding box center [726, 152] width 194 height 270
type textarea "if hero.isReadytocleave:"
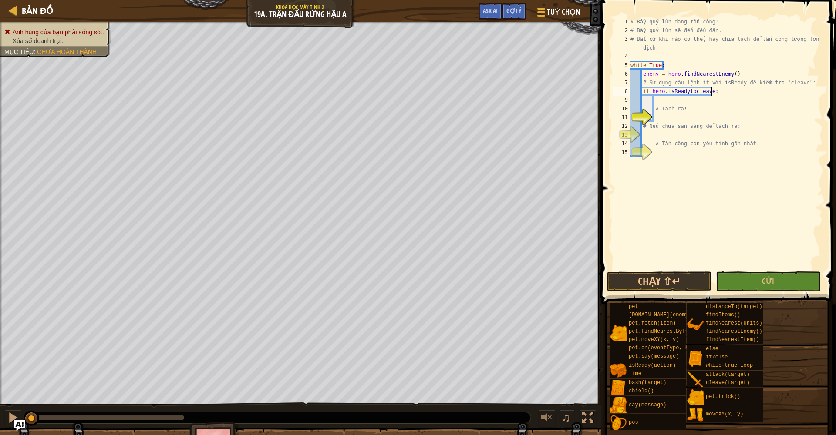
click at [739, 91] on div "# Bầy quỷ lùn đang tấn công! # Bầy quỷ lùn sẽ đến đều đặn. # Bất cứ khi nào có …" at bounding box center [726, 152] width 194 height 270
click at [676, 102] on div "# Bầy quỷ lùn đang tấn công! # Bầy quỷ lùn sẽ đến đều đặn. # Bất cứ khi nào có …" at bounding box center [726, 152] width 194 height 270
click at [688, 101] on div "# Bầy quỷ lùn đang tấn công! # Bầy quỷ lùn sẽ đến đều đặn. # Bất cứ khi nào có …" at bounding box center [726, 152] width 194 height 270
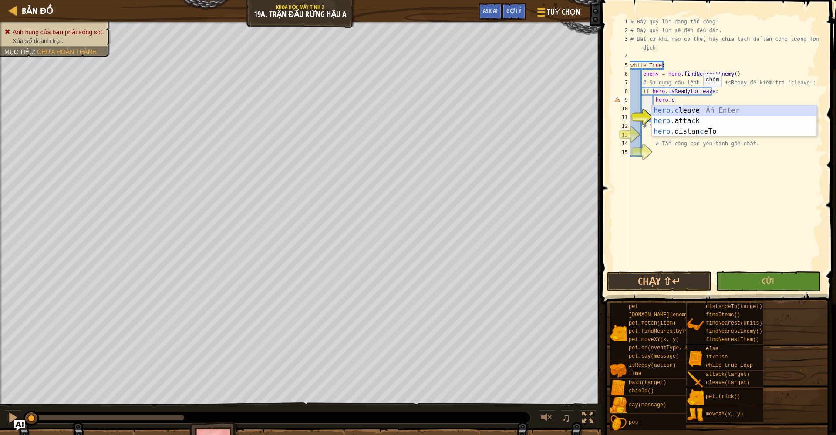
click at [691, 110] on div "hero.c leave Ấn Enter hero. atta c k Ấn Enter hero. distan c eTo Ấn Enter" at bounding box center [734, 131] width 165 height 52
type textarea "hero.cleave(enemy)"
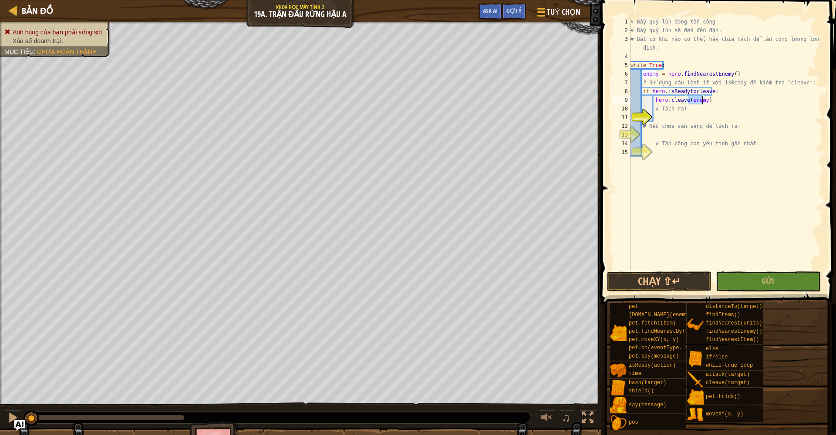
click at [667, 135] on div "# Bầy quỷ lùn đang tấn công! # Bầy quỷ lùn sẽ đến đều đặn. # Bất cứ khi nào có …" at bounding box center [726, 152] width 194 height 270
click at [664, 133] on div "# Bầy quỷ lùn đang tấn công! # Bầy quỷ lùn sẽ đến đều đặn. # Bất cứ khi nào có …" at bounding box center [726, 152] width 194 height 270
type textarea "ì"
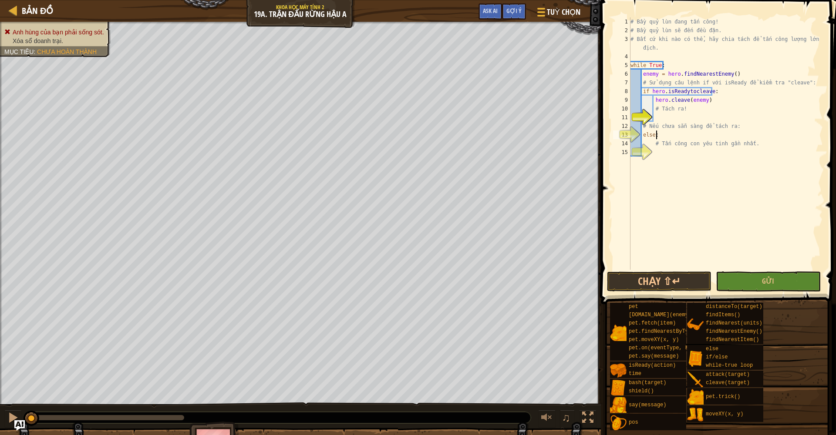
scroll to position [4, 0]
click at [675, 129] on div "# Bầy quỷ lùn đang tấn công! # Bầy quỷ lùn sẽ đến đều đặn. # Bất cứ khi nào có …" at bounding box center [726, 152] width 194 height 270
click at [671, 136] on div "# Bầy quỷ lùn đang tấn công! # Bầy quỷ lùn sẽ đến đều đặn. # Bất cứ khi nào có …" at bounding box center [726, 152] width 194 height 270
type textarea "else:"
click at [665, 158] on div "# Bầy quỷ lùn đang tấn công! # Bầy quỷ lùn sẽ đến đều đặn. # Bất cứ khi nào có …" at bounding box center [726, 152] width 194 height 270
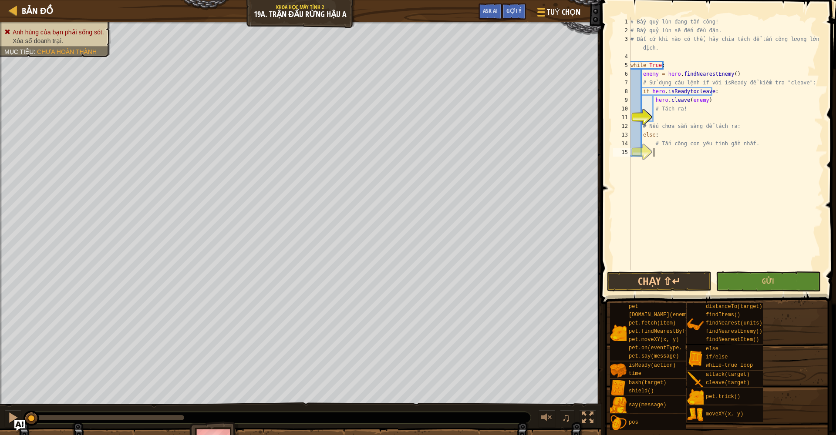
click at [654, 139] on div "# Bầy quỷ lùn đang tấn công! # Bầy quỷ lùn sẽ đến đều đặn. # Bất cứ khi nào có …" at bounding box center [726, 152] width 194 height 270
click at [654, 141] on div "# Bầy quỷ lùn đang tấn công! # Bầy quỷ lùn sẽ đến đều đặn. # Bất cứ khi nào có …" at bounding box center [726, 152] width 194 height 270
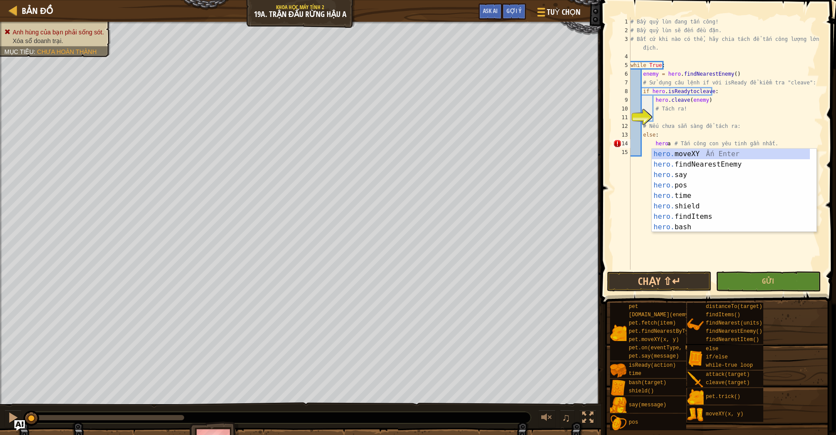
scroll to position [0, 0]
click at [675, 145] on div "# Bầy quỷ lùn đang tấn công! # Bầy quỷ lùn sẽ đến đều đặn. # Bất cứ khi nào có …" at bounding box center [726, 152] width 194 height 270
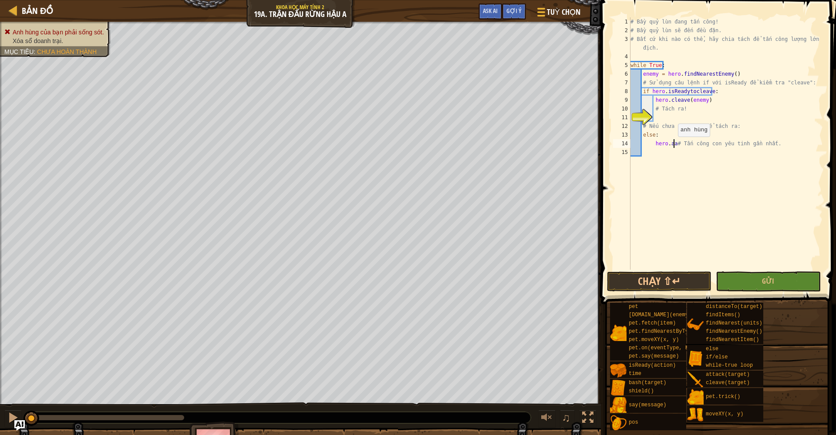
click at [674, 145] on div "# Bầy quỷ lùn đang tấn công! # Bầy quỷ lùn sẽ đến đều đặn. # Bất cứ khi nào có …" at bounding box center [726, 152] width 194 height 270
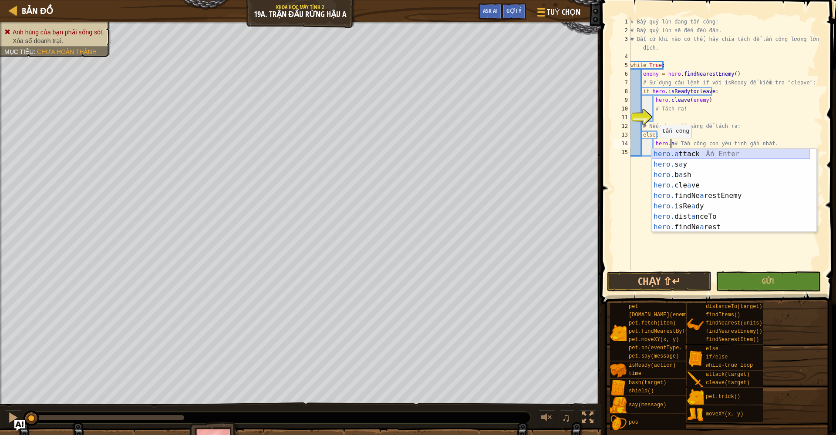
click at [658, 157] on div "hero.a ttack Ấn Enter hero. s a y [DEMOGRAPHIC_DATA] Enter hero. b a sh Ấn Ente…" at bounding box center [731, 201] width 158 height 105
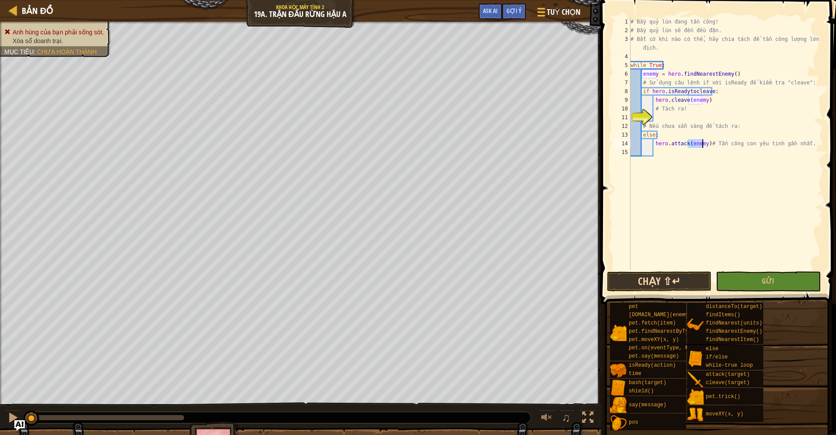
type textarea "hero.attack(enemy)# Tấn công con yêu tinh gần nhất."
click at [654, 285] on button "Chạy ⇧↵" at bounding box center [659, 282] width 105 height 20
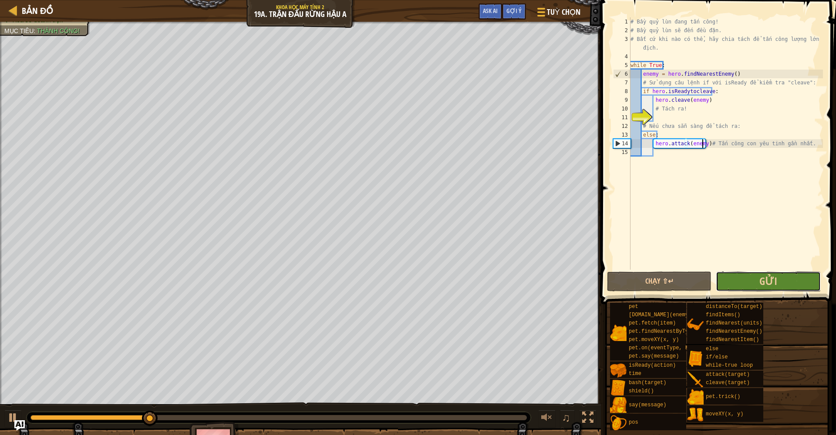
click at [779, 290] on button "Gửi" at bounding box center [768, 282] width 105 height 20
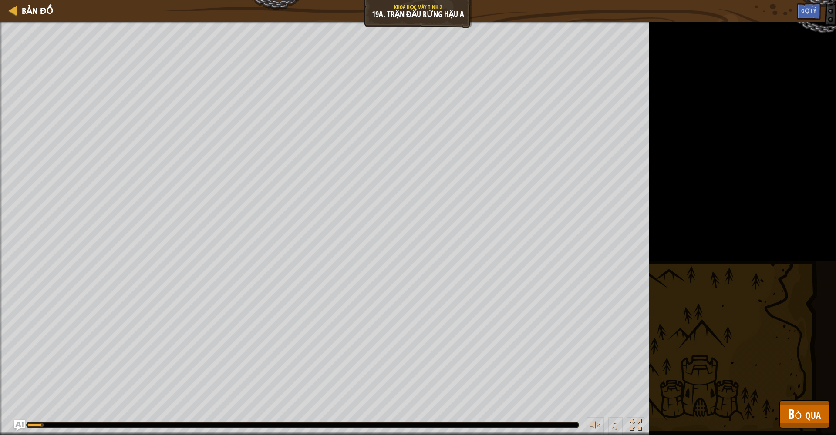
click at [792, 394] on div "Xóa sổ doanh trại. Mục tiêu : [PERSON_NAME] chạy... ♫ Hattori 426 x: 31 y: 25 R…" at bounding box center [418, 229] width 836 height 414
click at [798, 408] on span "Bỏ qua" at bounding box center [804, 414] width 33 height 18
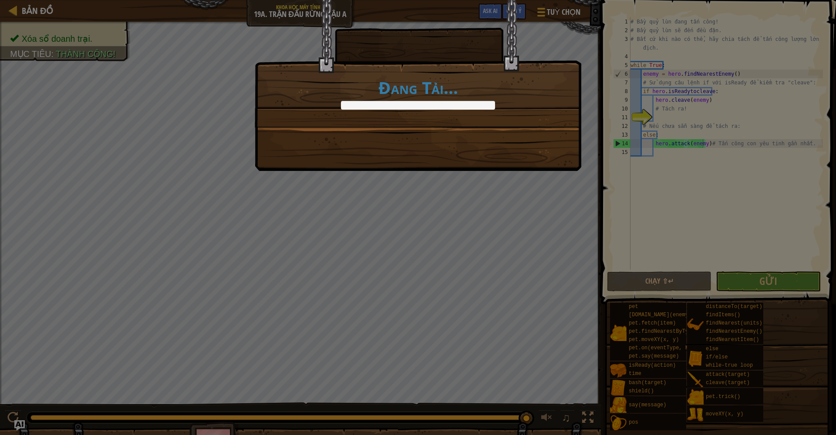
drag, startPoint x: 233, startPoint y: 421, endPoint x: 333, endPoint y: 423, distance: 99.7
click at [333, 1] on body "Bản đồ Khoa học máy tính 2 19a. Trận đấu rừng hậu A Tuỳ chọn Xong Gợi ý Ask AI …" at bounding box center [418, 0] width 836 height 1
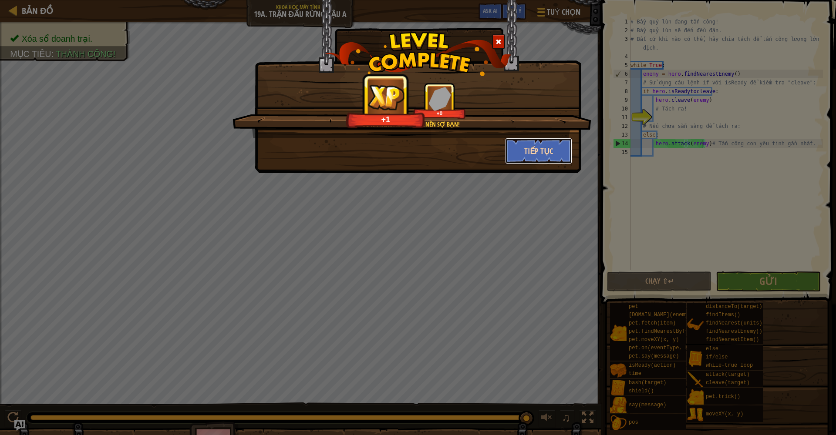
click at [538, 148] on button "Tiếp tục" at bounding box center [538, 151] width 67 height 26
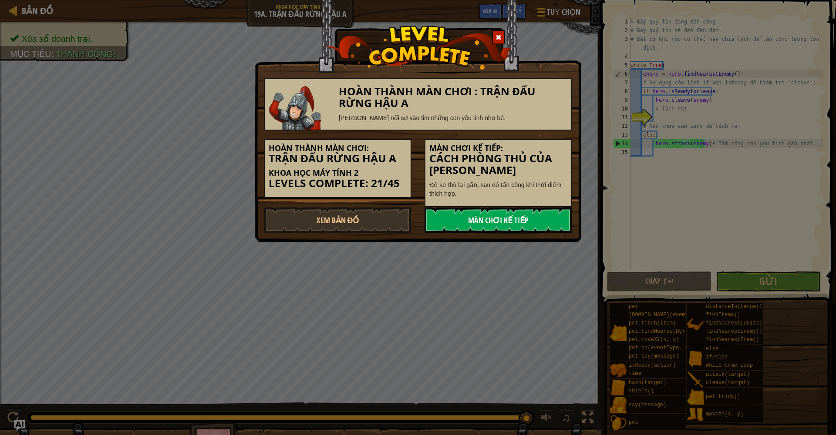
click at [506, 214] on link "Màn chơi kế tiếp" at bounding box center [499, 220] width 148 height 26
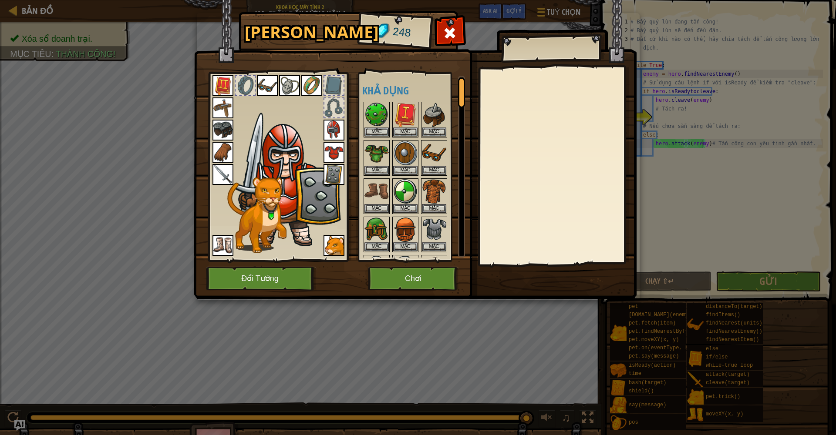
click at [225, 81] on img at bounding box center [223, 85] width 21 height 21
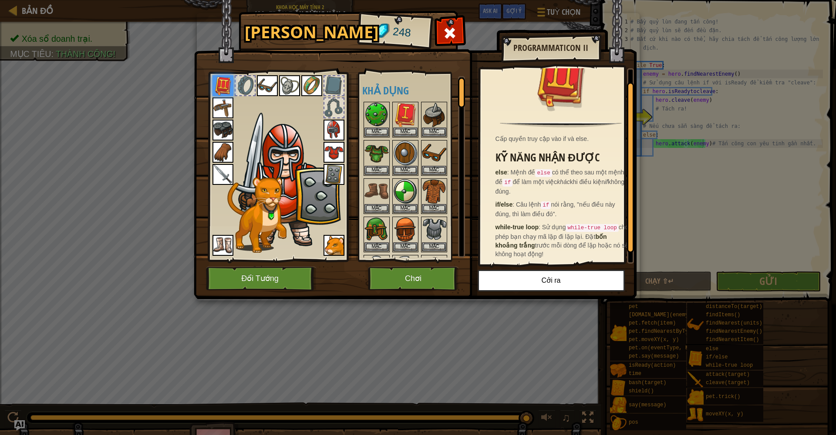
scroll to position [0, 0]
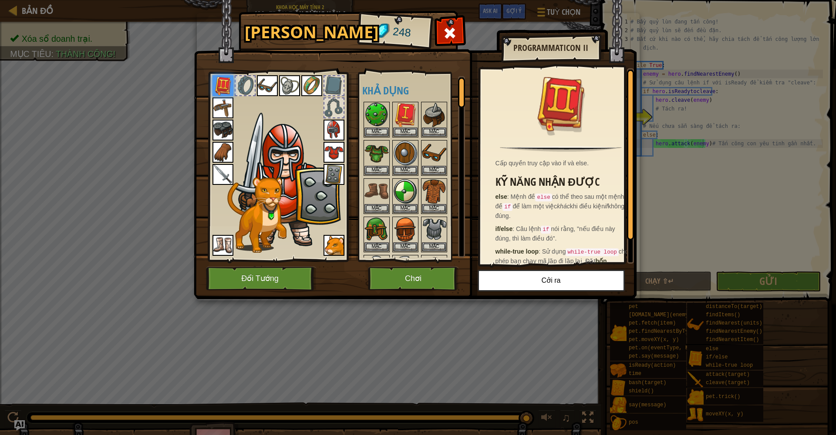
drag, startPoint x: 629, startPoint y: 216, endPoint x: 601, endPoint y: 99, distance: 120.5
click at [601, 99] on div "Cấp quyền truy cập vào if và else. Kỹ năng nhận được else : Mệnh đề else có thể…" at bounding box center [557, 166] width 154 height 196
click at [423, 273] on button "Chơi" at bounding box center [413, 279] width 91 height 24
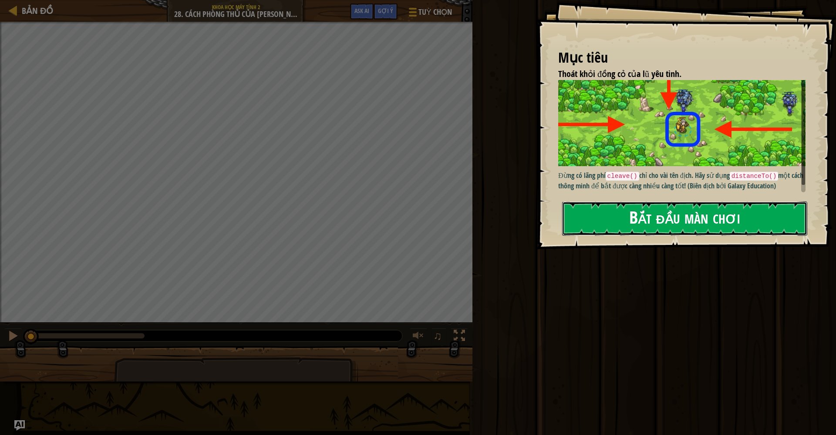
click at [663, 217] on button "Bắt đầu màn chơi" at bounding box center [684, 219] width 245 height 34
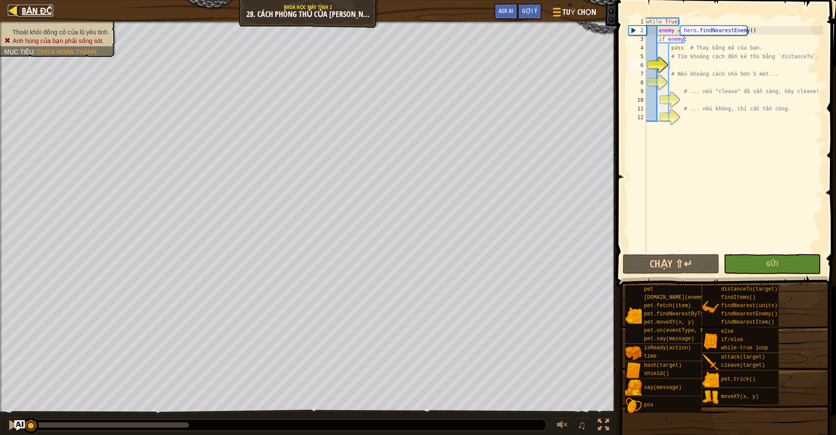
click at [41, 7] on span "Bản đồ" at bounding box center [37, 11] width 31 height 12
select select "vi"
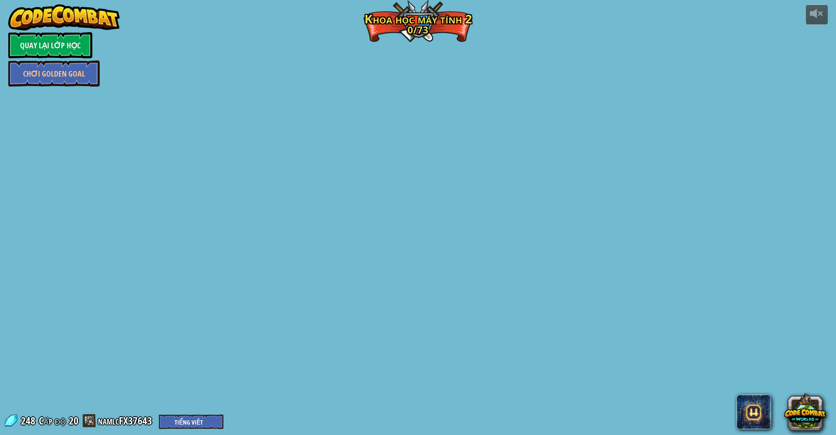
select select "vi"
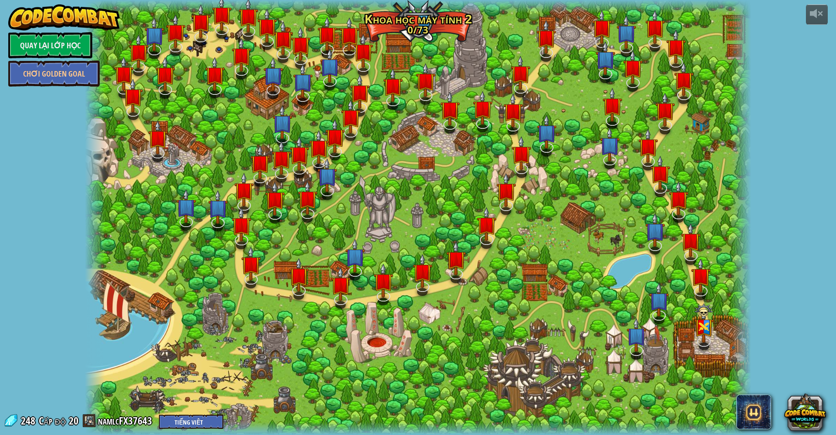
select select "vi"
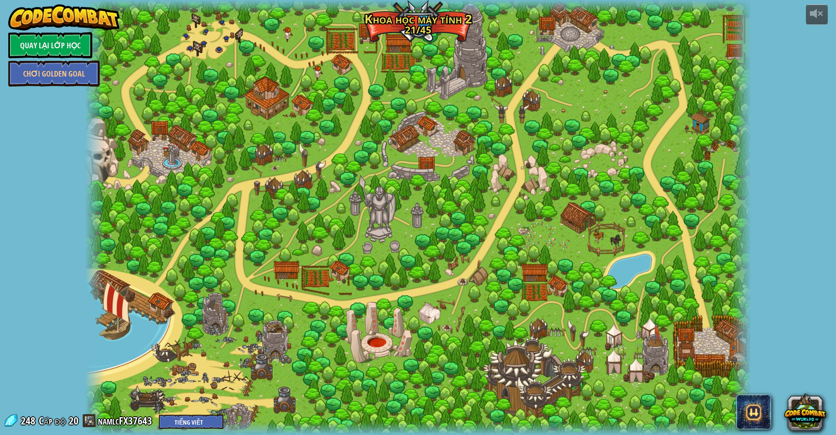
select select "vi"
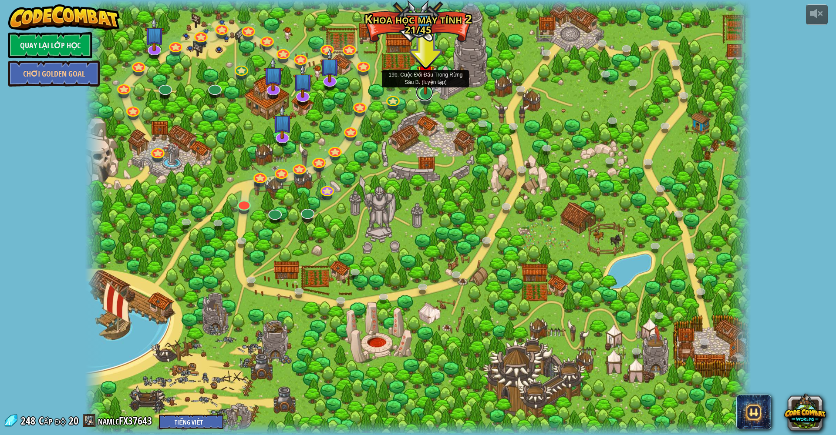
click at [424, 99] on link at bounding box center [424, 92] width 17 height 17
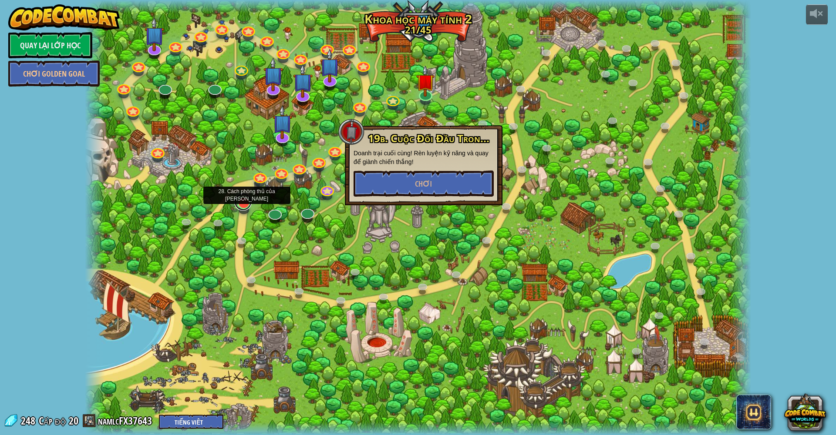
click at [248, 206] on link at bounding box center [242, 201] width 17 height 17
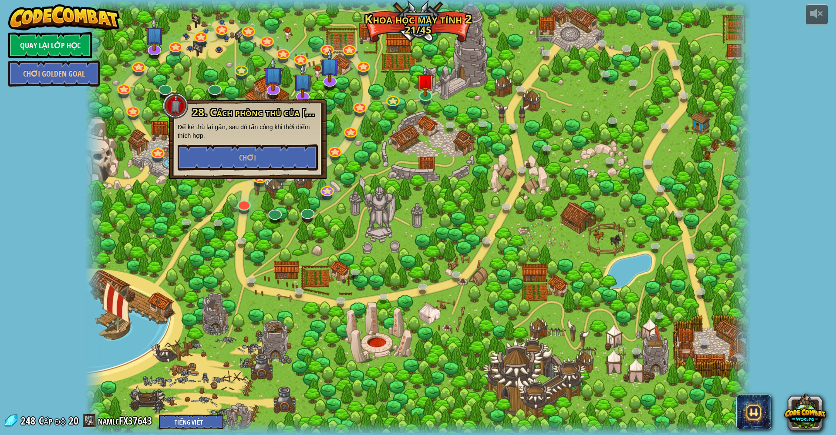
click at [281, 206] on div at bounding box center [418, 217] width 666 height 435
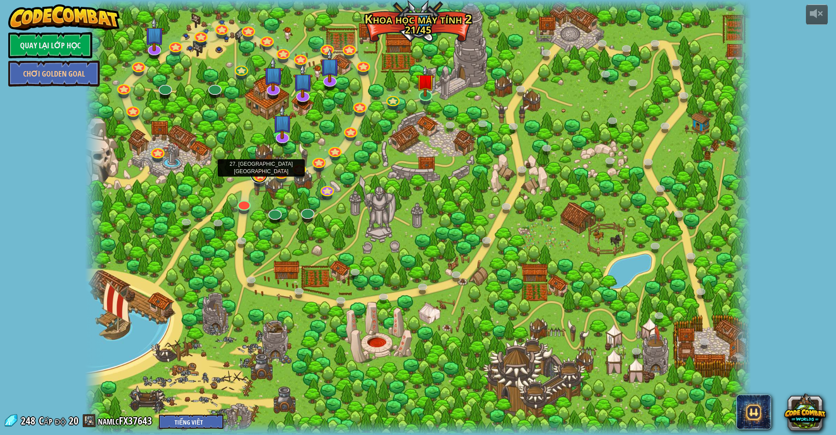
click at [265, 176] on link at bounding box center [258, 174] width 17 height 17
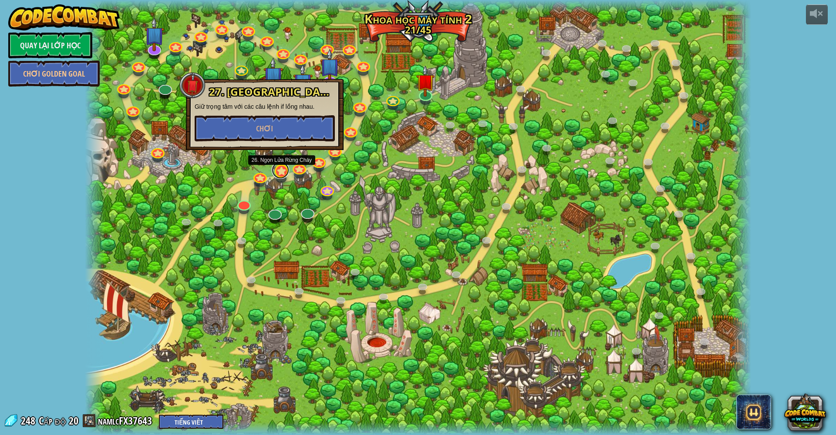
click at [275, 175] on link at bounding box center [280, 170] width 17 height 17
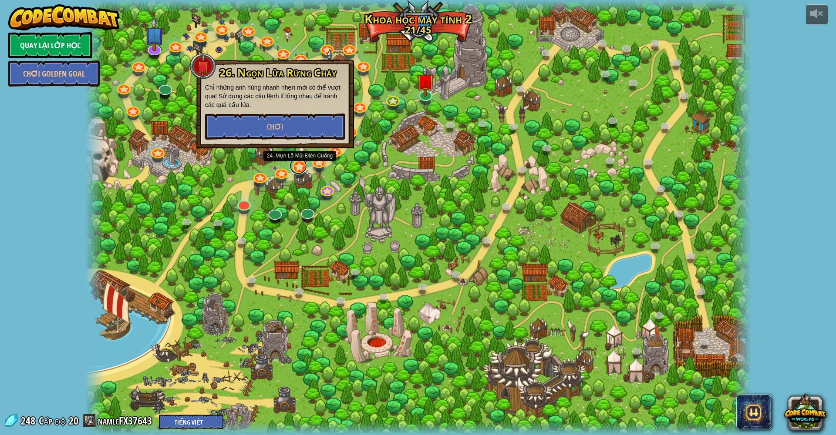
click at [291, 168] on link at bounding box center [298, 165] width 17 height 17
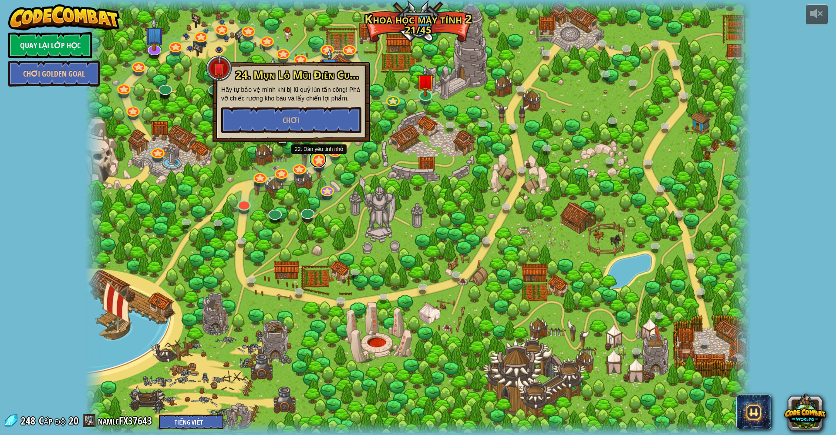
click at [315, 165] on link at bounding box center [317, 159] width 17 height 17
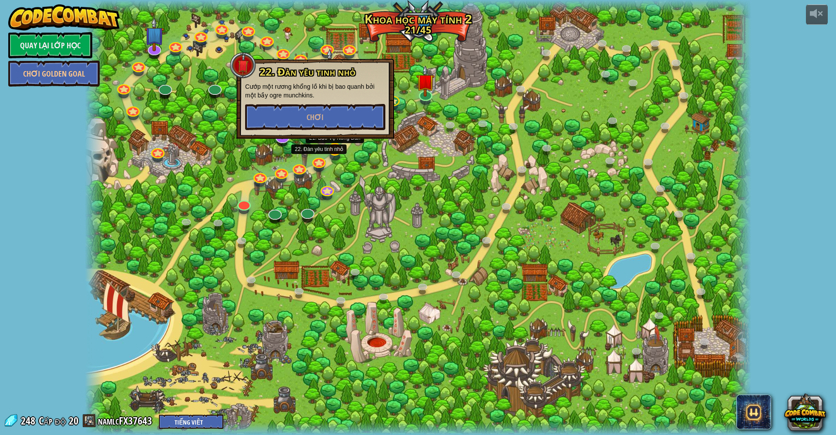
click at [329, 156] on div "8. Kẻ Phá Hoại Buổi Picnic Bảo vệ những người đi dã ngoại khỏi lũ yêu tinh tuần…" at bounding box center [418, 217] width 666 height 435
click at [320, 186] on link at bounding box center [325, 187] width 17 height 17
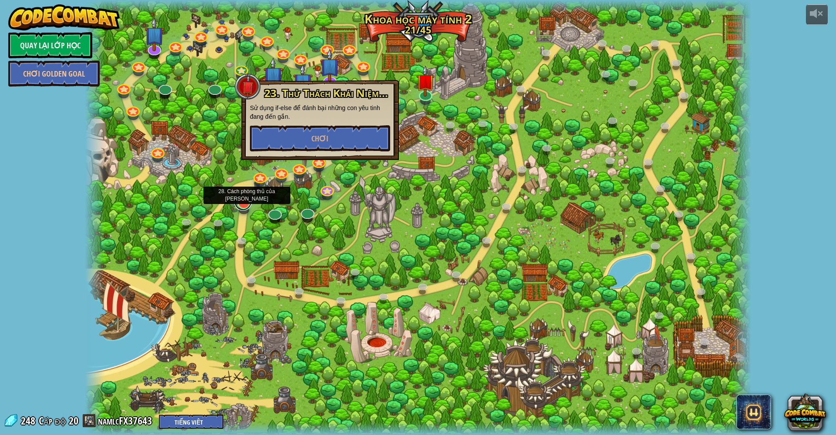
click at [246, 206] on link at bounding box center [242, 201] width 17 height 17
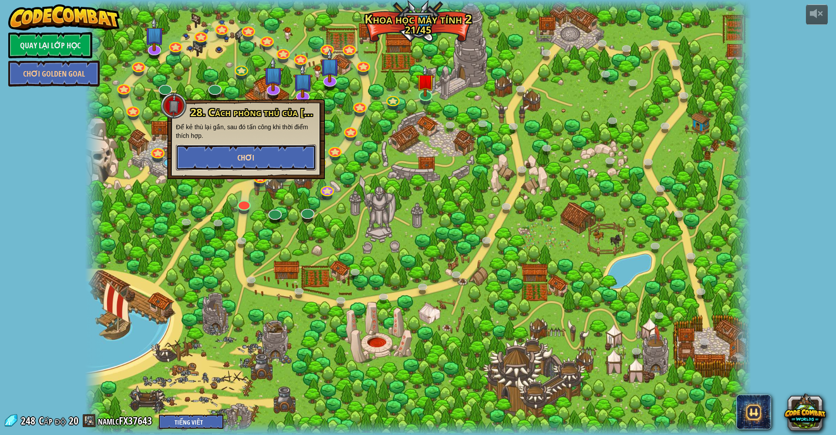
click at [278, 164] on button "Chơi" at bounding box center [246, 158] width 140 height 26
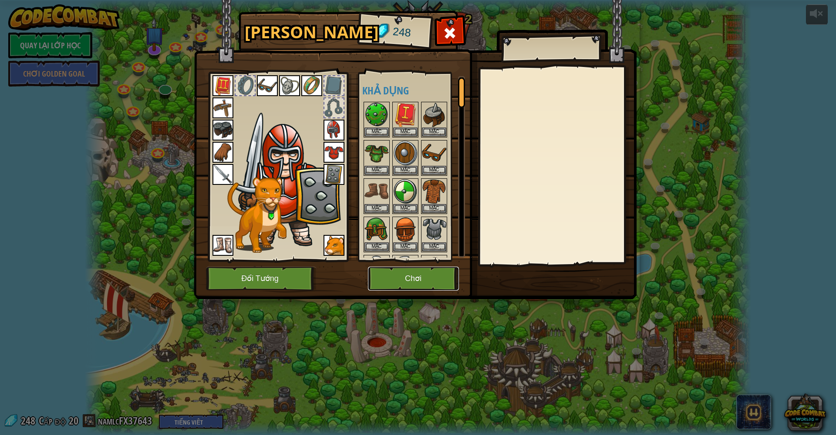
click at [456, 286] on button "Chơi" at bounding box center [413, 279] width 91 height 24
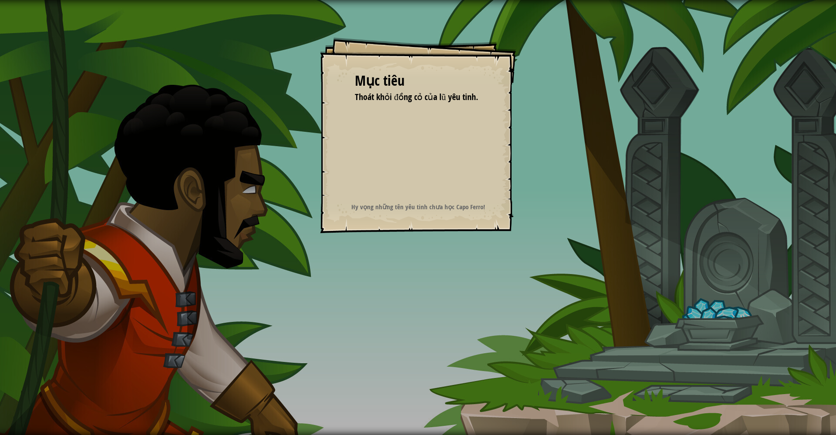
click at [437, 278] on div "Mục tiêu Thoát khỏi đồng cỏ của lũ yêu tinh. Bắt đầu màn chơi Không kết nối đượ…" at bounding box center [418, 217] width 836 height 435
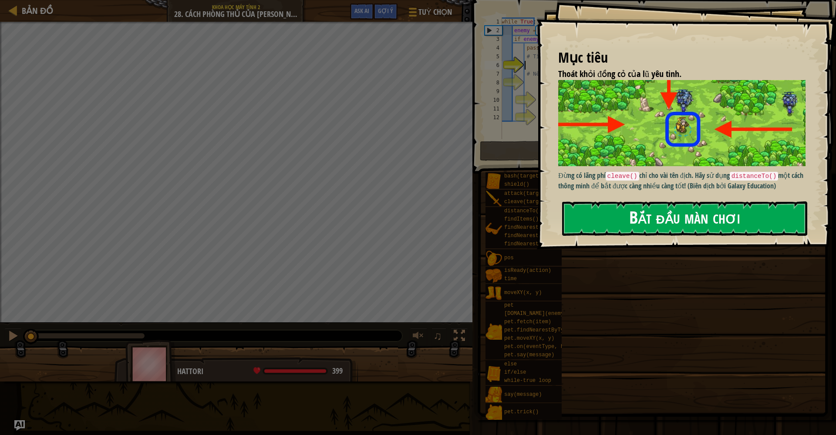
click at [703, 204] on button "Bắt đầu màn chơi" at bounding box center [684, 219] width 245 height 34
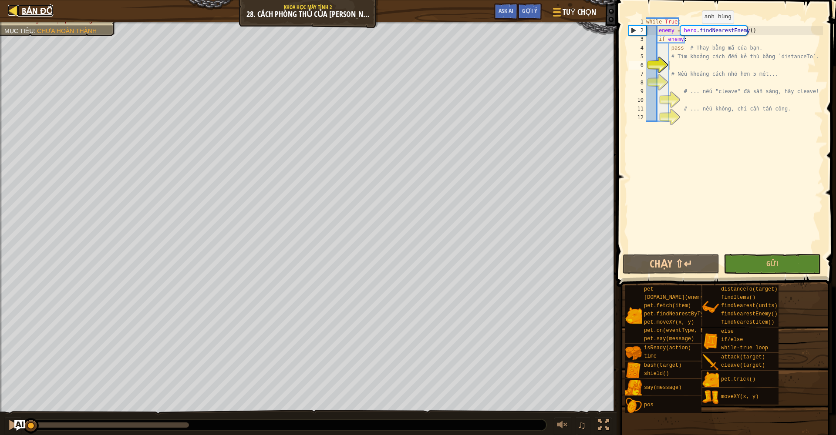
click at [49, 9] on span "Bản đồ" at bounding box center [37, 11] width 31 height 12
select select "vi"
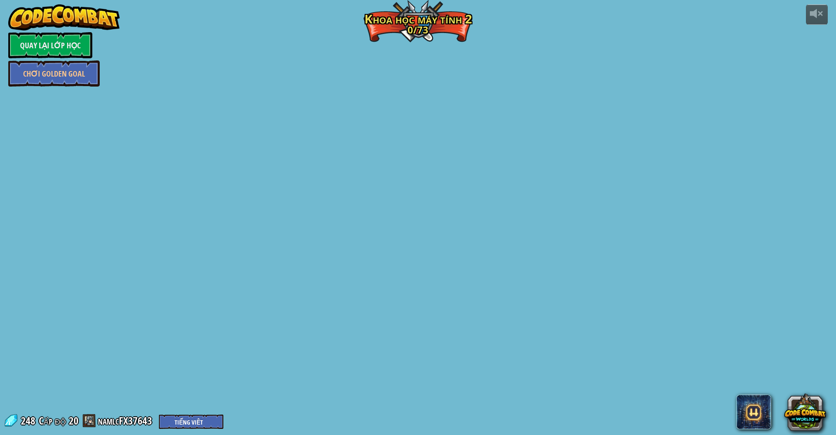
select select "vi"
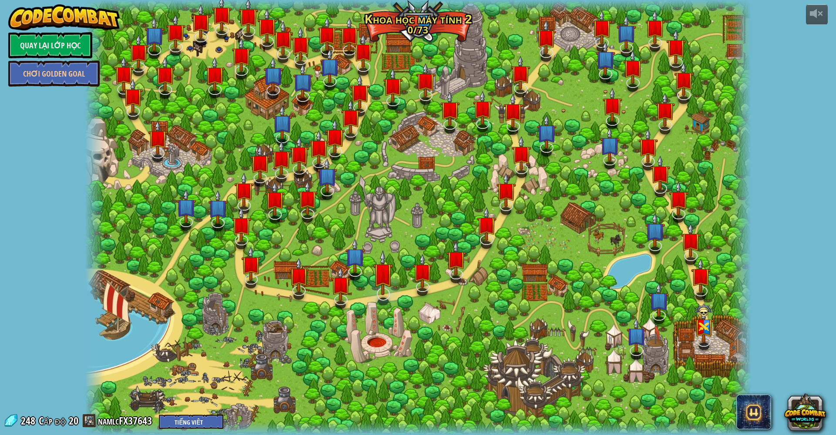
select select "vi"
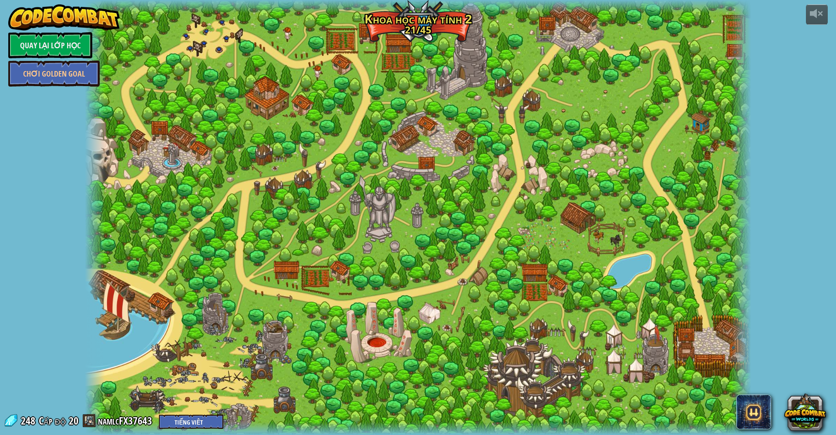
select select "vi"
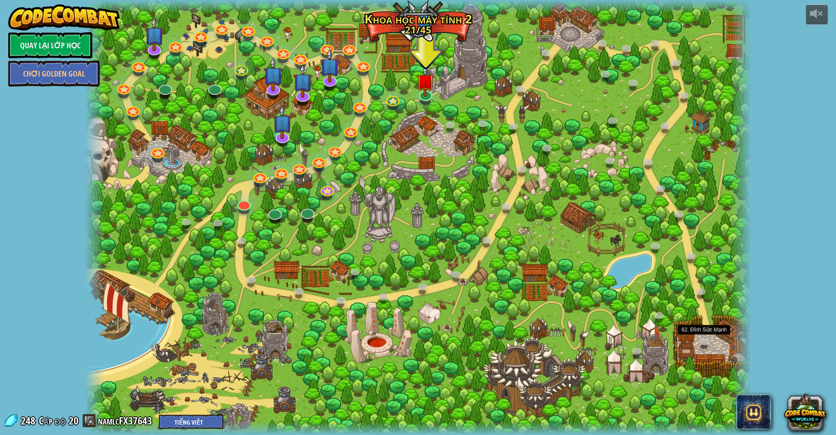
select select "vi"
click at [700, 345] on link at bounding box center [704, 342] width 17 height 17
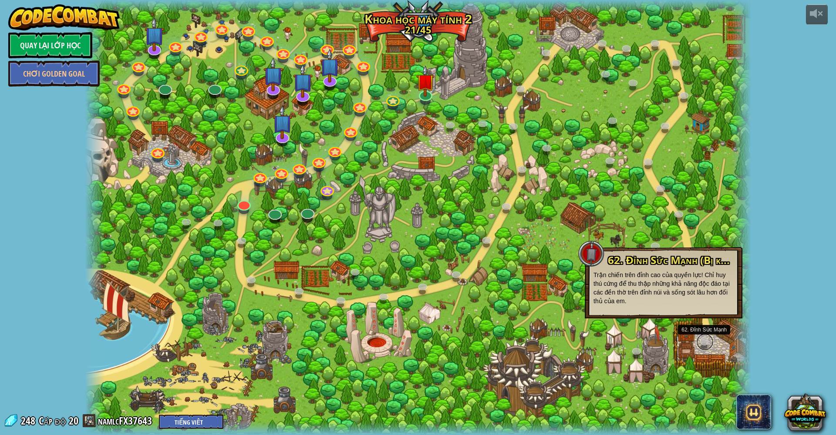
click at [698, 341] on link at bounding box center [704, 342] width 17 height 17
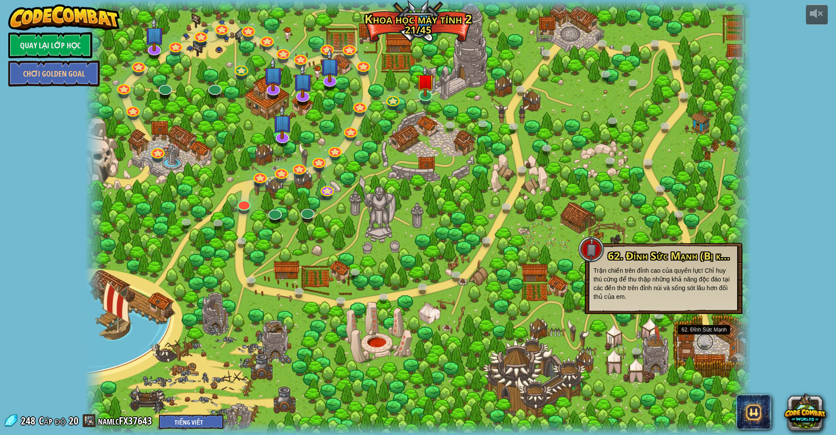
click at [698, 341] on link at bounding box center [704, 342] width 17 height 17
click at [469, 364] on div at bounding box center [418, 217] width 666 height 435
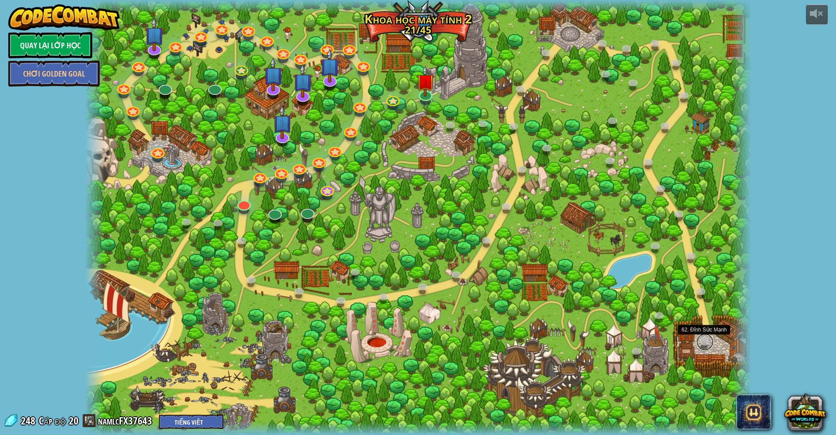
click at [709, 343] on link at bounding box center [704, 342] width 17 height 17
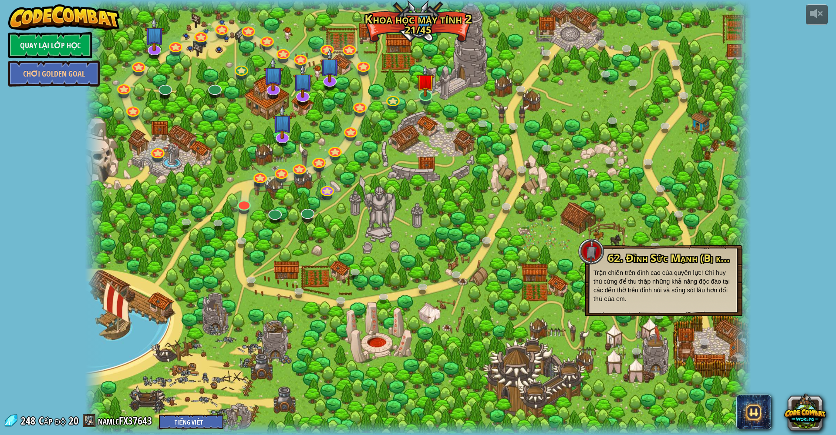
click at [548, 324] on div at bounding box center [418, 217] width 666 height 435
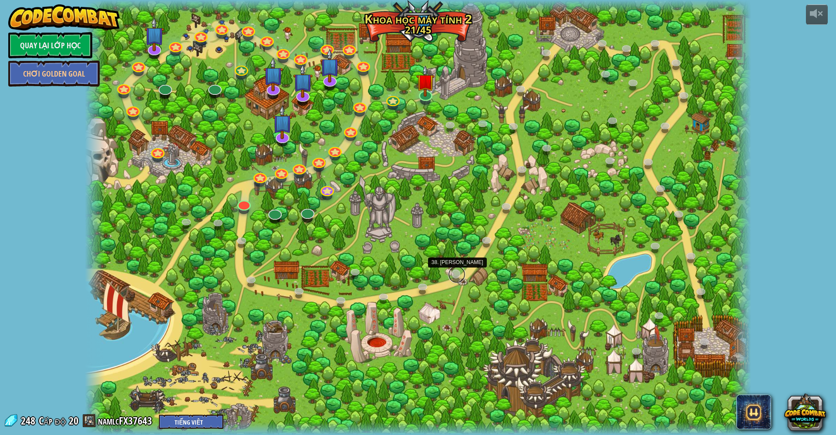
click at [456, 269] on link at bounding box center [456, 274] width 17 height 17
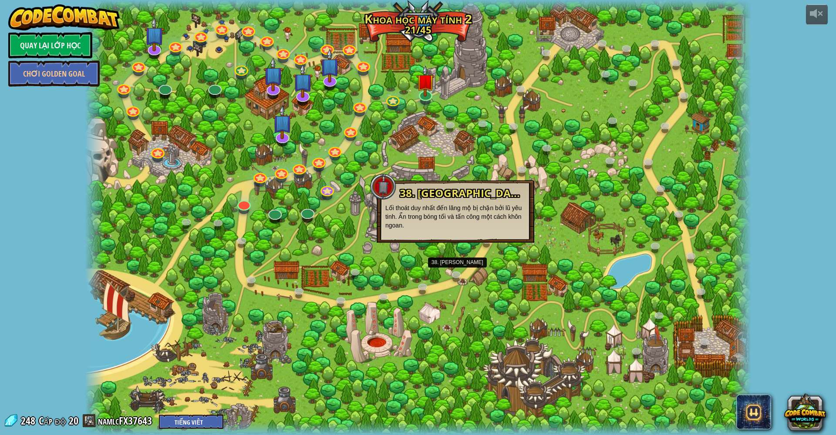
click at [429, 280] on div at bounding box center [418, 217] width 666 height 435
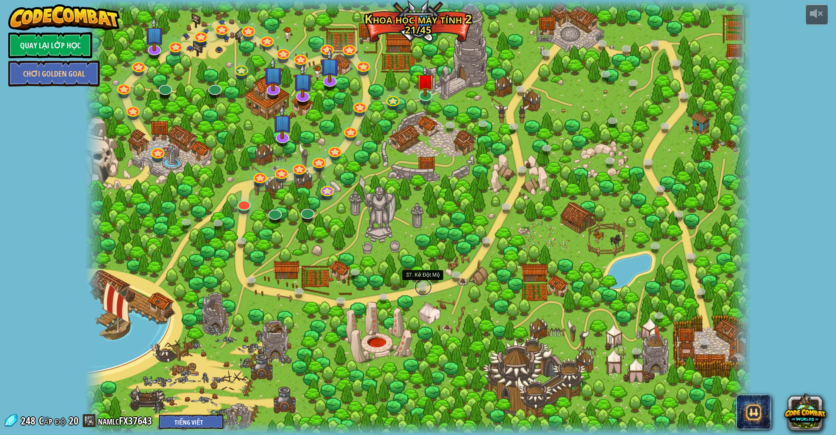
click at [421, 287] on link at bounding box center [423, 287] width 17 height 17
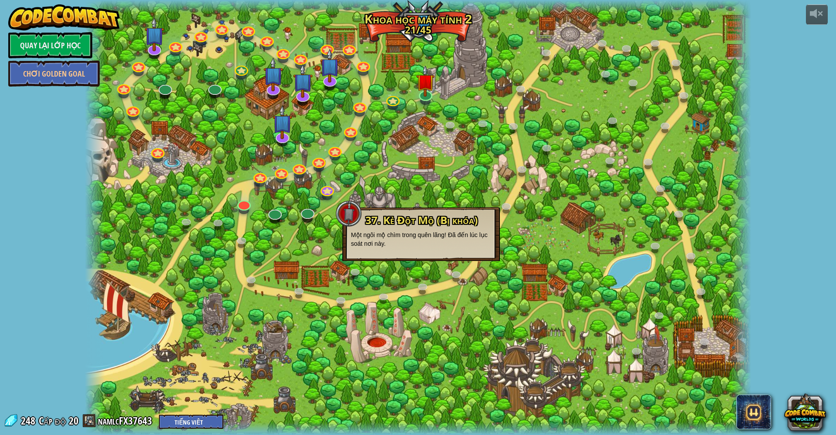
click at [457, 268] on div at bounding box center [418, 217] width 666 height 435
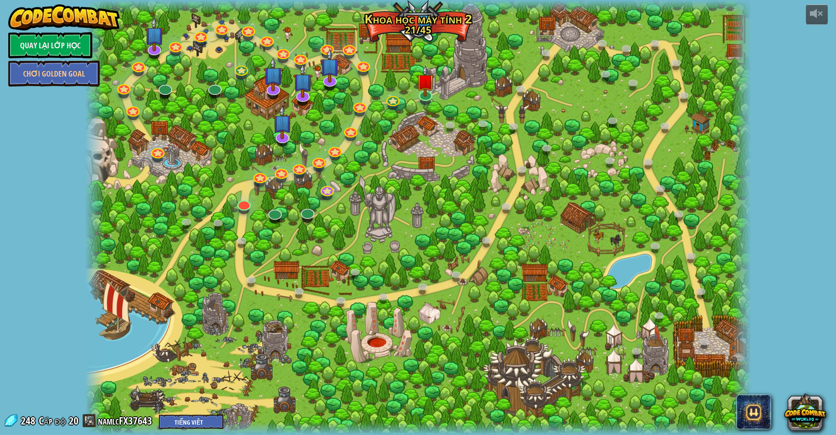
click at [445, 280] on div at bounding box center [418, 217] width 666 height 435
click at [149, 421] on link "namlcFX37643" at bounding box center [126, 421] width 57 height 14
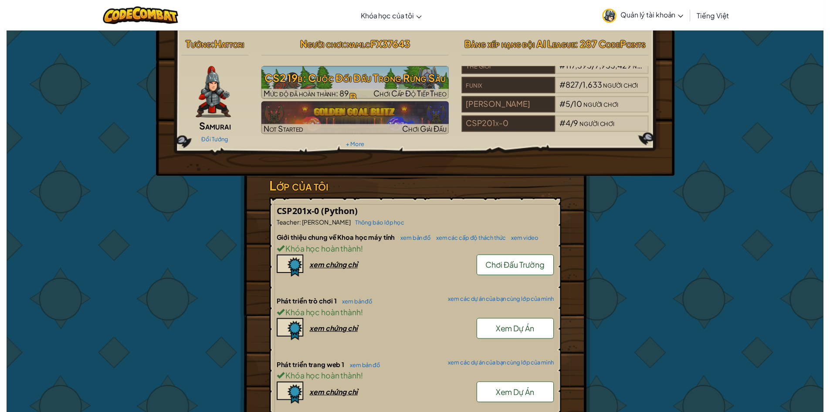
scroll to position [15, 0]
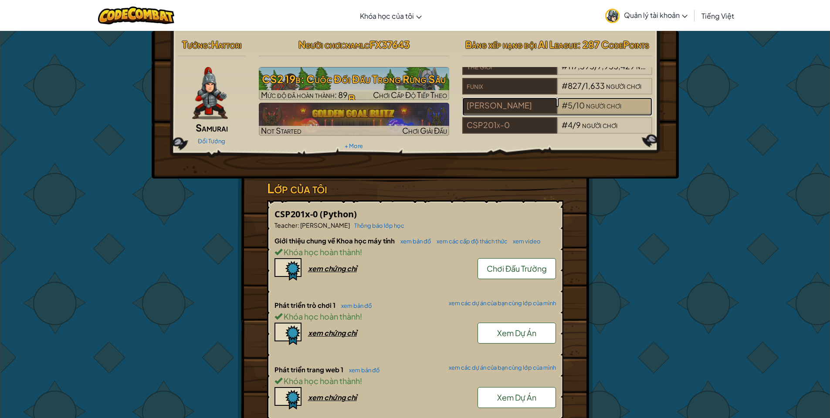
click at [626, 98] on div "# 5 / 10 người chơi" at bounding box center [604, 106] width 95 height 17
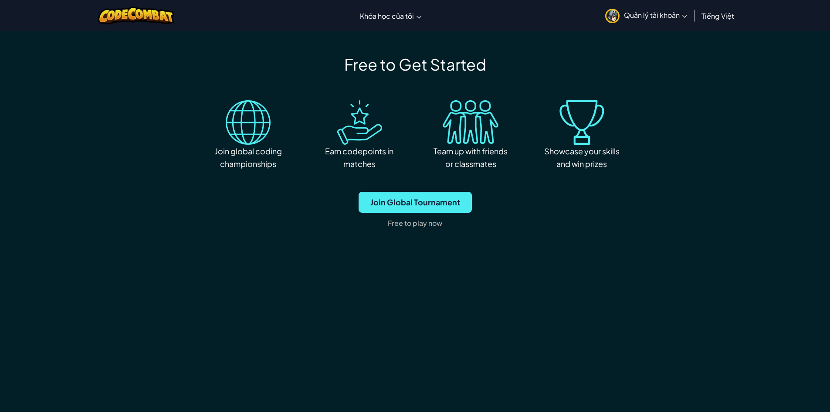
scroll to position [1580, 3]
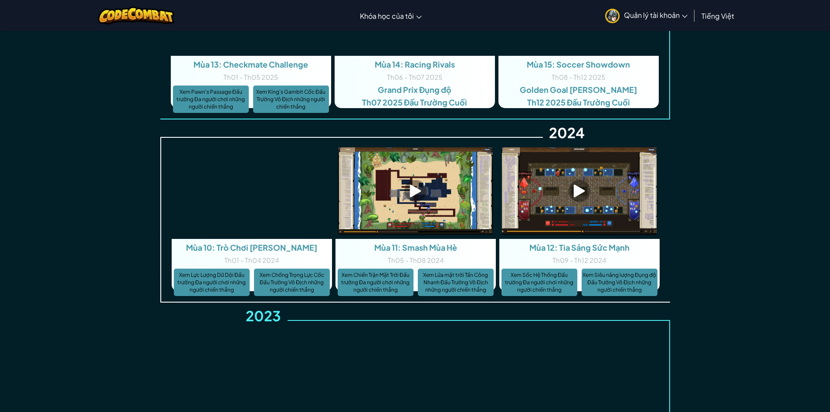
drag, startPoint x: 695, startPoint y: 253, endPoint x: 712, endPoint y: 357, distance: 105.5
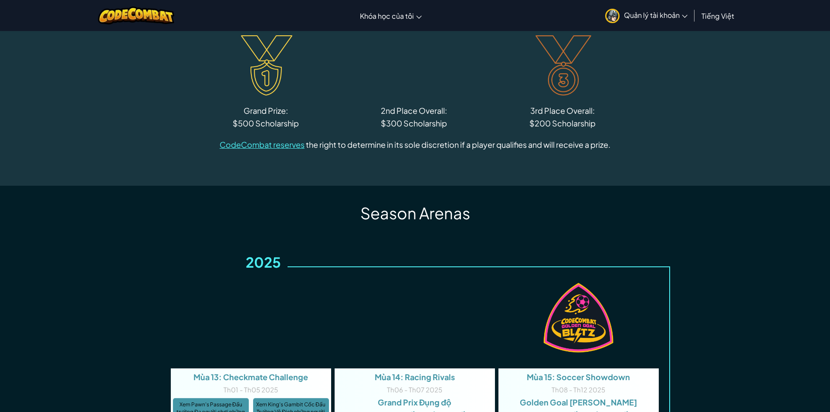
scroll to position [867, 3]
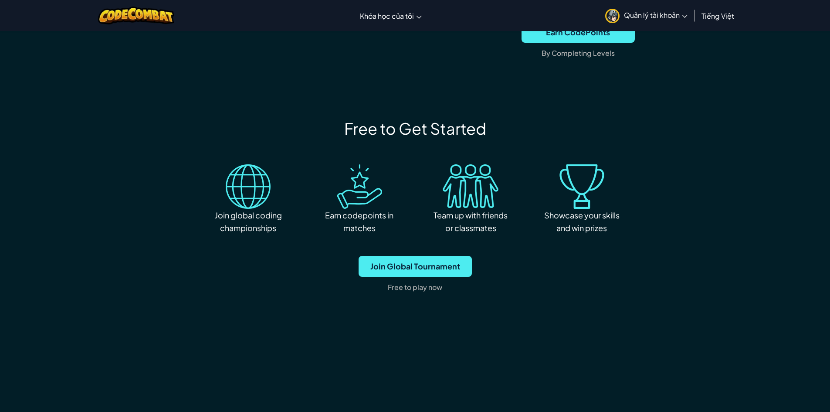
select select "vi"
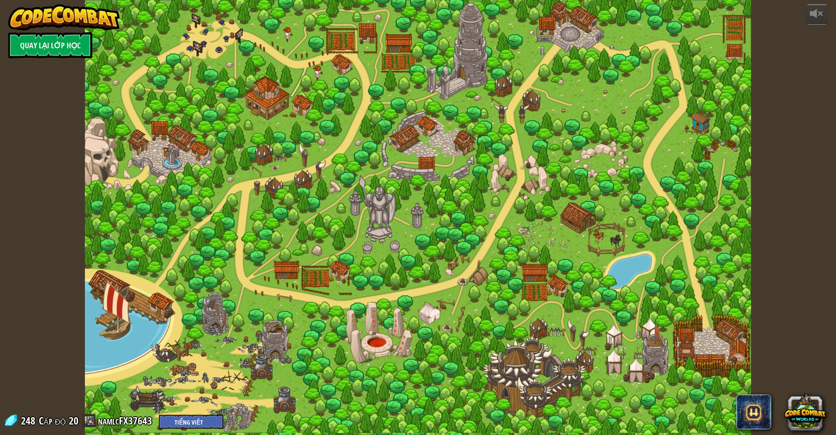
select select "vi"
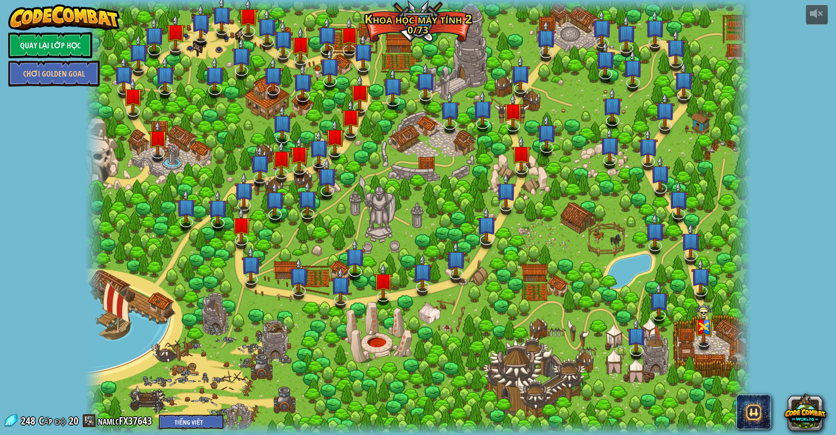
select select "vi"
click at [140, 426] on link "namlcFX37643" at bounding box center [126, 421] width 57 height 14
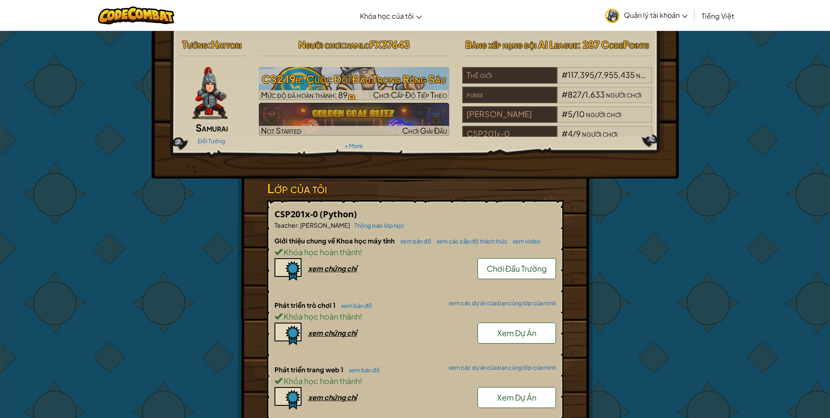
click at [494, 264] on span "Chơi Đấu Trường" at bounding box center [516, 268] width 60 height 10
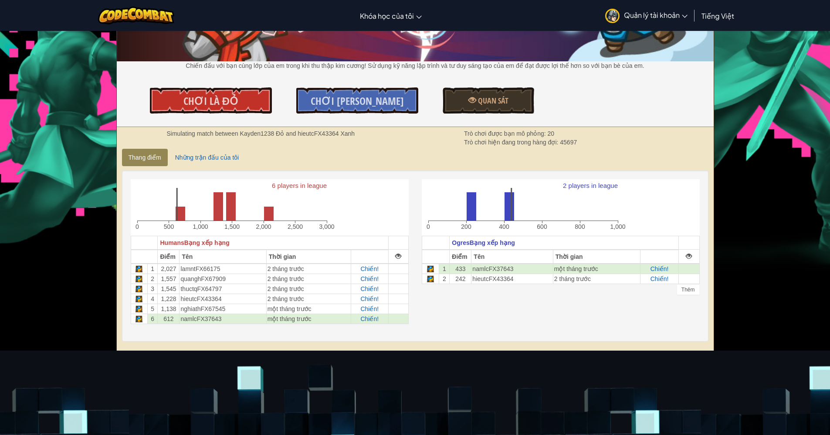
scroll to position [111, 0]
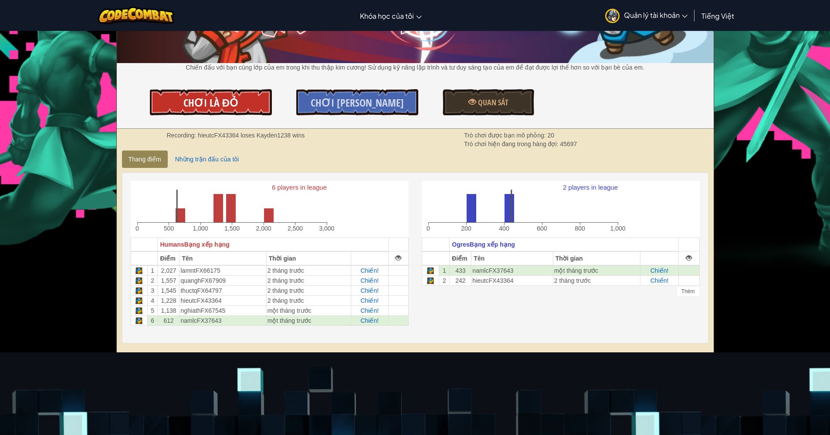
click at [219, 110] on link "Chơi là Đỏ" at bounding box center [211, 102] width 122 height 26
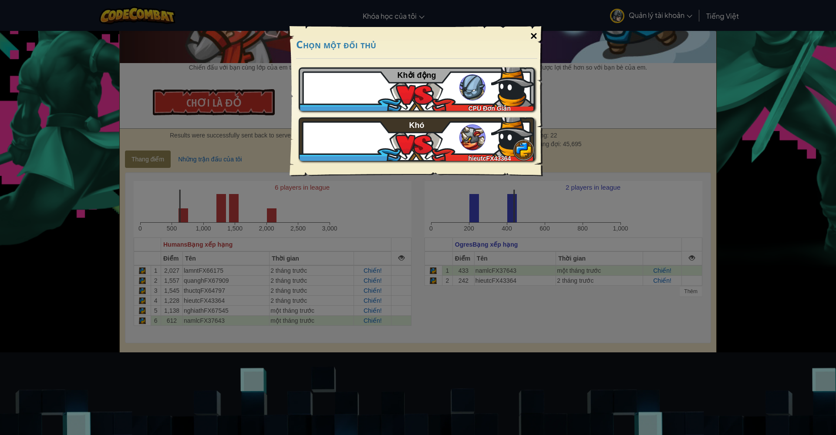
click at [531, 31] on div "×" at bounding box center [534, 36] width 20 height 25
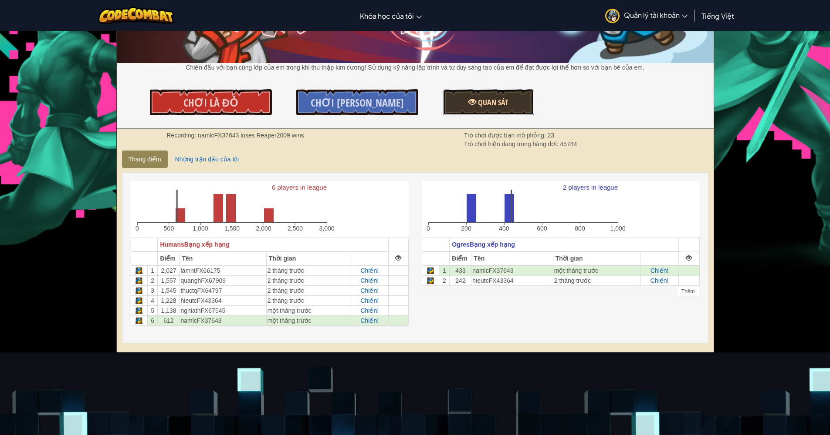
click at [461, 101] on link "Quan sát" at bounding box center [487, 102] width 91 height 26
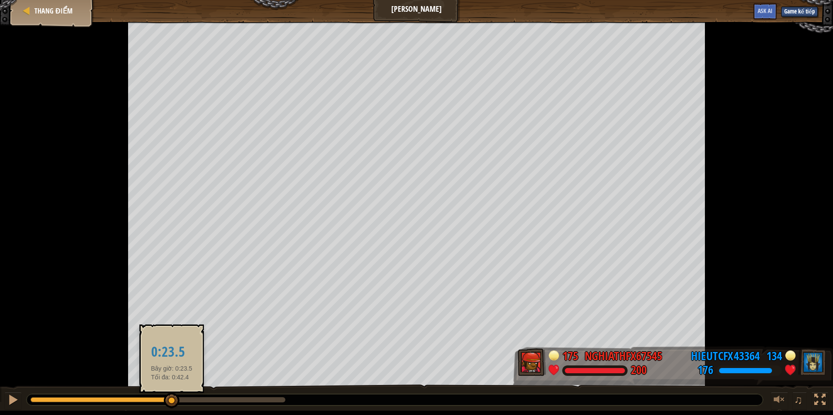
click at [172, 402] on div at bounding box center [172, 401] width 16 height 16
